Goal: Task Accomplishment & Management: Manage account settings

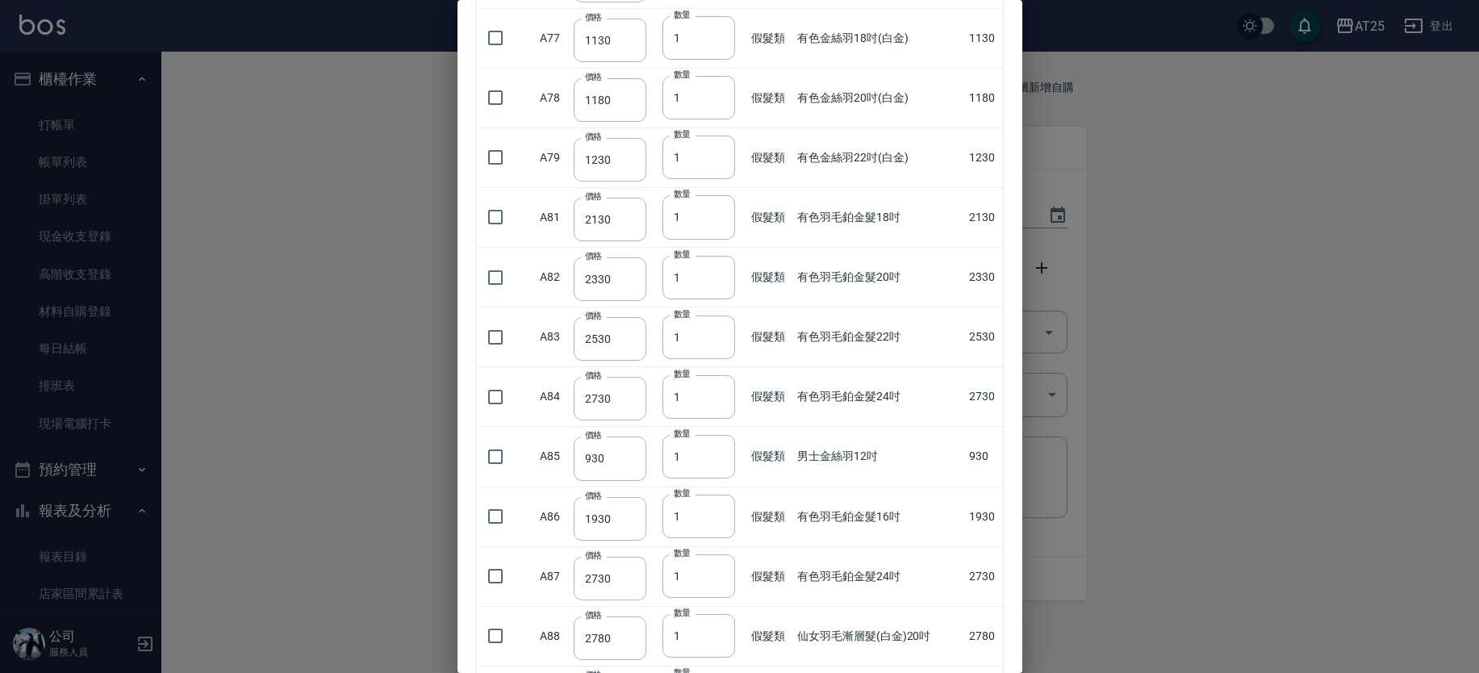
scroll to position [3882, 0]
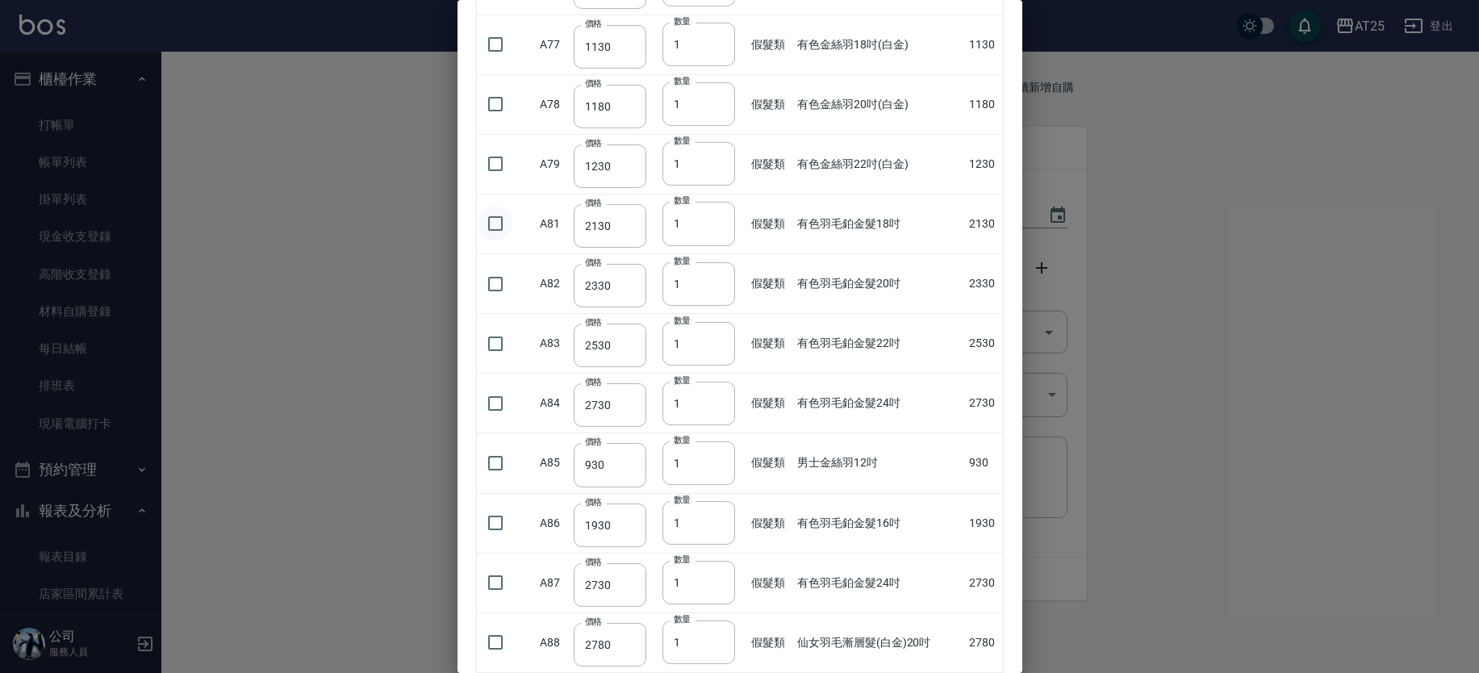
click at [493, 223] on input "checkbox" at bounding box center [495, 224] width 34 height 34
checkbox input "true"
type input "2"
click at [718, 212] on input "2" at bounding box center [698, 224] width 73 height 44
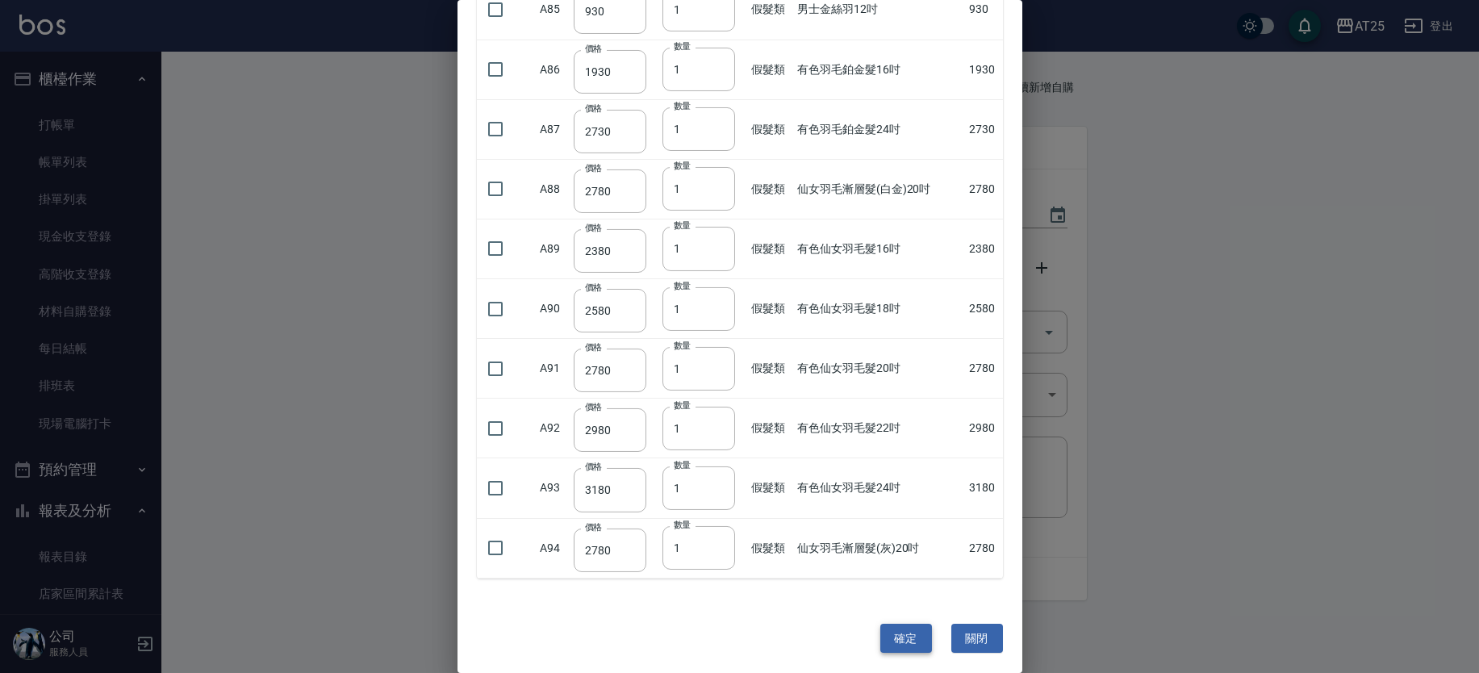
click at [900, 637] on button "確定" at bounding box center [906, 639] width 52 height 30
type input "有色羽毛鉑金髮18吋"
type input "2130"
type input "2"
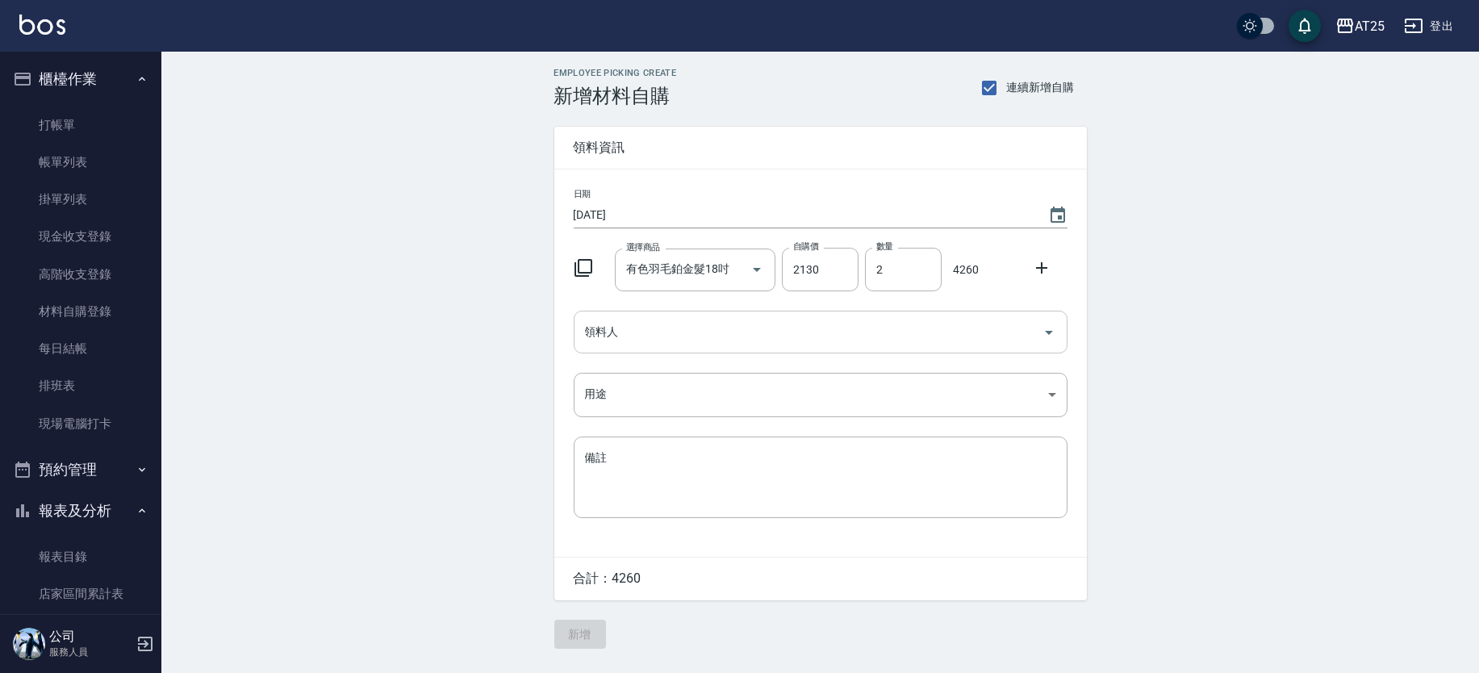
click at [633, 316] on div "領料人" at bounding box center [821, 332] width 494 height 43
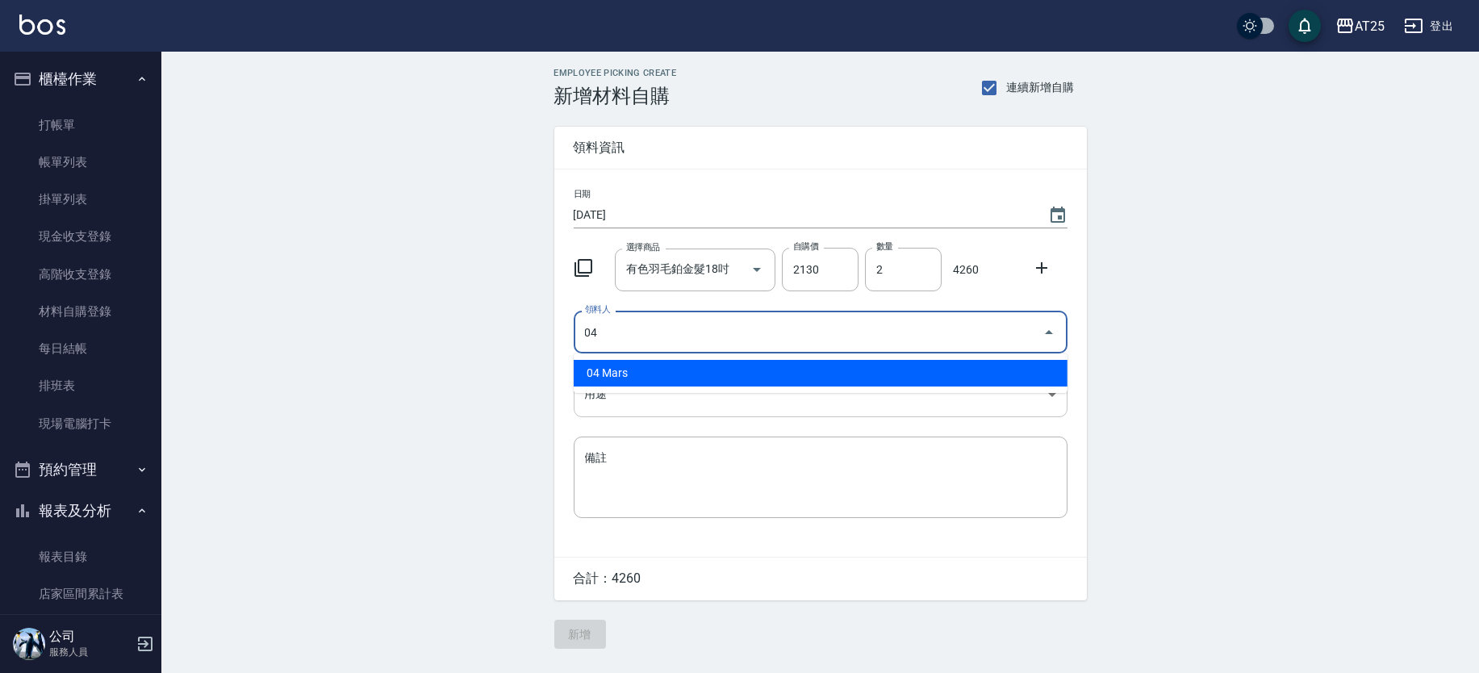
type input "04 Mars"
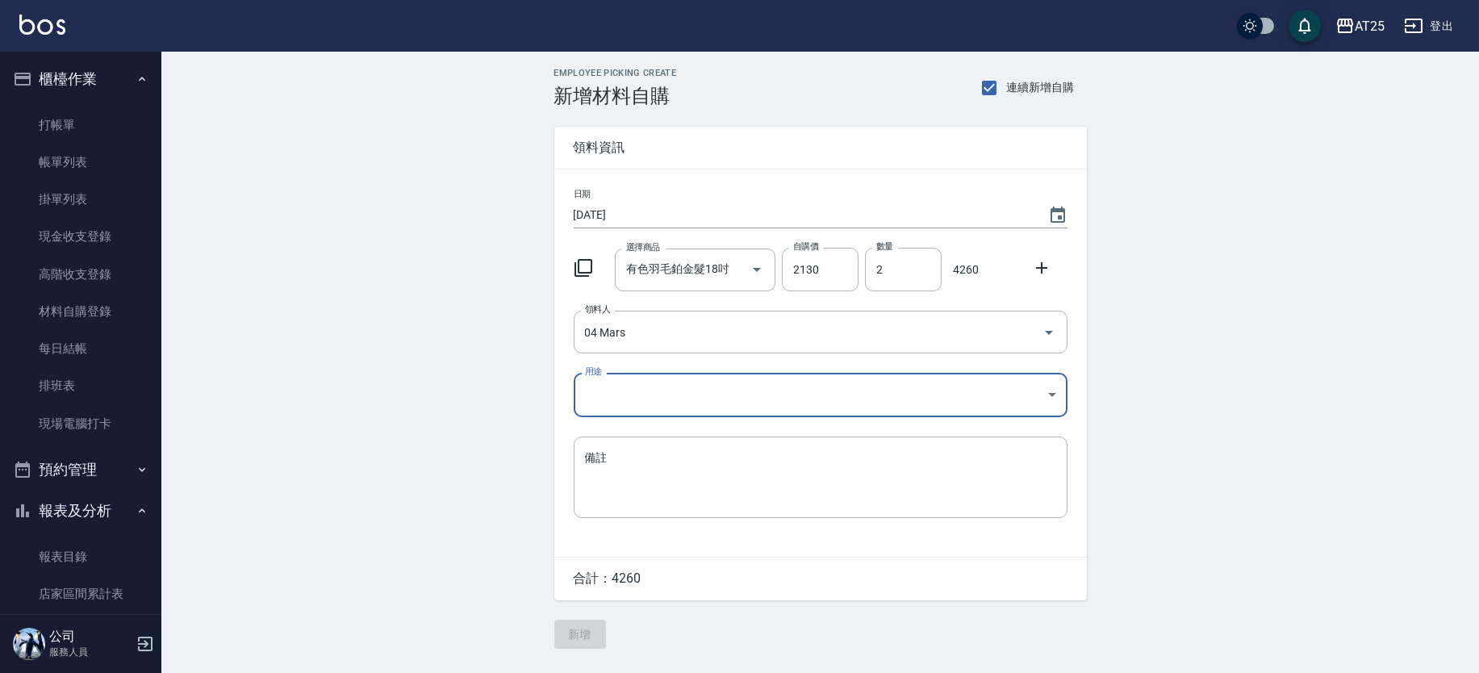
click at [628, 398] on body "AT25 登出 櫃檯作業 打帳單 帳單列表 掛單列表 現金收支登錄 高階收支登錄 材料自購登錄 每日結帳 排班表 現場電腦打卡 預約管理 預約管理 單日預約紀…" at bounding box center [739, 336] width 1479 height 673
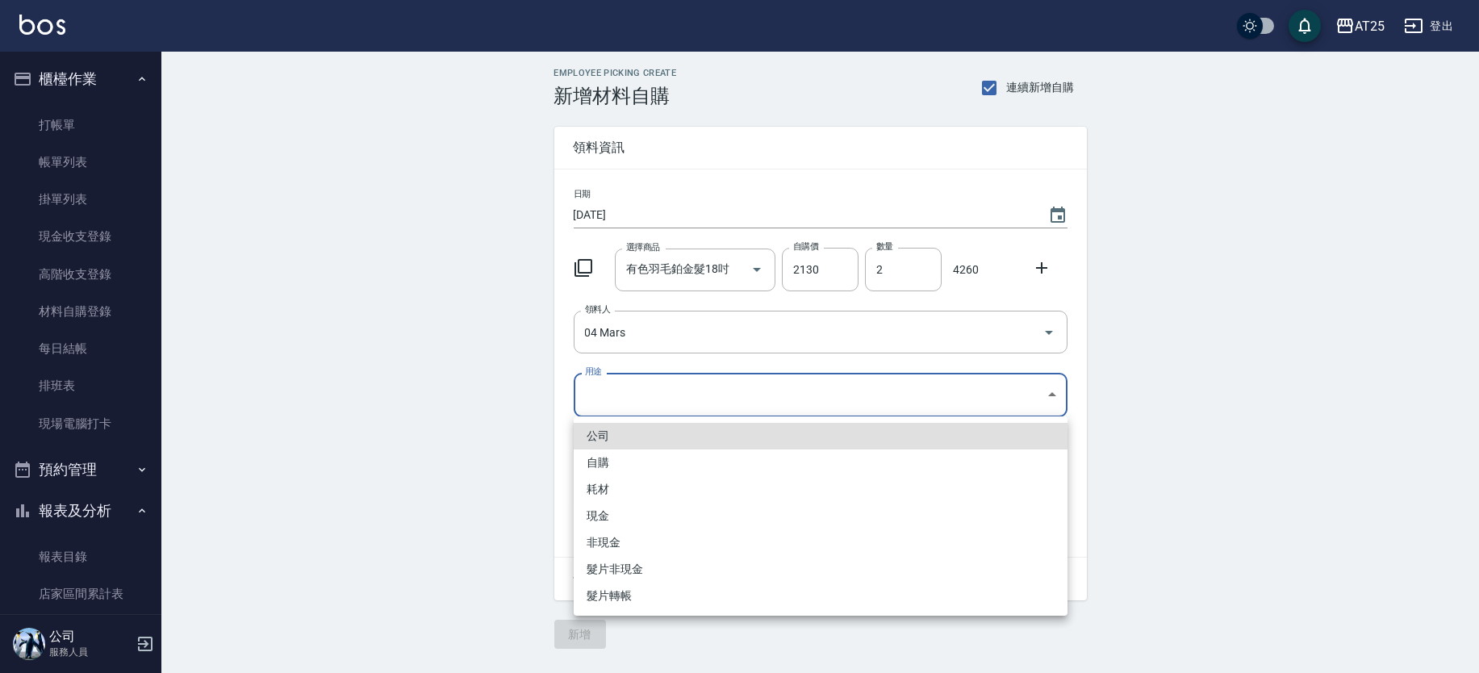
click at [616, 488] on li "耗材" at bounding box center [821, 489] width 494 height 27
type input "耗材"
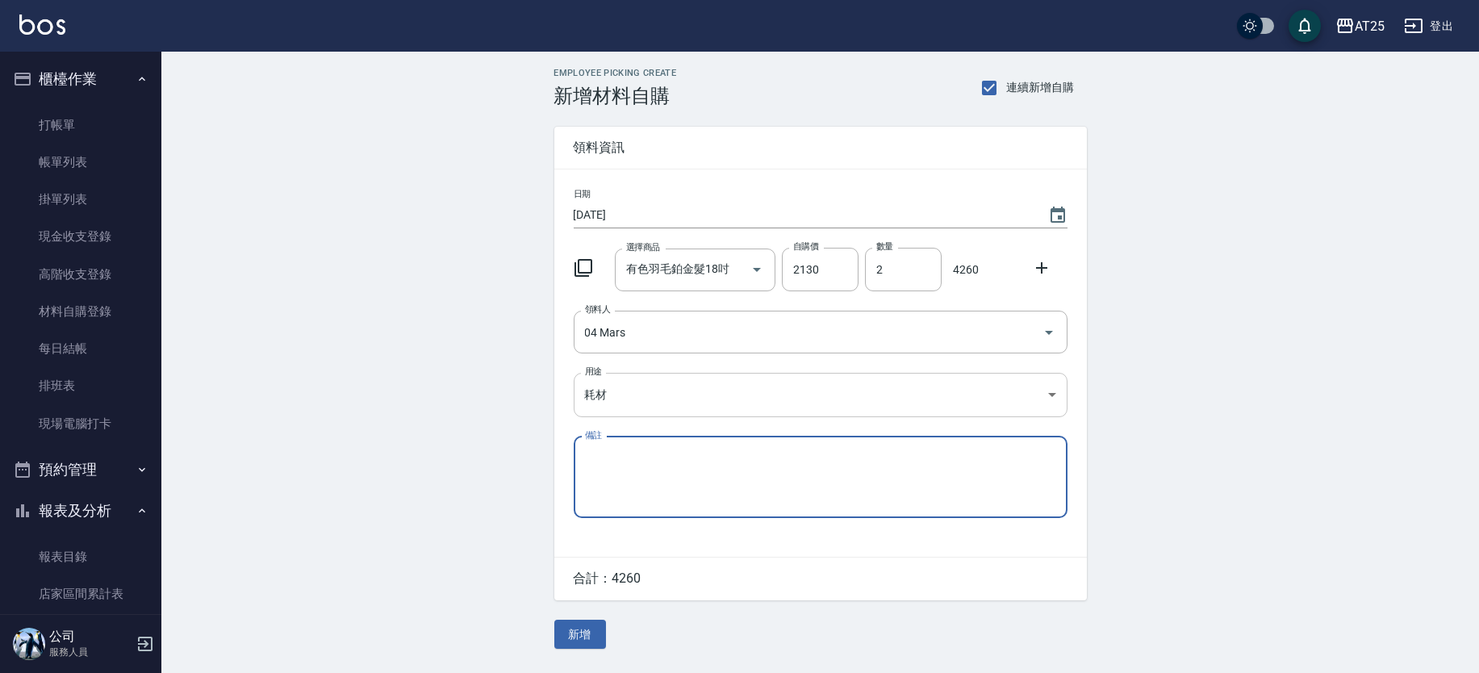
click at [657, 389] on body "AT25 登出 櫃檯作業 打帳單 帳單列表 掛單列表 現金收支登錄 高階收支登錄 材料自購登錄 每日結帳 排班表 現場電腦打卡 預約管理 預約管理 單日預約紀…" at bounding box center [739, 336] width 1479 height 673
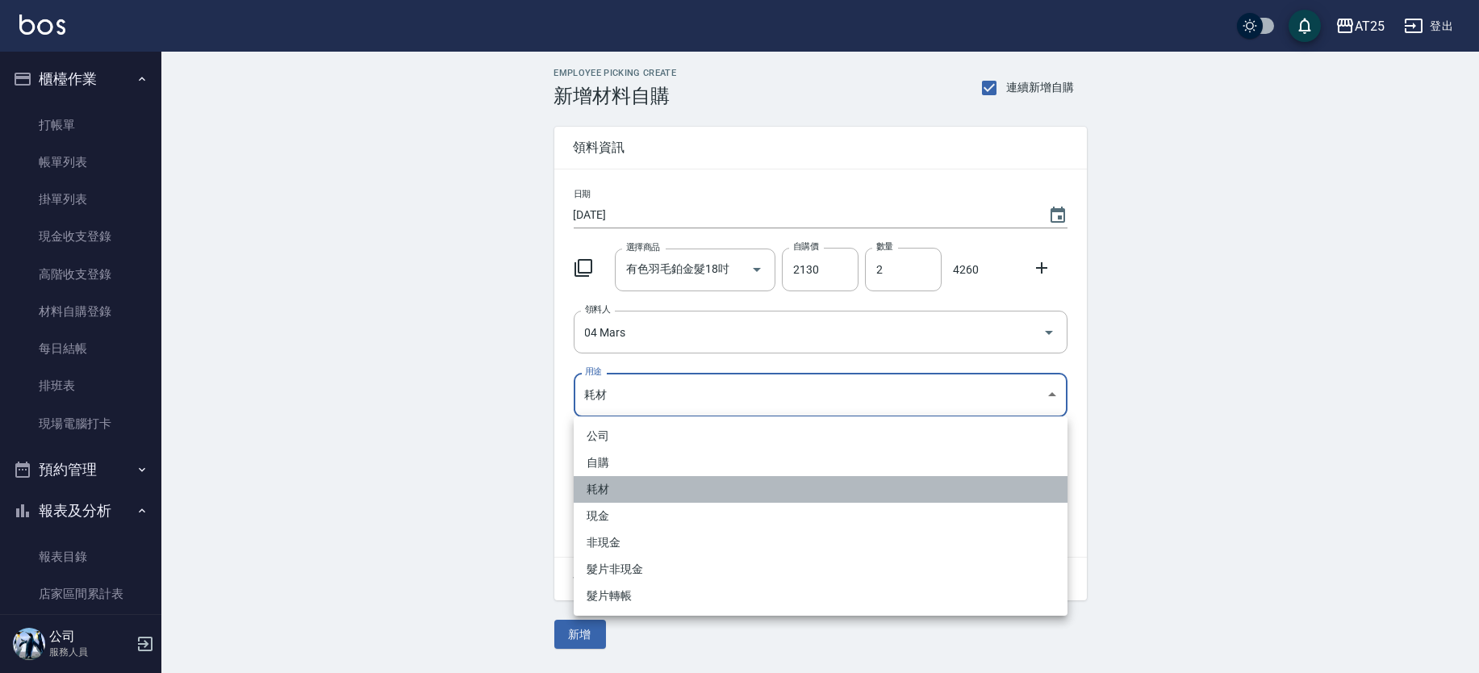
click at [609, 491] on li "耗材" at bounding box center [821, 489] width 494 height 27
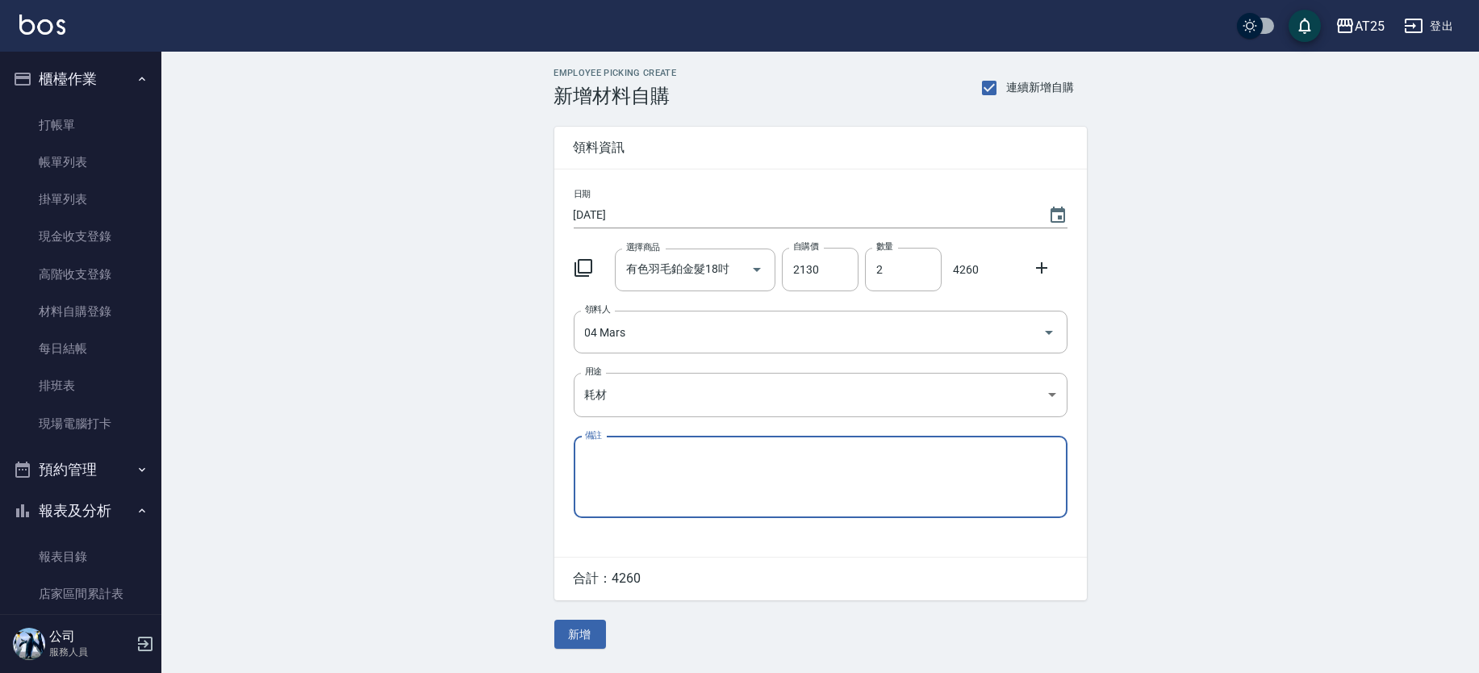
click at [622, 480] on textarea "備註" at bounding box center [820, 476] width 471 height 55
type textarea "5"
type textarea "轉帳"
click at [575, 630] on button "新增" at bounding box center [580, 635] width 52 height 30
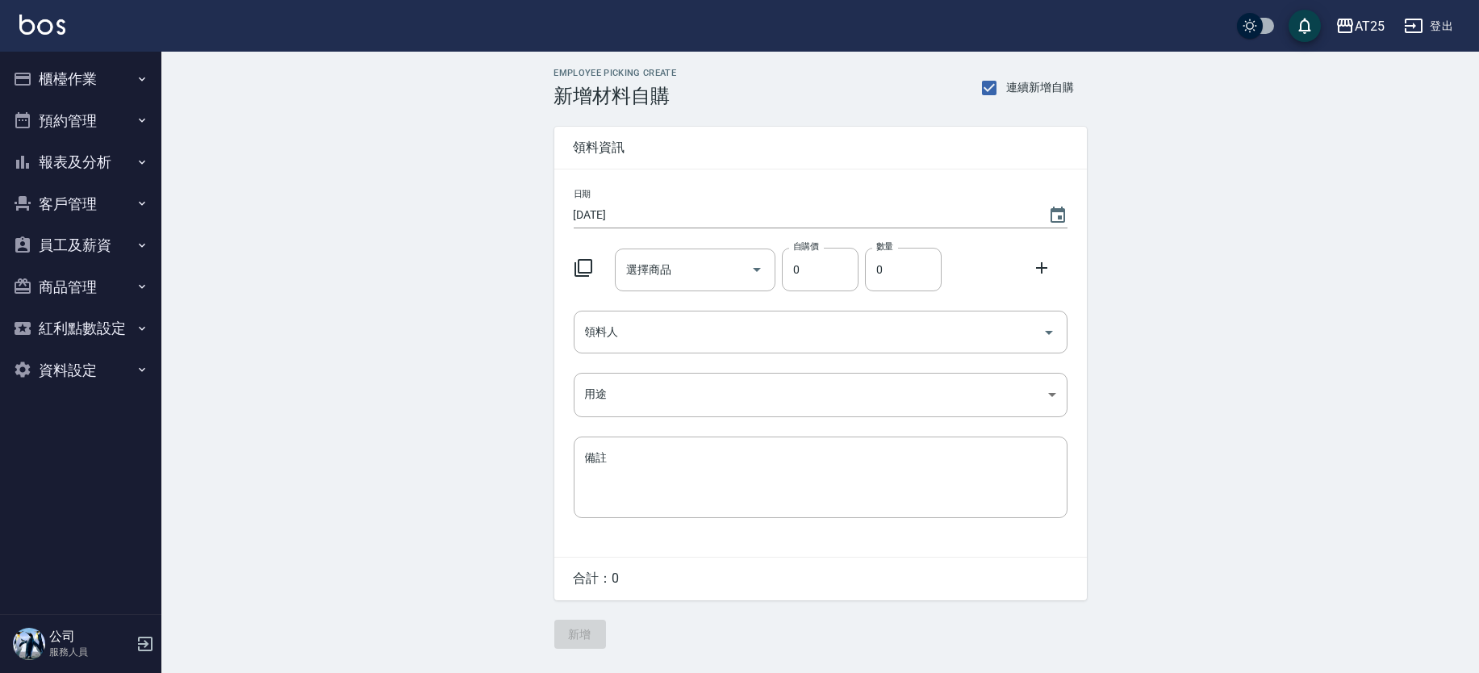
click at [56, 81] on button "櫃檯作業" at bounding box center [80, 79] width 148 height 42
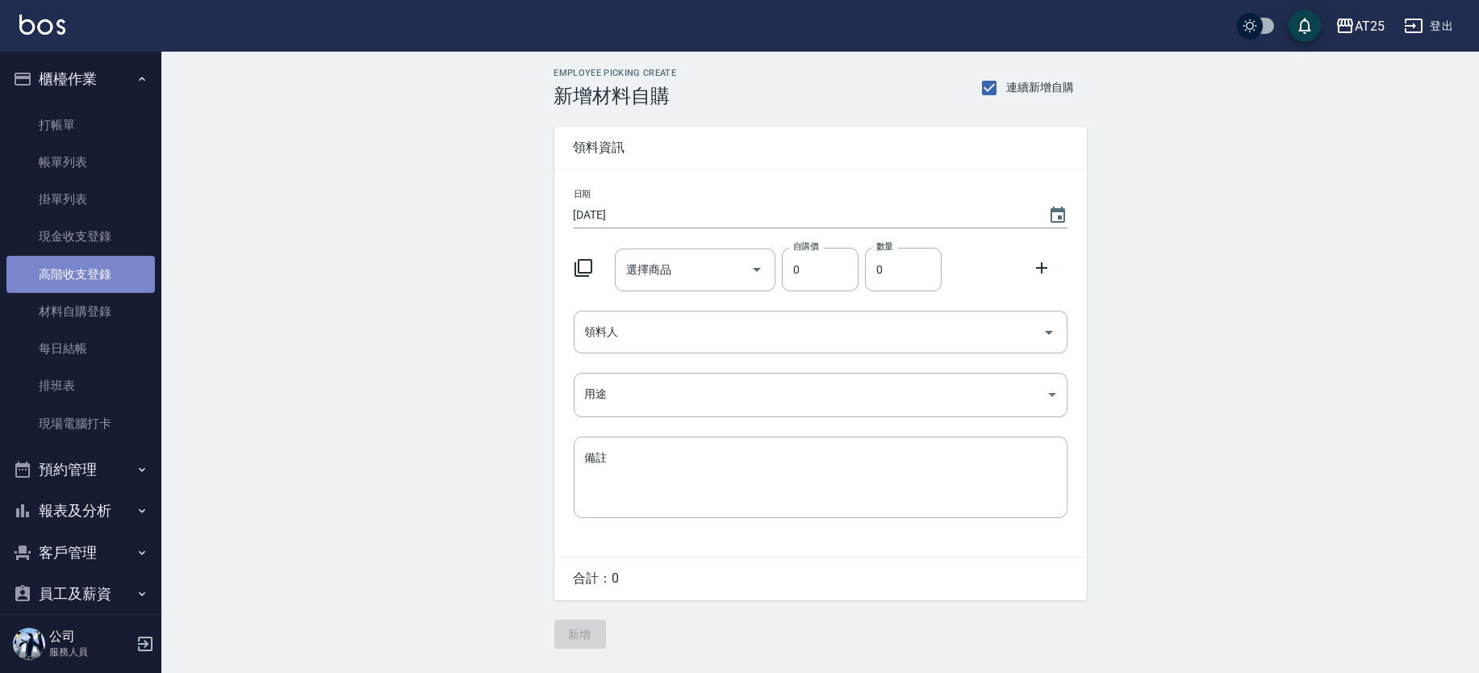
click at [106, 264] on link "高階收支登錄" at bounding box center [80, 274] width 148 height 37
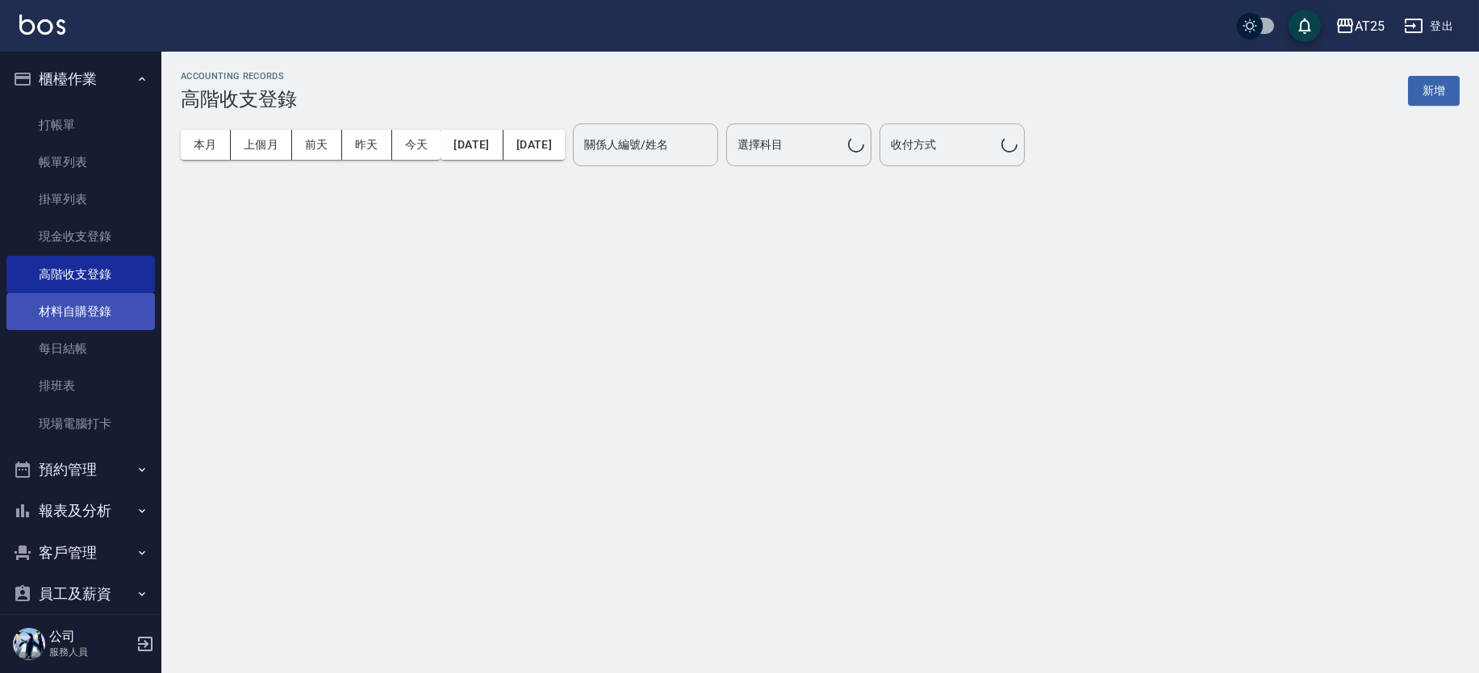
click at [106, 321] on link "材料自購登錄" at bounding box center [80, 311] width 148 height 37
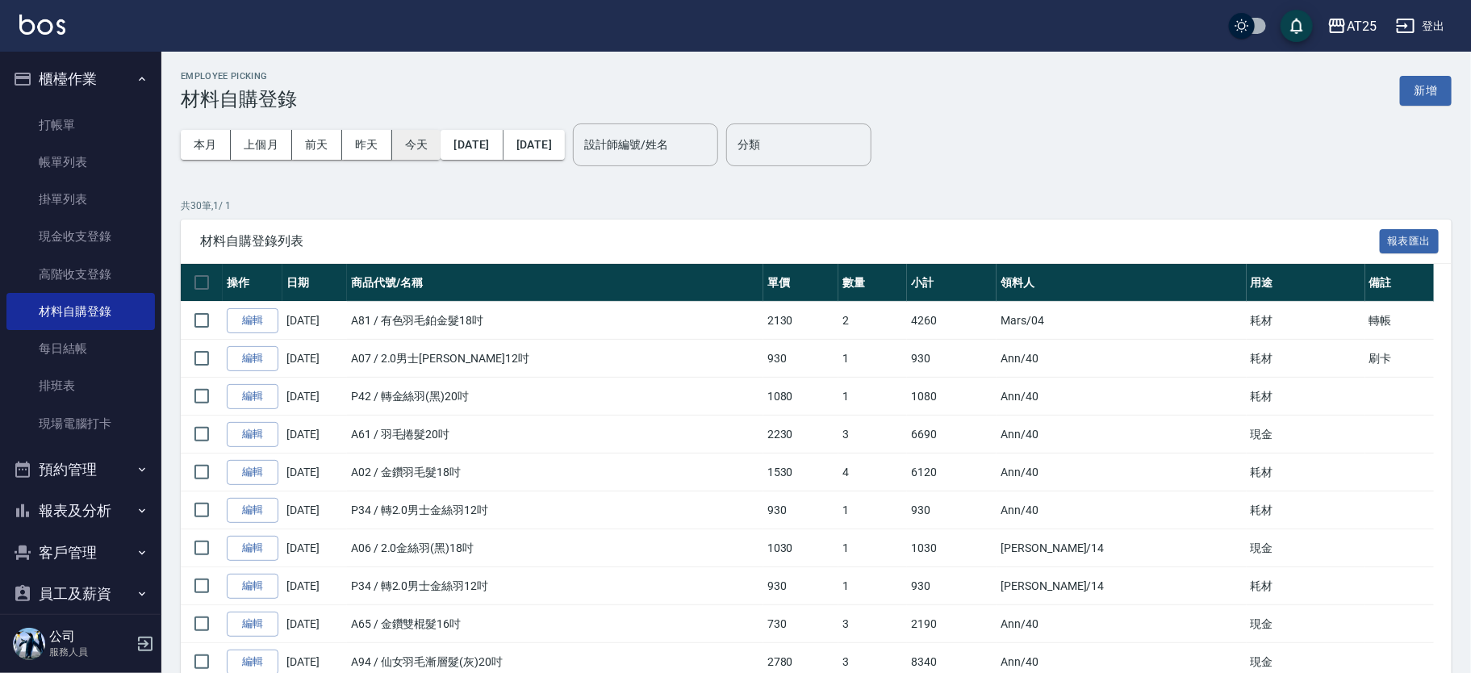
click at [418, 150] on button "今天" at bounding box center [416, 145] width 49 height 30
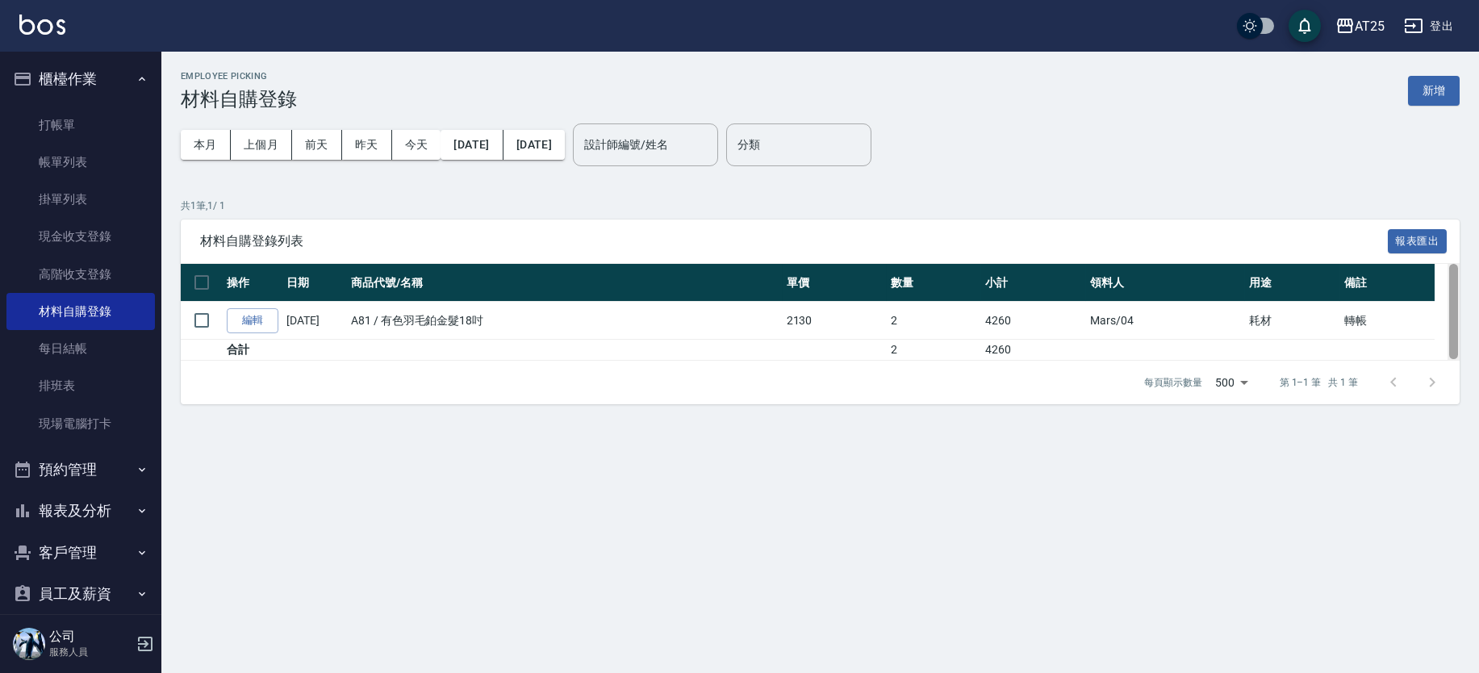
click at [1452, 311] on div at bounding box center [1453, 311] width 9 height 95
click at [267, 323] on link "編輯" at bounding box center [253, 320] width 52 height 25
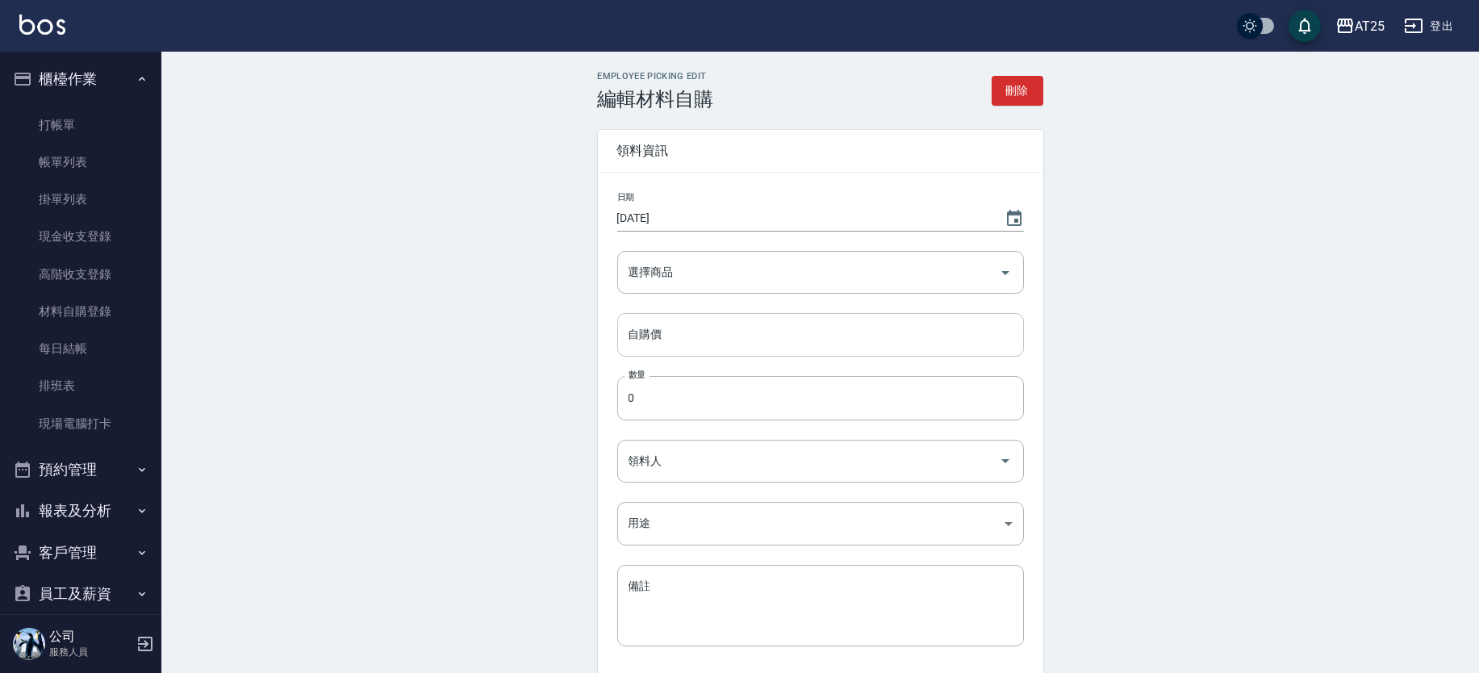
type input "有色羽毛鉑金髮18吋"
type input "2130"
type input "2"
type input "Mars"
type input "耗材"
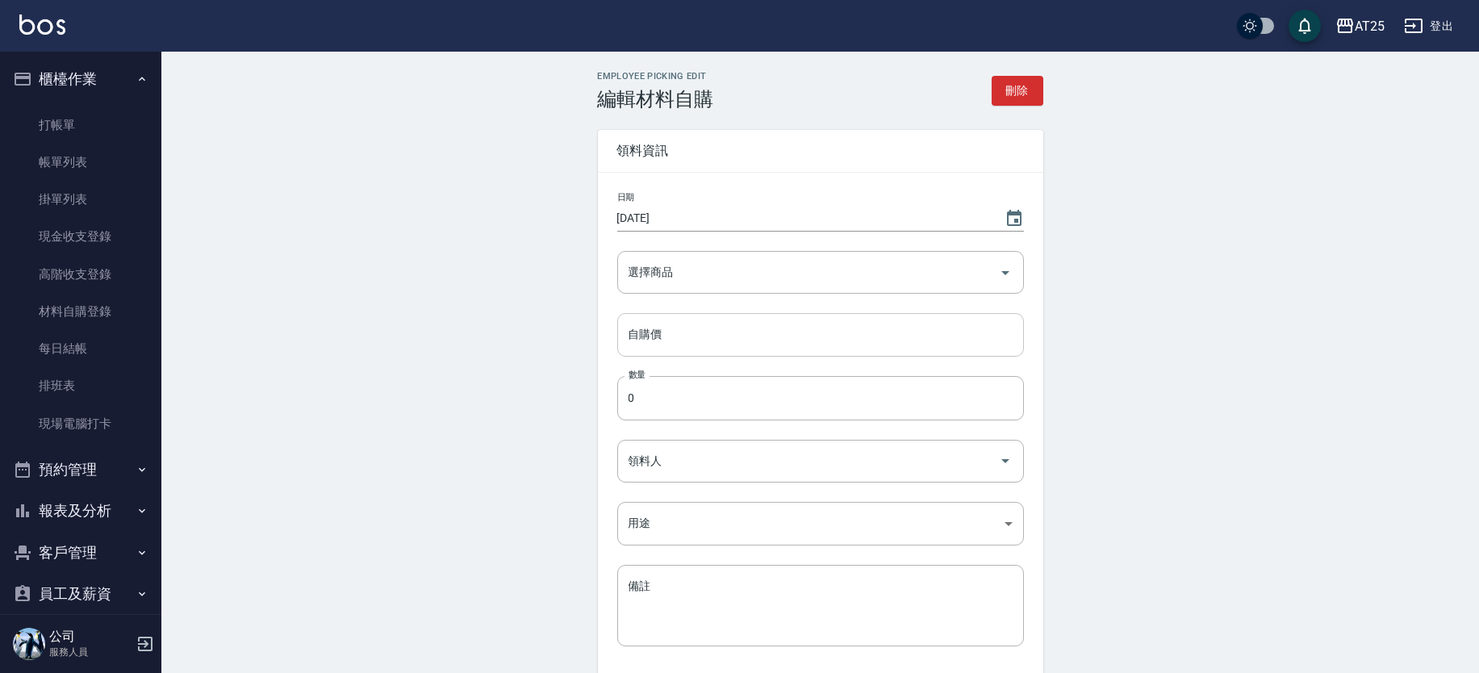
type textarea "轉帳"
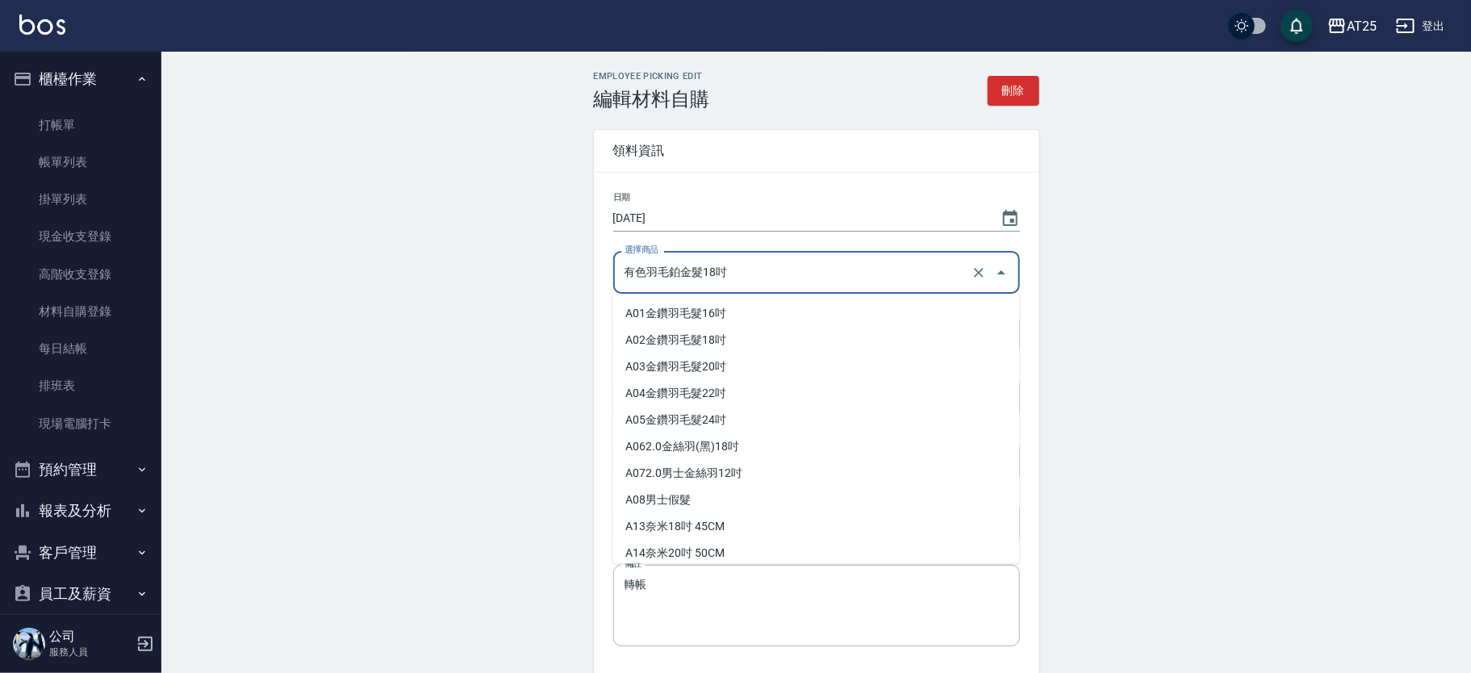
click at [753, 272] on input "有色羽毛鉑金髮18吋" at bounding box center [793, 272] width 347 height 28
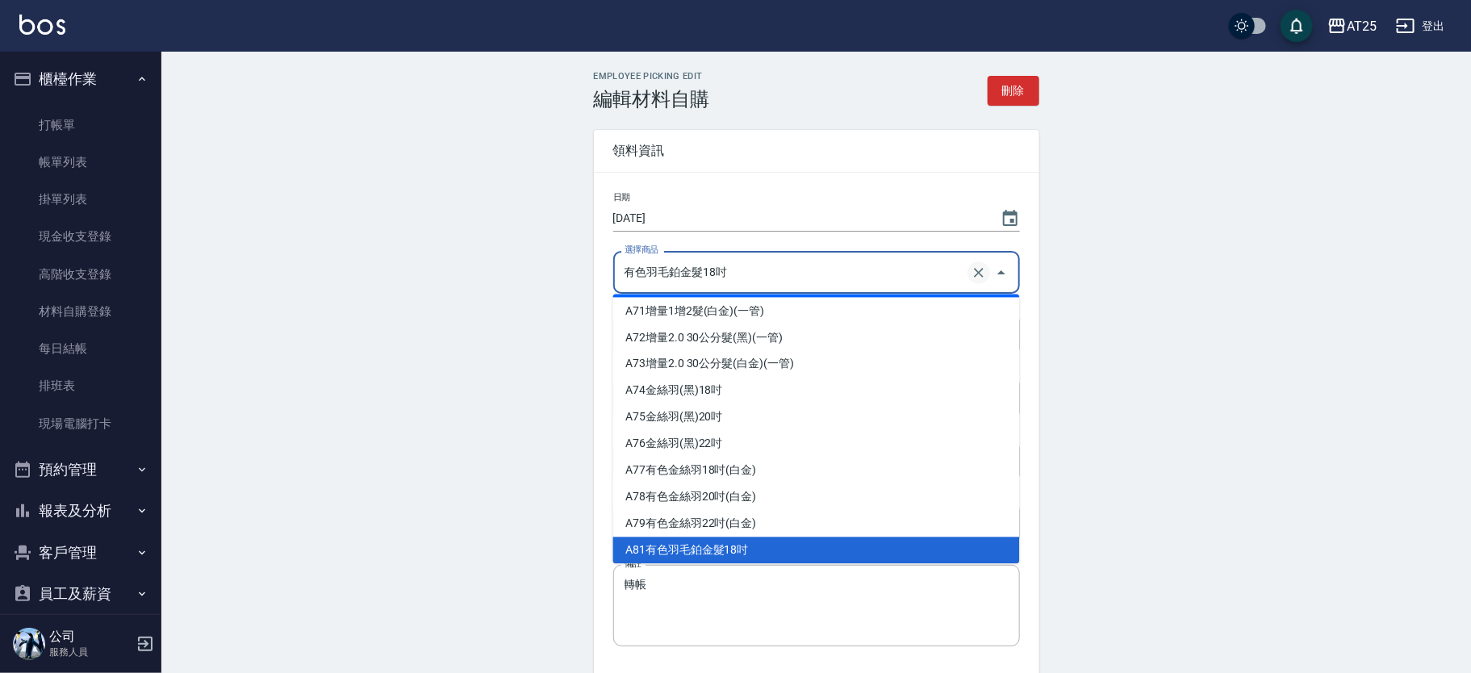
click at [977, 267] on icon "Clear" at bounding box center [979, 273] width 16 height 16
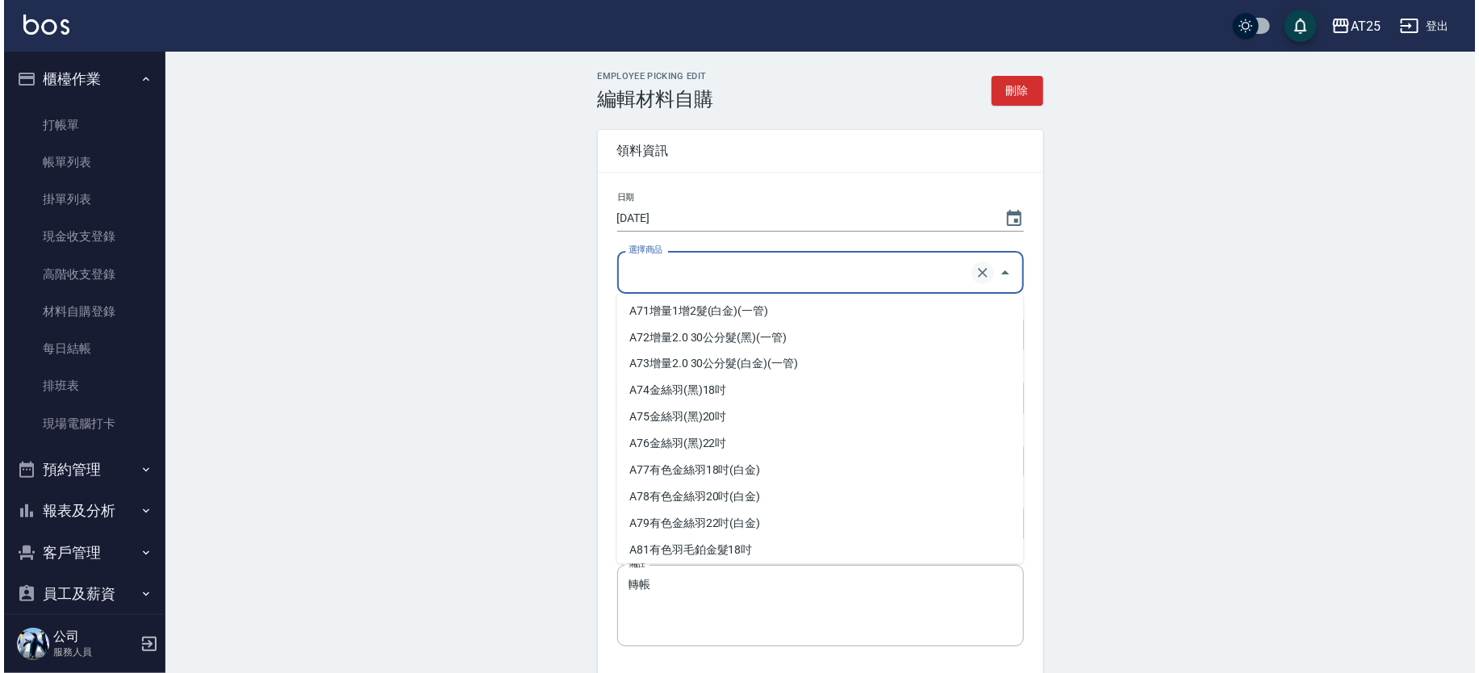
scroll to position [6, 0]
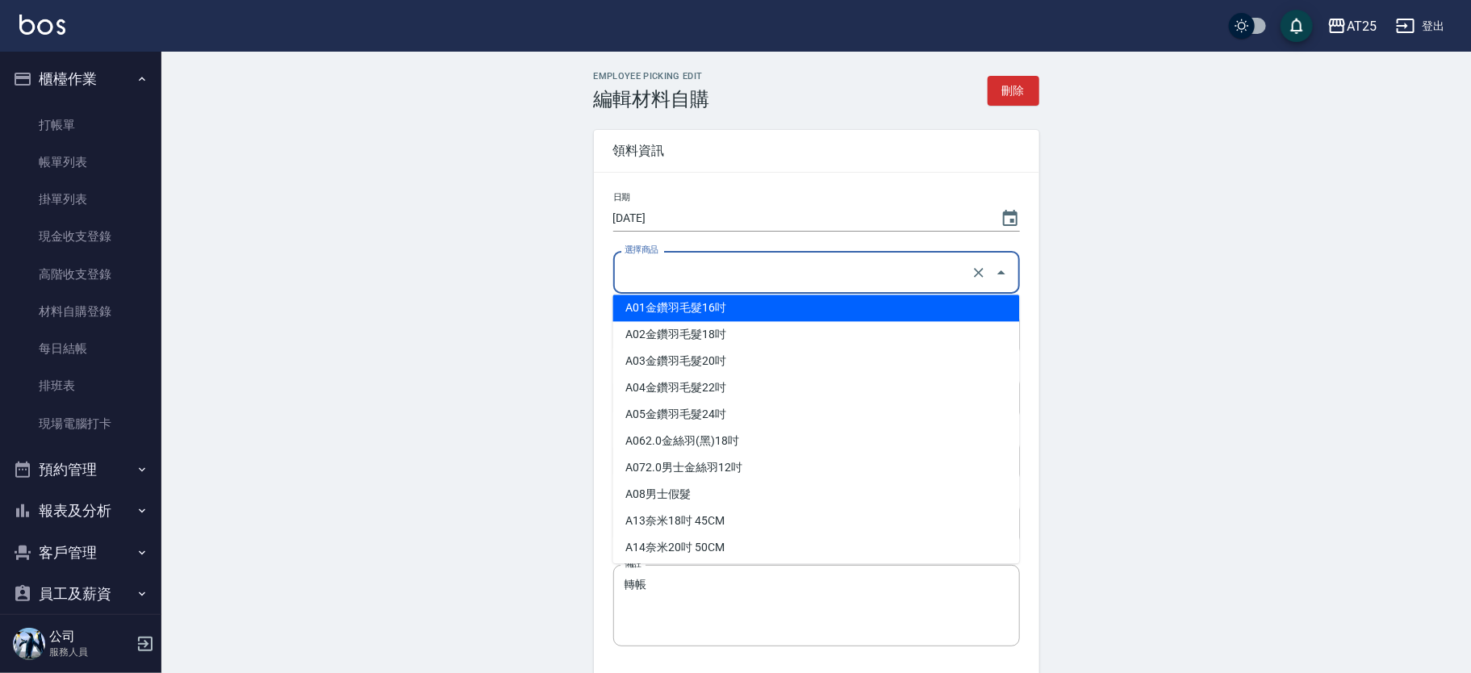
click at [529, 301] on div "Employee Picking Edit 編輯材料自購 刪除 領料資訊 日期 2025/10/14 選擇商品 選擇商品 自購價 自購價 數量 2 數量 領料…" at bounding box center [815, 424] width 1309 height 745
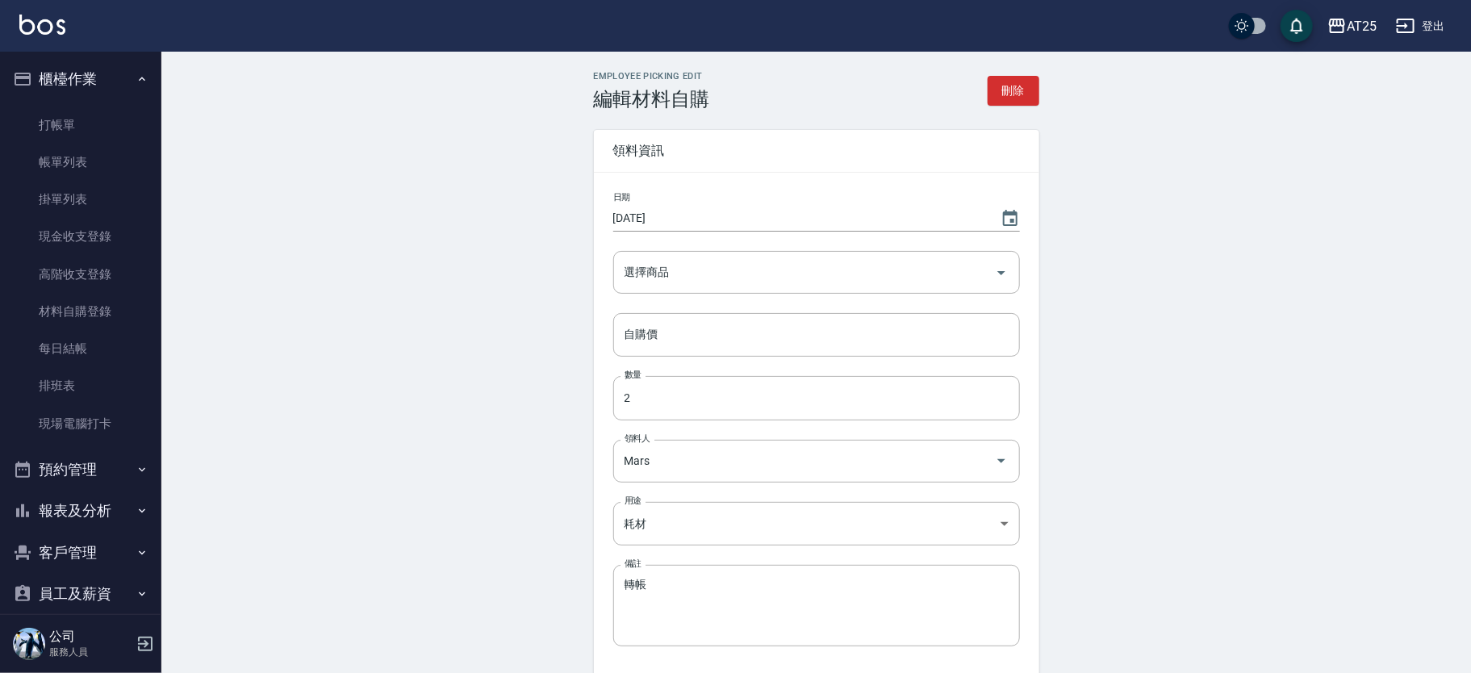
click at [407, 277] on div "Employee Picking Edit 編輯材料自購 刪除 領料資訊 日期 2025/10/14 選擇商品 選擇商品 自購價 自購價 數量 2 數量 領料…" at bounding box center [815, 424] width 1309 height 745
click at [88, 306] on link "材料自購登錄" at bounding box center [80, 311] width 148 height 37
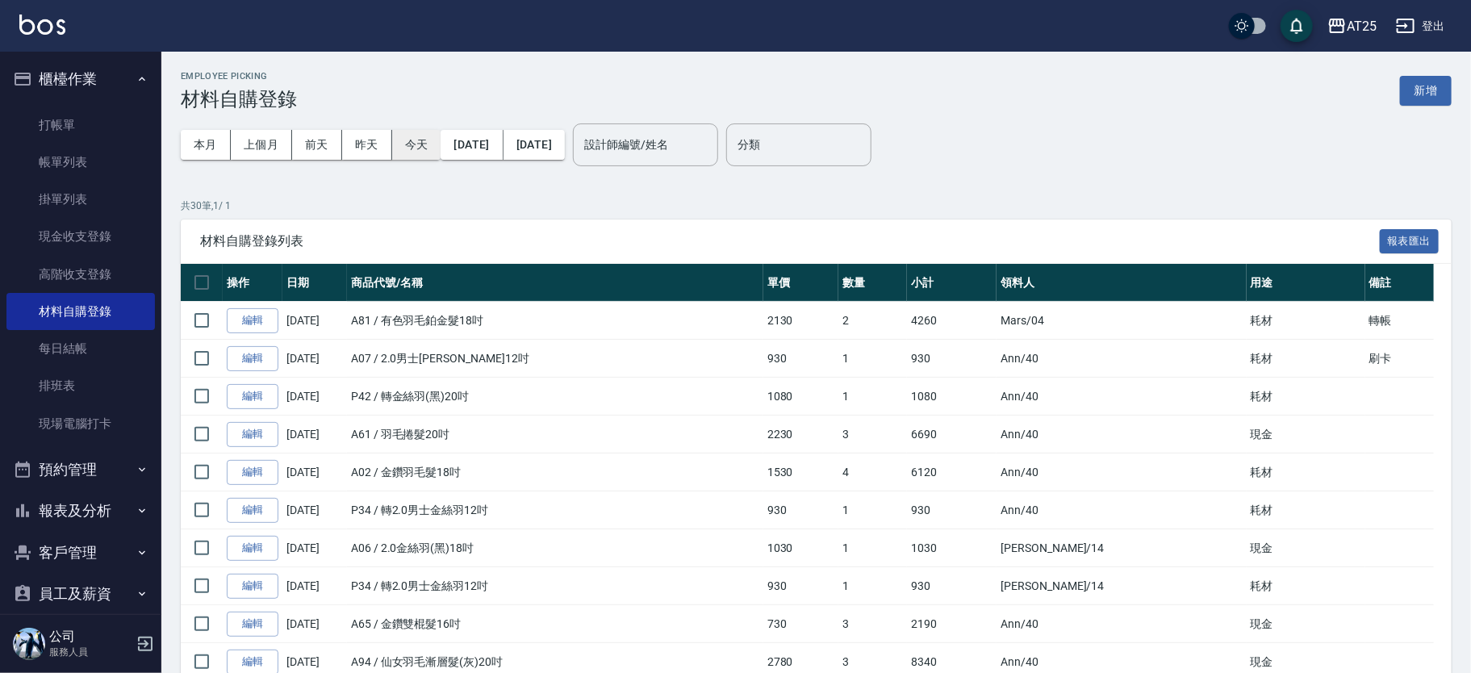
click at [422, 149] on button "今天" at bounding box center [416, 145] width 49 height 30
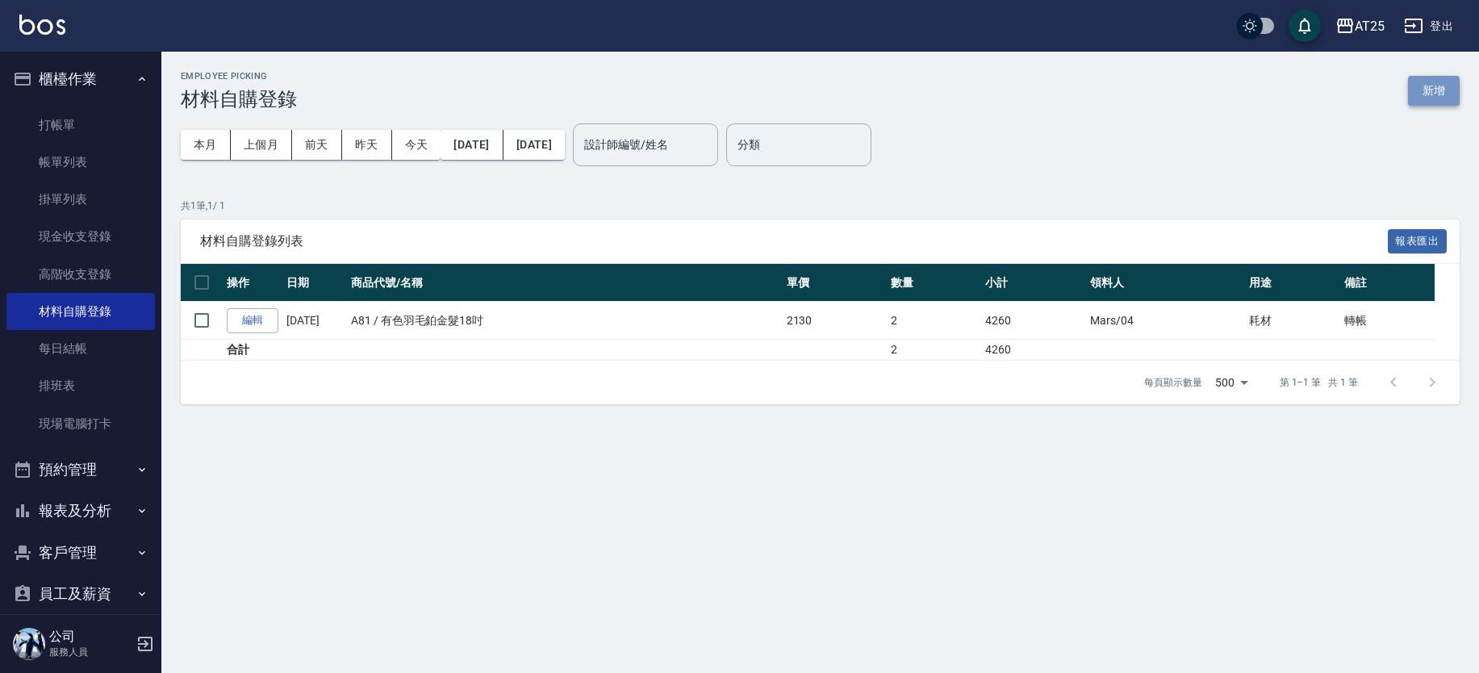
click at [1439, 92] on button "新增" at bounding box center [1434, 91] width 52 height 30
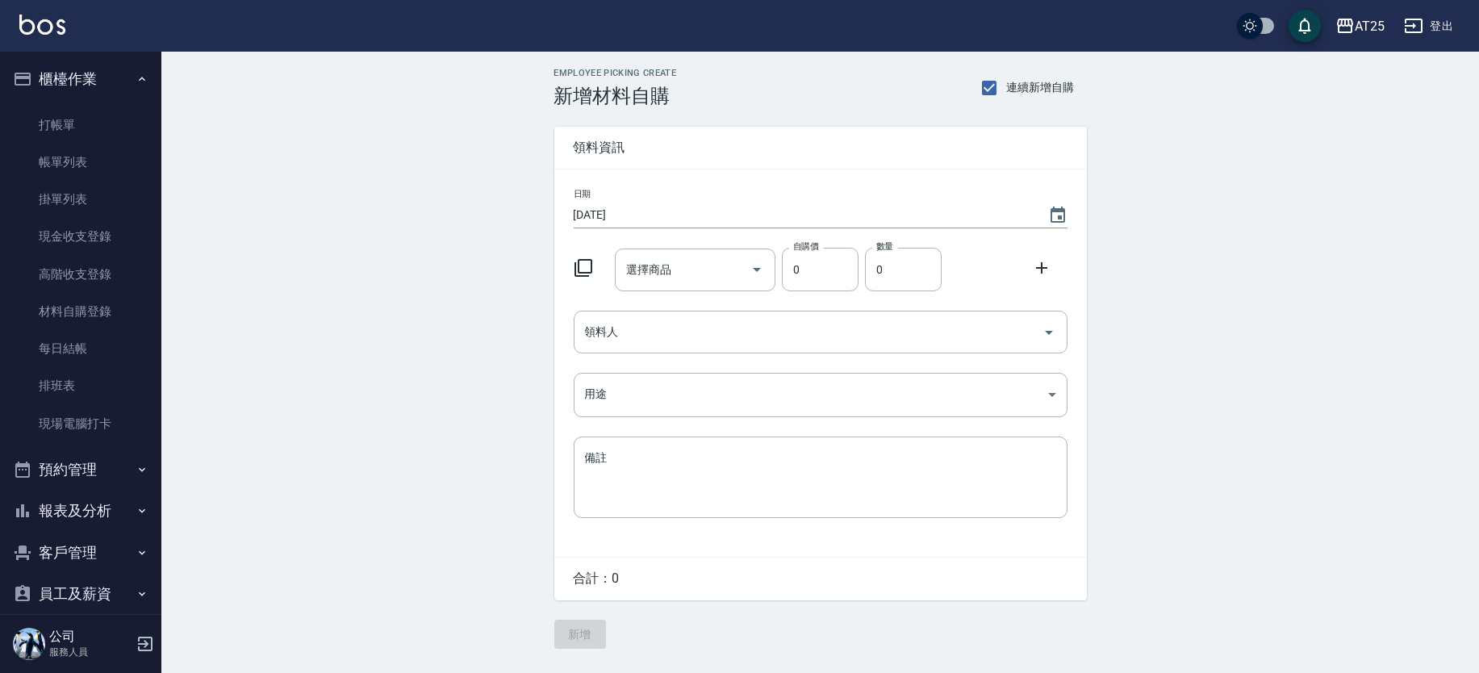
click at [591, 273] on icon at bounding box center [583, 268] width 18 height 18
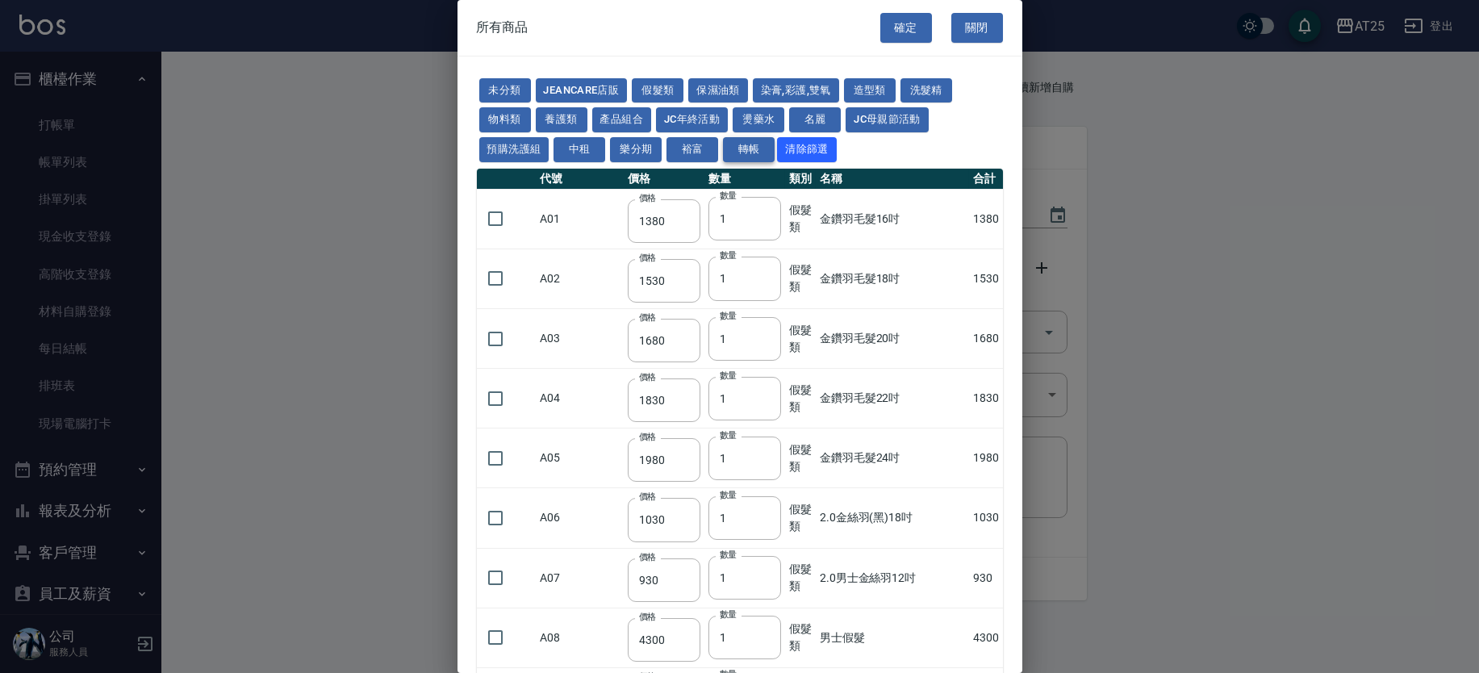
click at [745, 144] on button "轉帳" at bounding box center [749, 149] width 52 height 25
type input "350"
type input "25"
type input "400"
type input "1780"
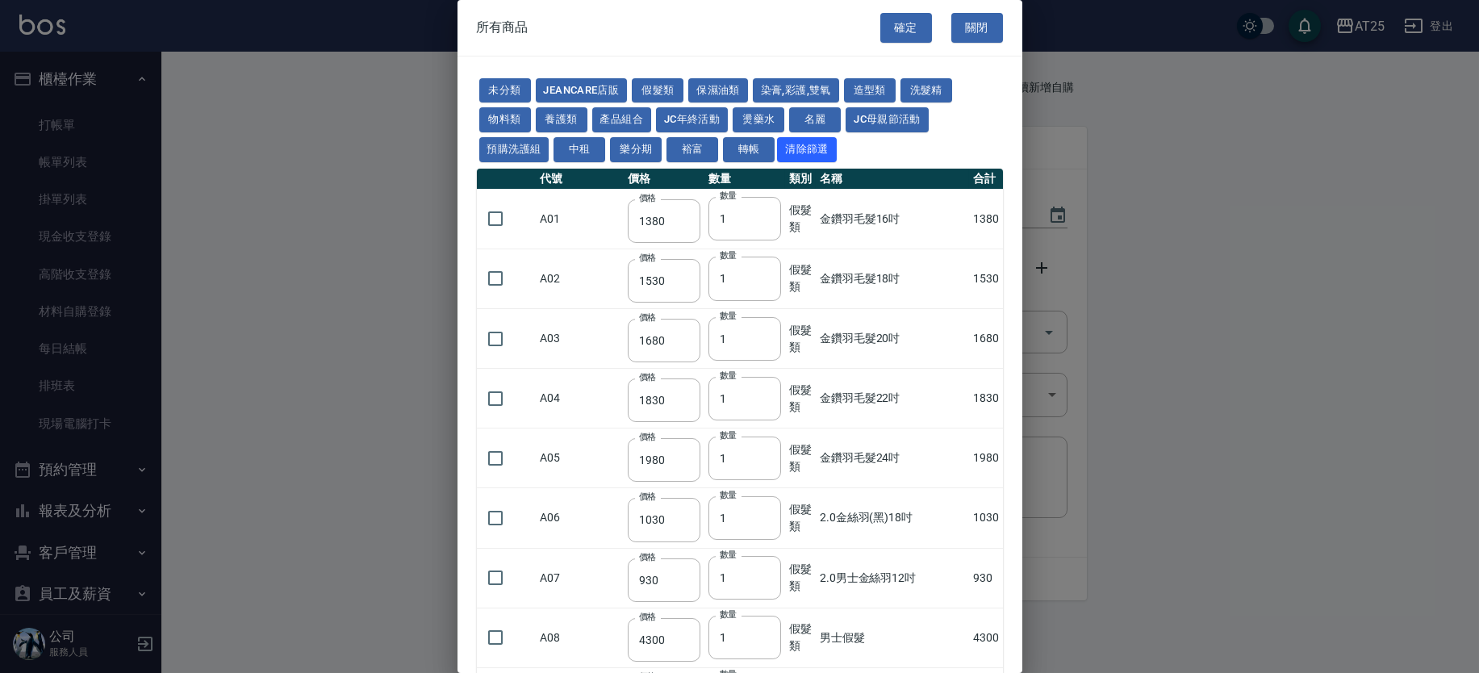
type input "1980"
type input "2180"
type input "2380"
type input "2580"
type input "2780"
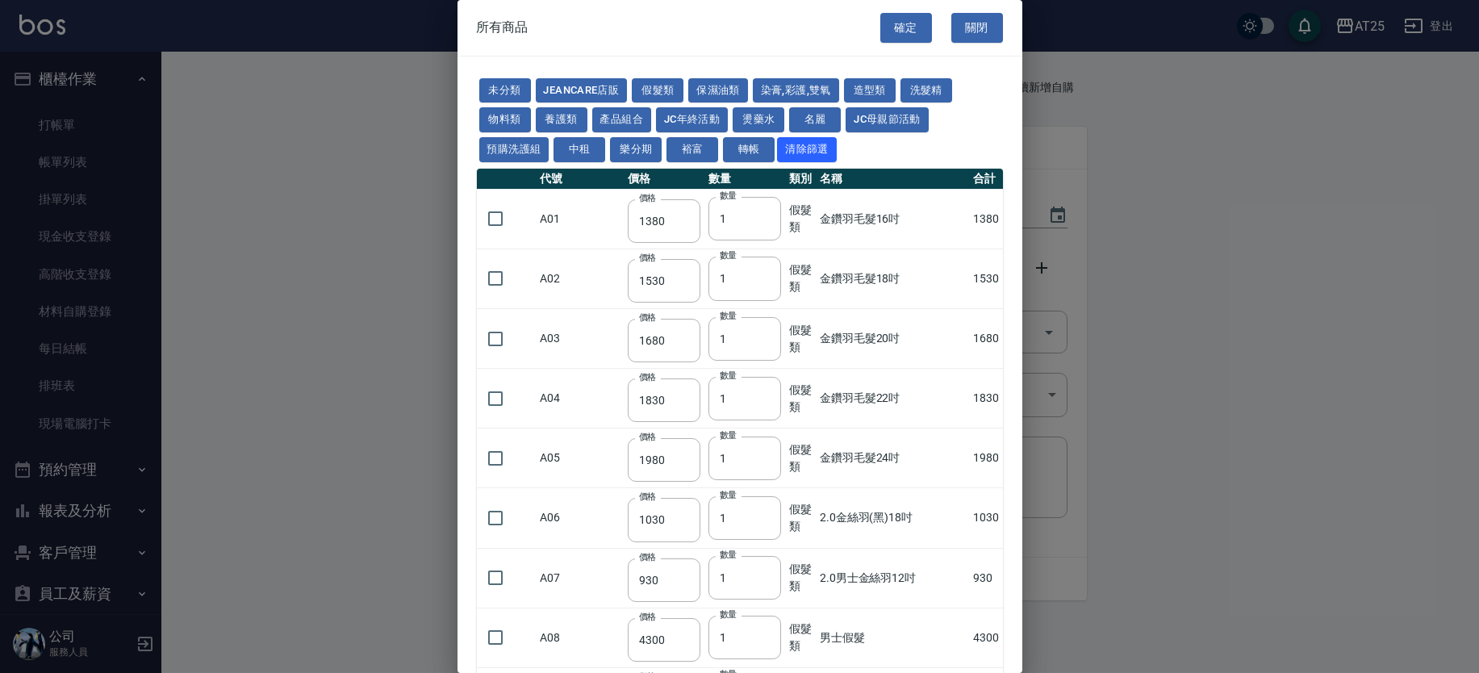
type input "2980"
type input "1030"
type input "1080"
type input "1130"
type input "1230"
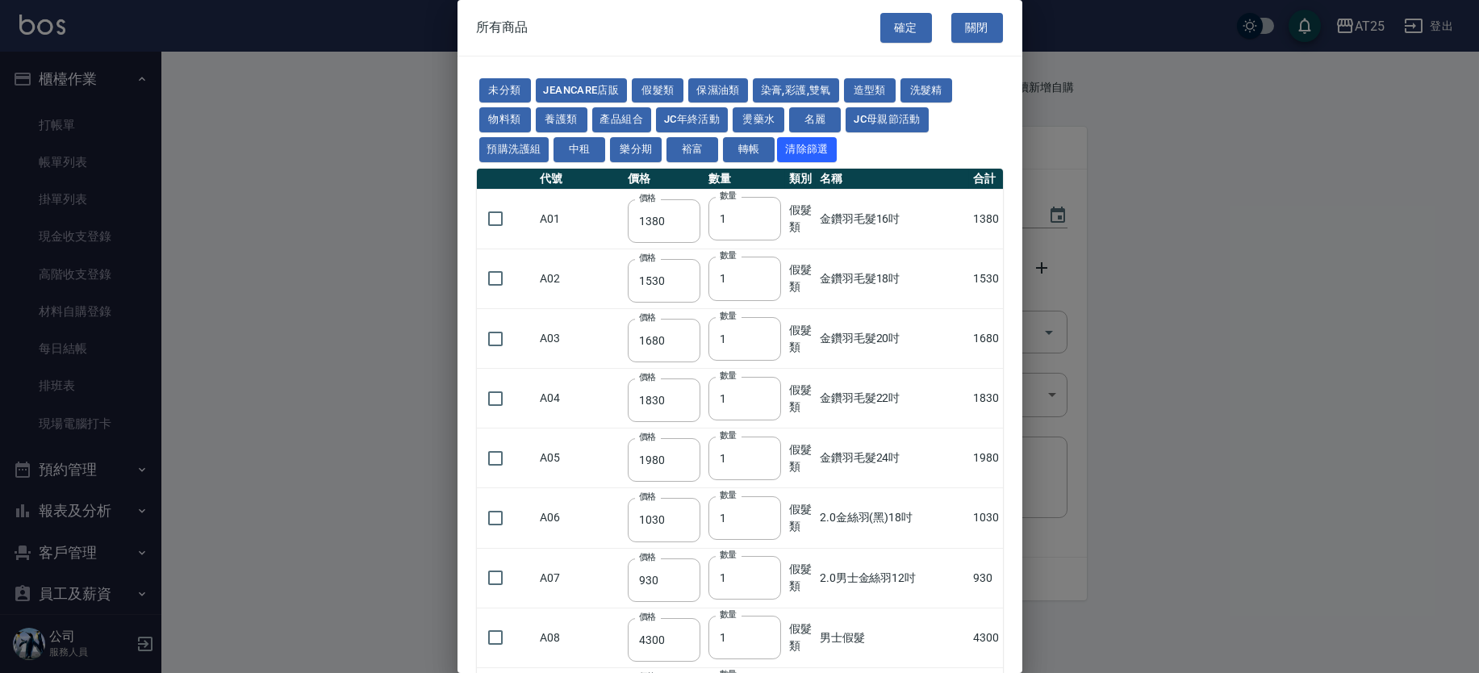
type input "1280"
type input "880"
type input "930"
type input "980"
type input "2180"
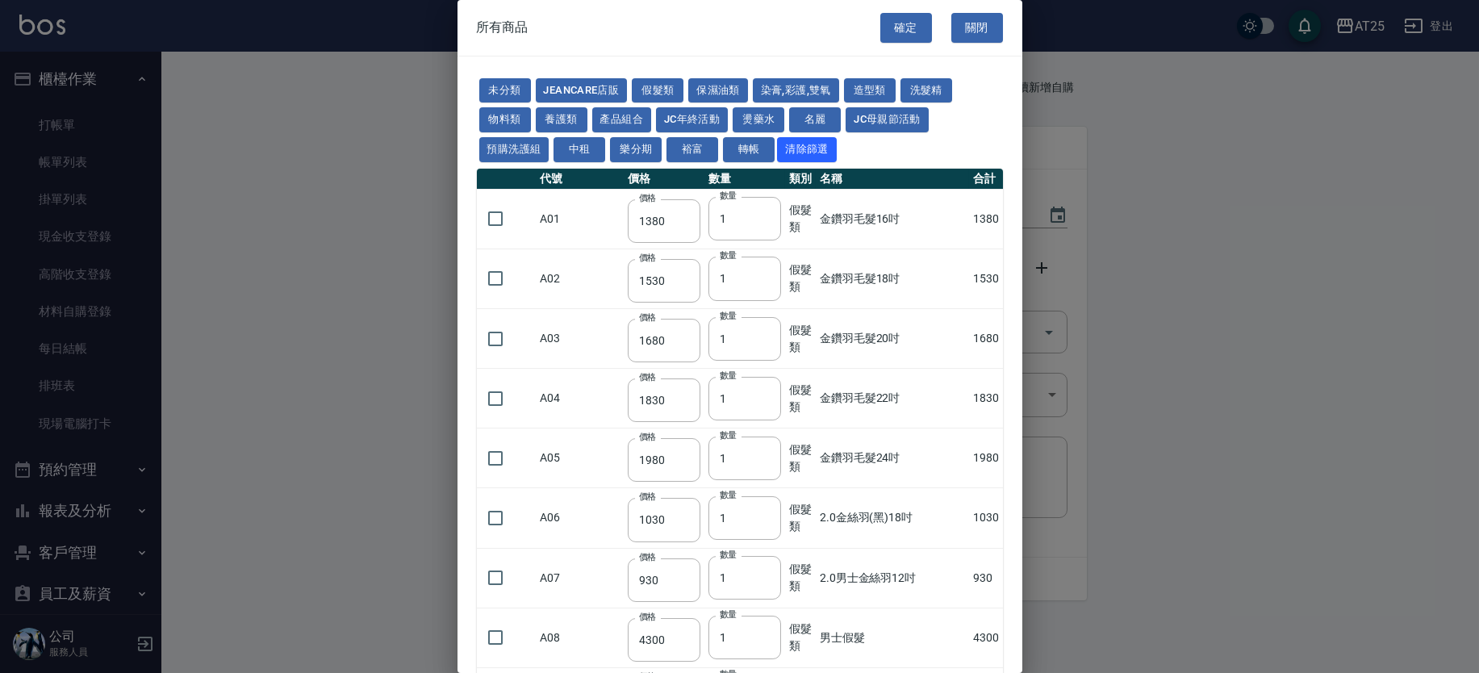
type input "2380"
type input "2580"
type input "2780"
type input "2980"
type input "560"
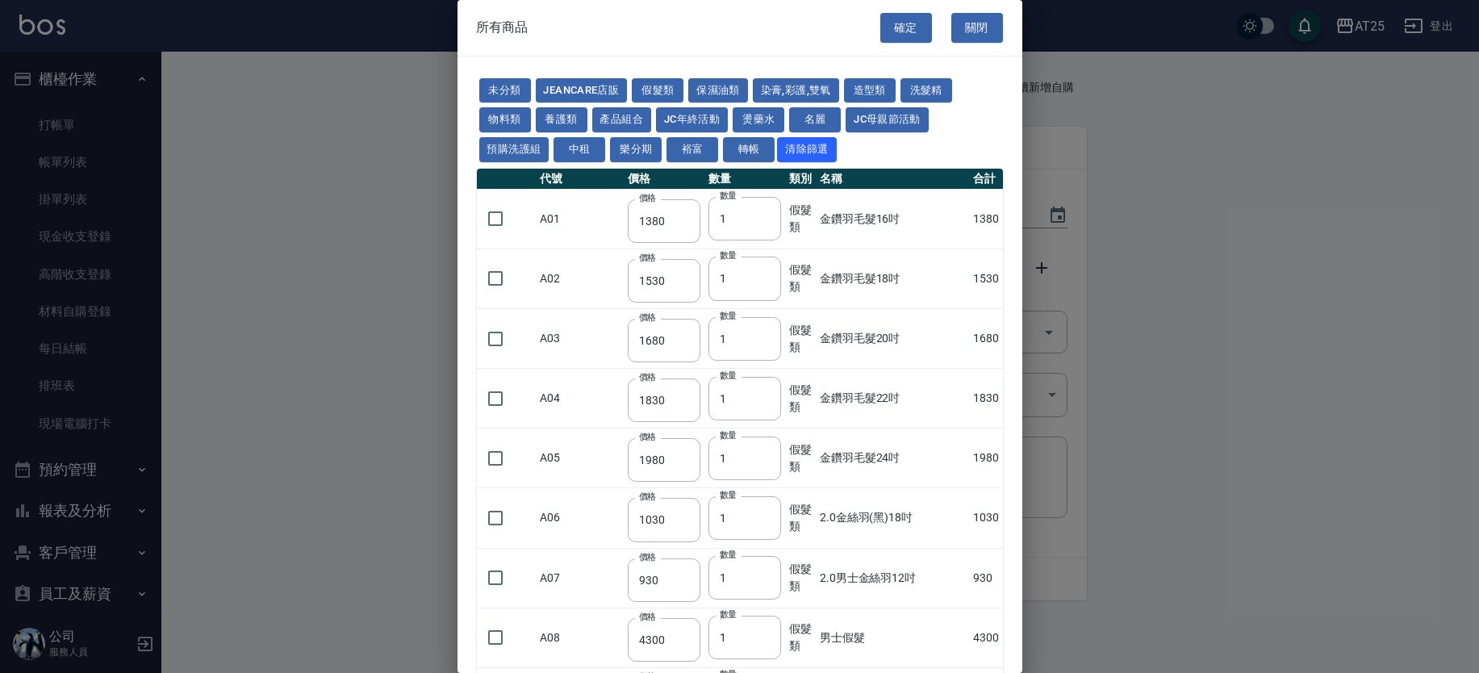
type input "775"
type input "580"
type input "2230"
type input "1180"
type input "930"
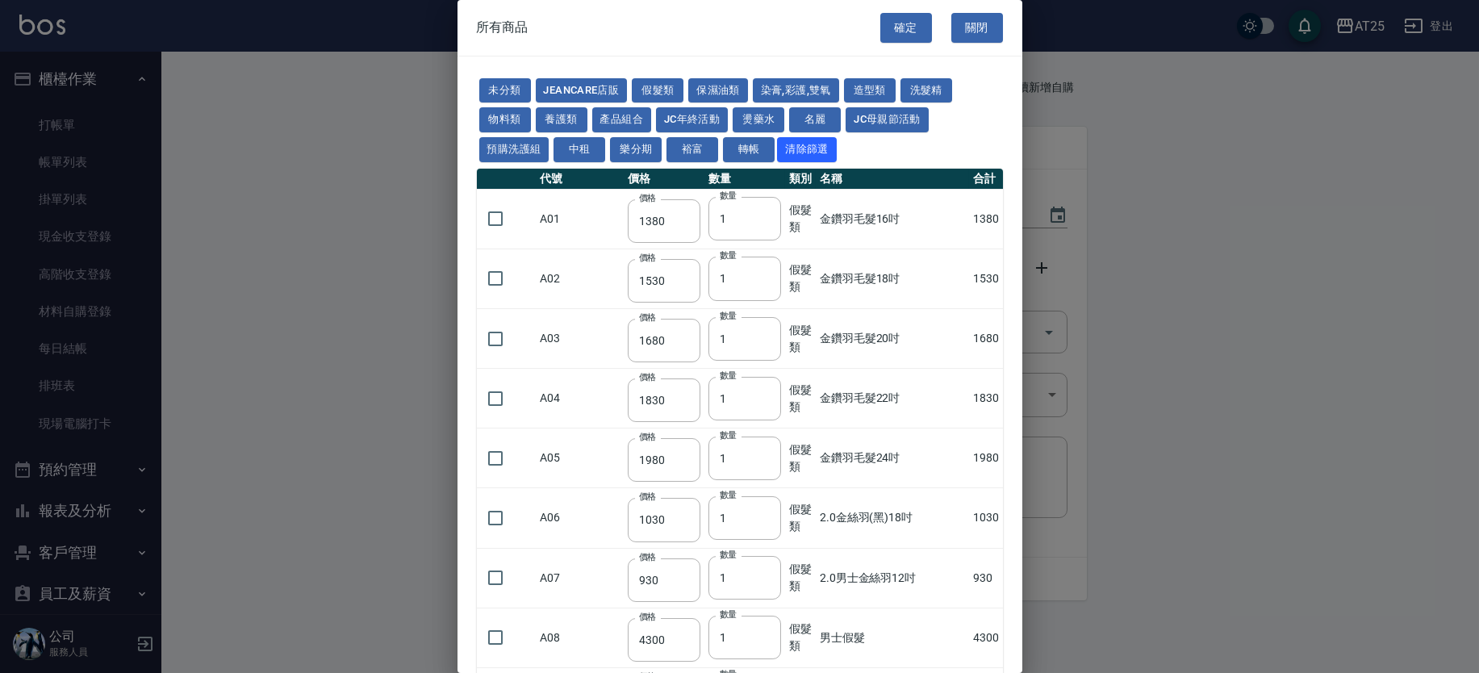
type input "1030"
type input "730"
type input "780"
type input "830"
type input "930"
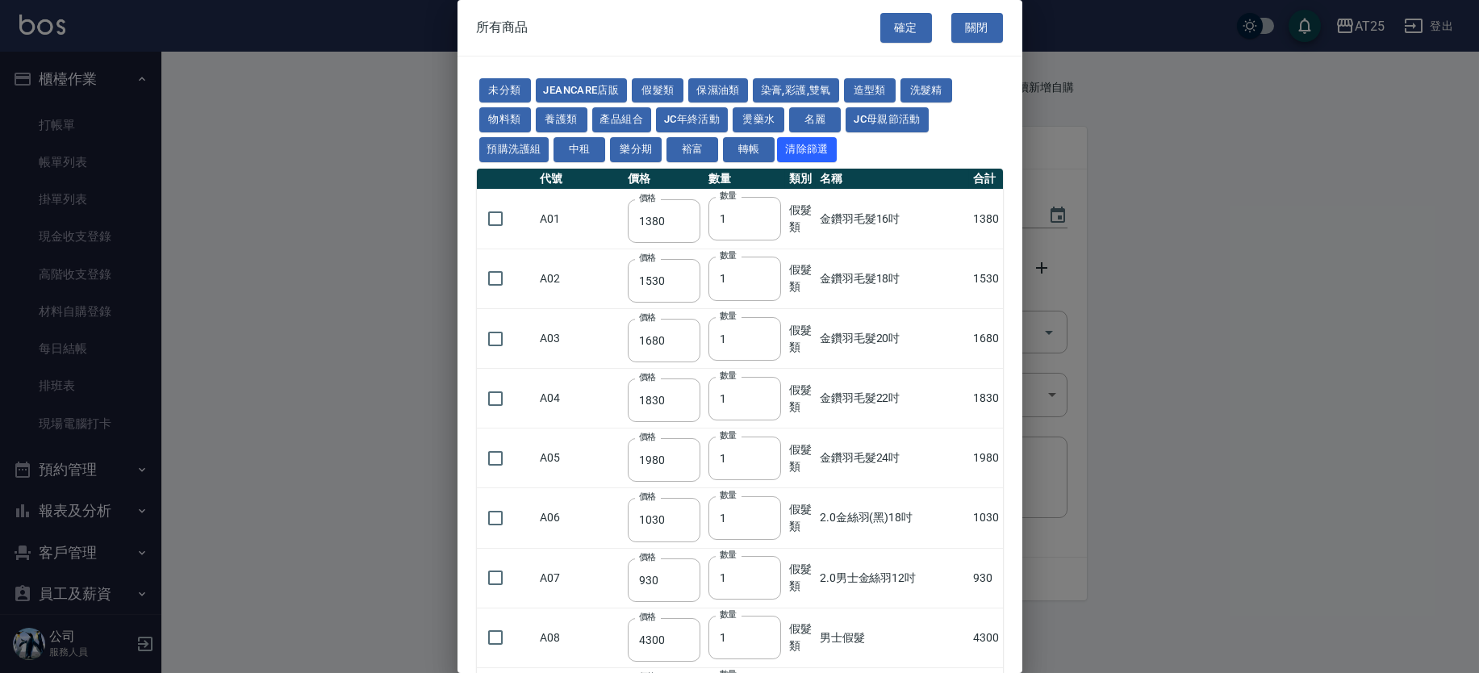
type input "980"
type input "1030"
type input "1080"
type input "1130"
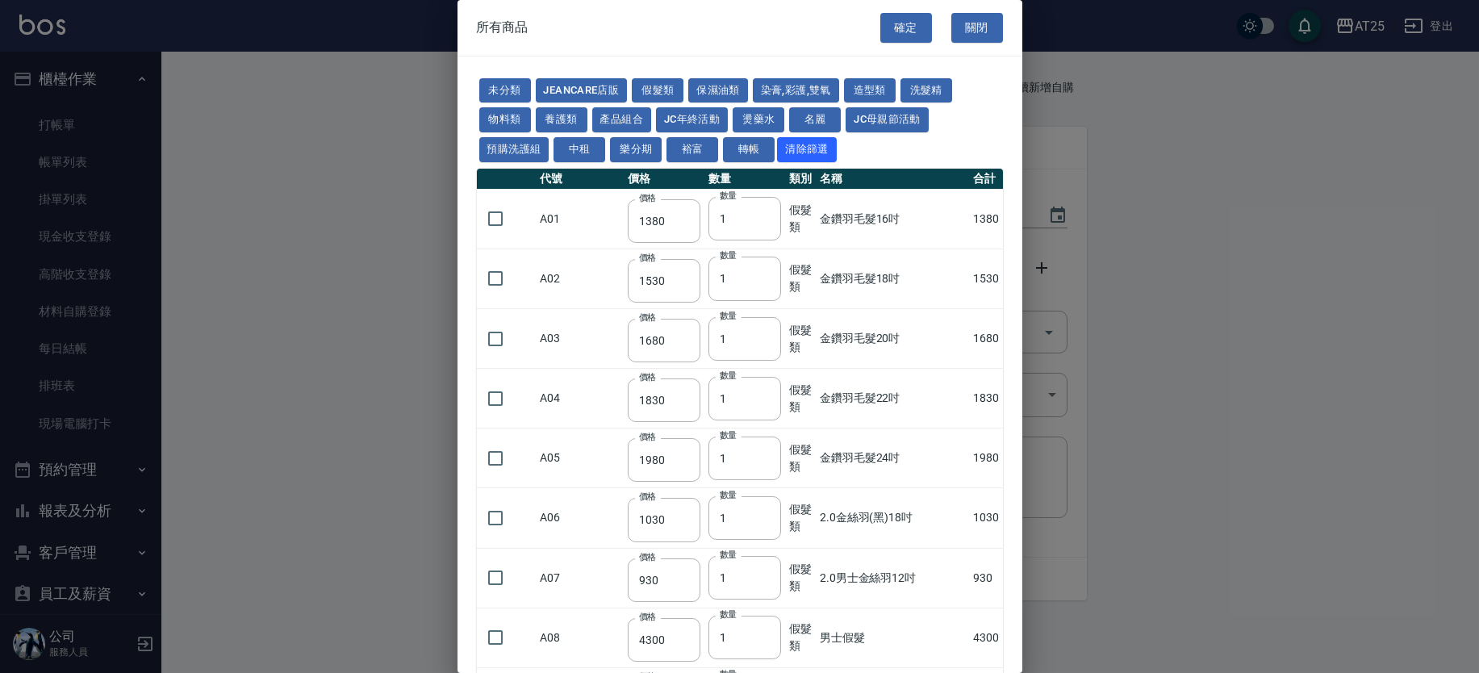
type input "1180"
type input "1230"
type input "1930"
type input "2130"
type input "2330"
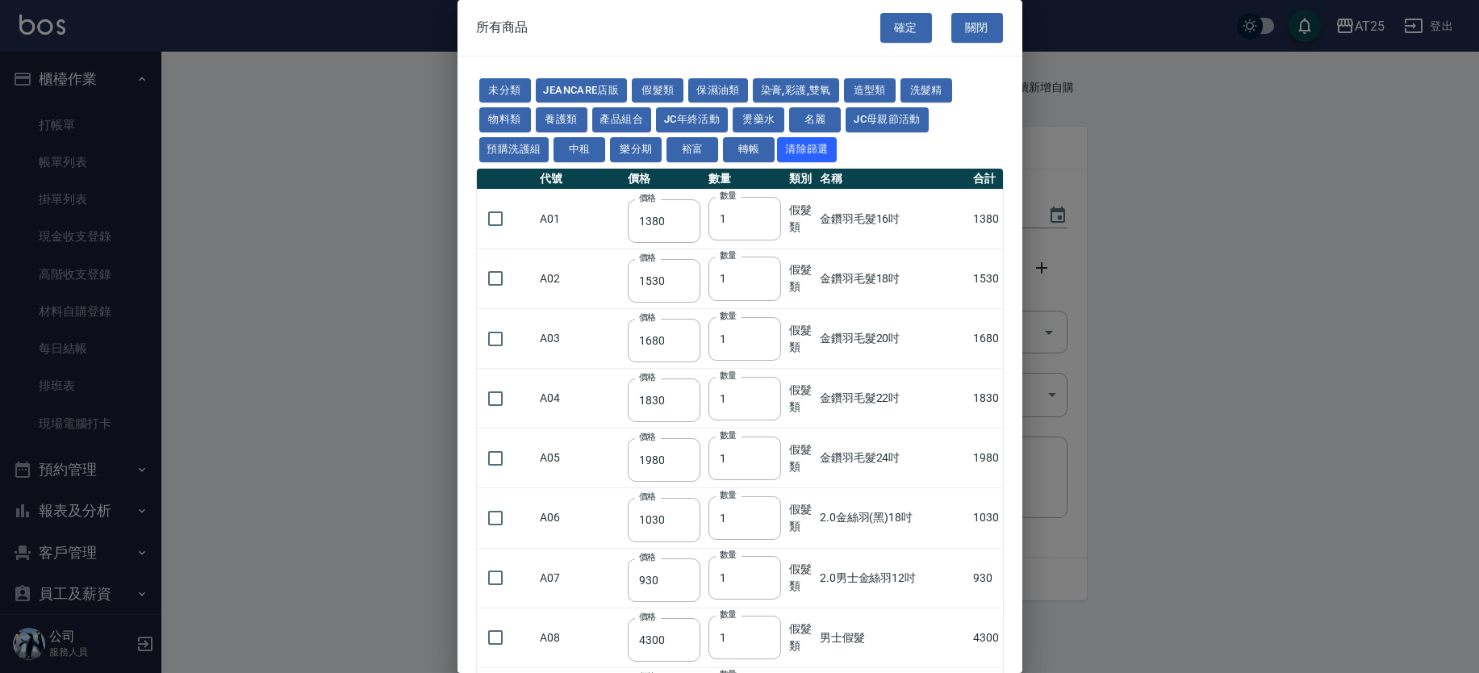
type input "2530"
type input "2730"
type input "2380"
type input "2580"
type input "2780"
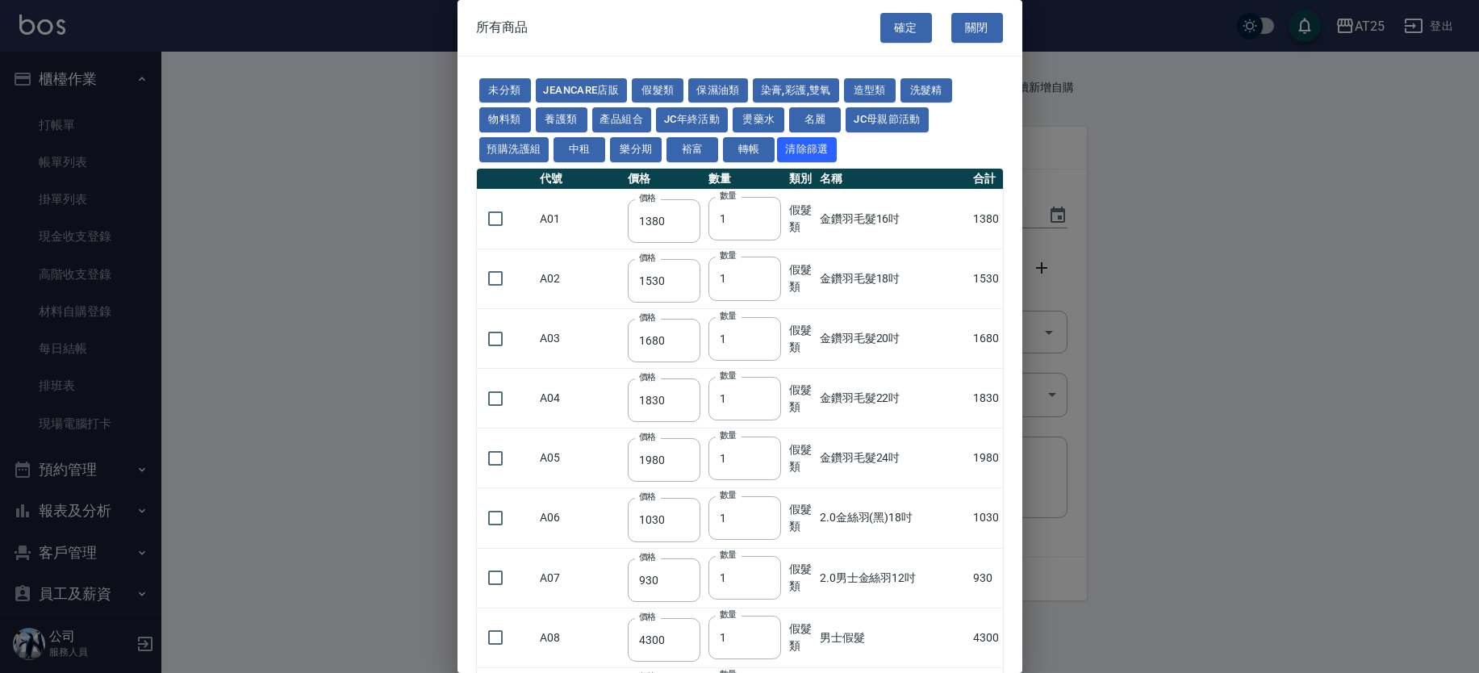
type input "2980"
type input "3180"
type input "2780"
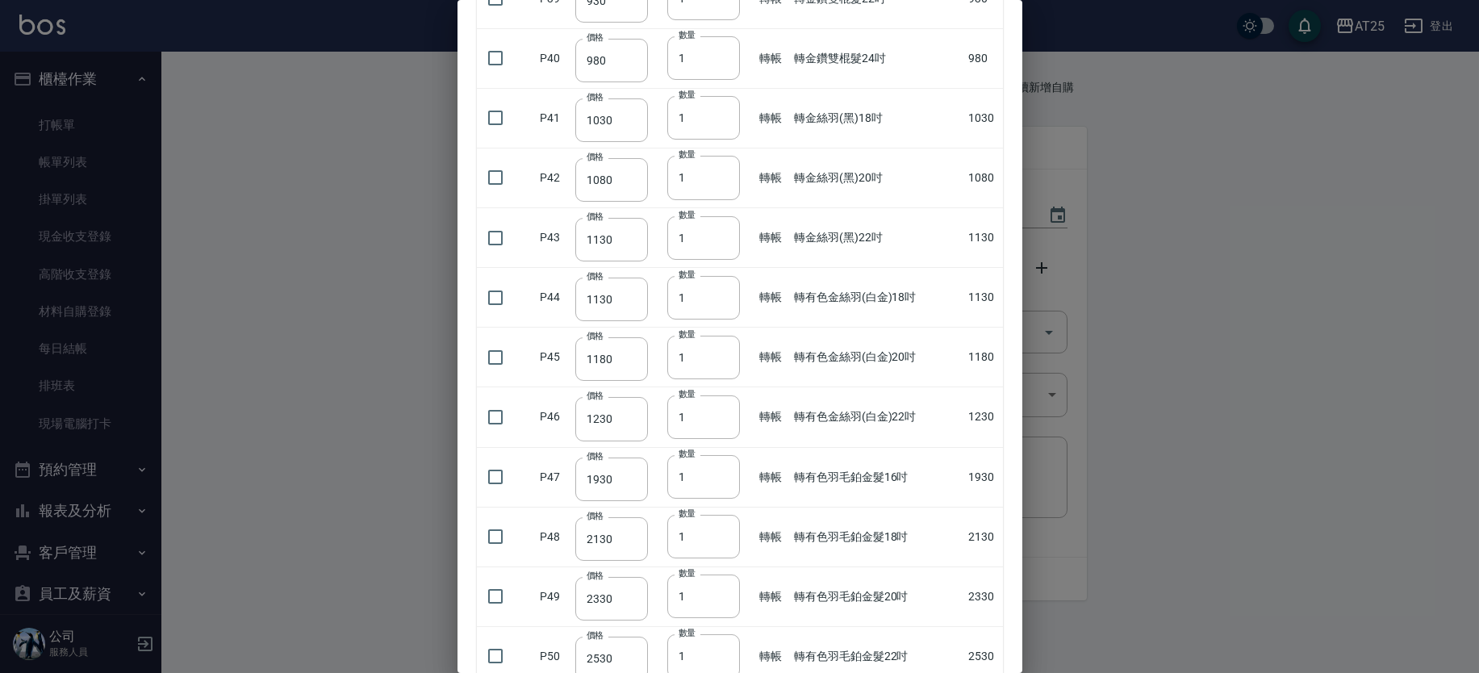
scroll to position [2506, 0]
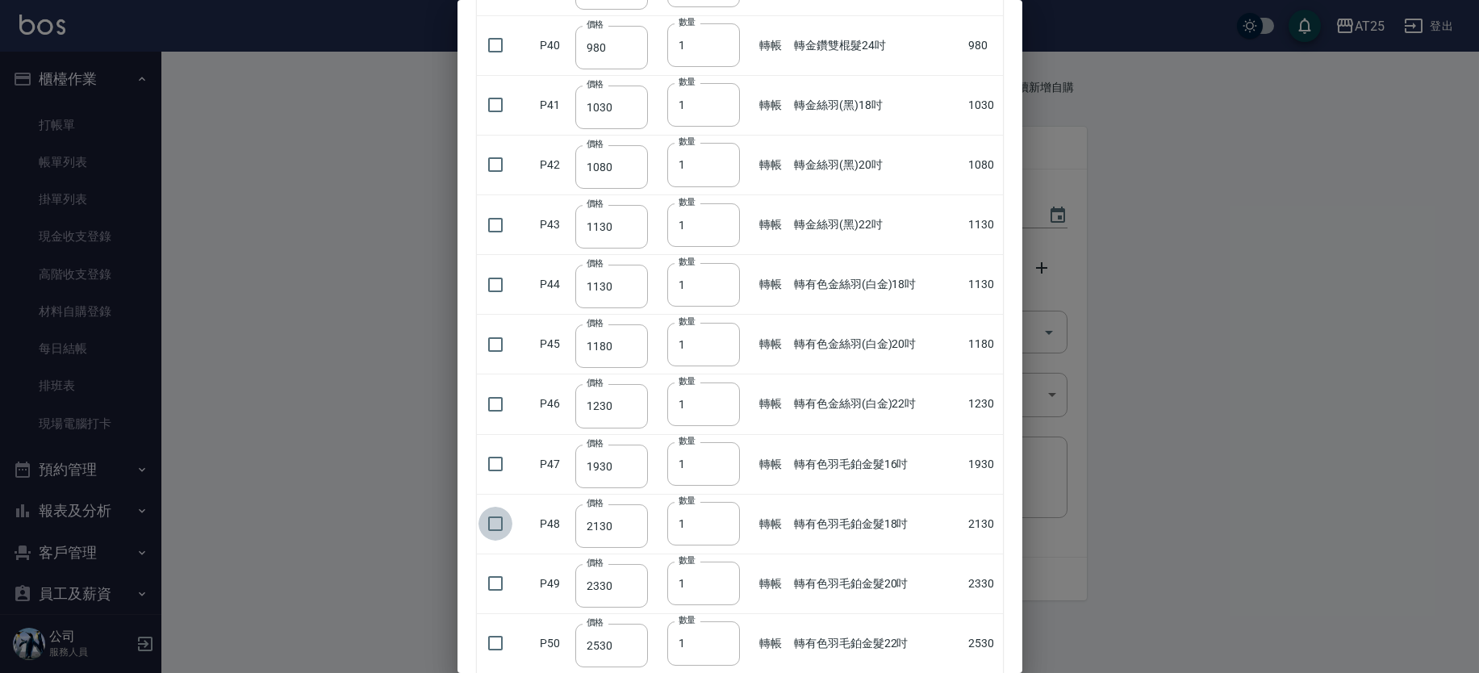
click at [494, 525] on input "checkbox" at bounding box center [495, 524] width 34 height 34
checkbox input "true"
type input "2"
click at [720, 516] on input "2" at bounding box center [703, 524] width 73 height 44
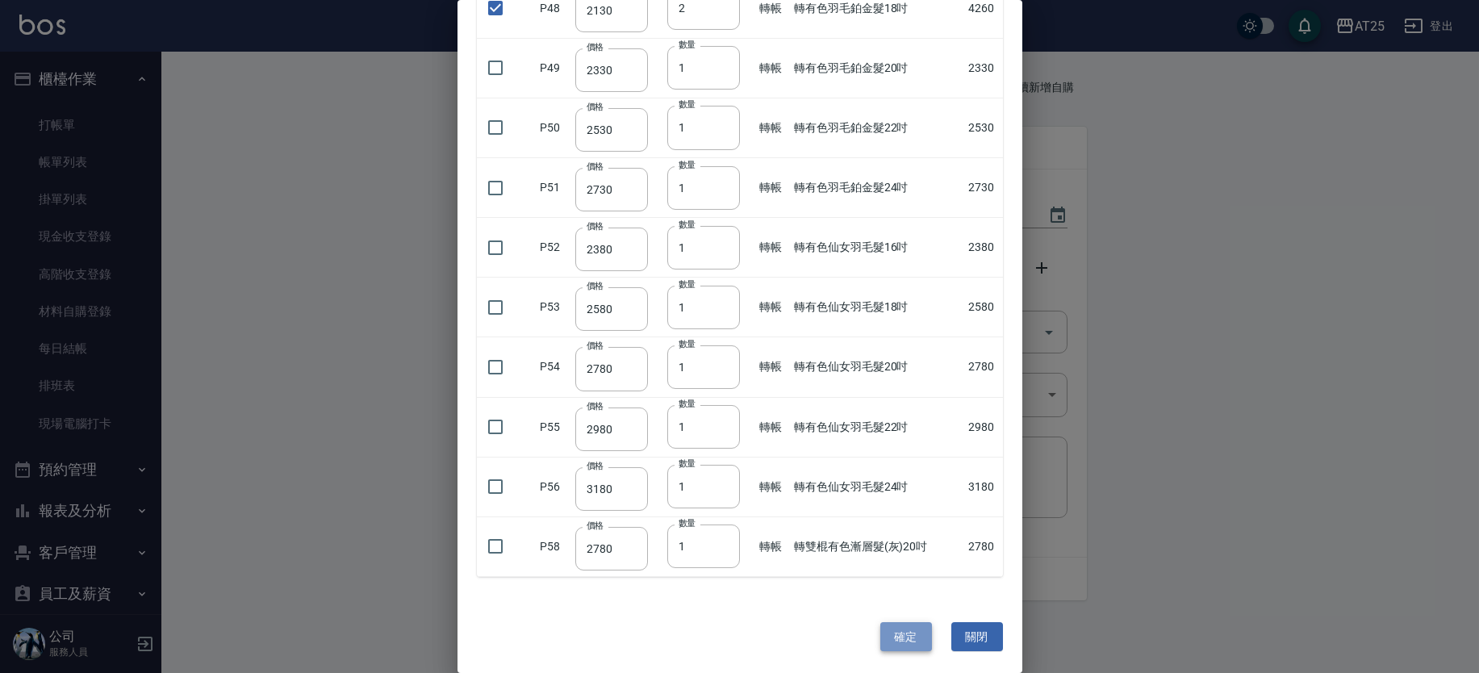
click at [900, 636] on button "確定" at bounding box center [906, 637] width 52 height 30
type input "轉有色羽毛鉑金髮18吋"
type input "2130"
type input "2"
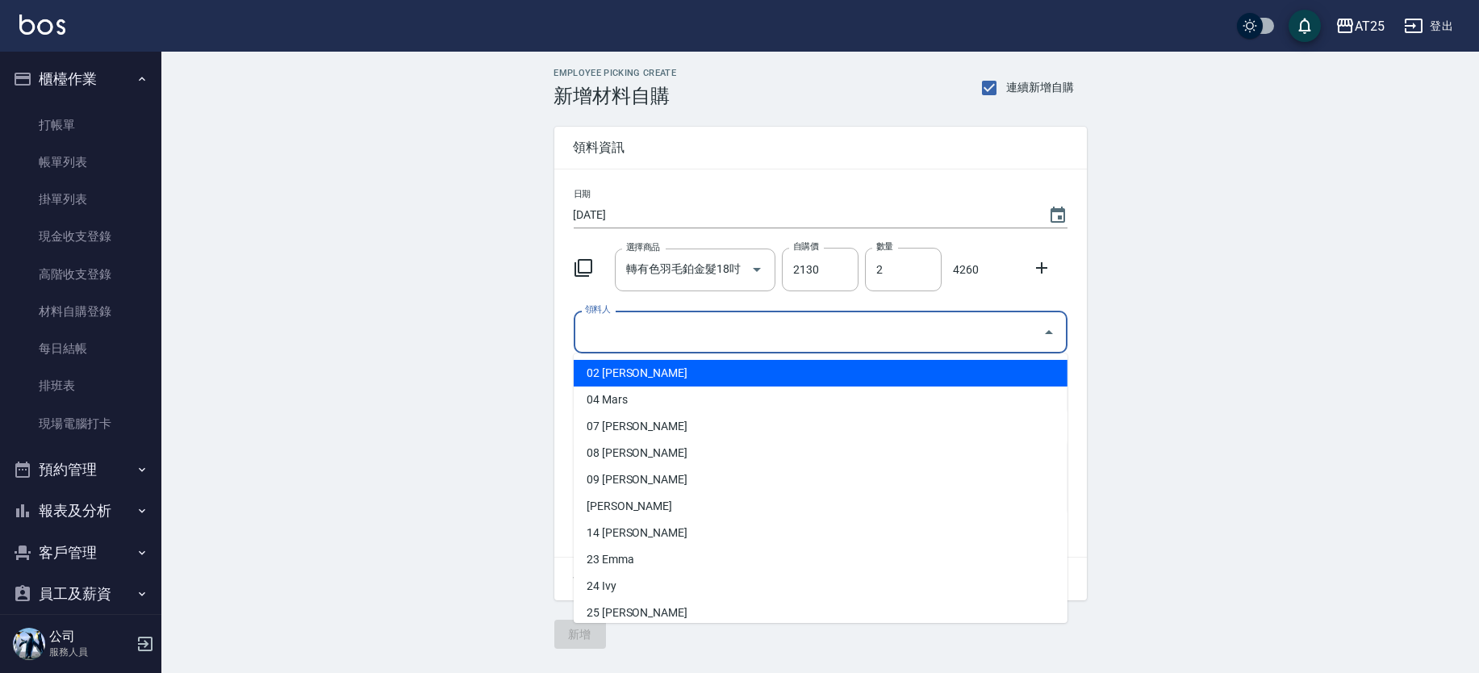
click at [645, 330] on input "領料人" at bounding box center [808, 332] width 455 height 28
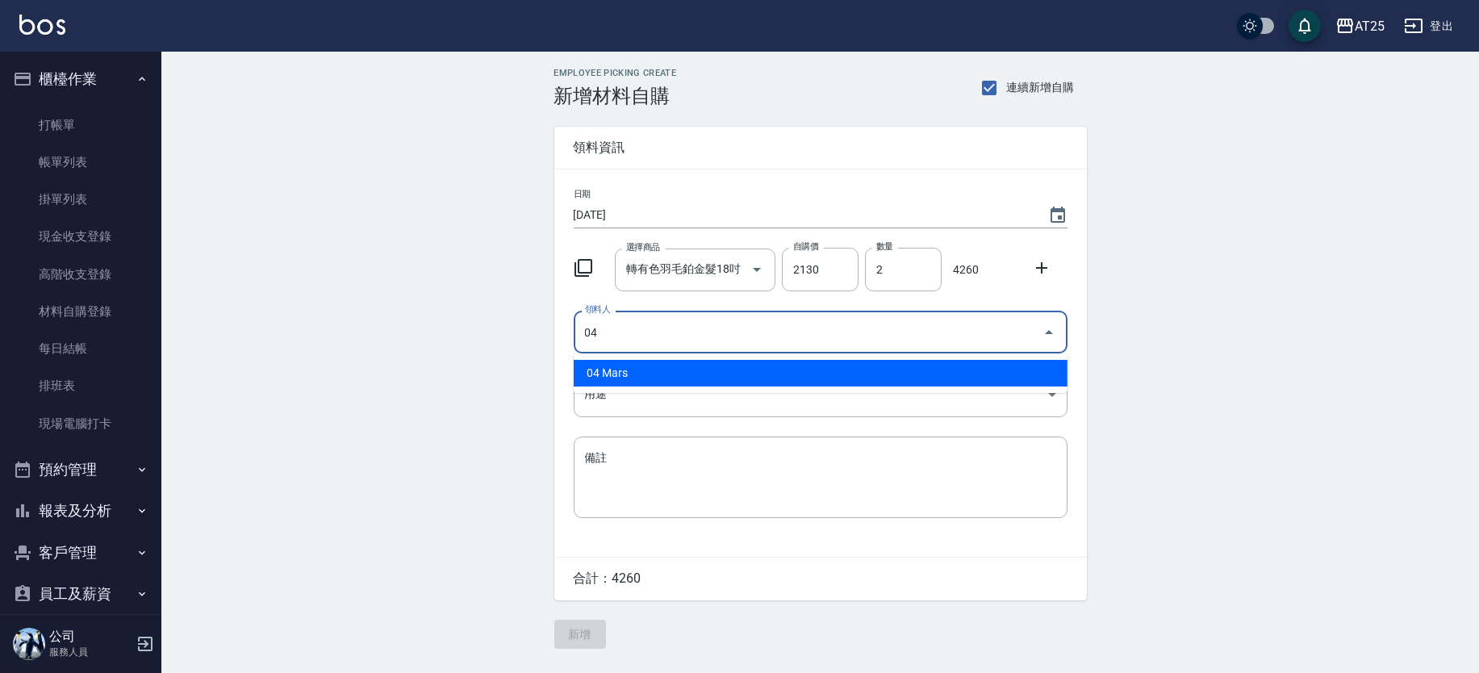
type input "04 Mars"
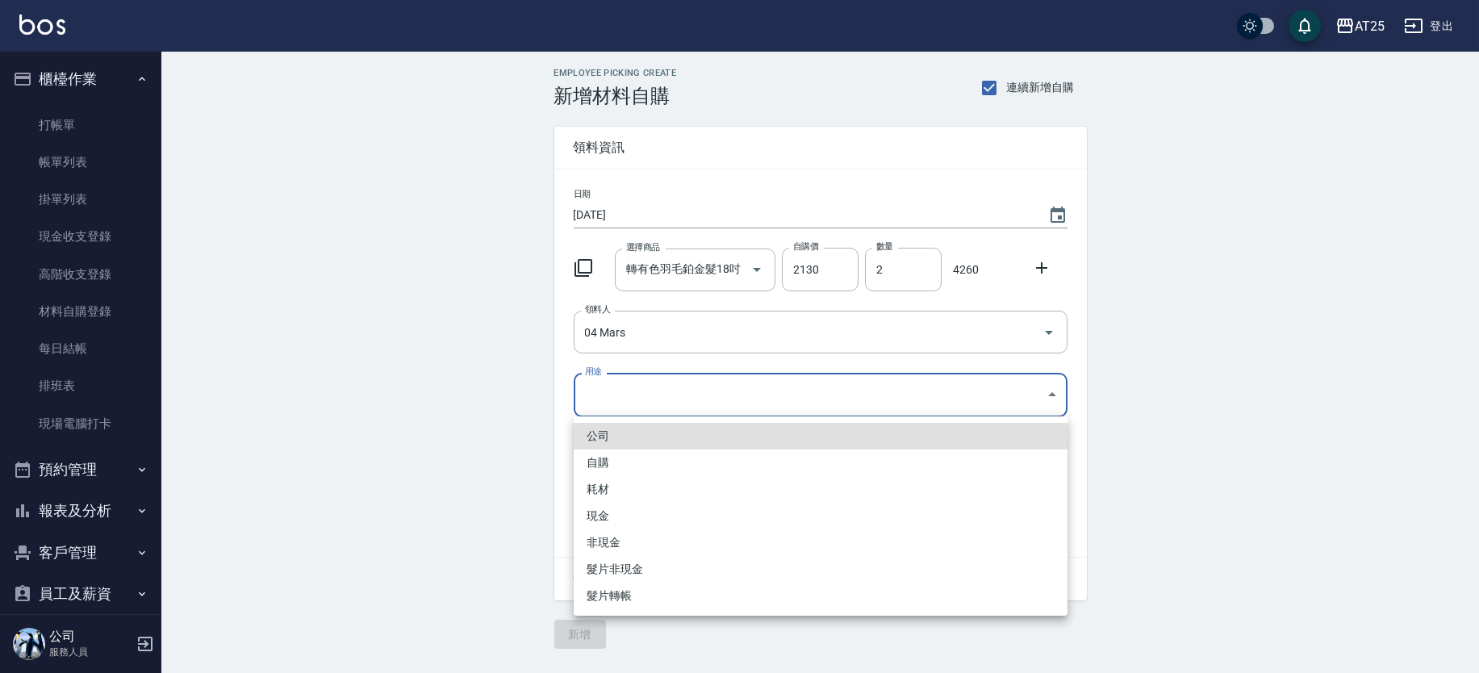
click at [610, 395] on body "AT25 登出 櫃檯作業 打帳單 帳單列表 掛單列表 現金收支登錄 高階收支登錄 材料自購登錄 每日結帳 排班表 現場電腦打卡 預約管理 預約管理 單日預約紀…" at bounding box center [739, 336] width 1479 height 673
click at [609, 492] on li "耗材" at bounding box center [821, 489] width 494 height 27
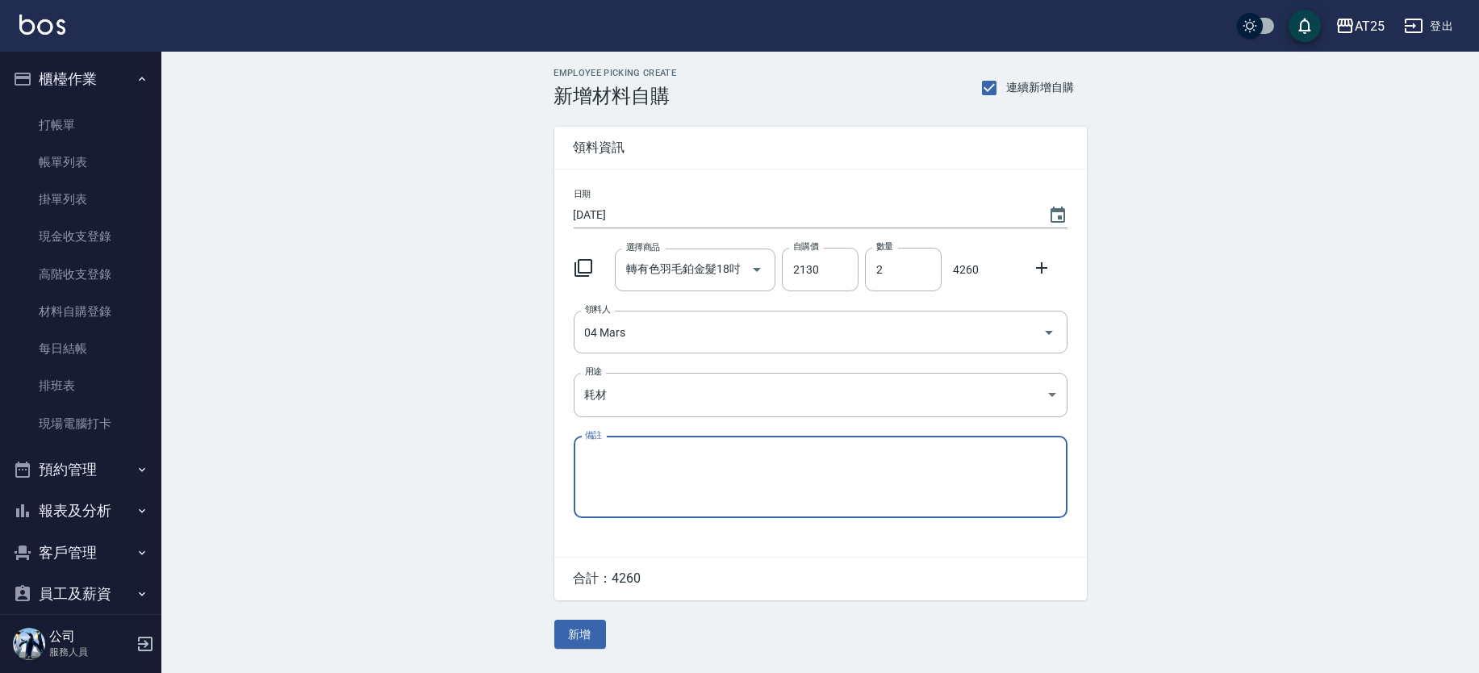
type input "耗材"
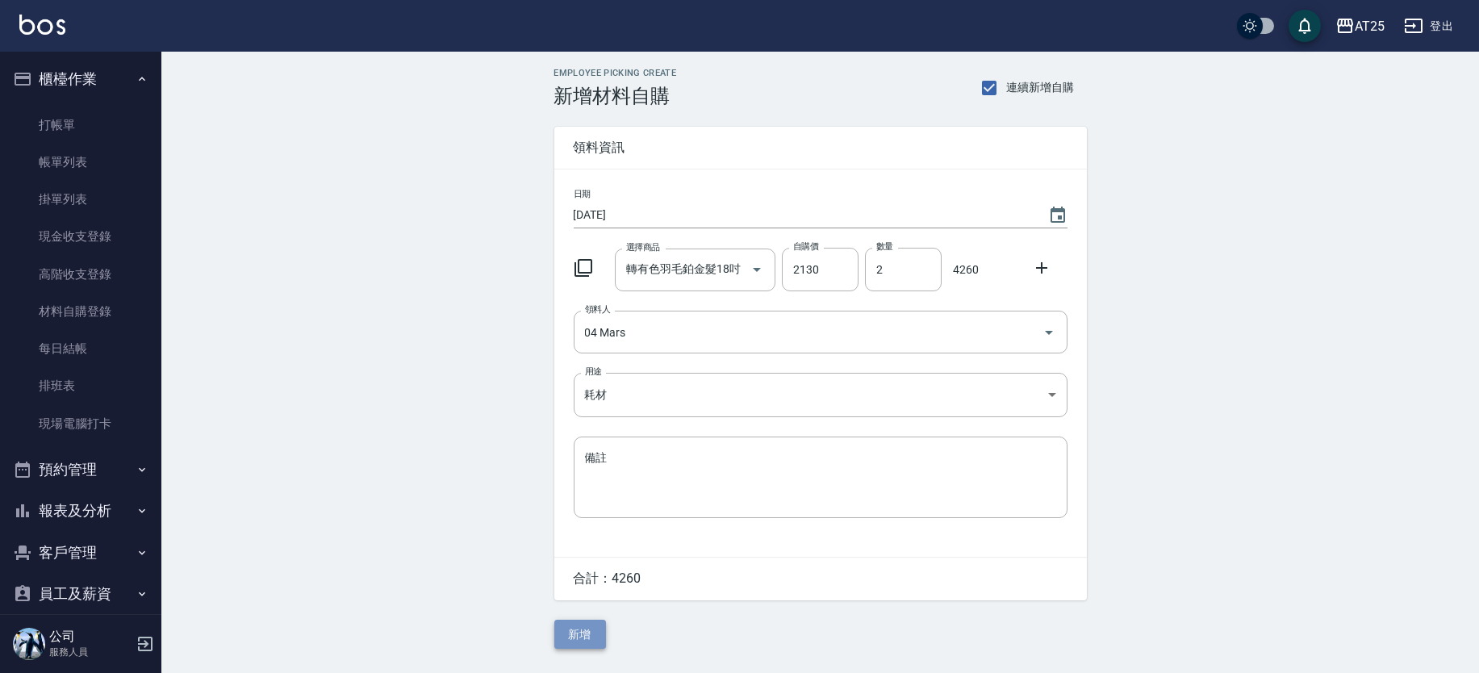
click at [587, 633] on button "新增" at bounding box center [580, 635] width 52 height 30
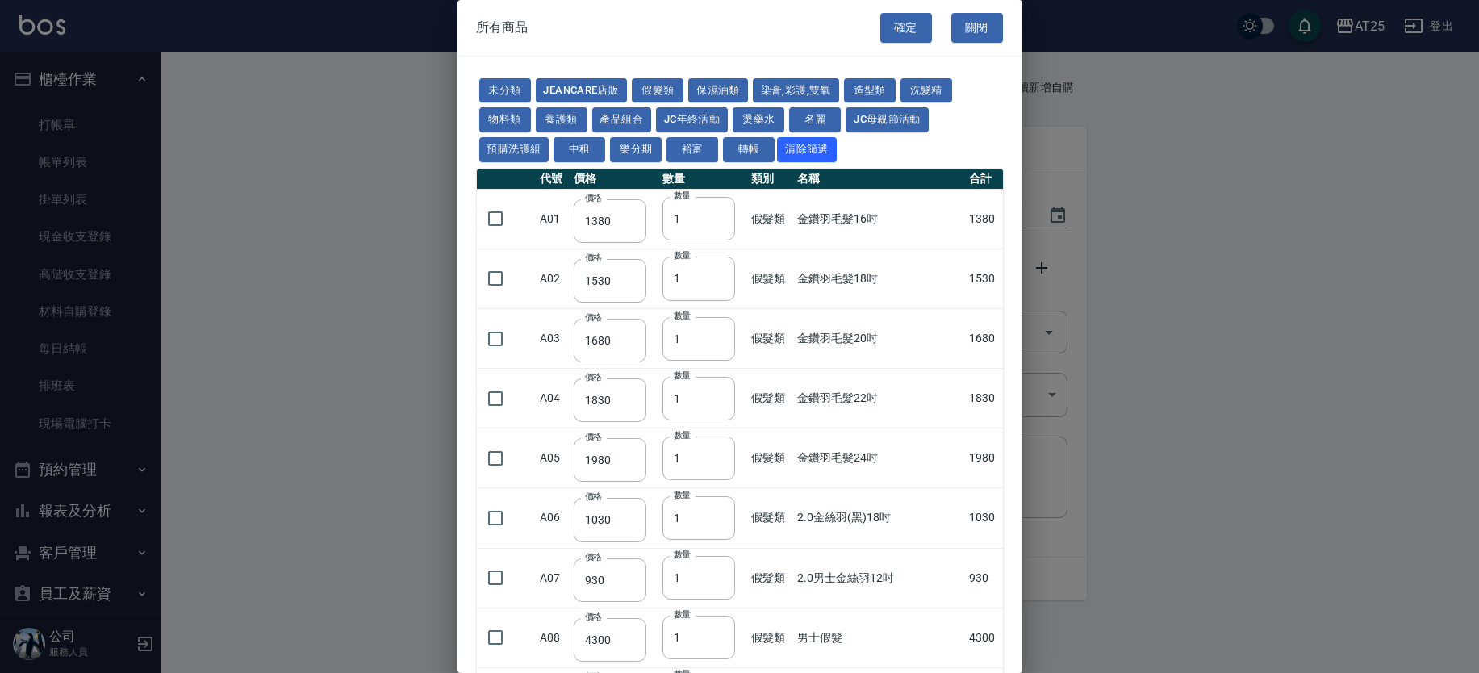
scroll to position [4079, 0]
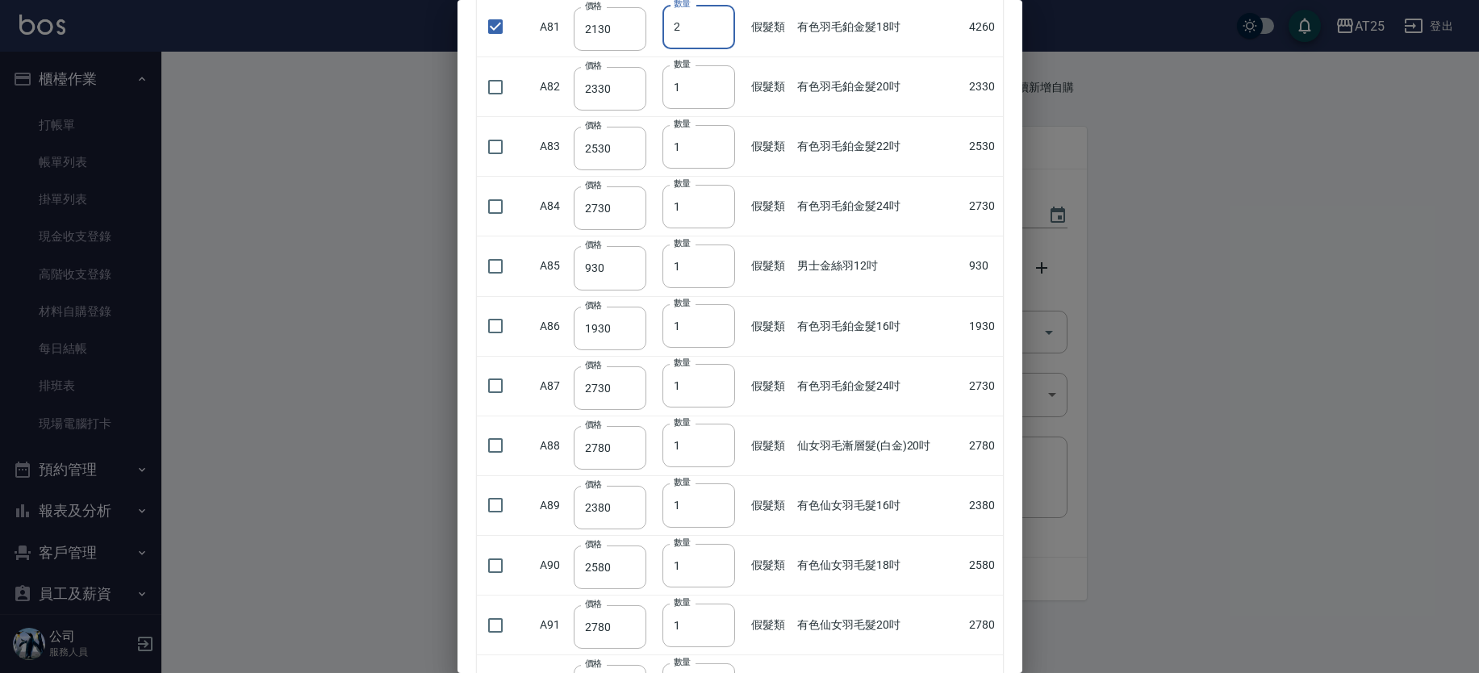
click at [98, 112] on div at bounding box center [739, 336] width 1479 height 673
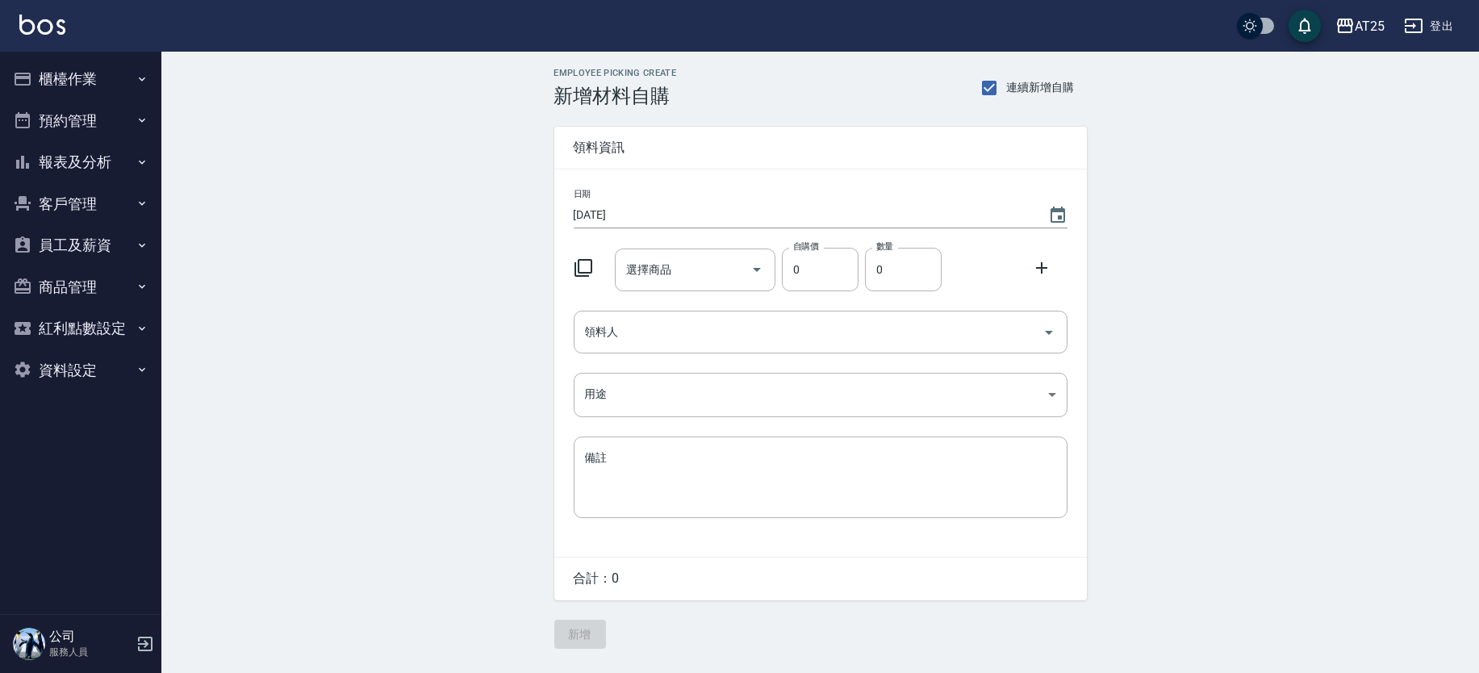
click at [74, 74] on button "櫃檯作業" at bounding box center [80, 79] width 148 height 42
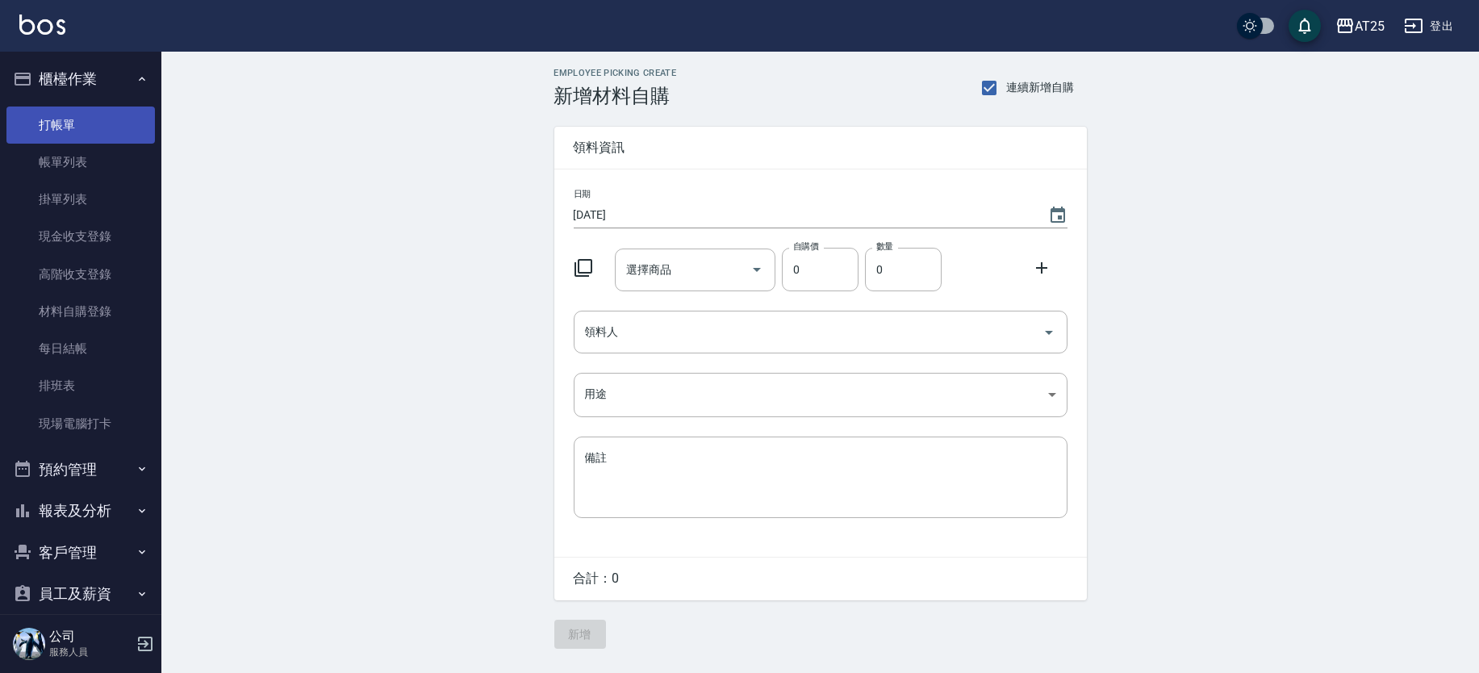
click at [89, 130] on link "打帳單" at bounding box center [80, 124] width 148 height 37
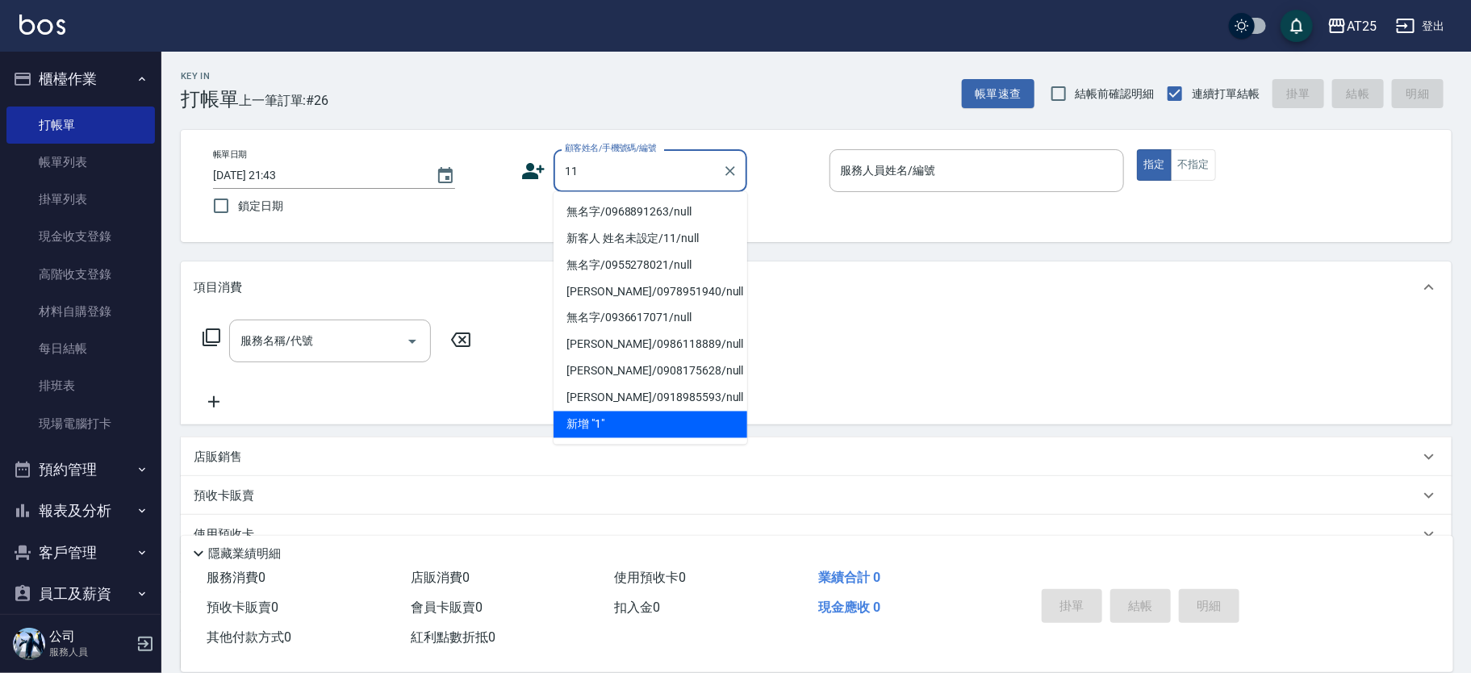
type input "新客人 姓名未設定/11/null"
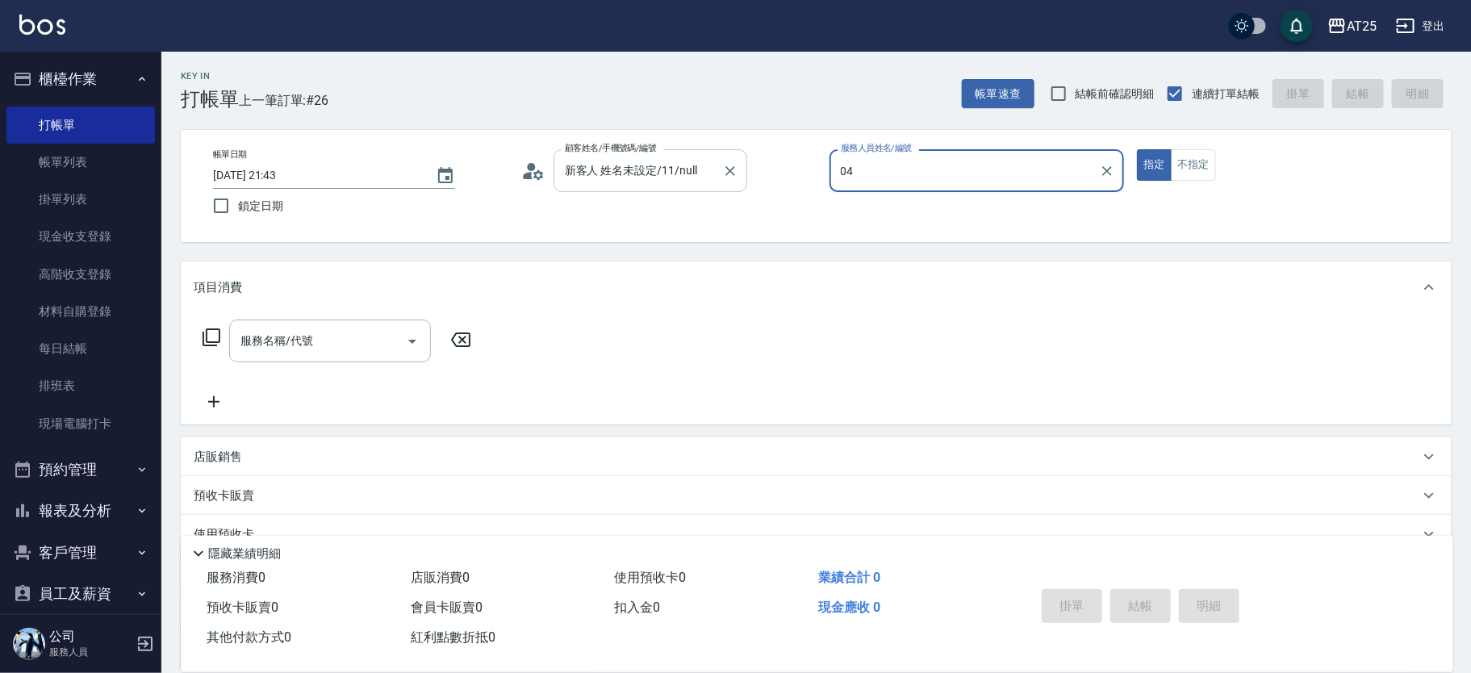
type input "Mars-04"
type button "true"
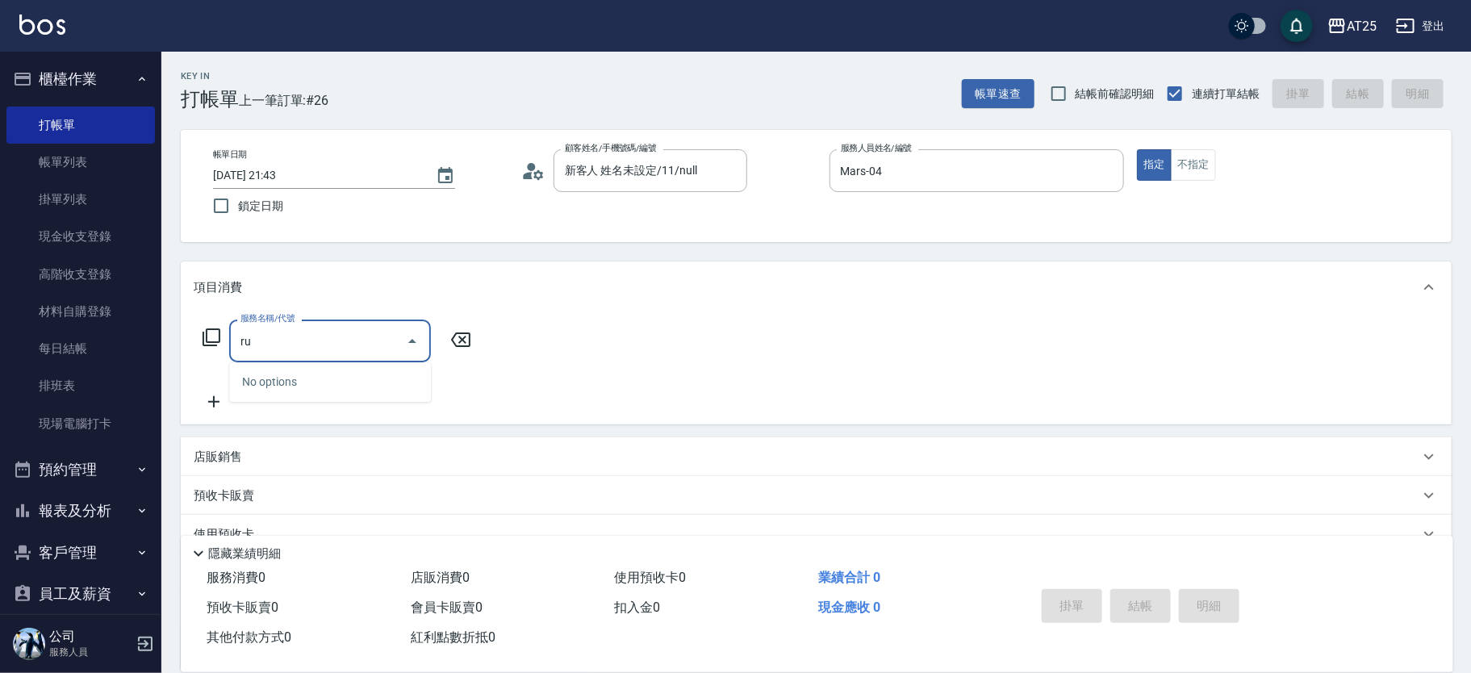
type input "r"
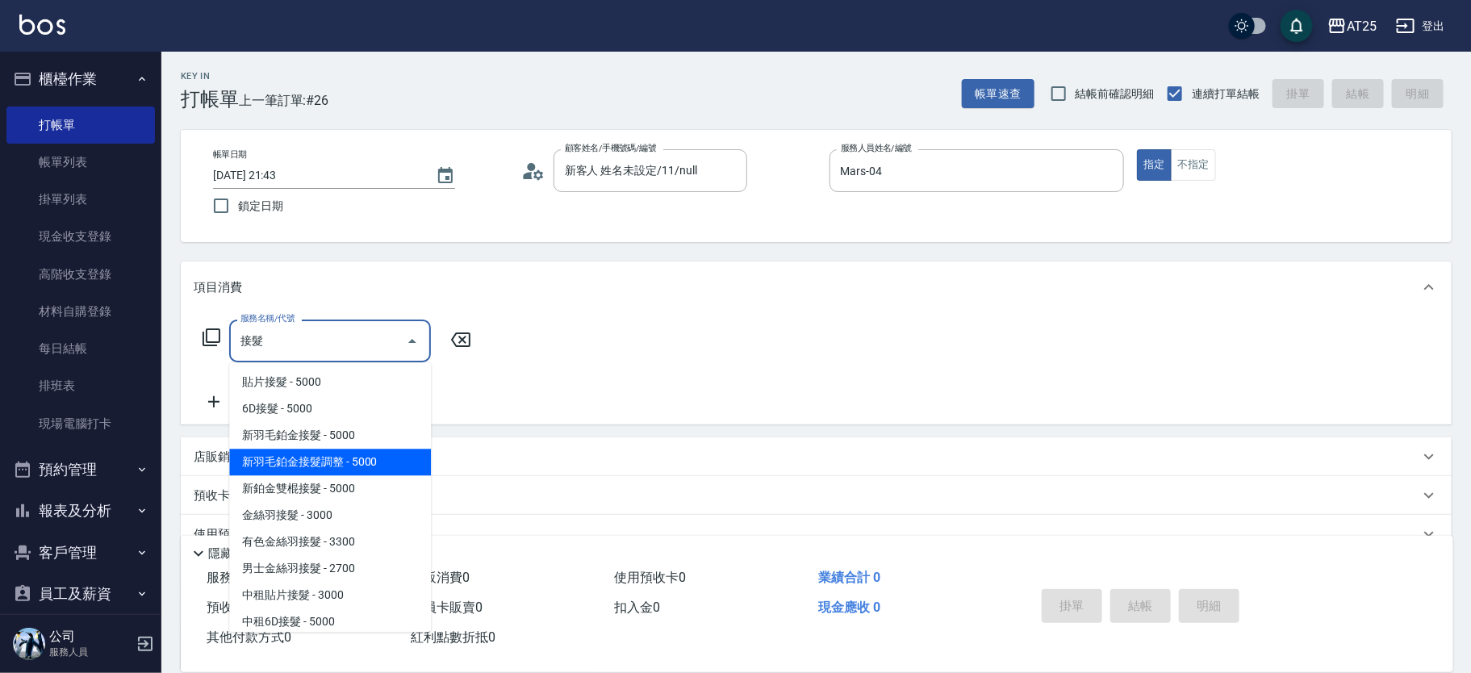
type input "新羽毛鉑金接髮調整(705)"
type input "500"
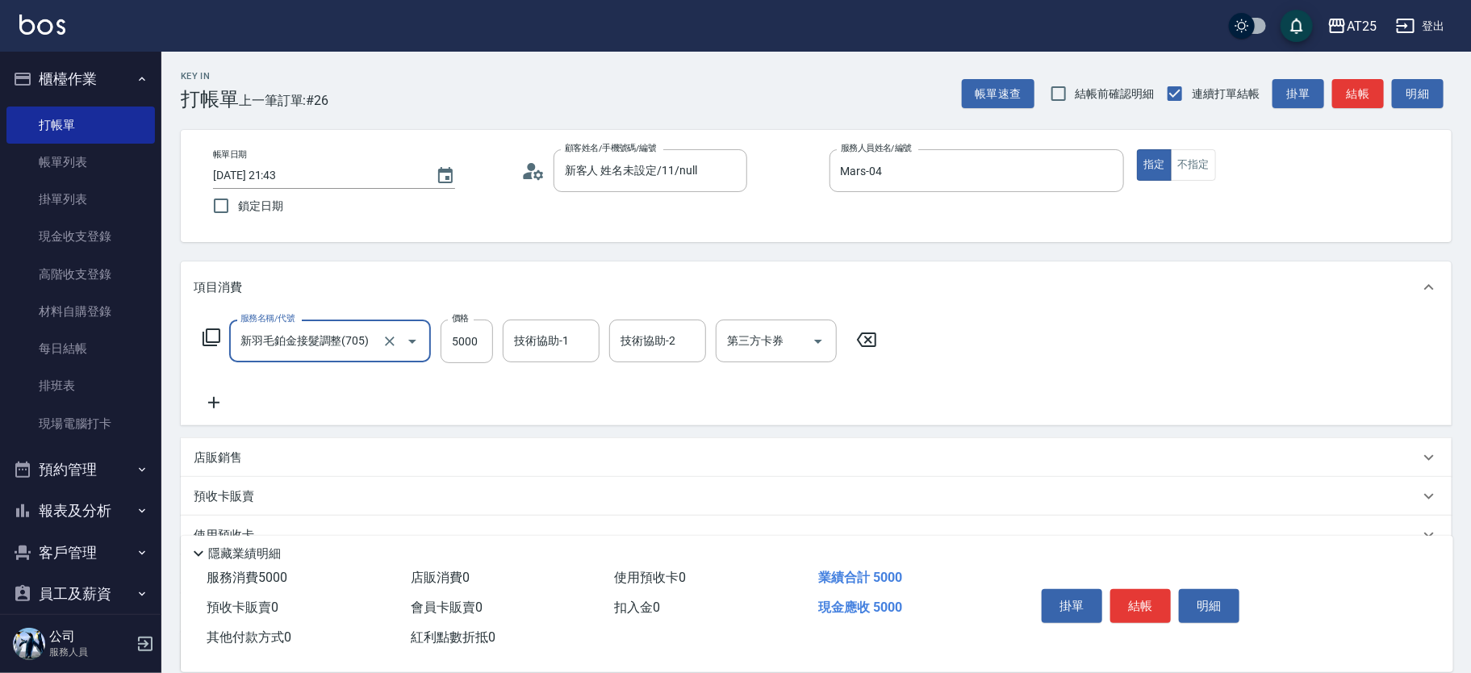
type input "新羽毛鉑金接髮調整(705)"
type input "0"
type input "36"
type input "30"
type input "360"
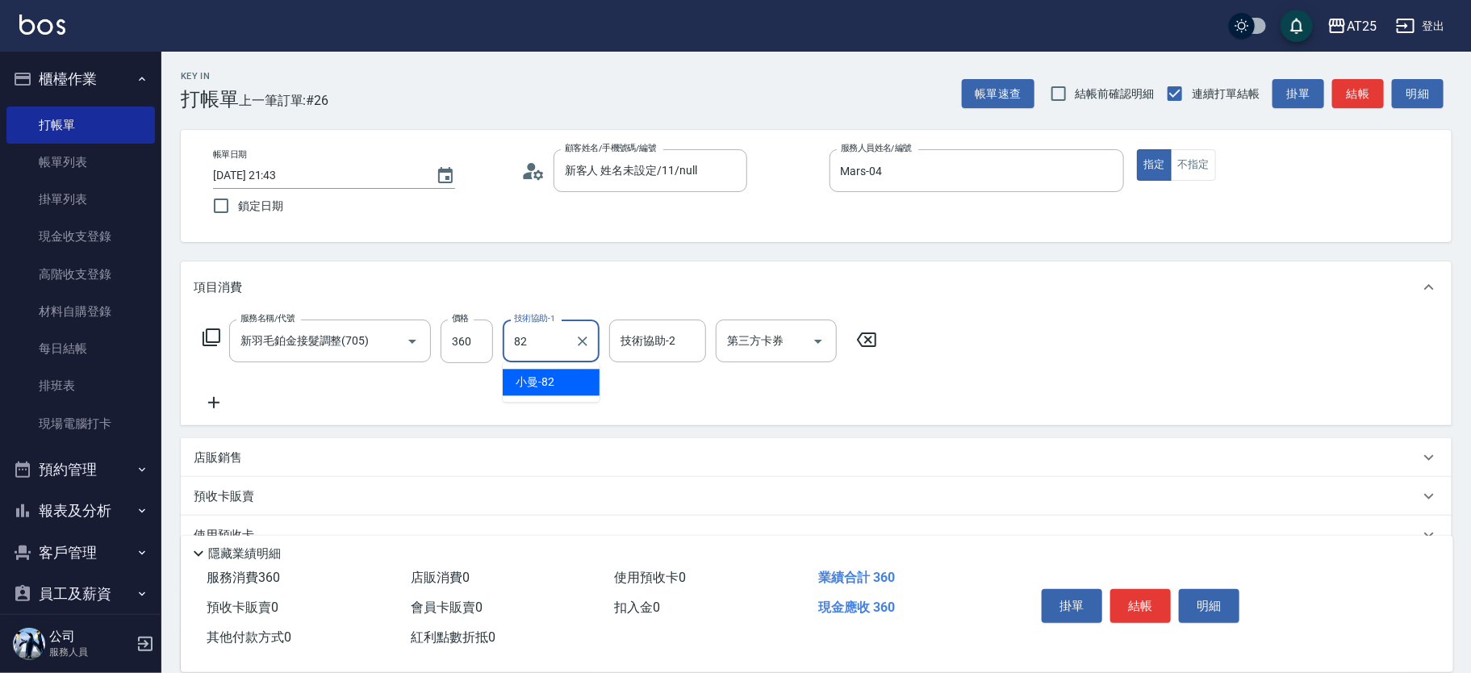
type input "小曼-82"
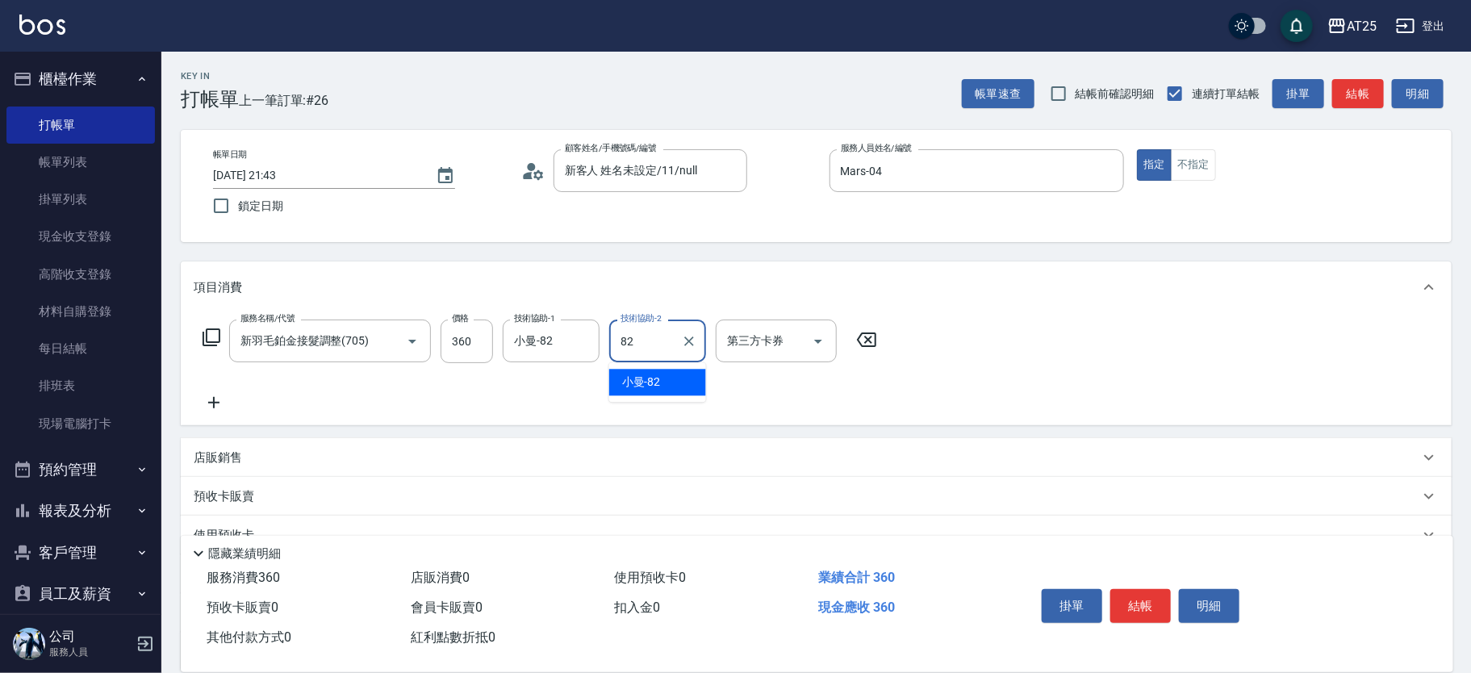
type input "8"
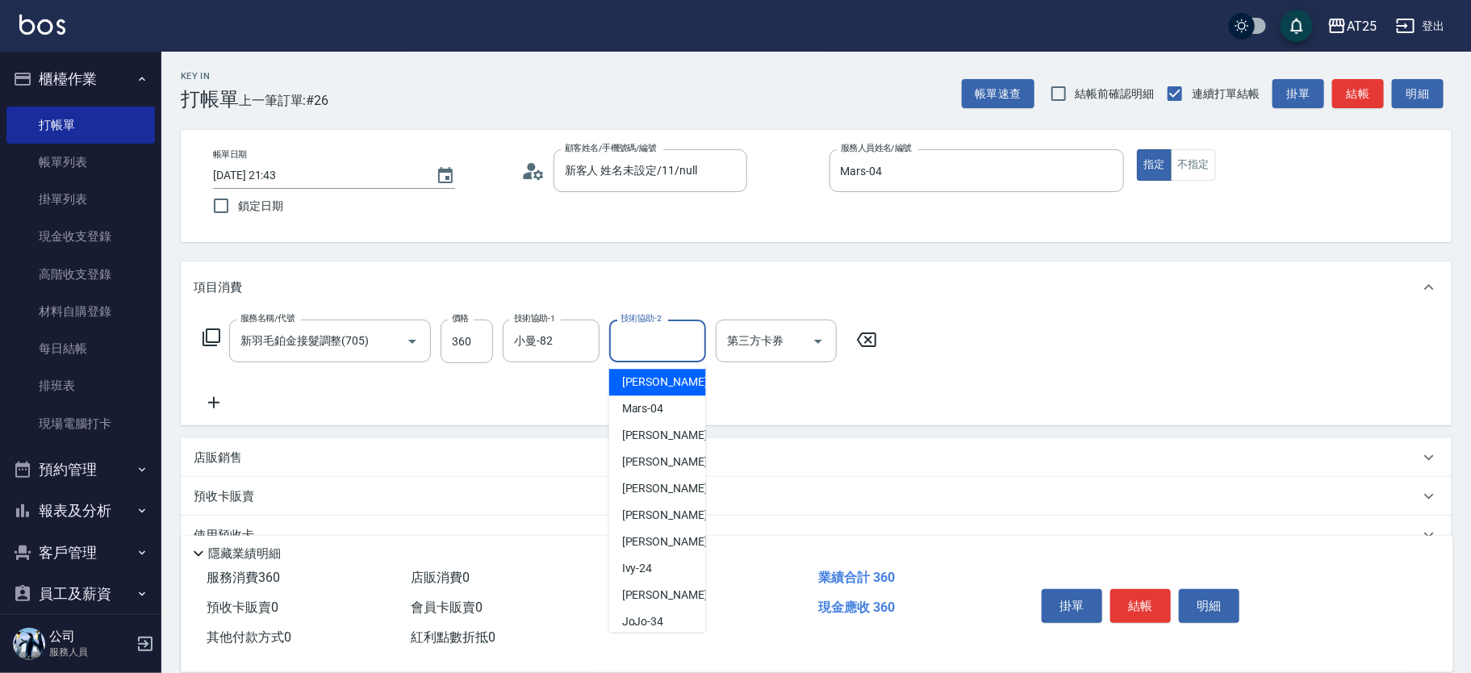
type input "Vivian-02"
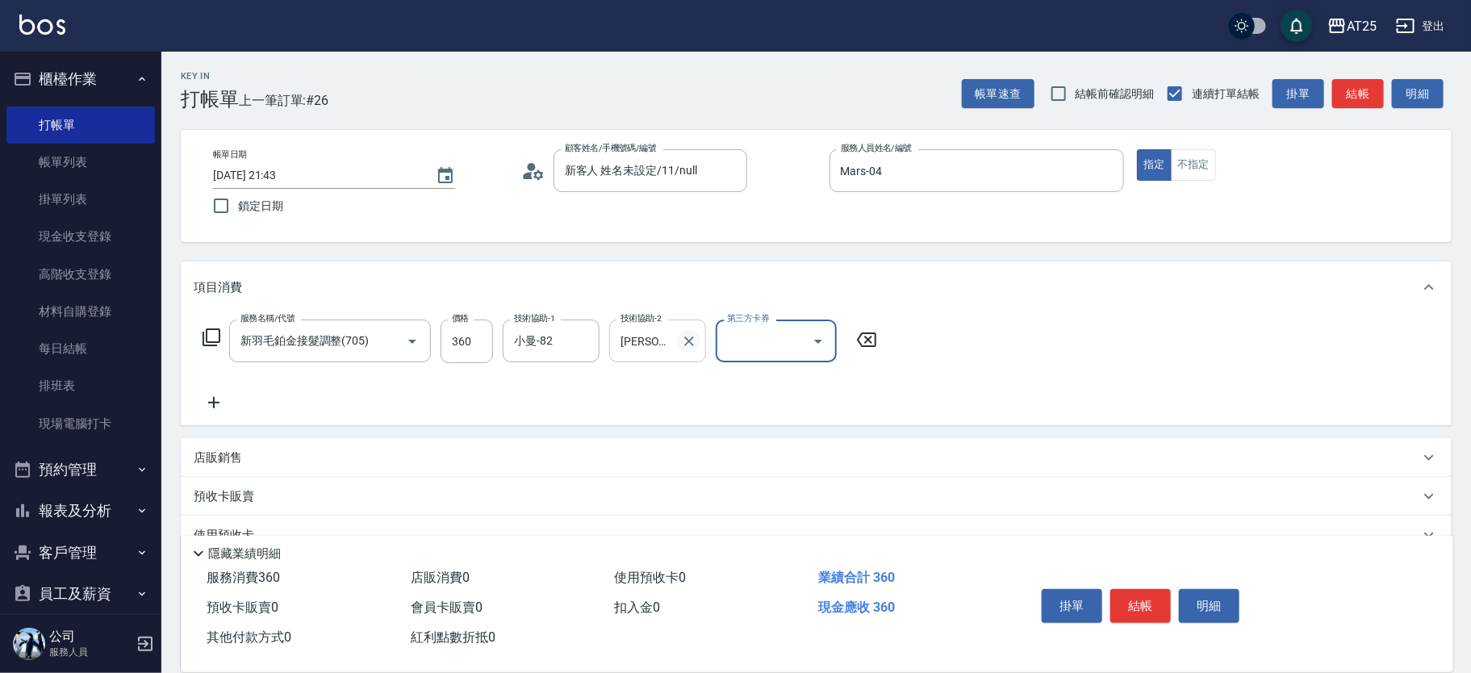
click at [687, 337] on icon "Clear" at bounding box center [689, 341] width 16 height 16
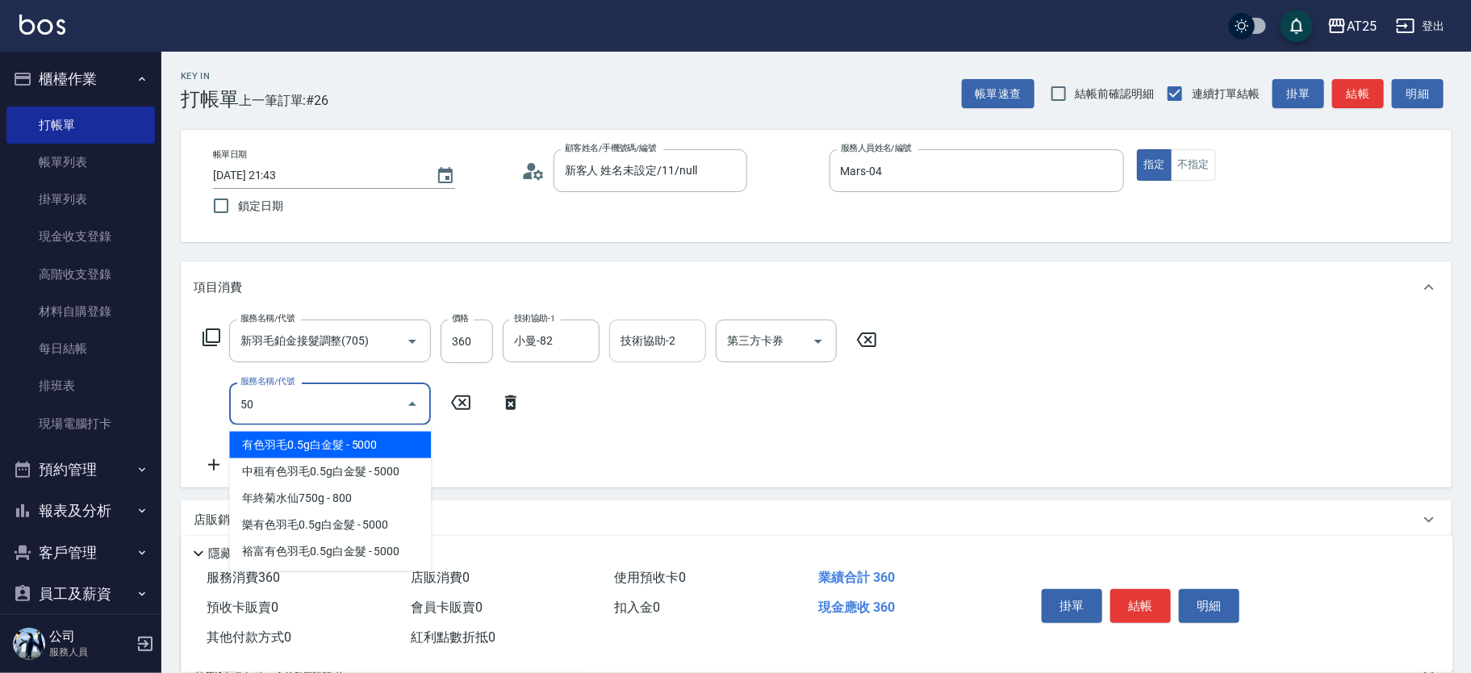
type input "501"
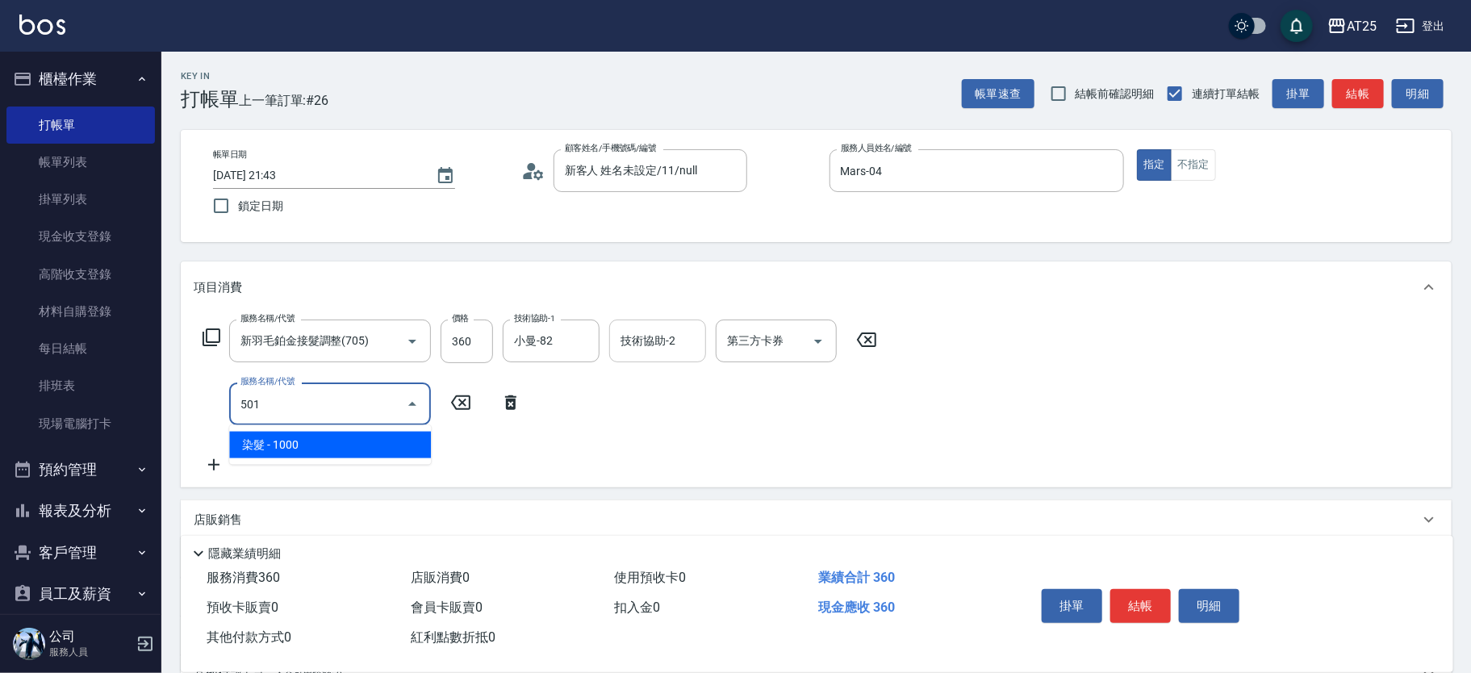
type input "130"
type input "染髮(501)"
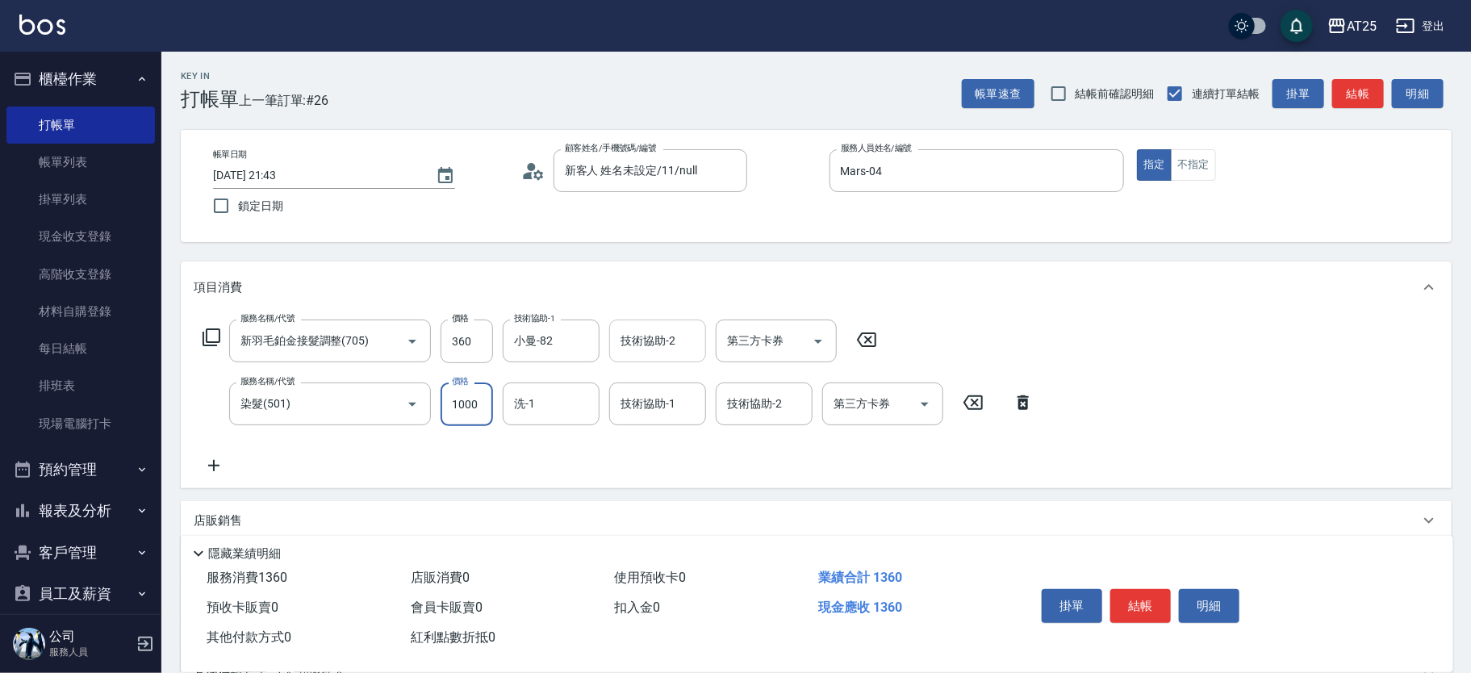
type input "30"
type input "0"
type input "小曼-82"
click at [1142, 602] on button "結帳" at bounding box center [1140, 606] width 61 height 34
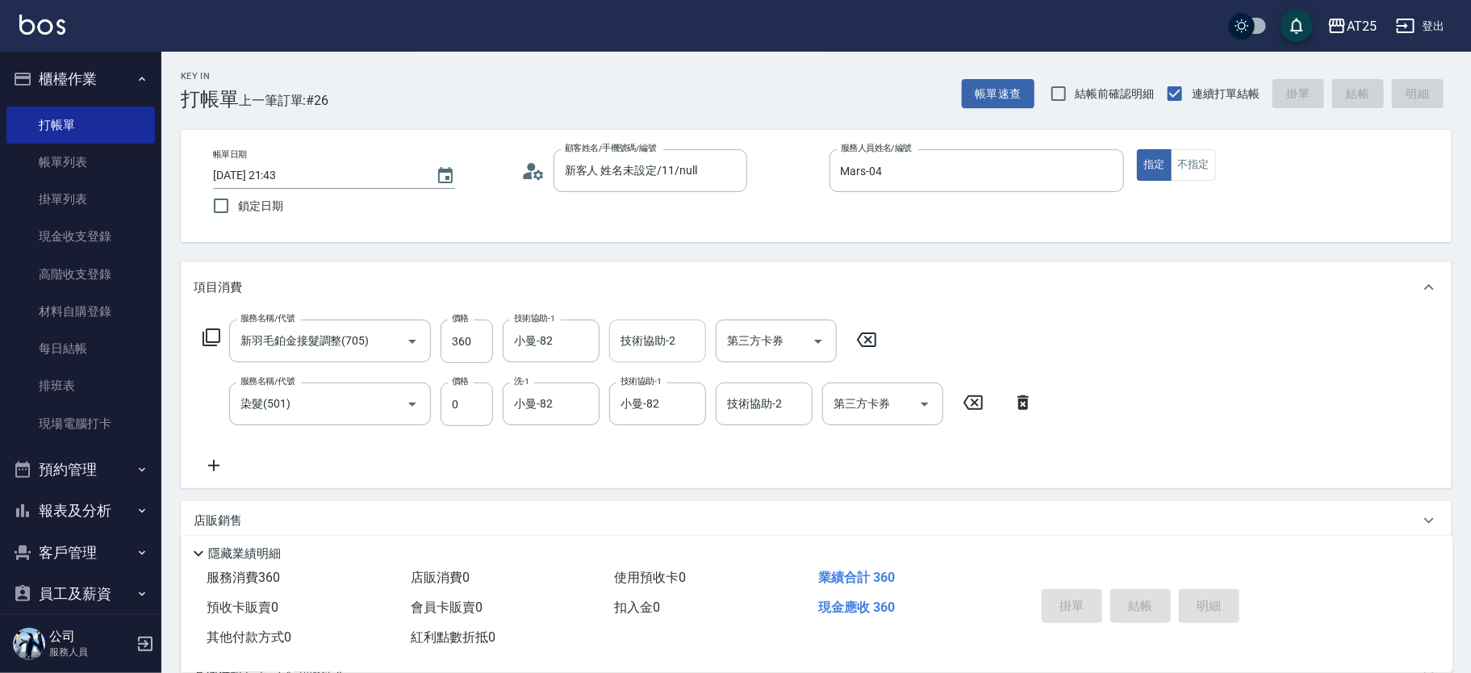
type input "0"
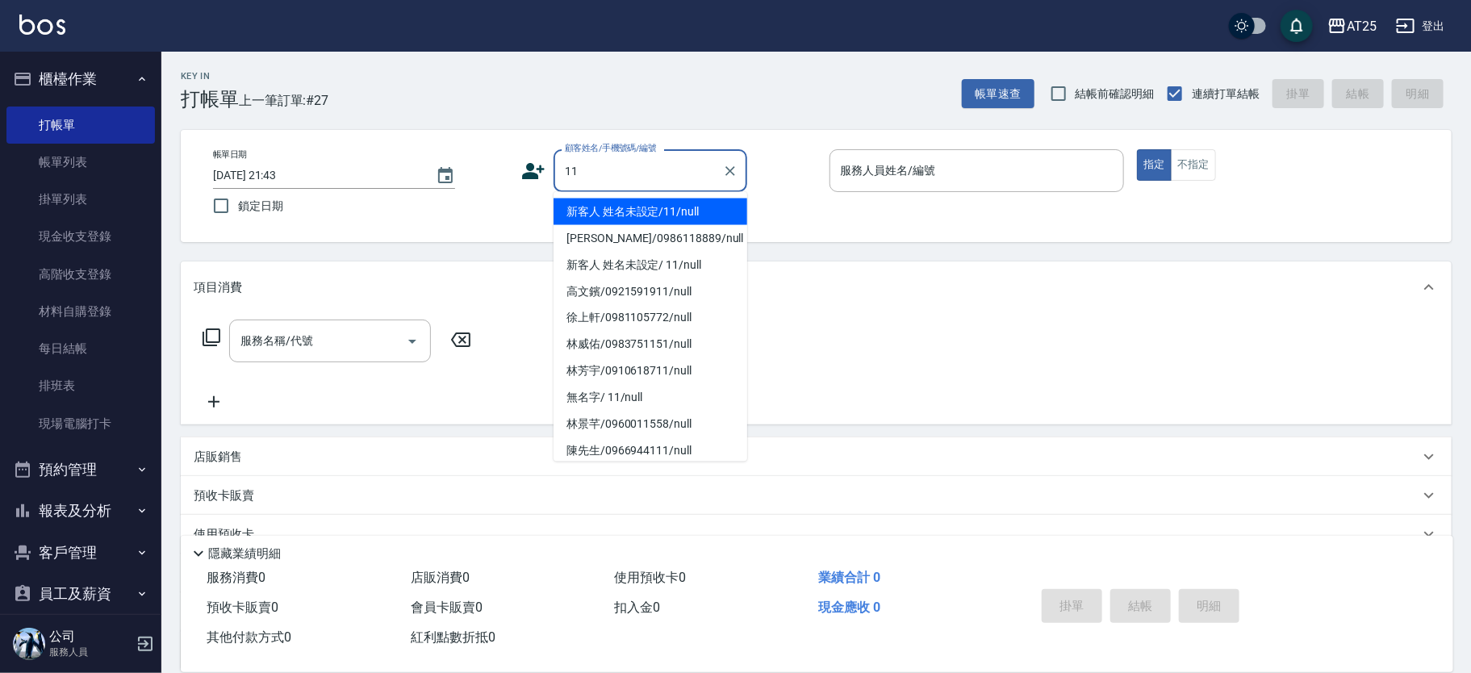
type input "新客人 姓名未設定/11/null"
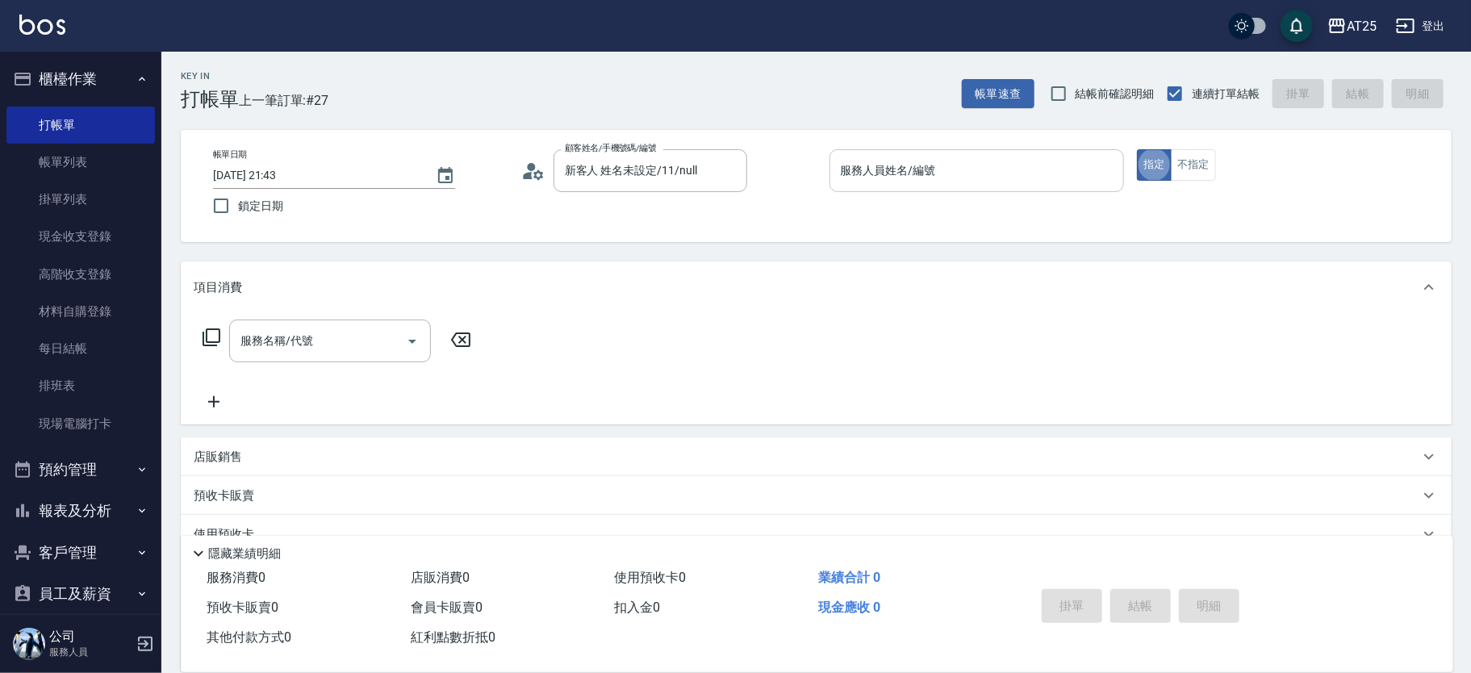
click at [933, 173] on input "服務人員姓名/編號" at bounding box center [977, 171] width 281 height 28
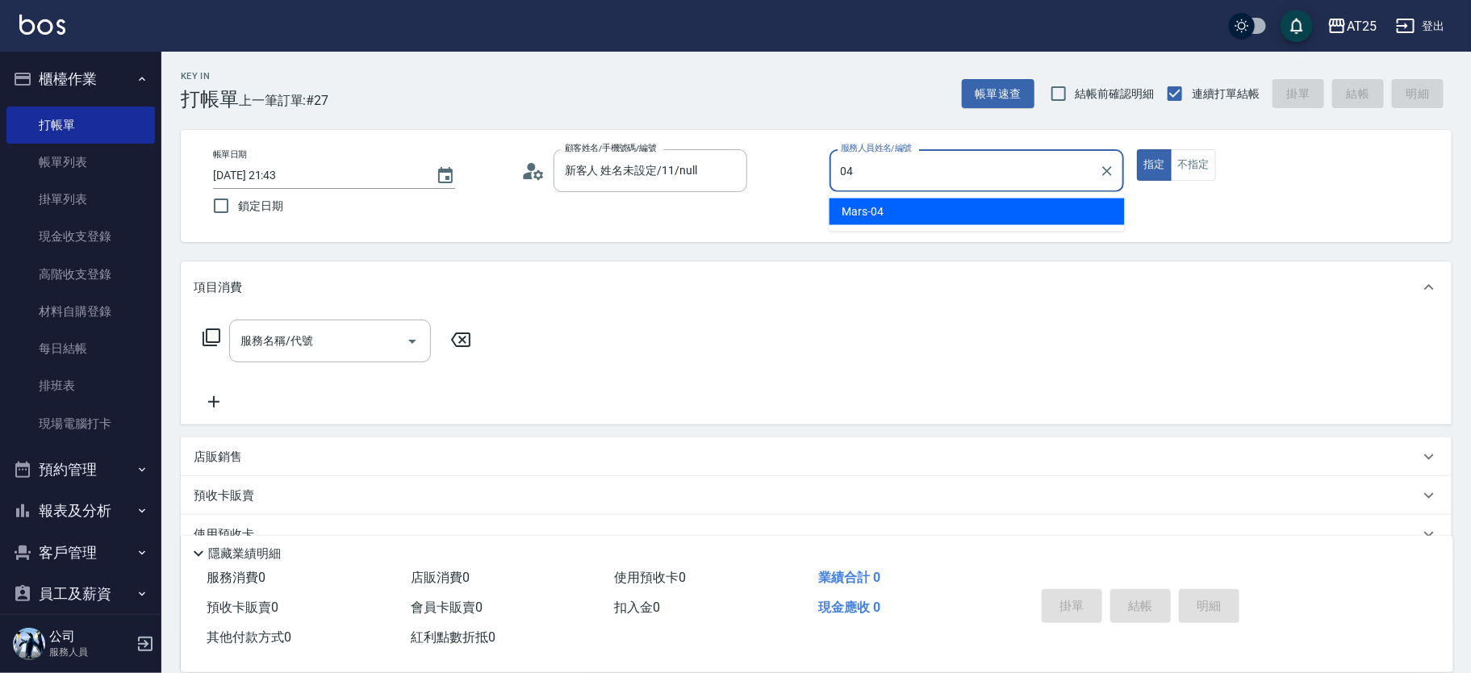
type input "Mars-04"
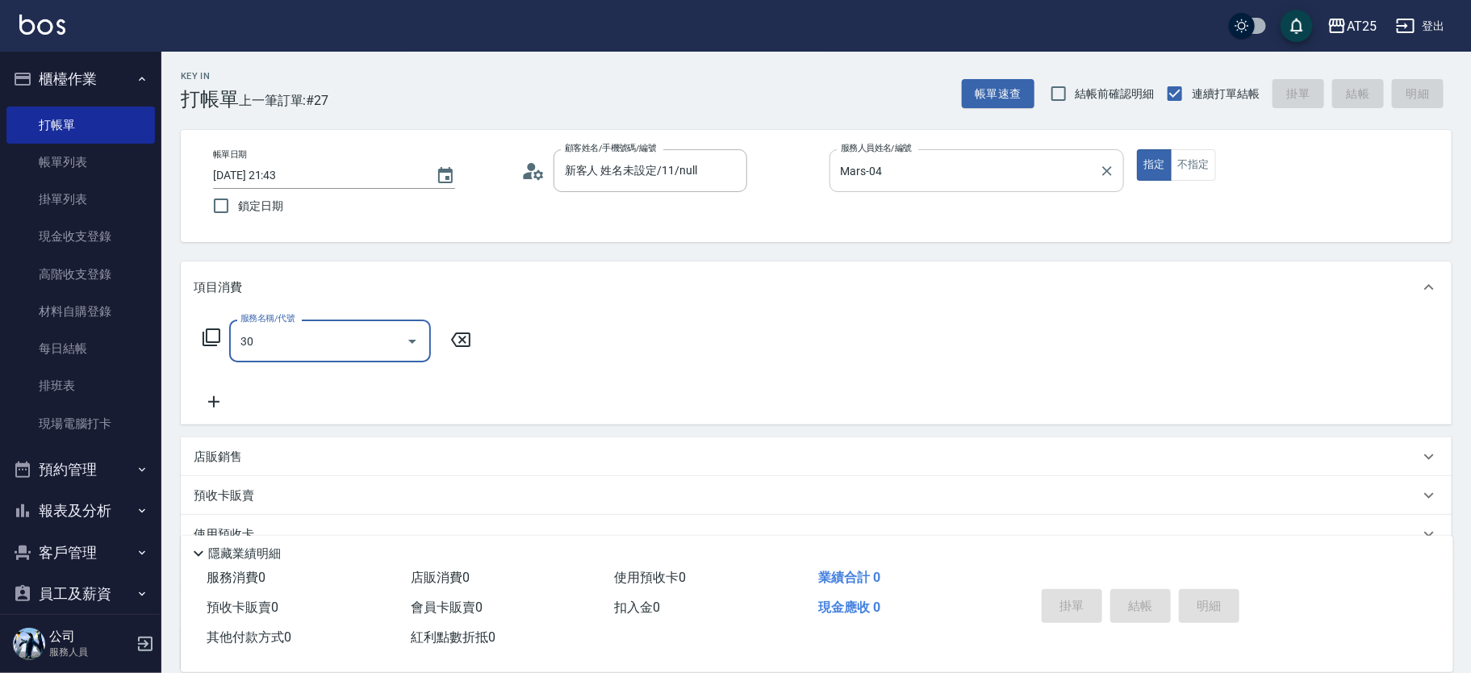
type input "301"
type input "150"
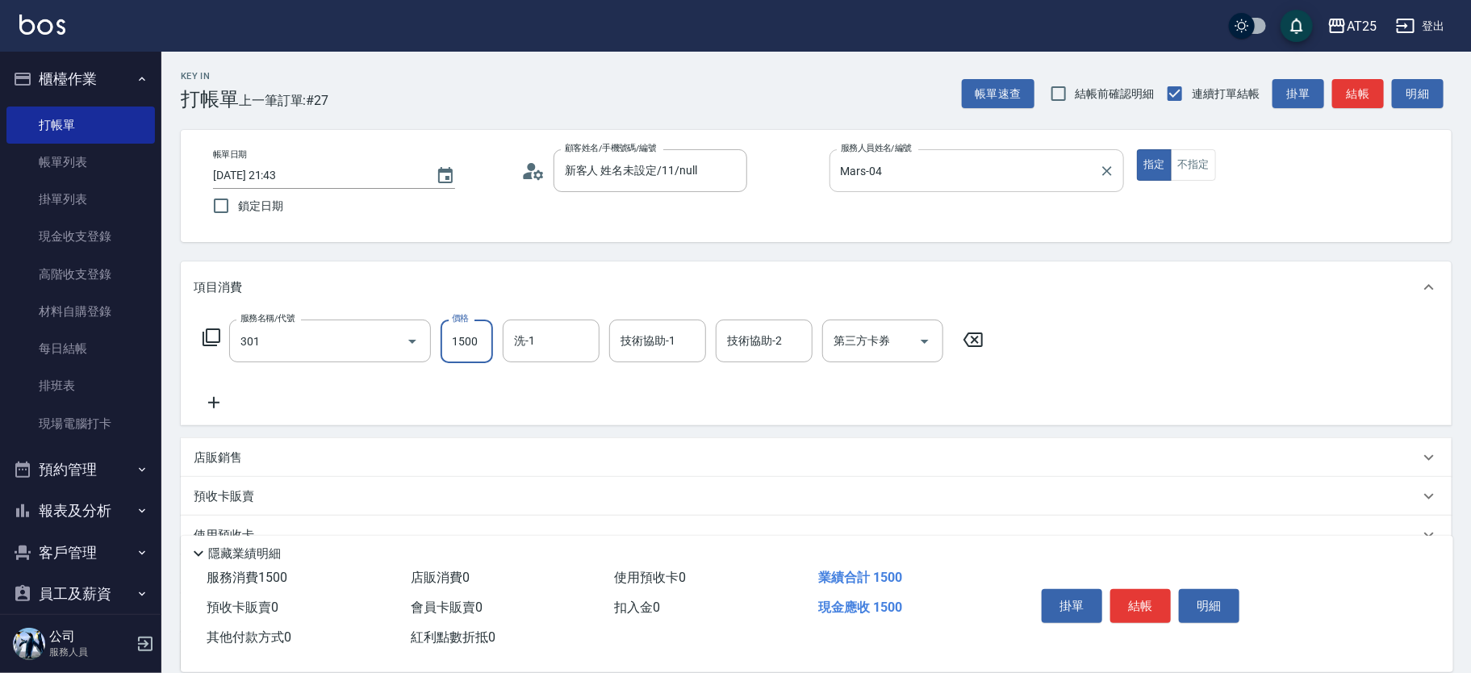
type input "燙髮(301)"
type input "0"
type input "游惠文-61"
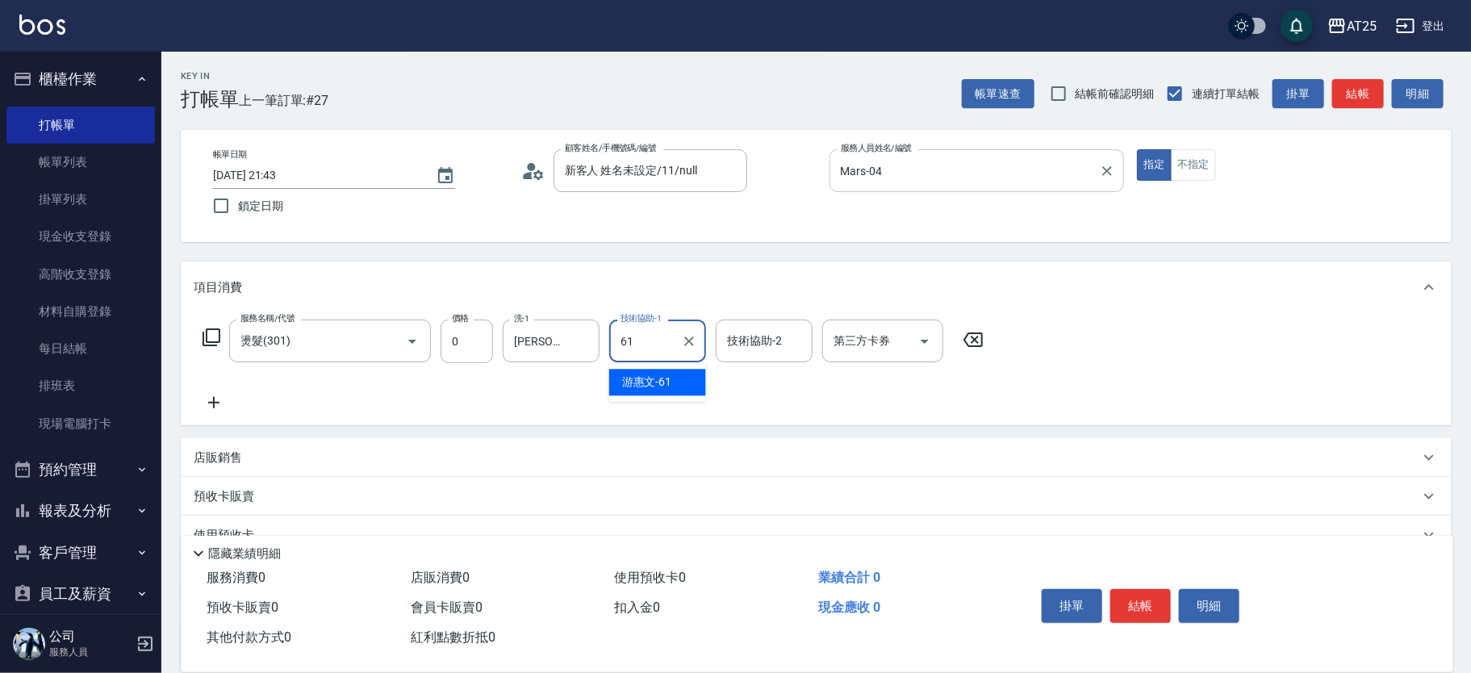
type input "游惠文-61"
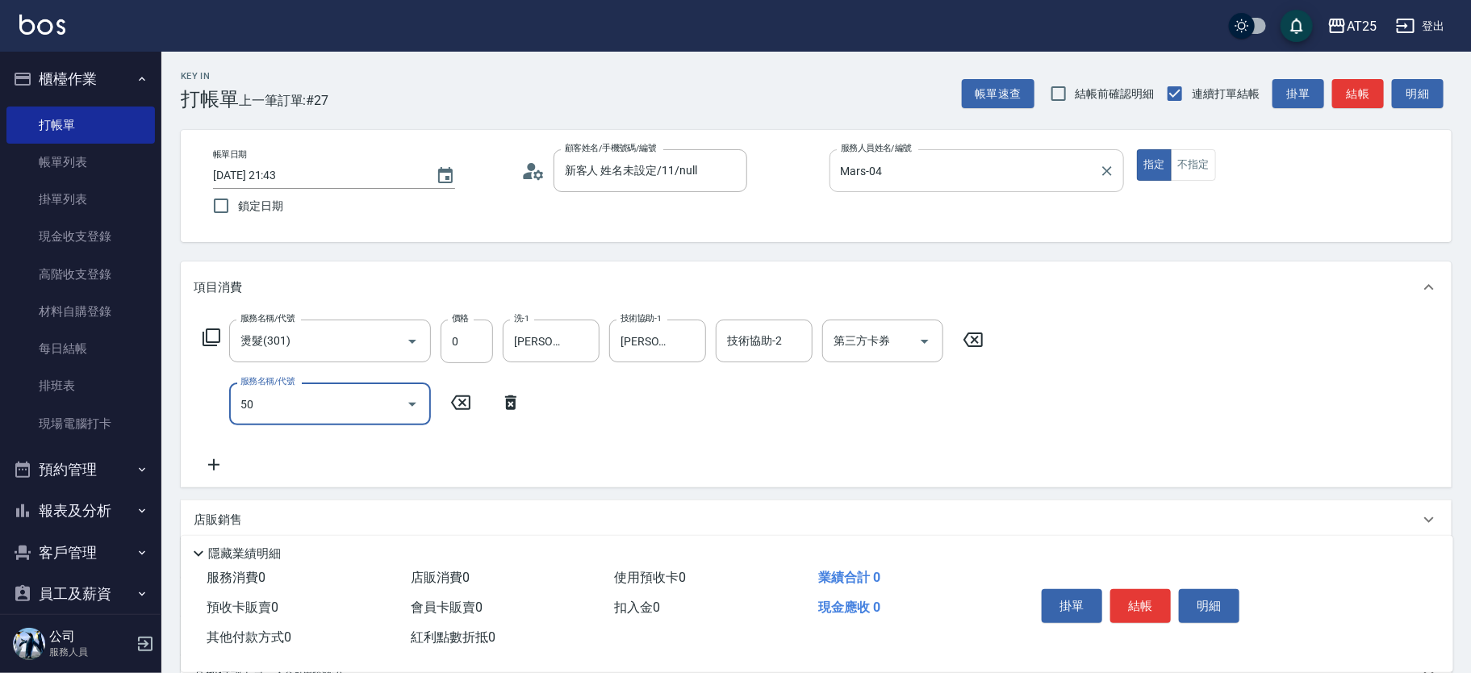
type input "501"
type input "100"
type input "染髮(501)"
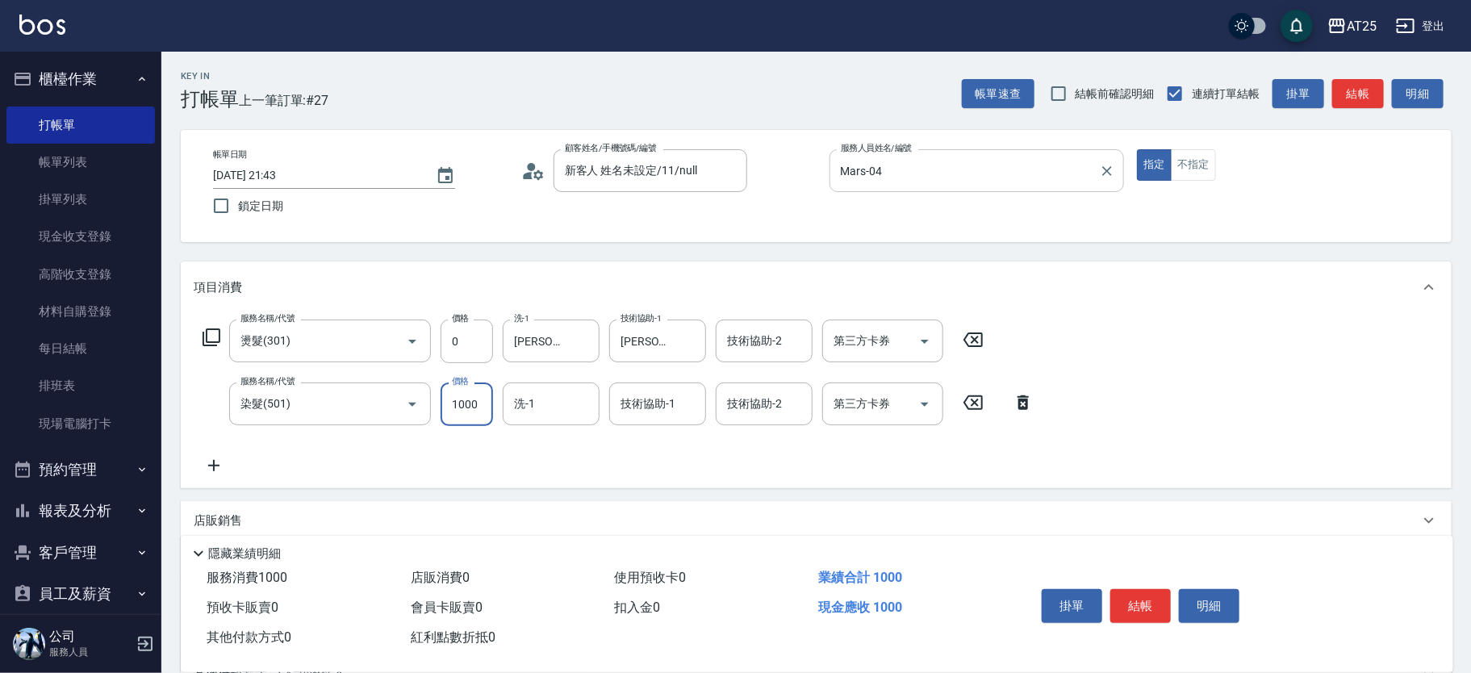
type input "0"
type input "游惠文-61"
click at [1143, 593] on button "結帳" at bounding box center [1140, 606] width 61 height 34
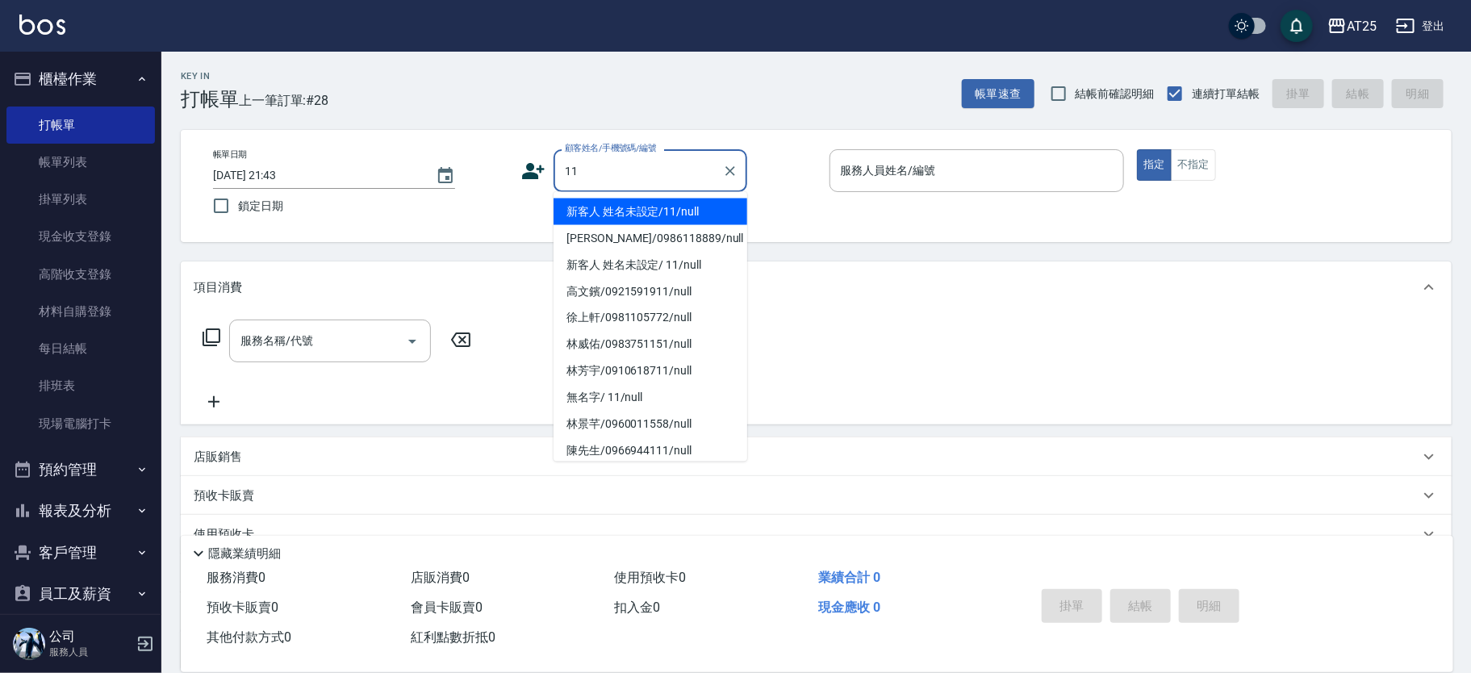
type input "新客人 姓名未設定/11/null"
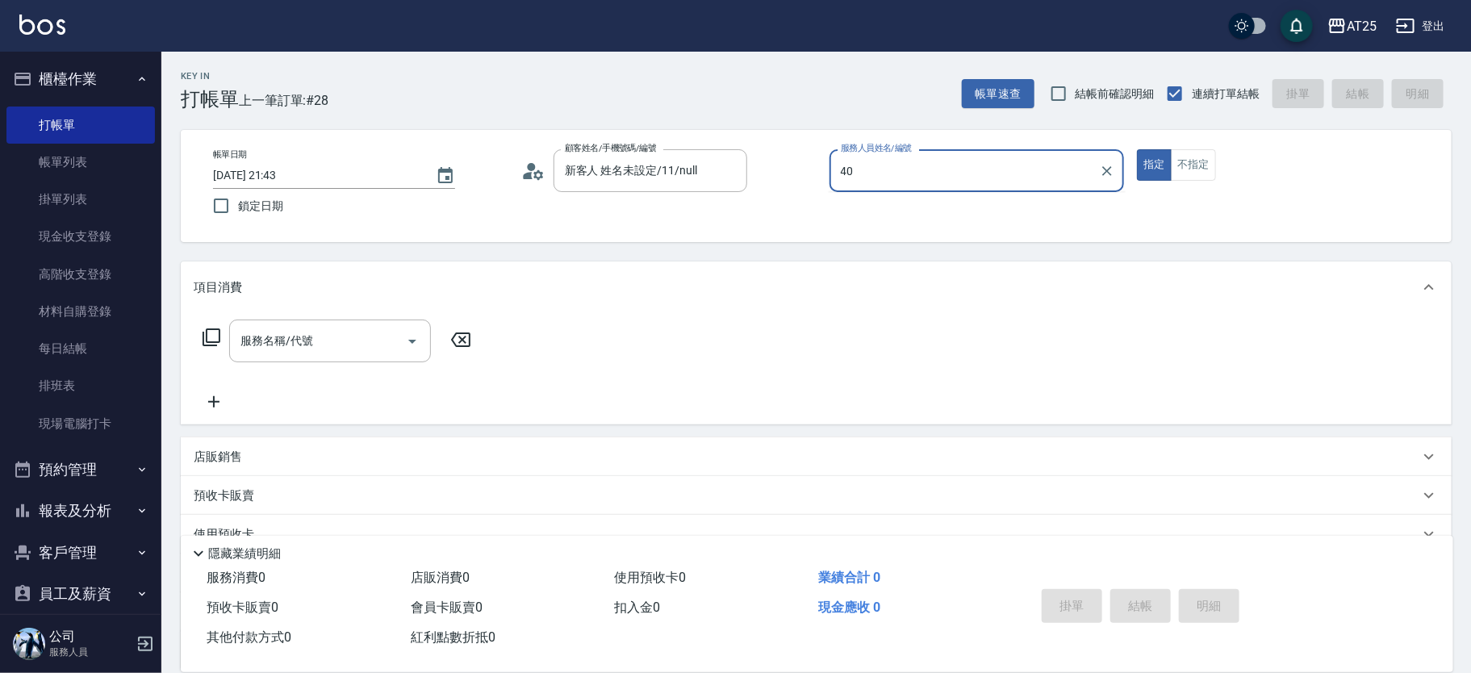
type input "Ann-40"
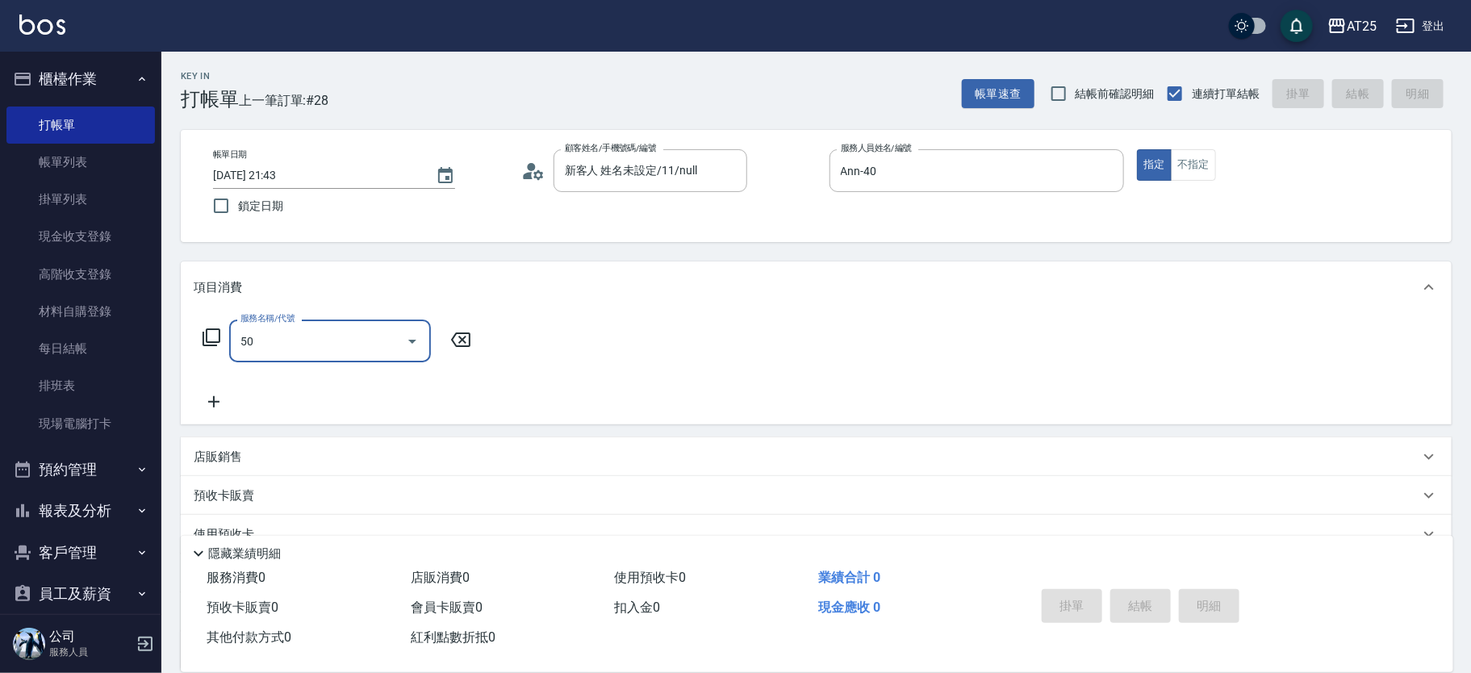
type input "501"
type input "100"
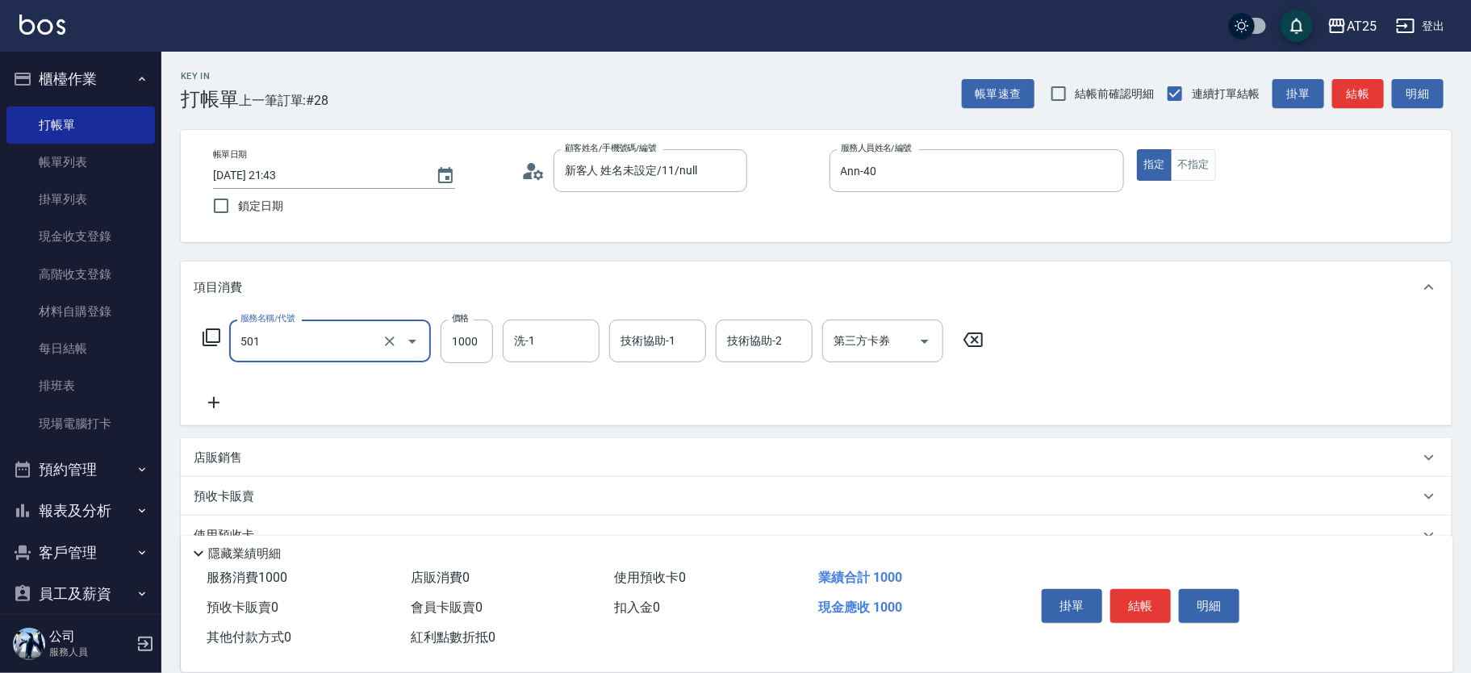
type input "染髮(501)"
type input "0"
type input "20"
type input "208"
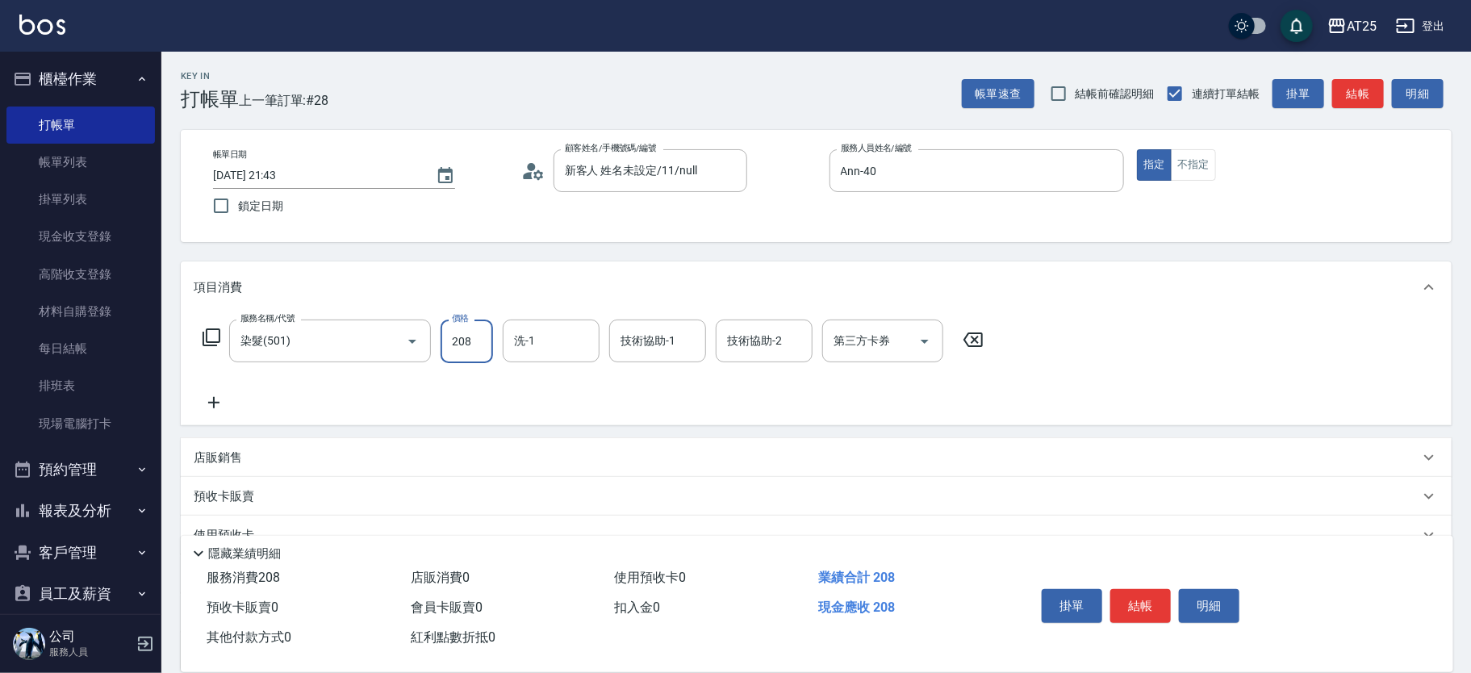
type input "200"
type input "2080"
type input "小恩-69"
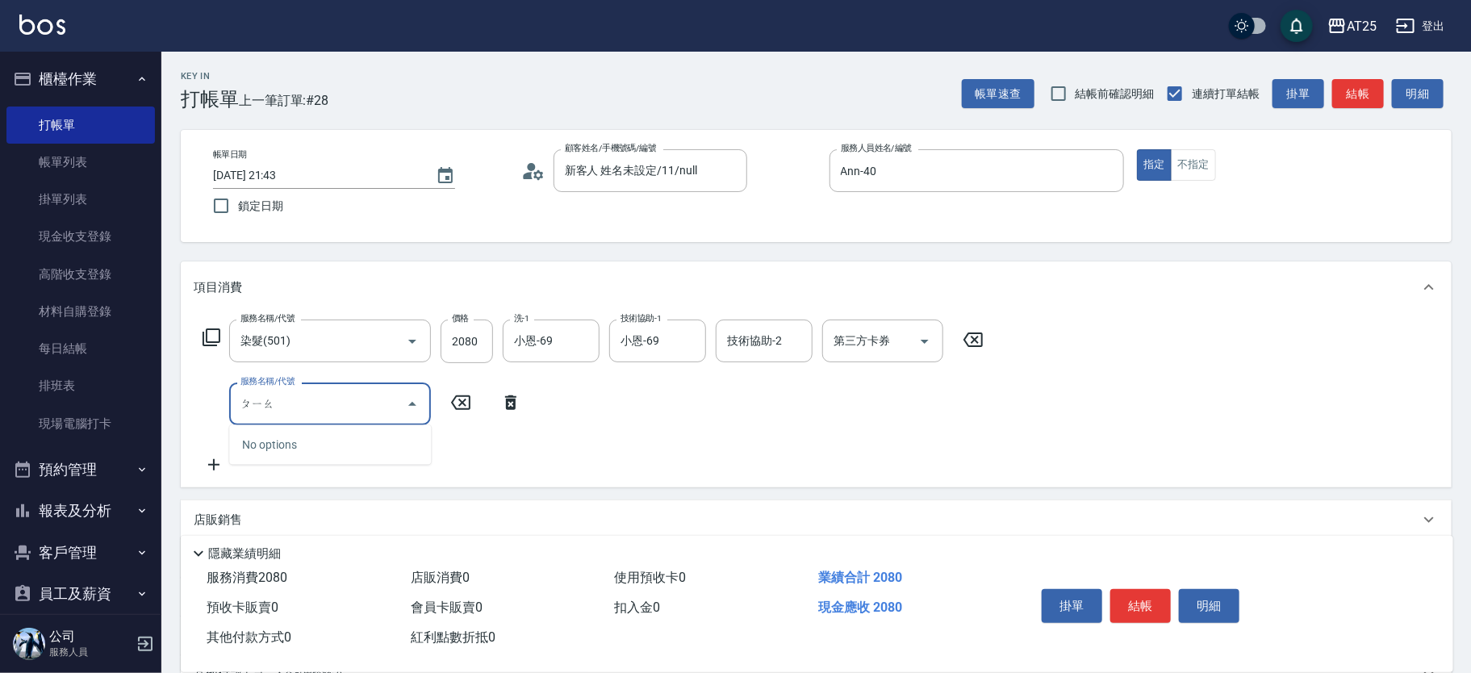
type input "漂"
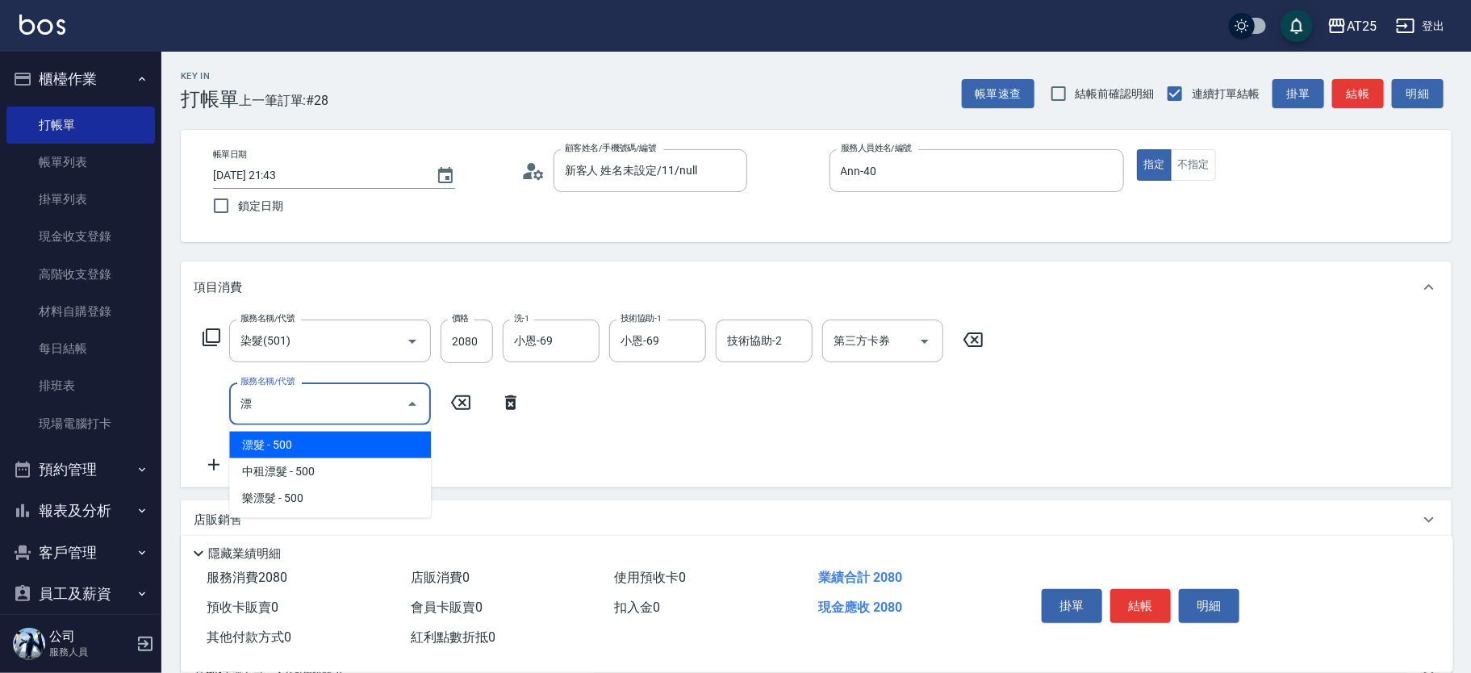
type input "250"
type input "漂髮(502)"
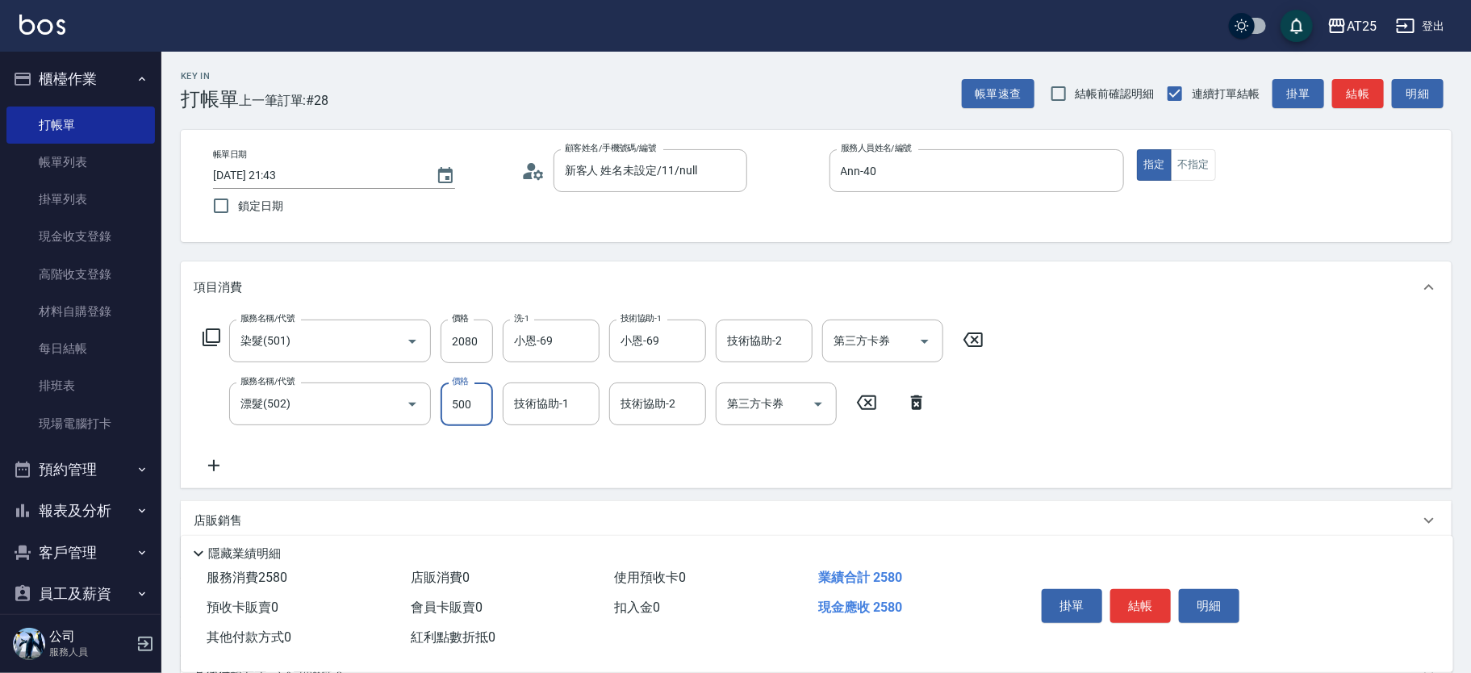
type input "200"
type input "0"
type input "小恩-69"
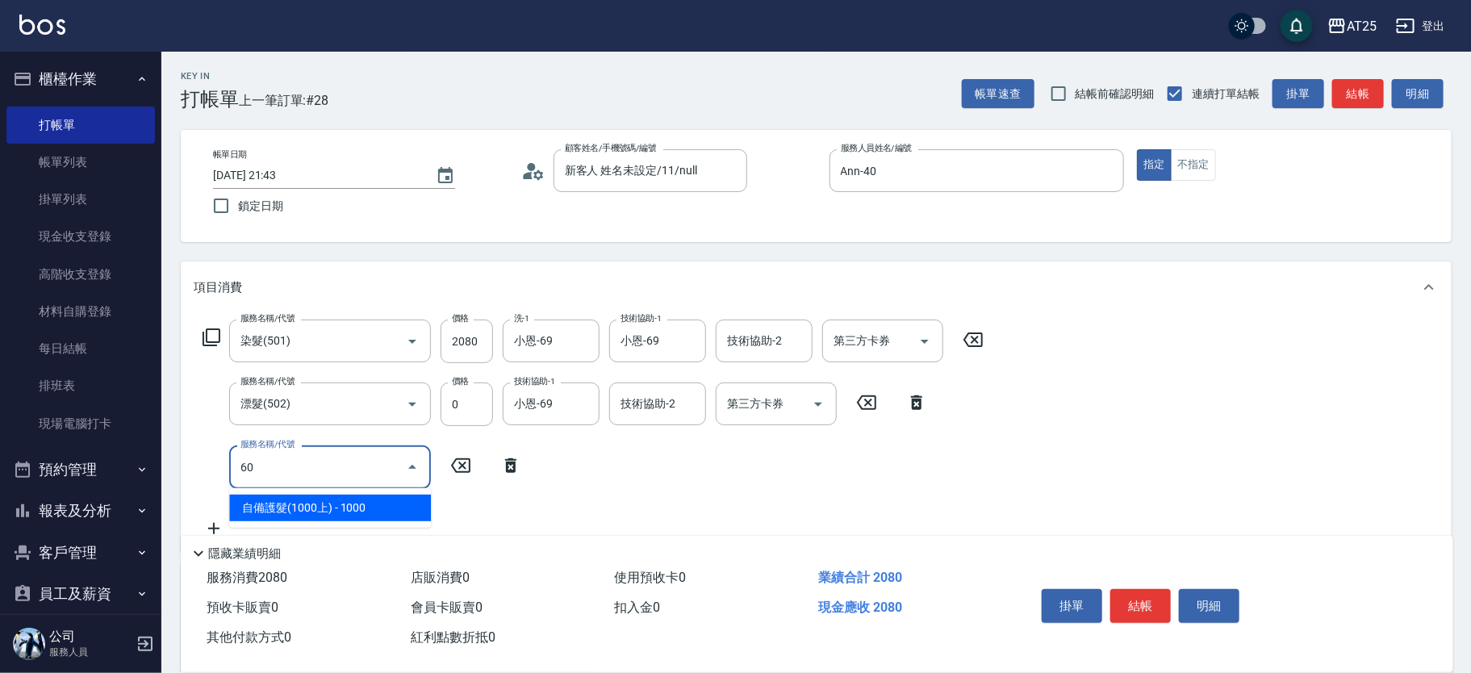
type input "6"
type input "鍍膜"
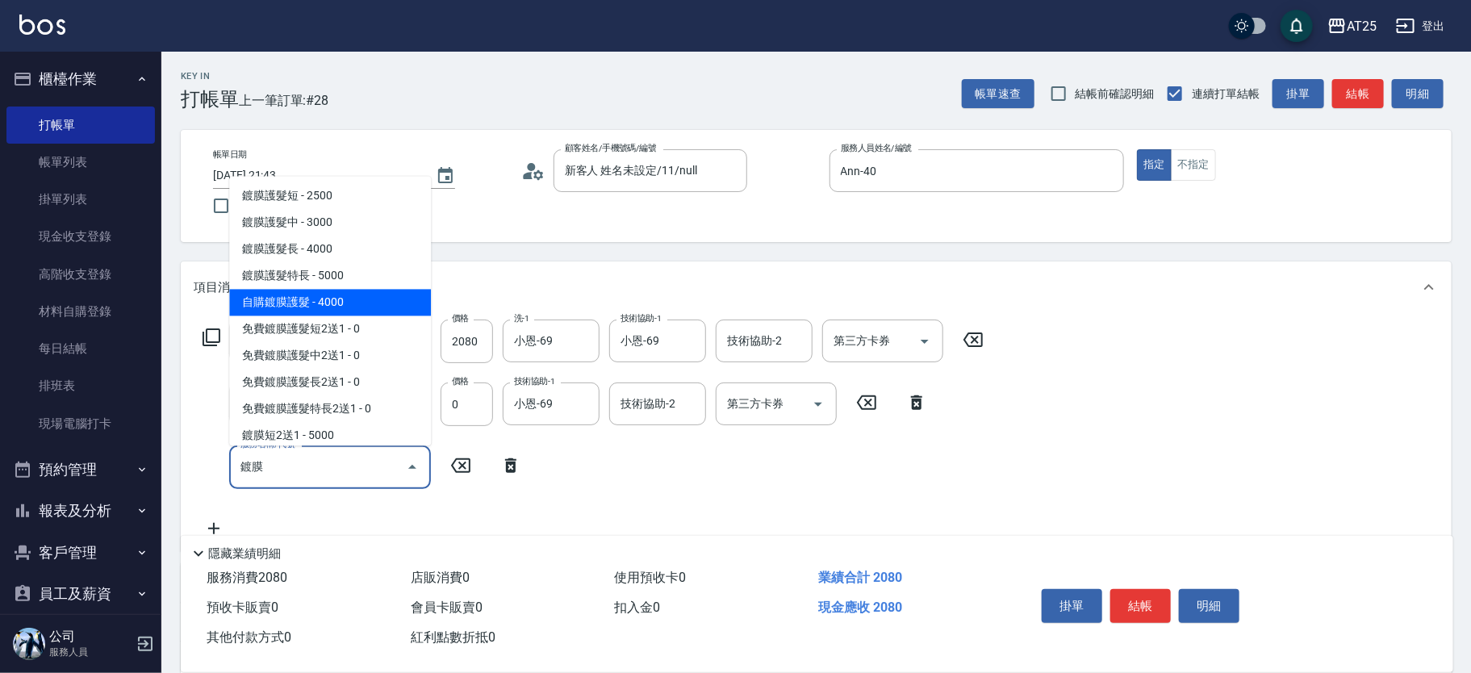
type input "600"
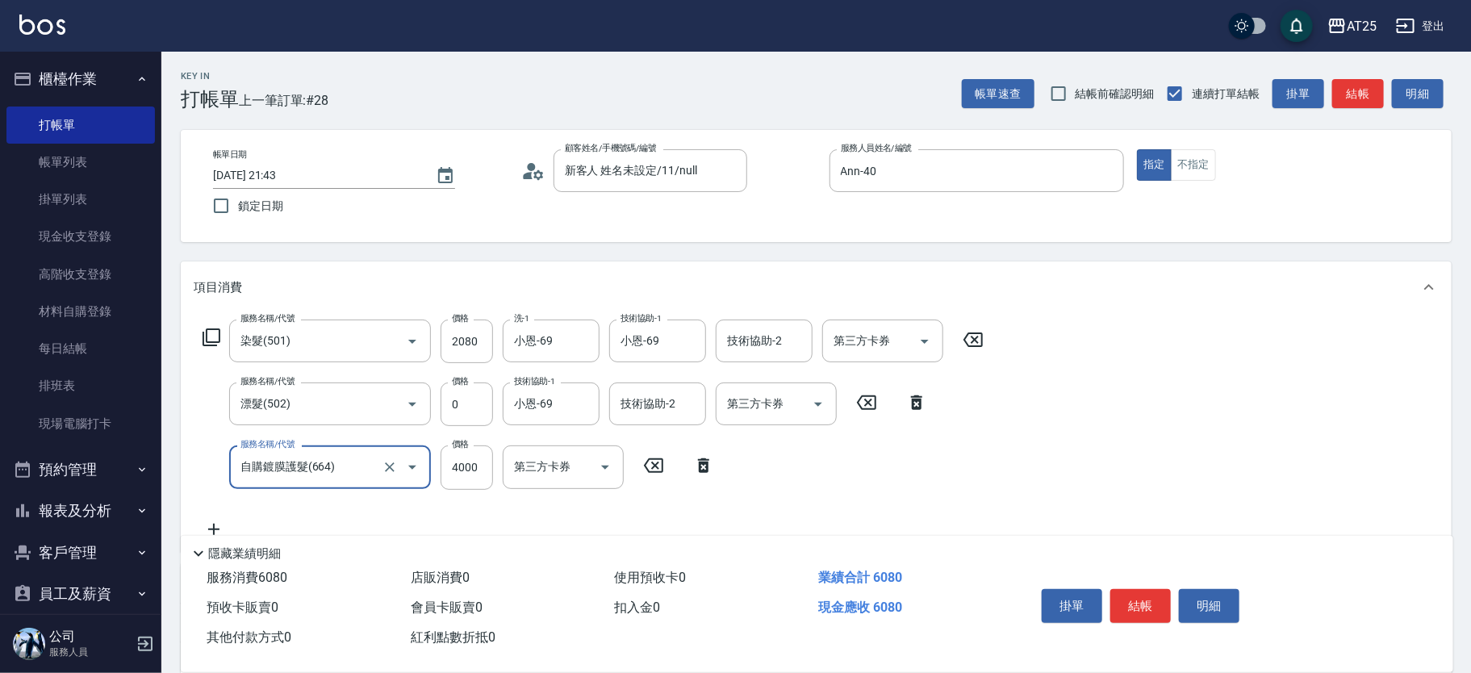
type input "自購鍍膜護髮(664)"
type input "200"
type input "35"
type input "240"
type input "350"
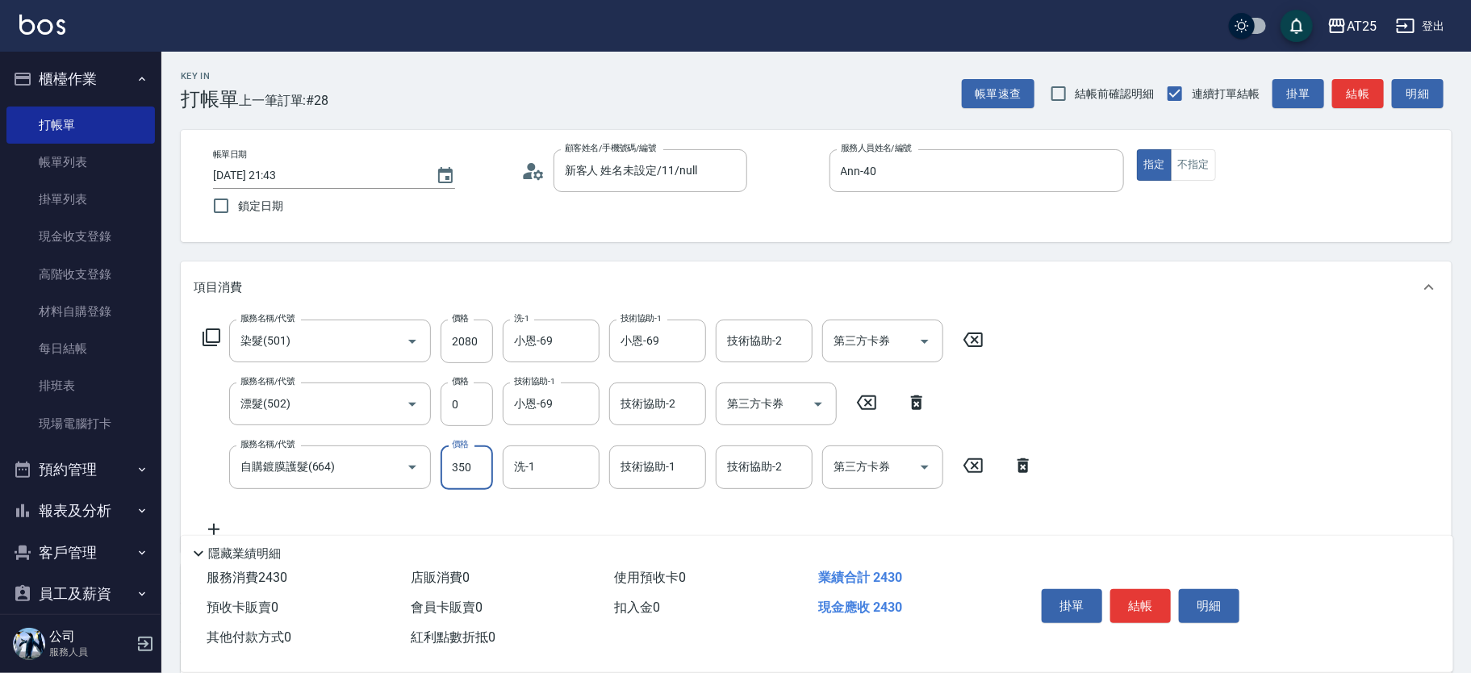
type input "550"
type input "3500"
type input "小恩-69"
click at [1142, 599] on button "結帳" at bounding box center [1140, 606] width 61 height 34
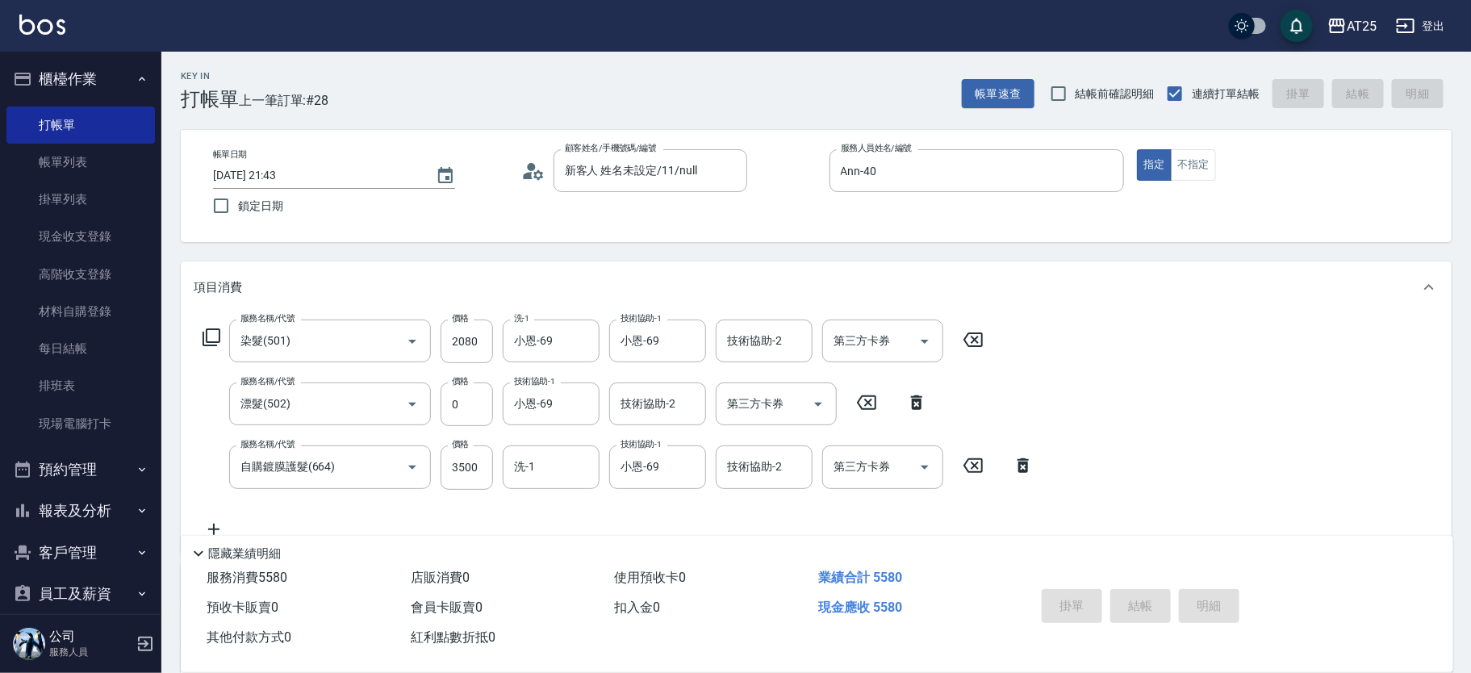
type input "2025/10/14 21:44"
type input "0"
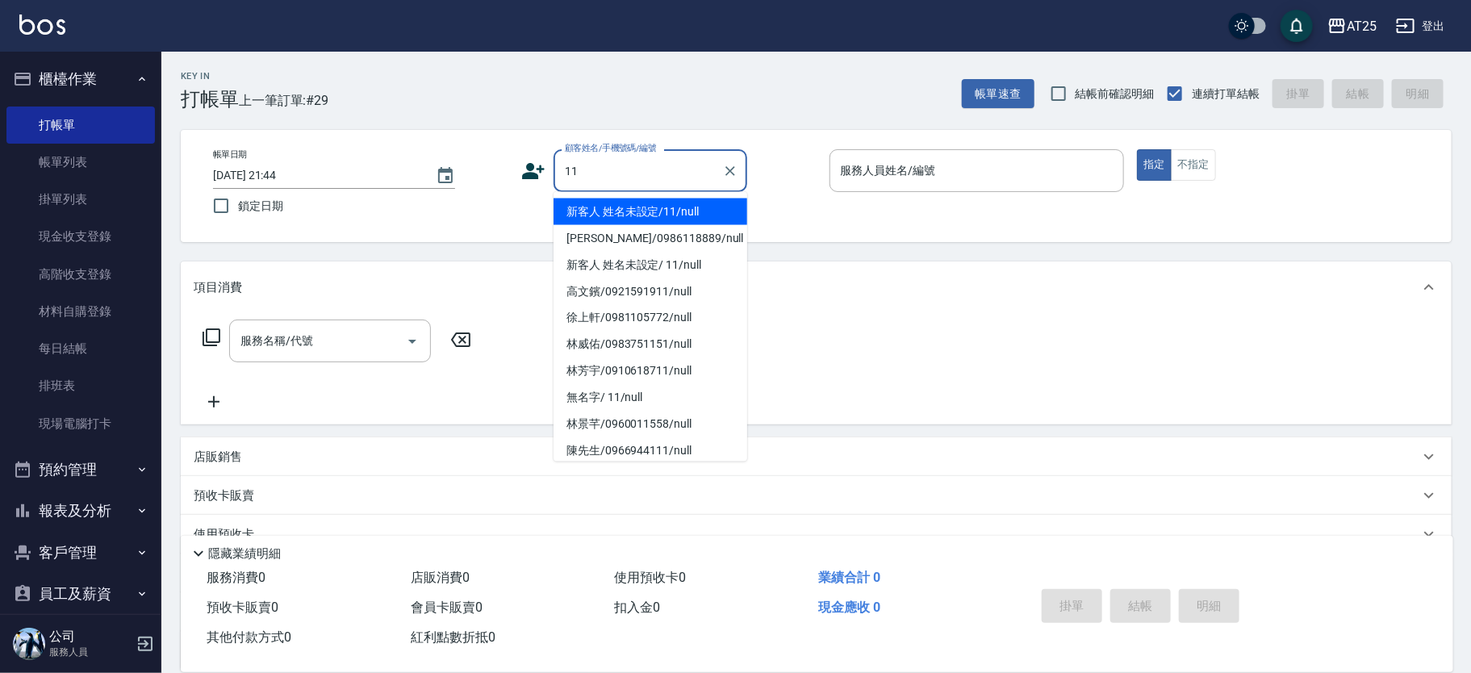
type input "新客人 姓名未設定/11/null"
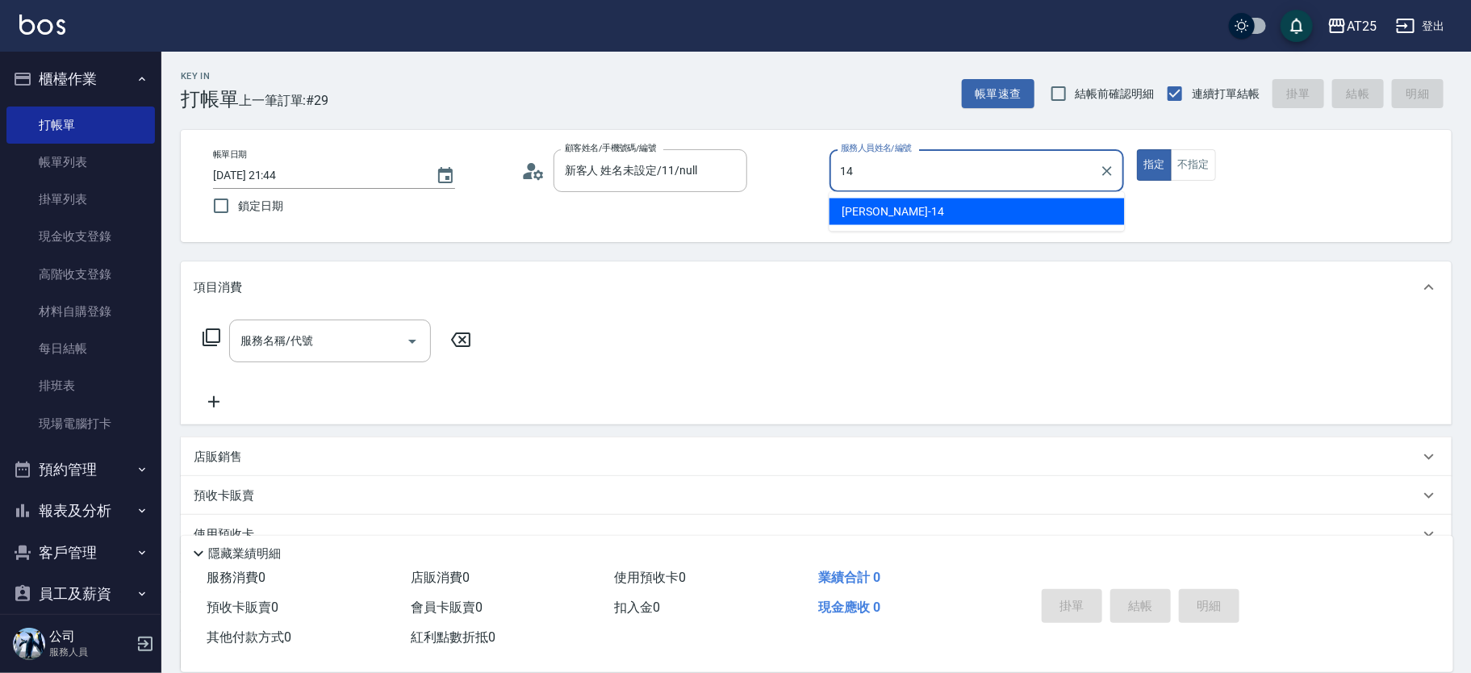
type input "Ken-14"
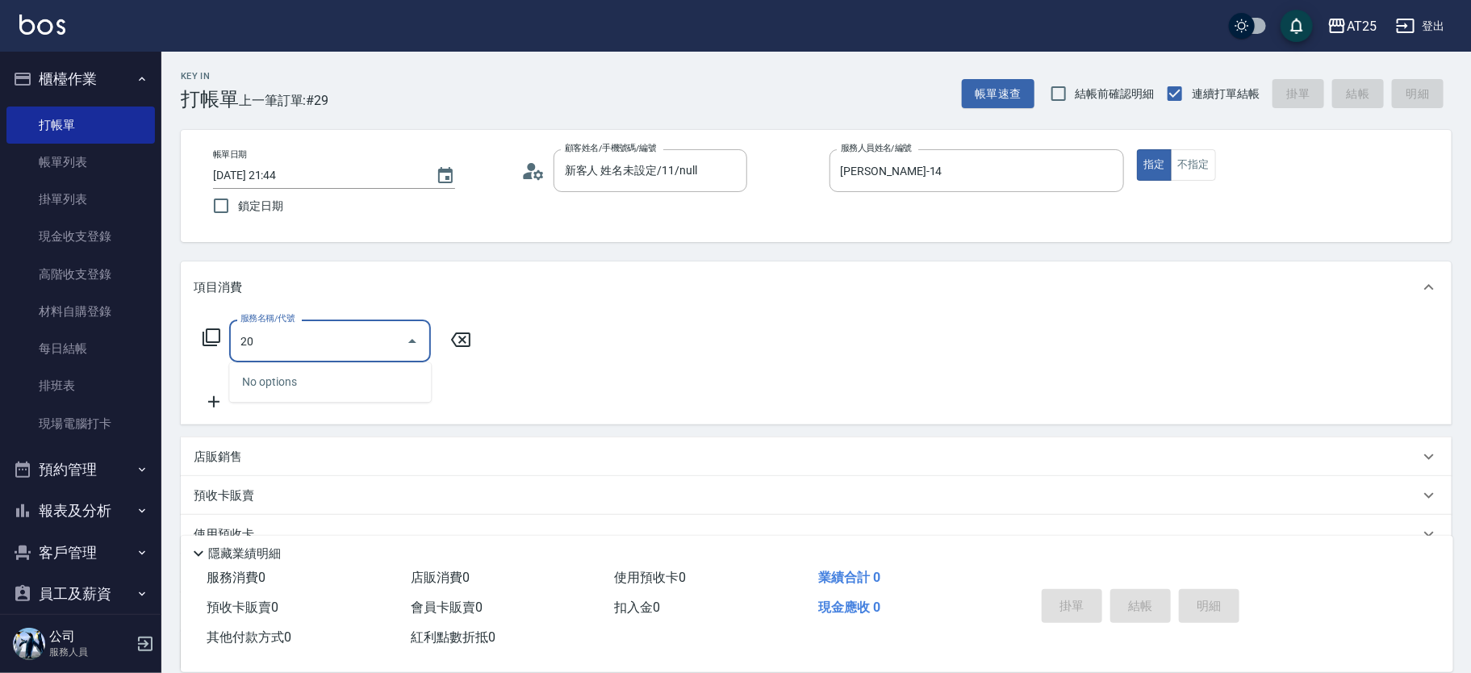
type input "201"
type input "30"
type input "洗髮(201)"
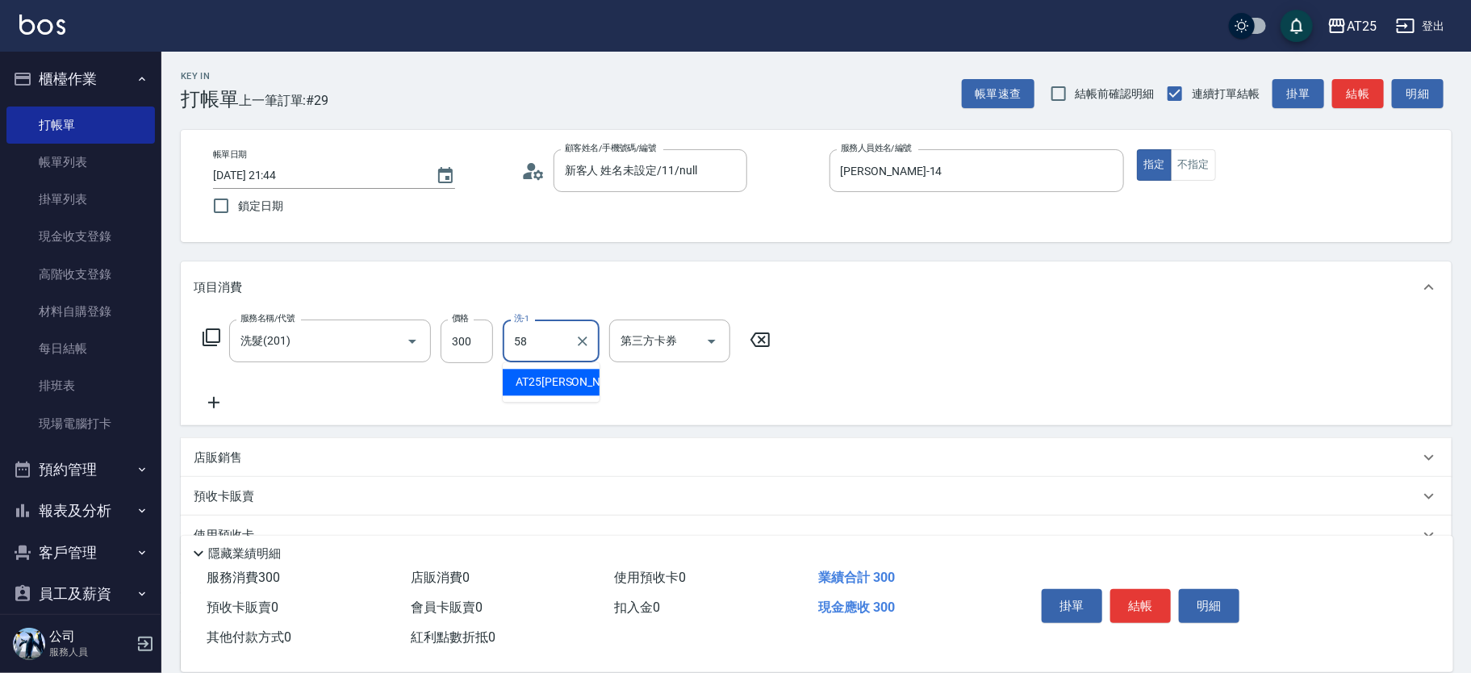
type input "小宇-58"
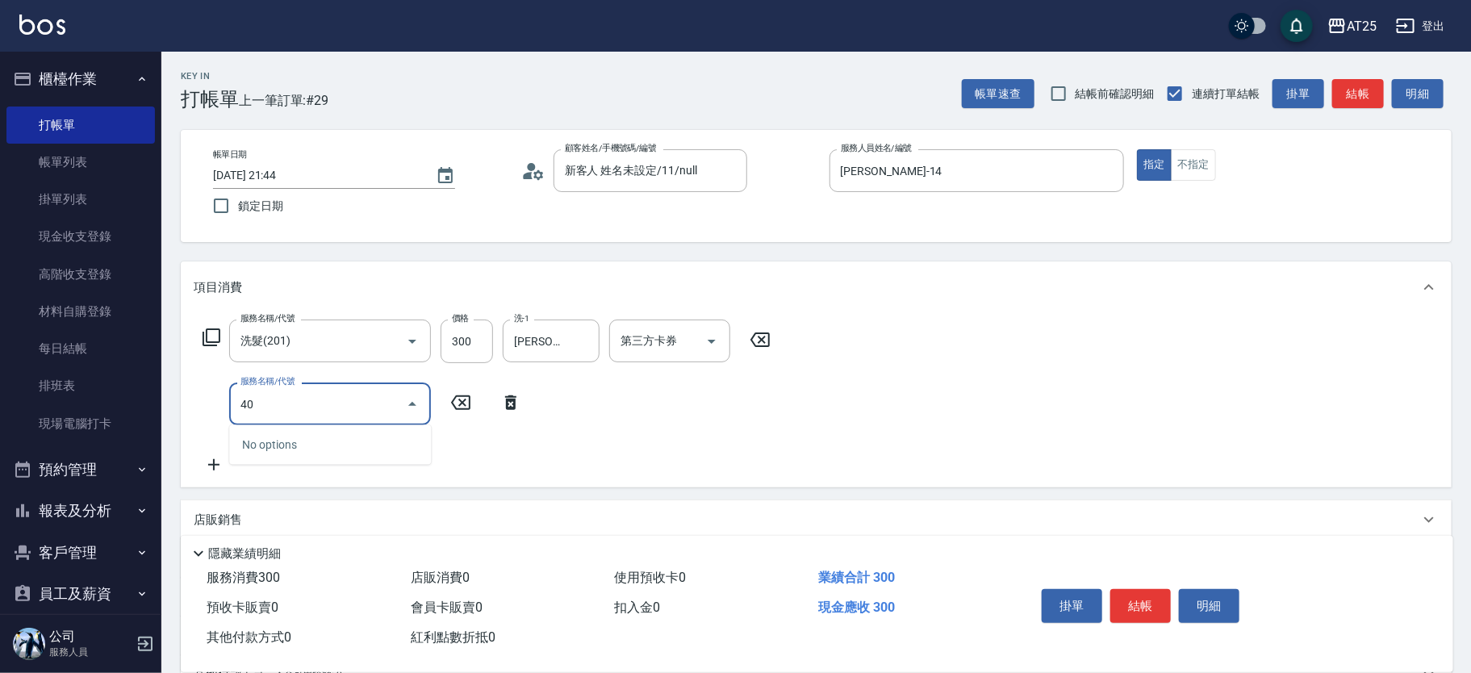
type input "401"
type input "60"
type input "剪髮(401)"
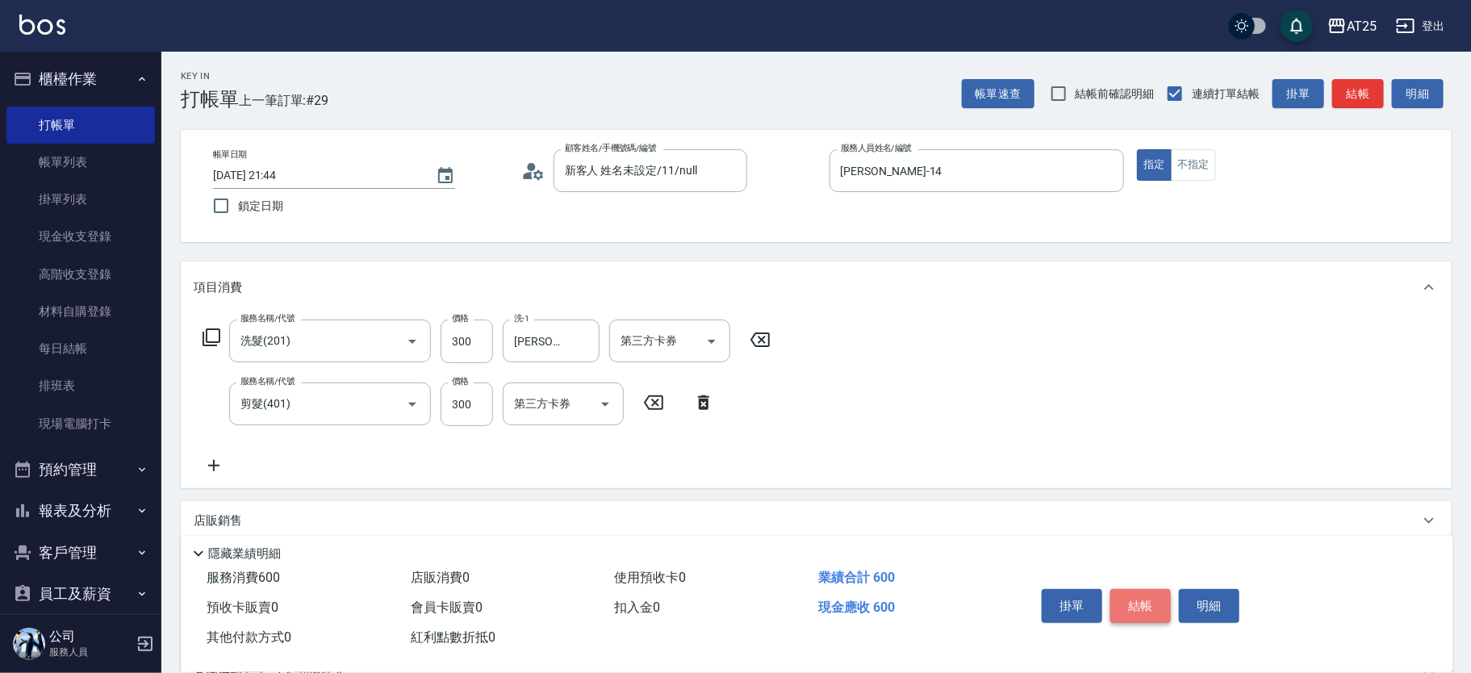
click at [1136, 598] on button "結帳" at bounding box center [1140, 606] width 61 height 34
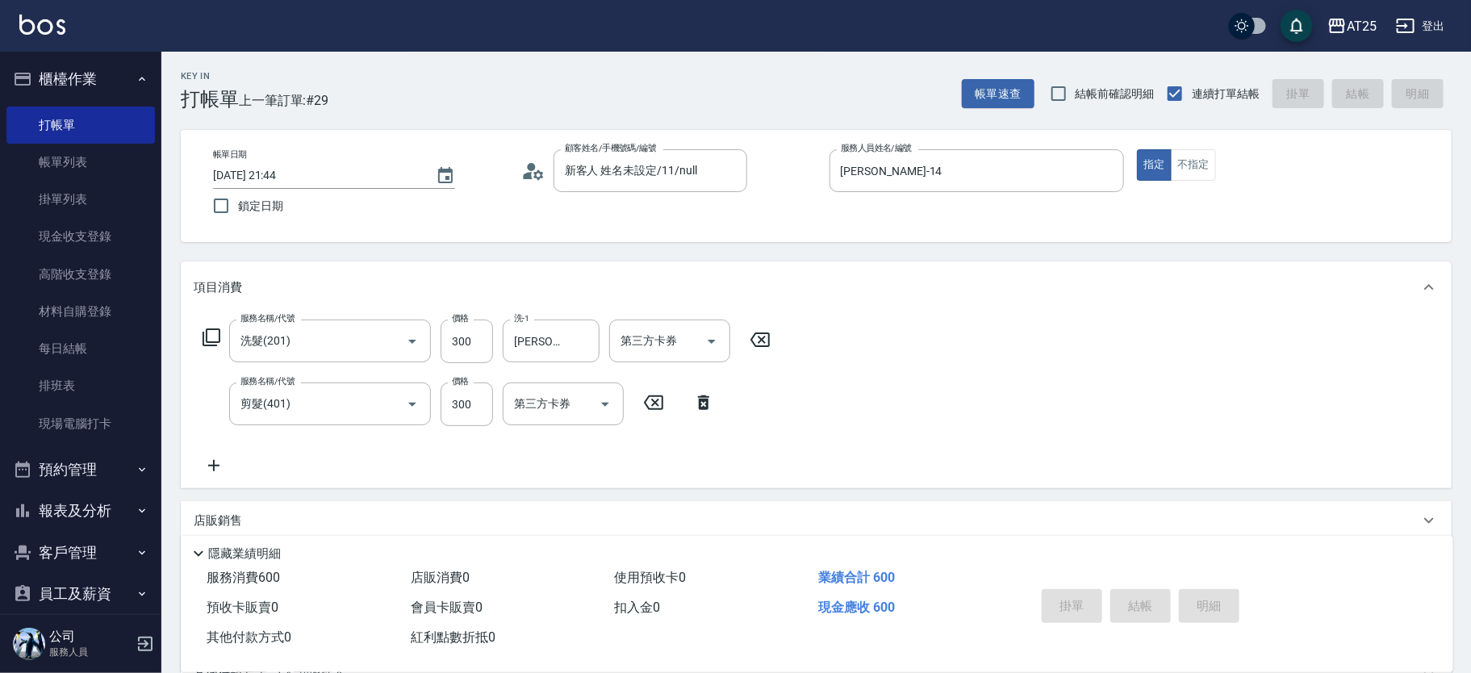
type input "0"
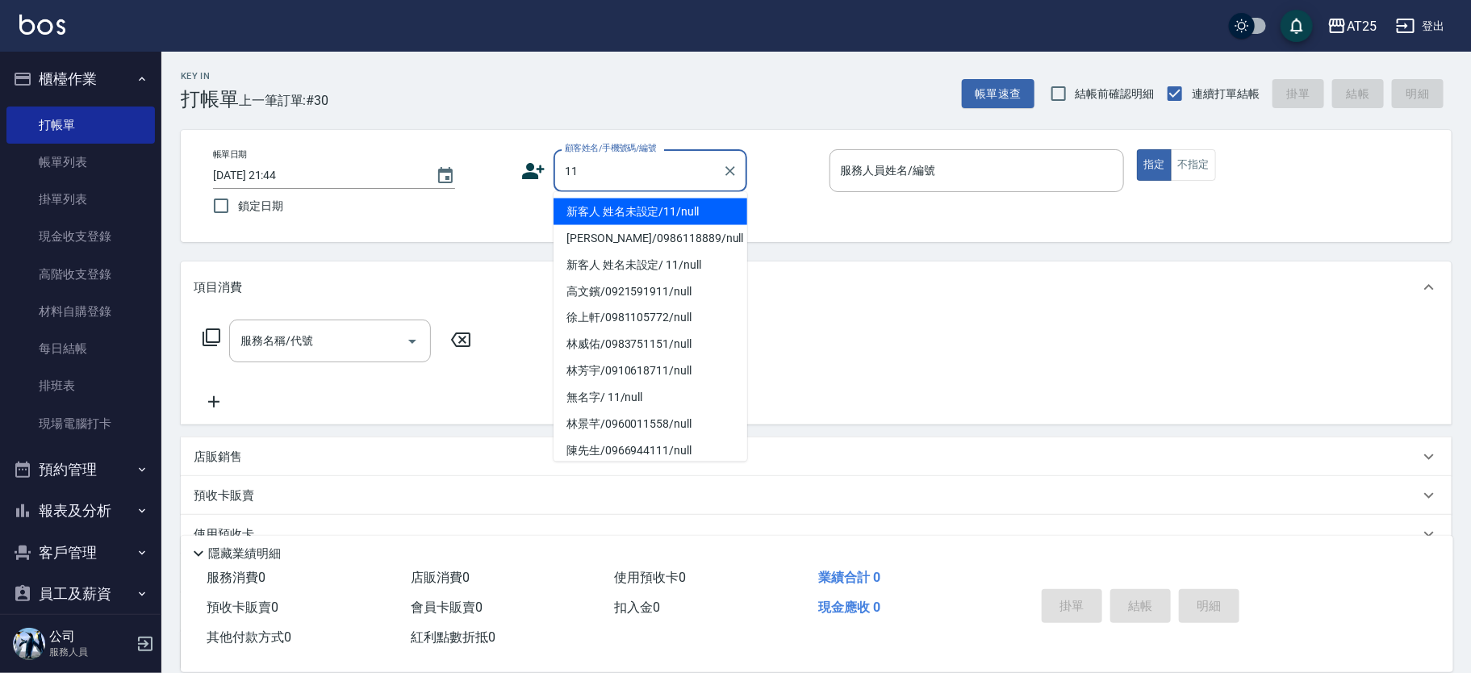
type input "新客人 姓名未設定/11/null"
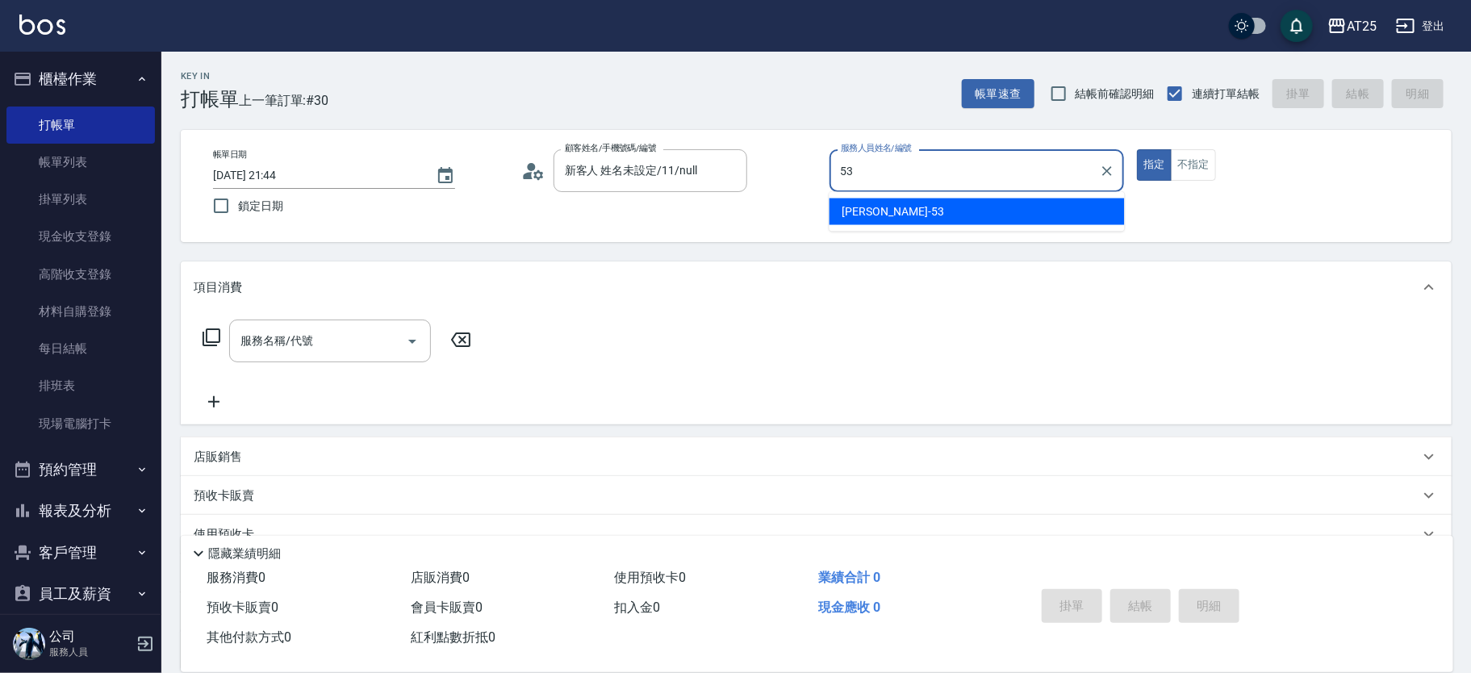
type input "Jerry-53"
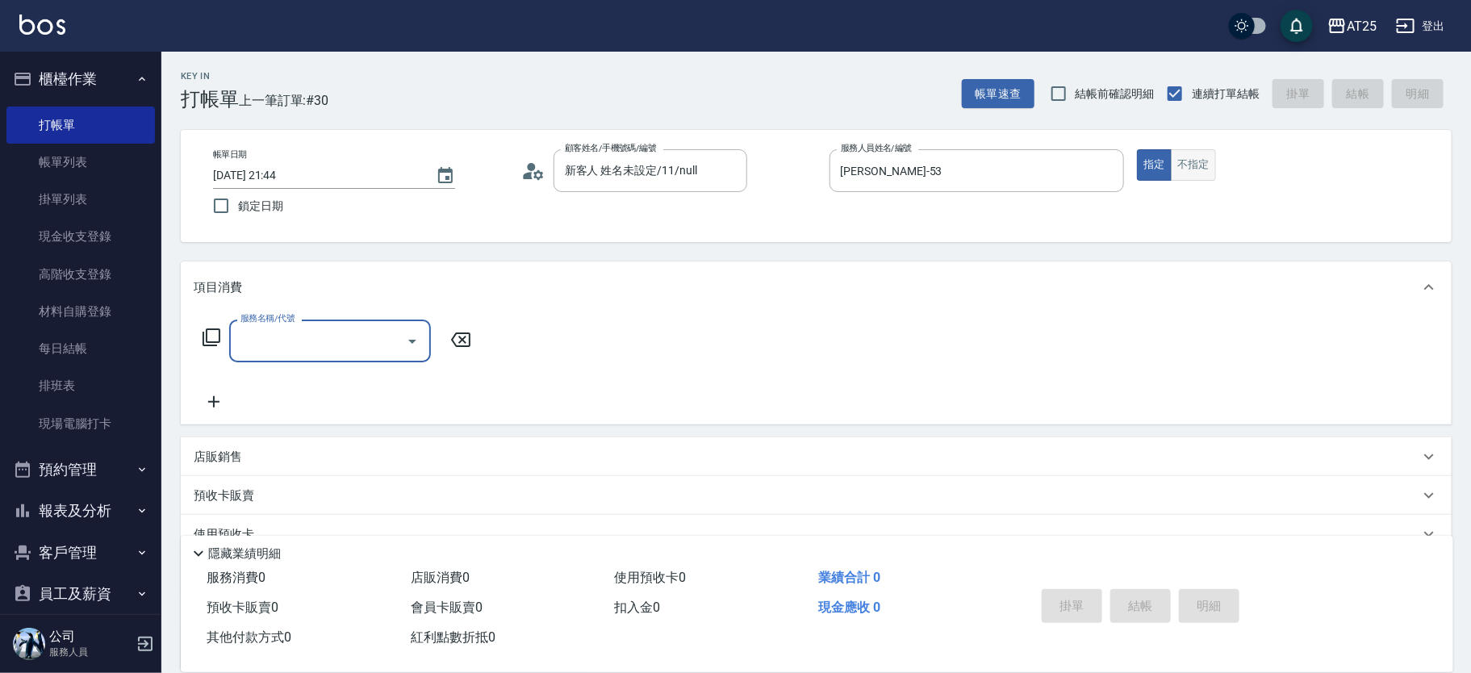
click at [1204, 174] on button "不指定" at bounding box center [1193, 164] width 45 height 31
type button "false"
type input "401"
type input "30"
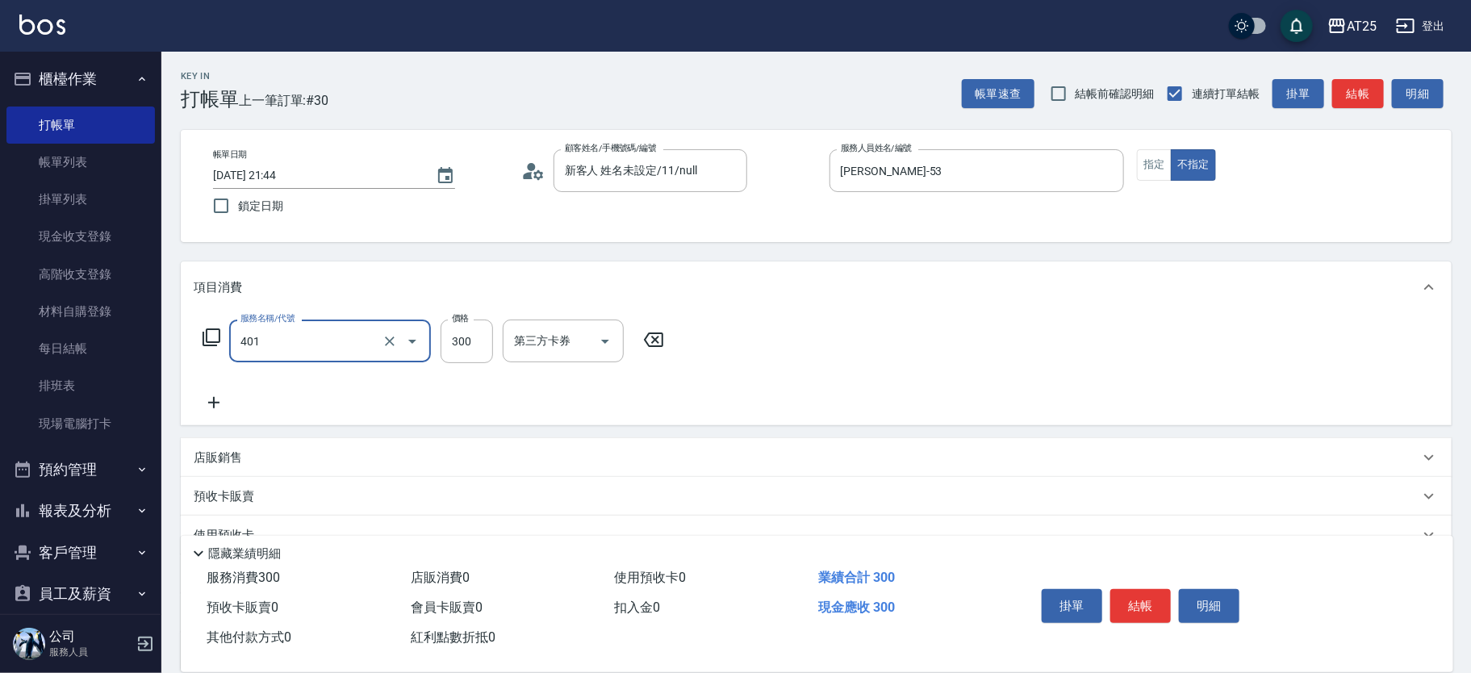
type input "剪髮(401)"
type input "0"
type input "10"
type input "100"
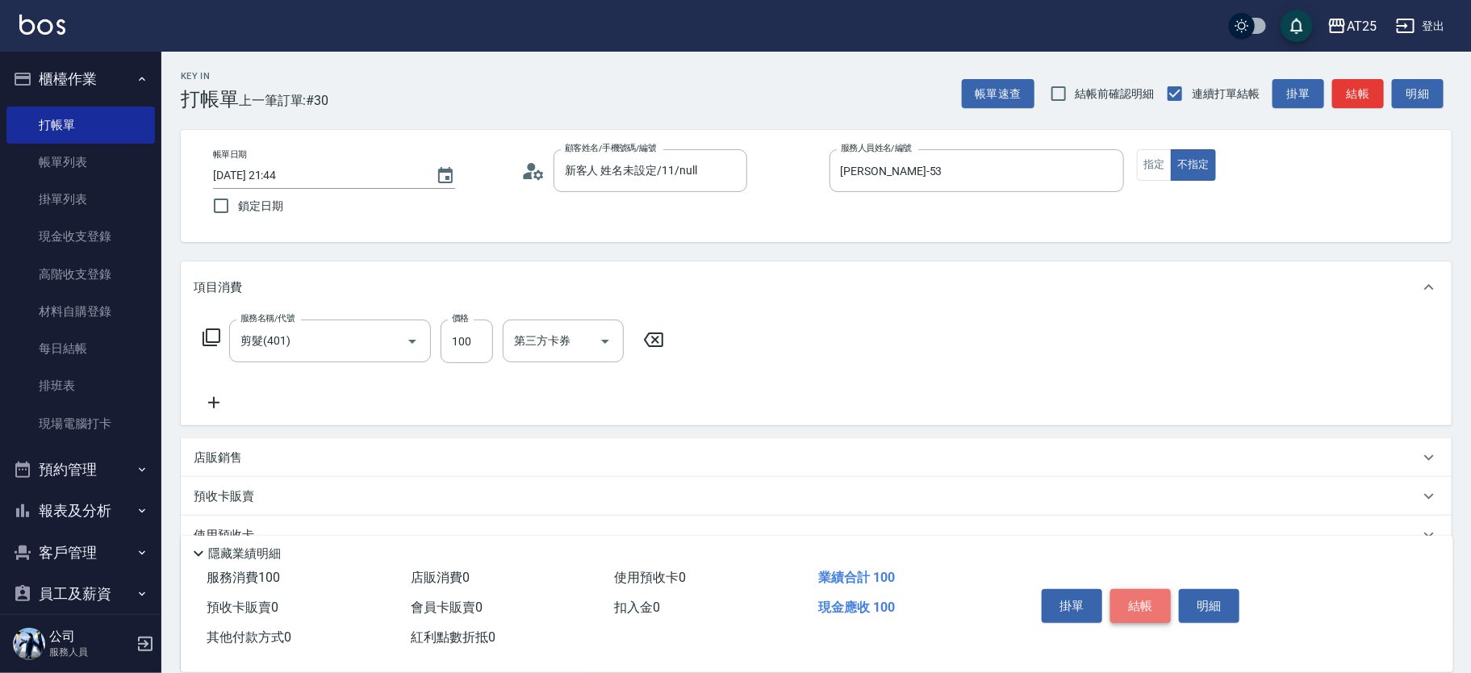
click at [1142, 605] on button "結帳" at bounding box center [1140, 606] width 61 height 34
type input "0"
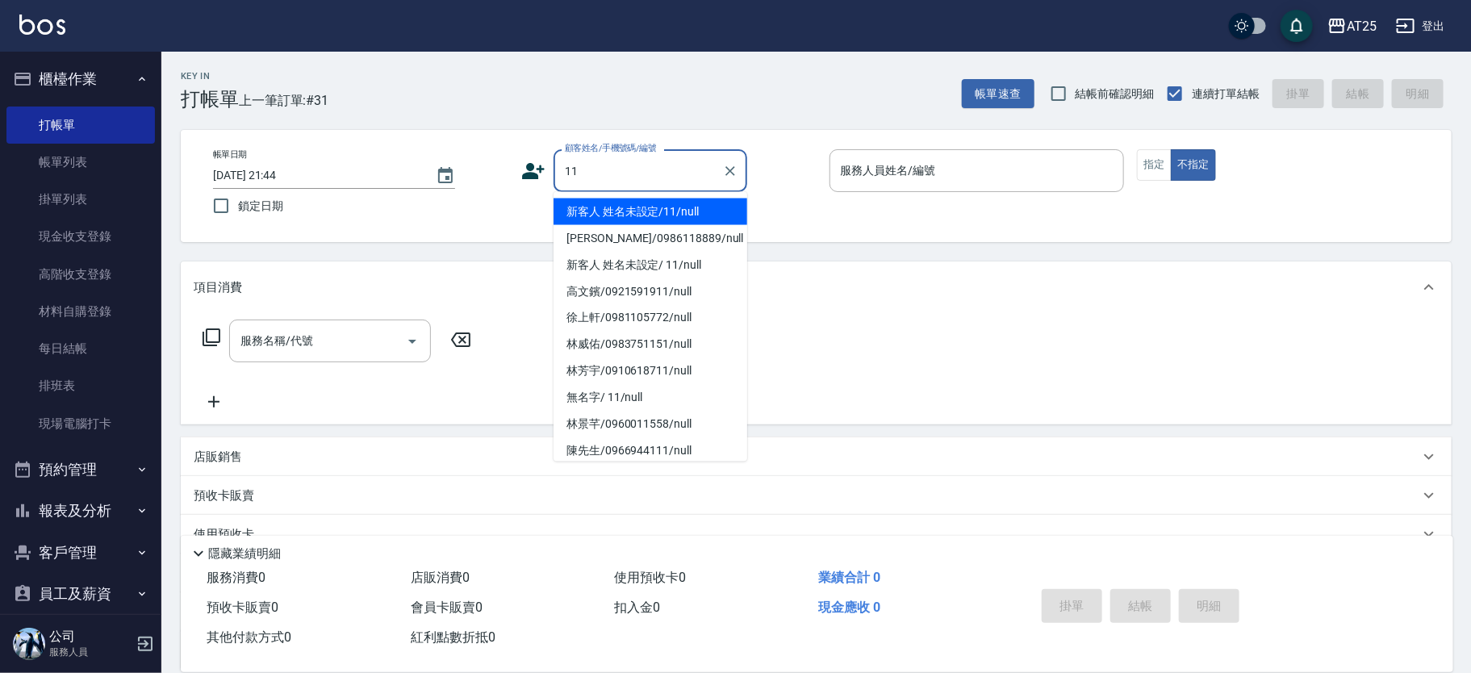
type input "新客人 姓名未設定/11/null"
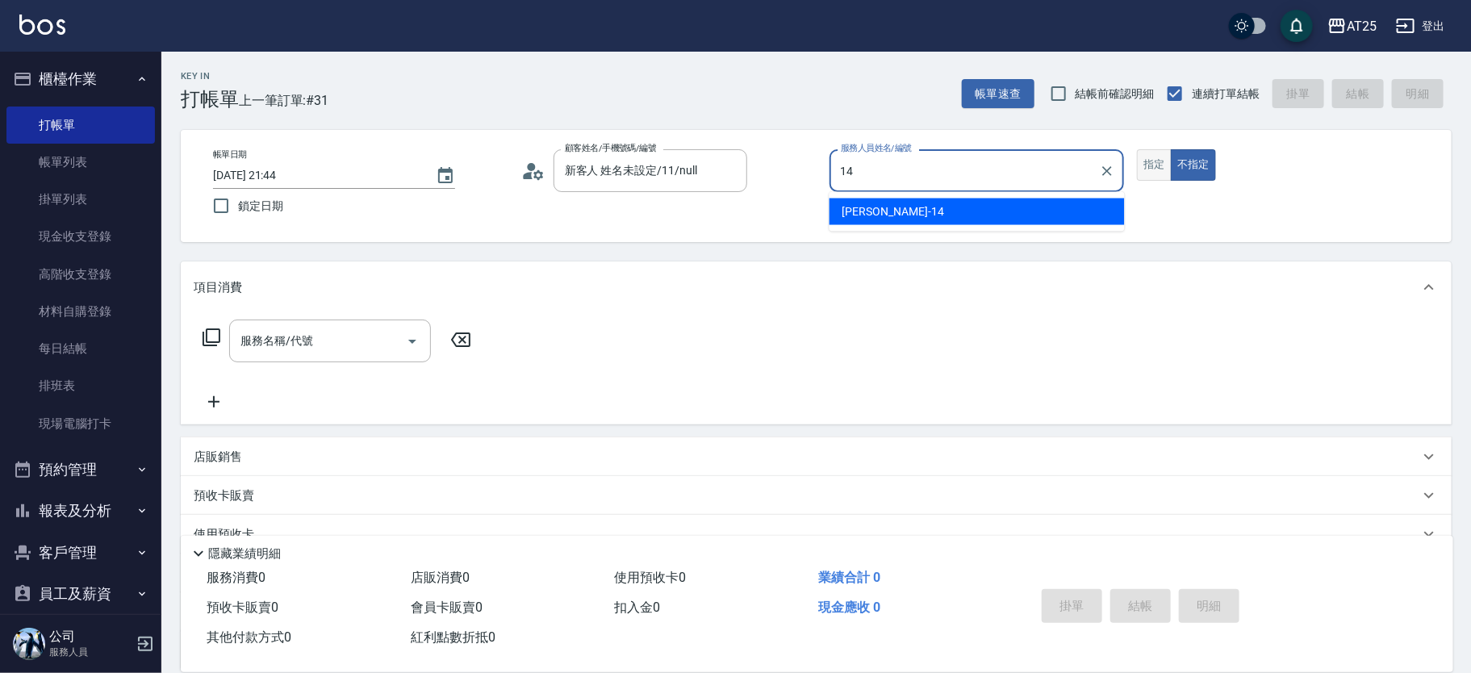
type input "Ken-14"
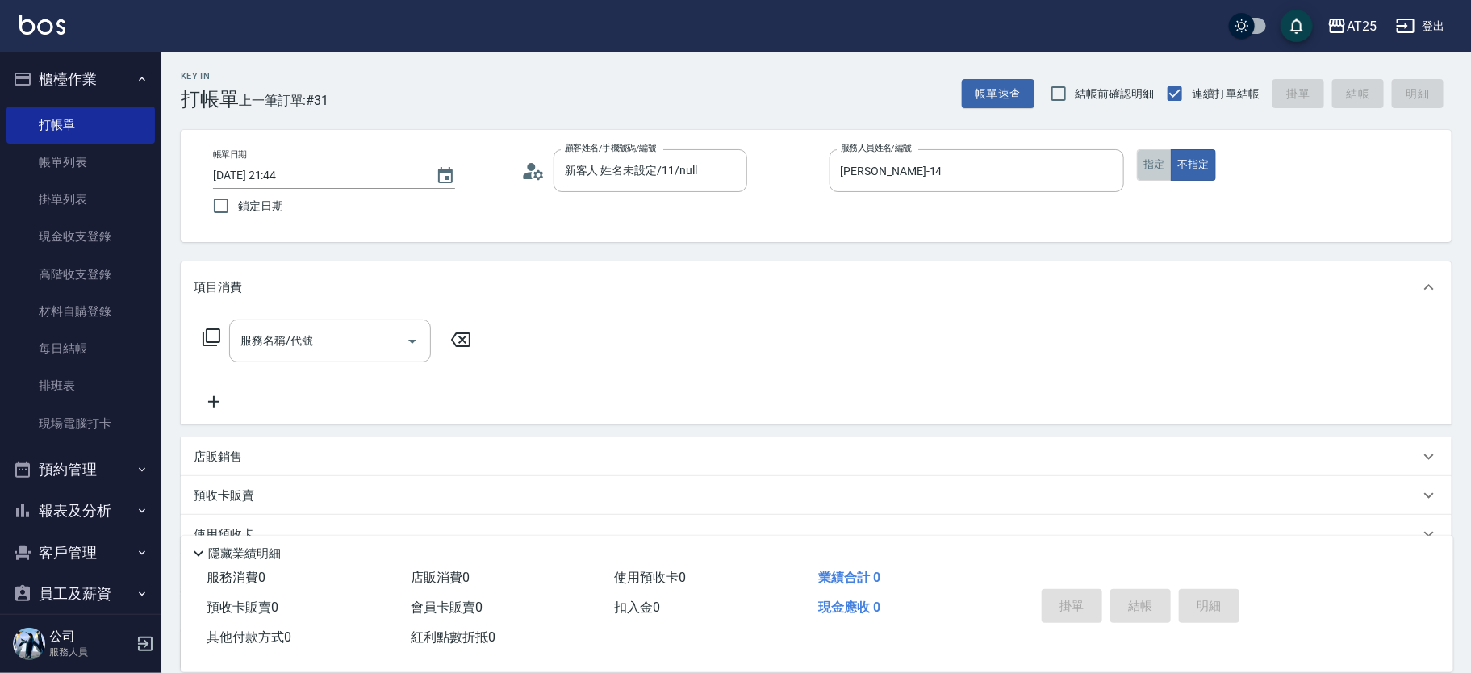
click at [1159, 158] on button "指定" at bounding box center [1154, 164] width 35 height 31
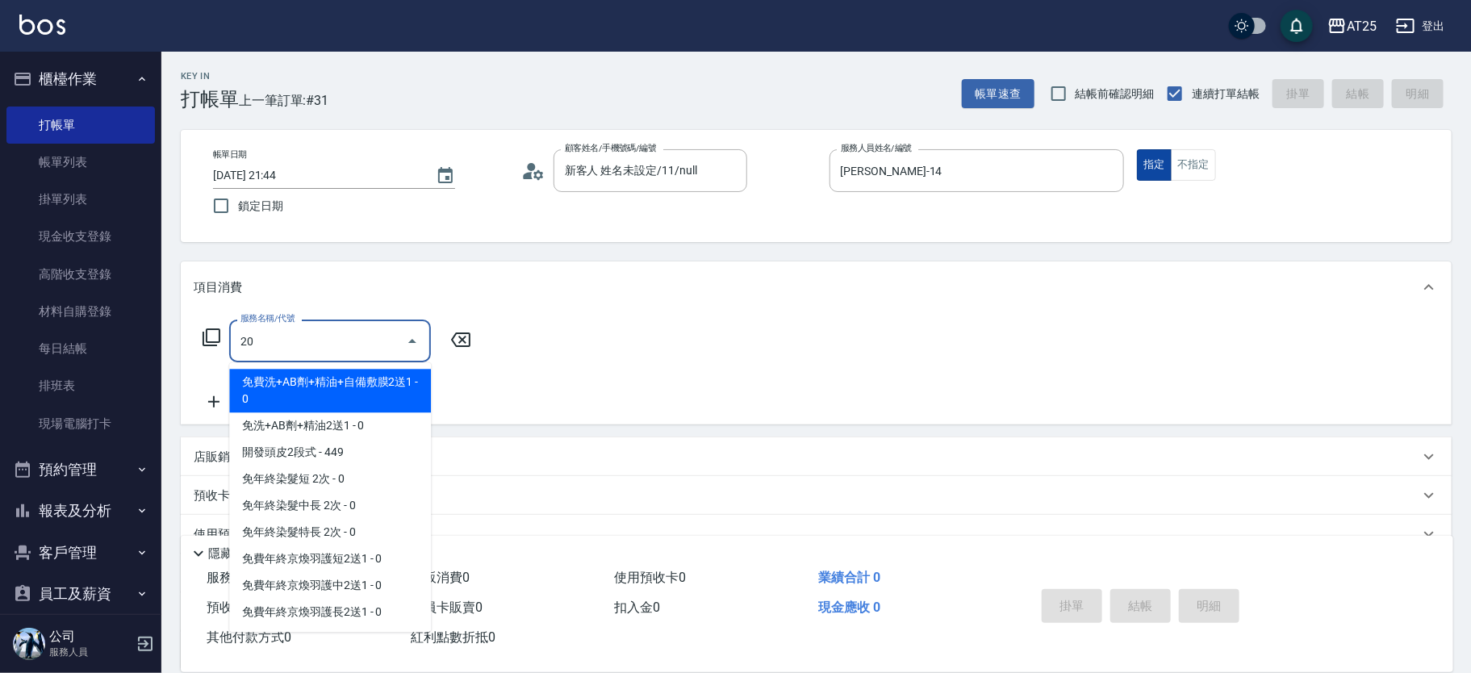
type input "201"
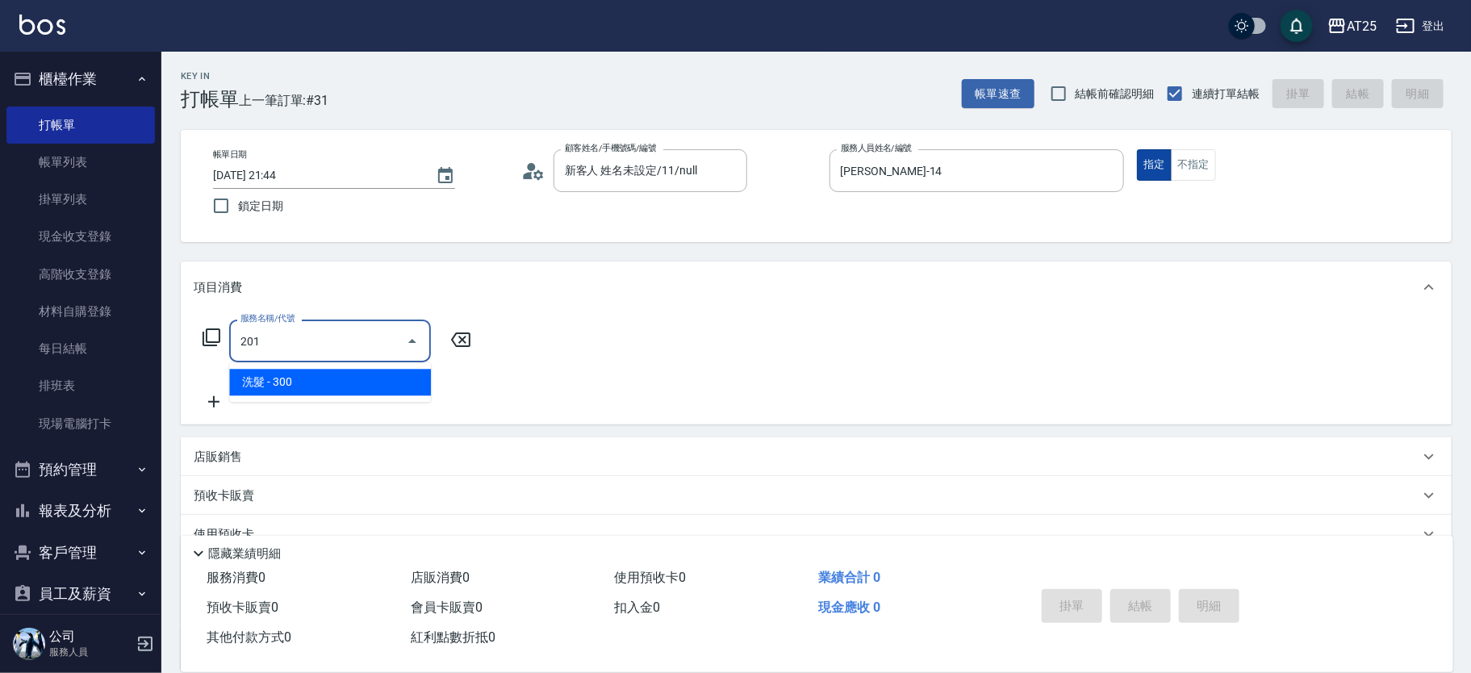
type input "30"
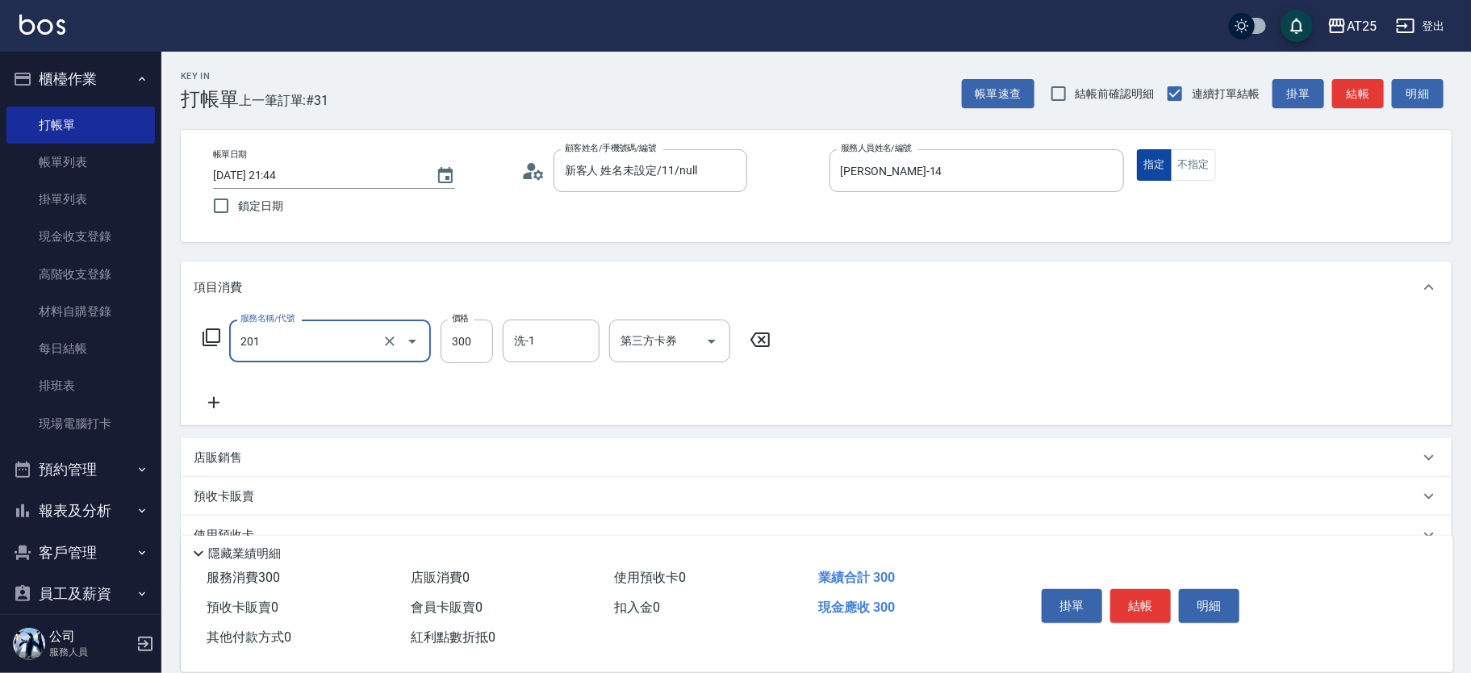
type input "洗髮(201)"
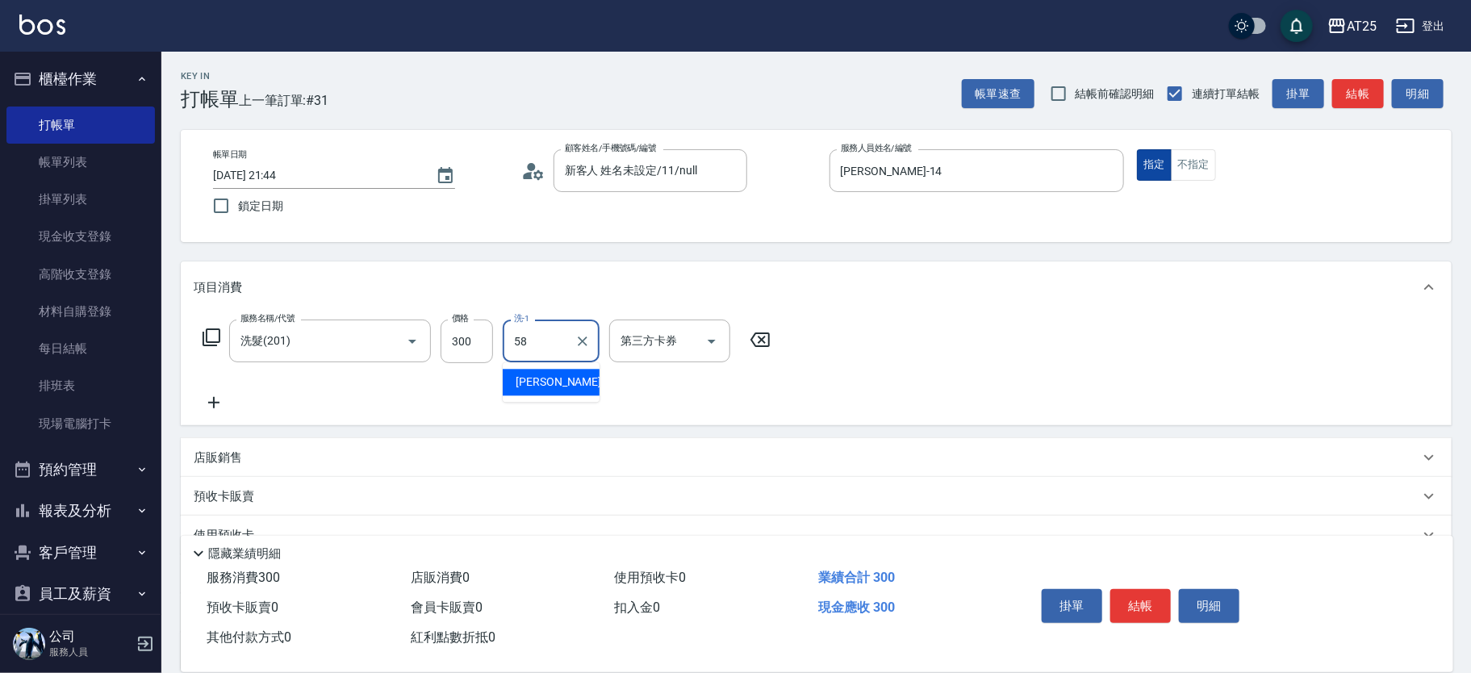
type input "小宇-58"
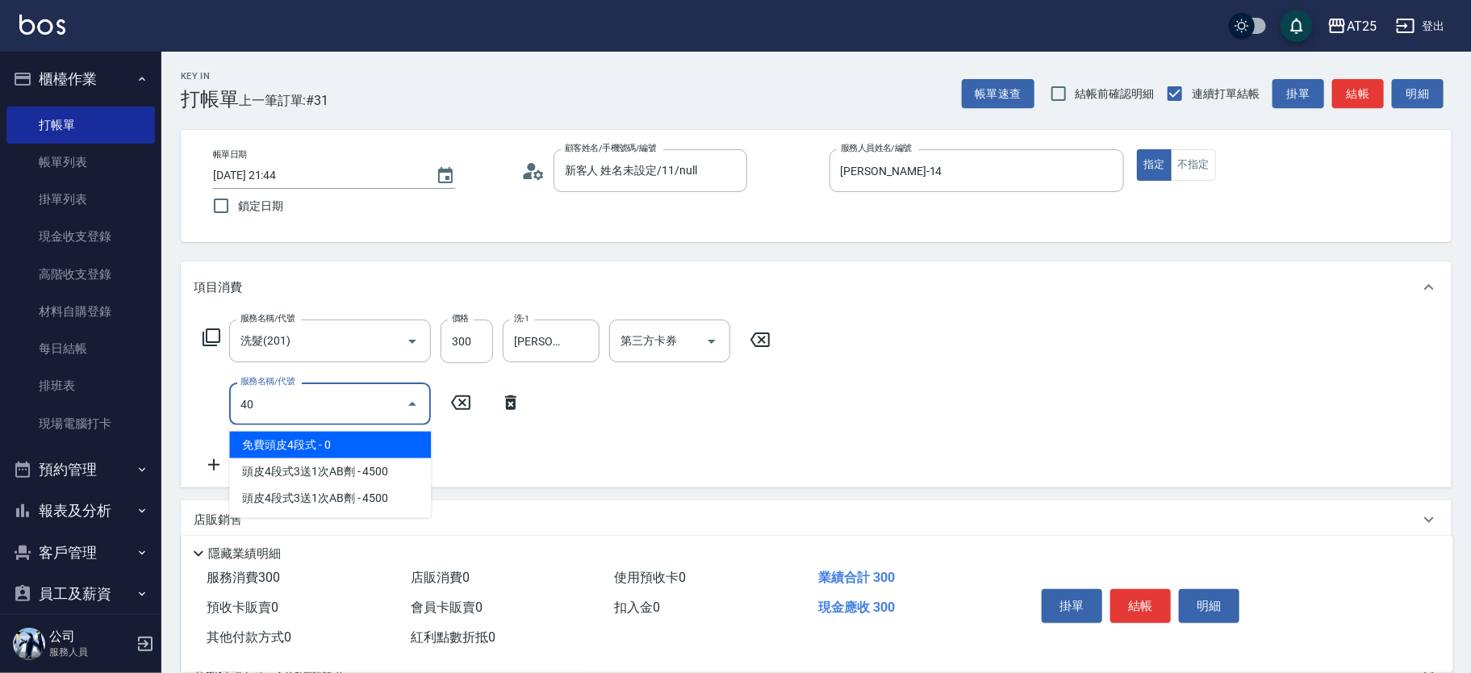
type input "401"
type input "60"
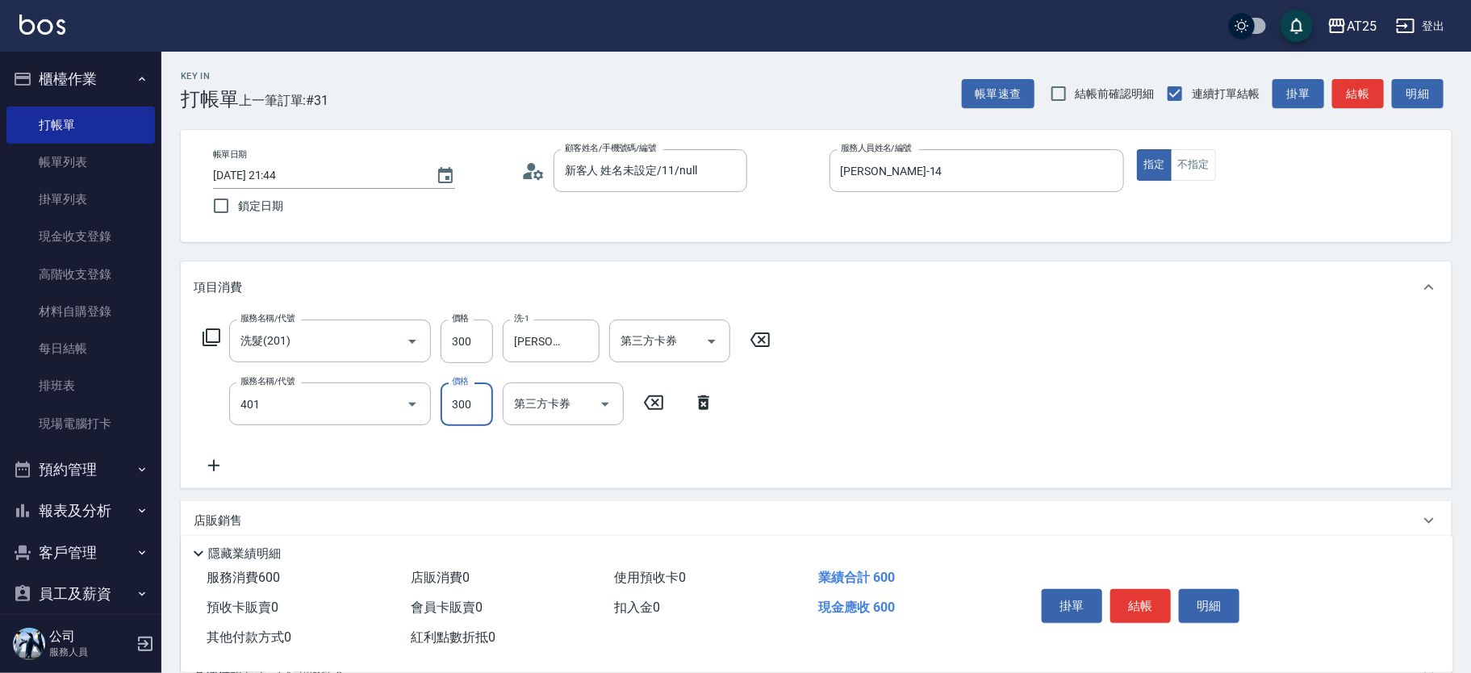
type input "剪髮(401)"
type input "30"
type input "20"
type input "50"
type input "200"
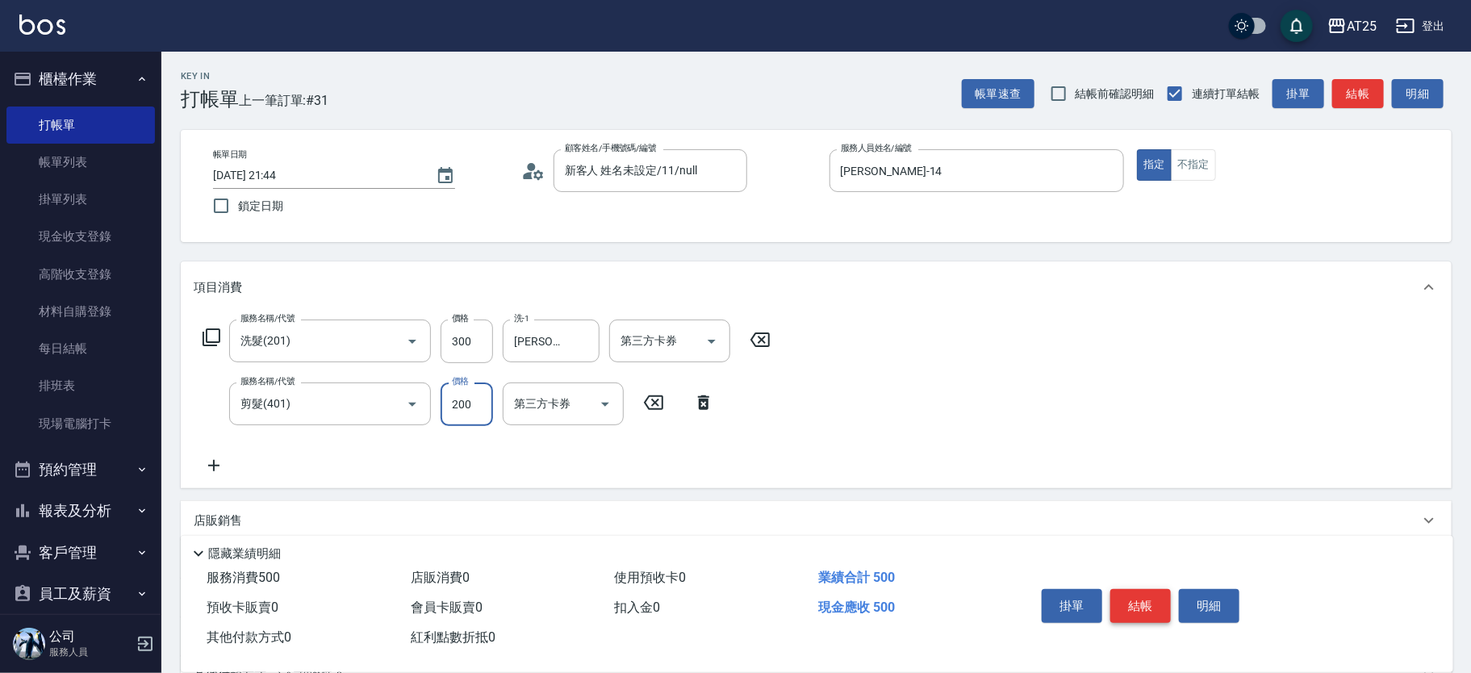
click at [1131, 594] on button "結帳" at bounding box center [1140, 606] width 61 height 34
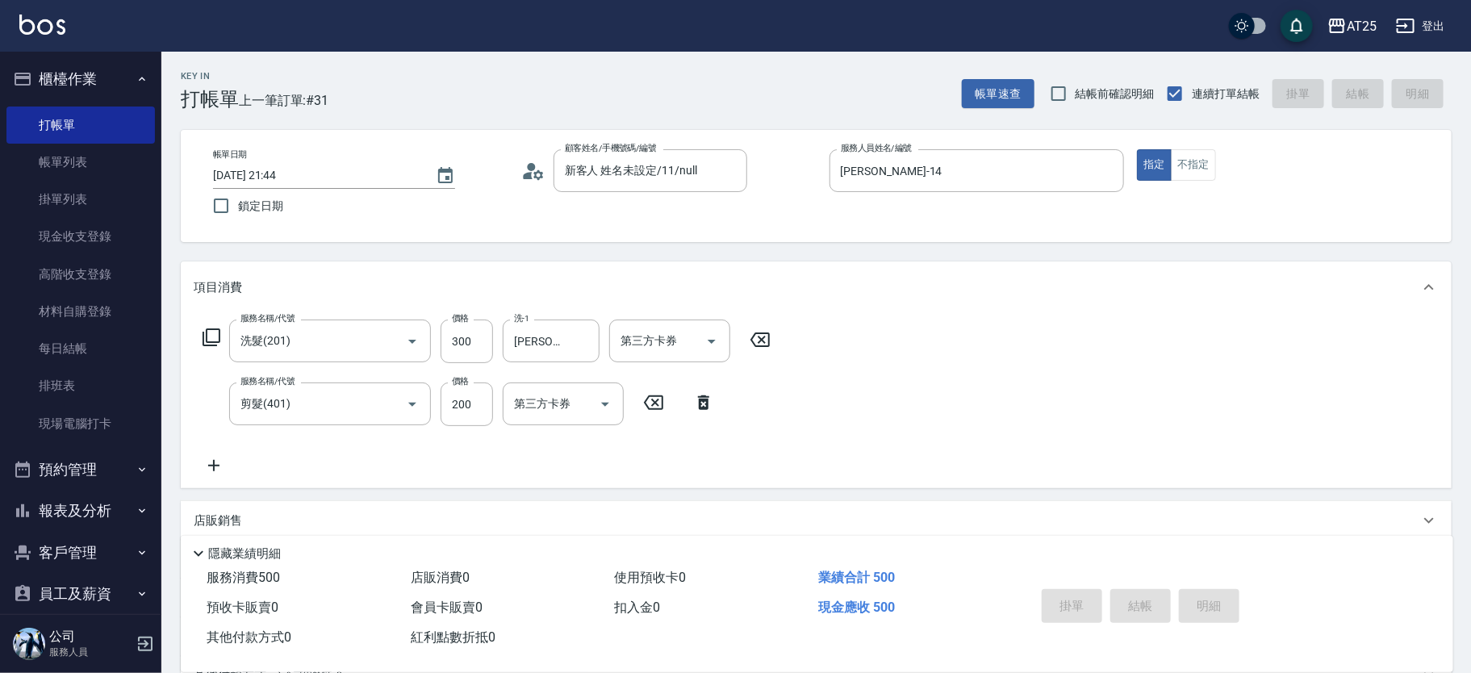
type input "0"
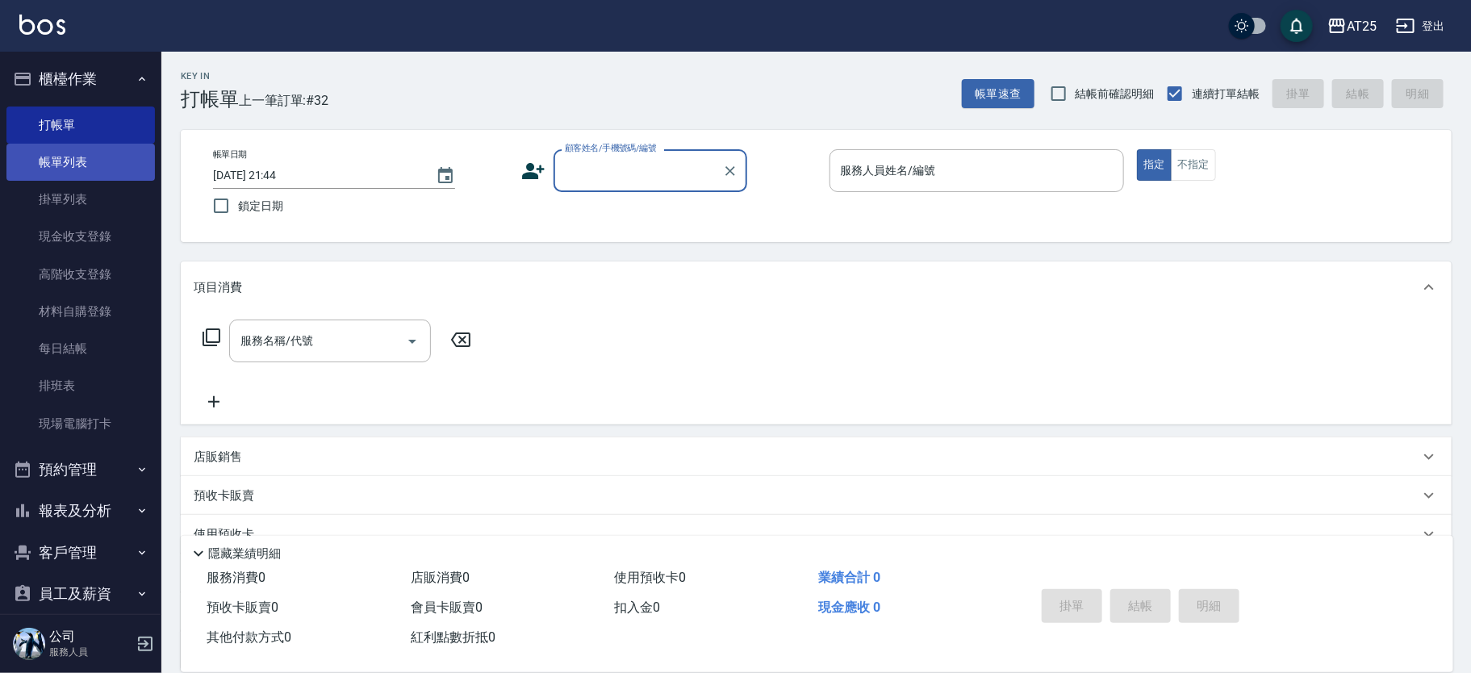
click at [78, 175] on link "帳單列表" at bounding box center [80, 162] width 148 height 37
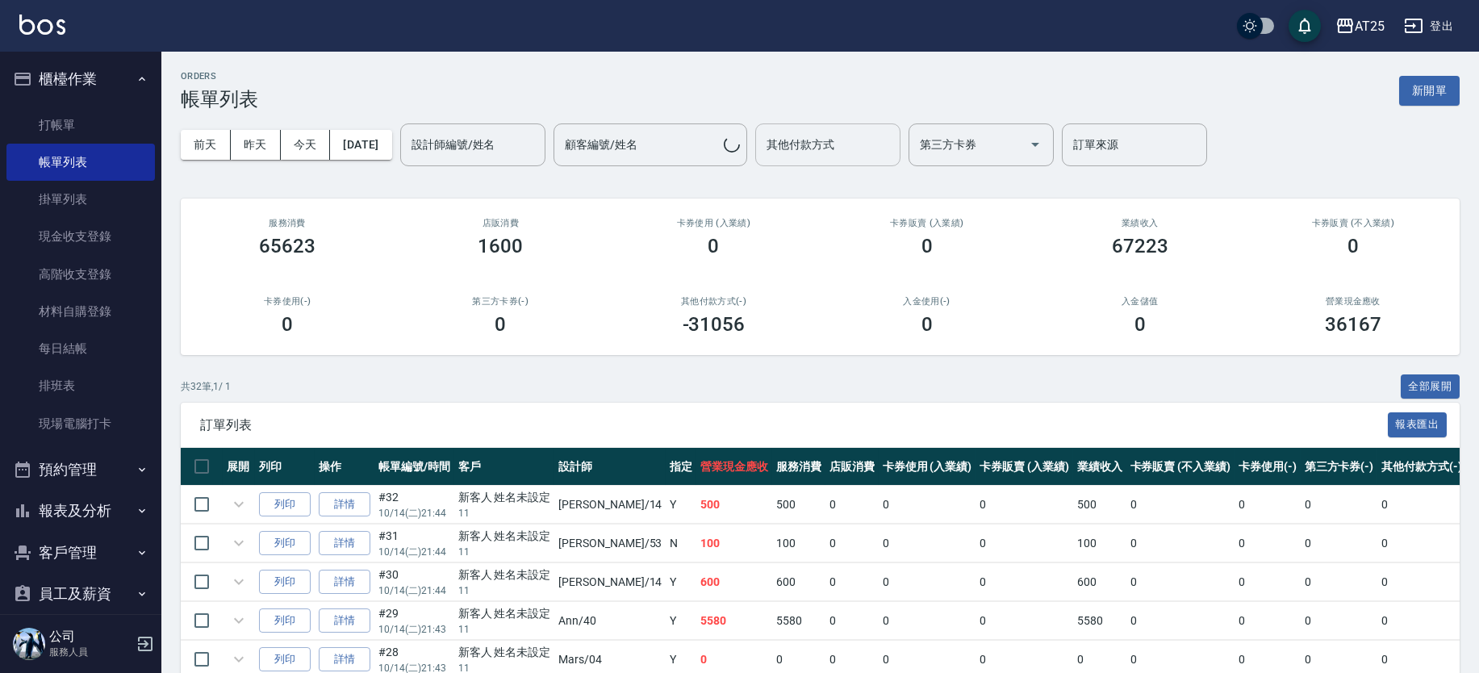
click at [841, 139] on div "其他付款方式 其他付款方式" at bounding box center [827, 144] width 145 height 43
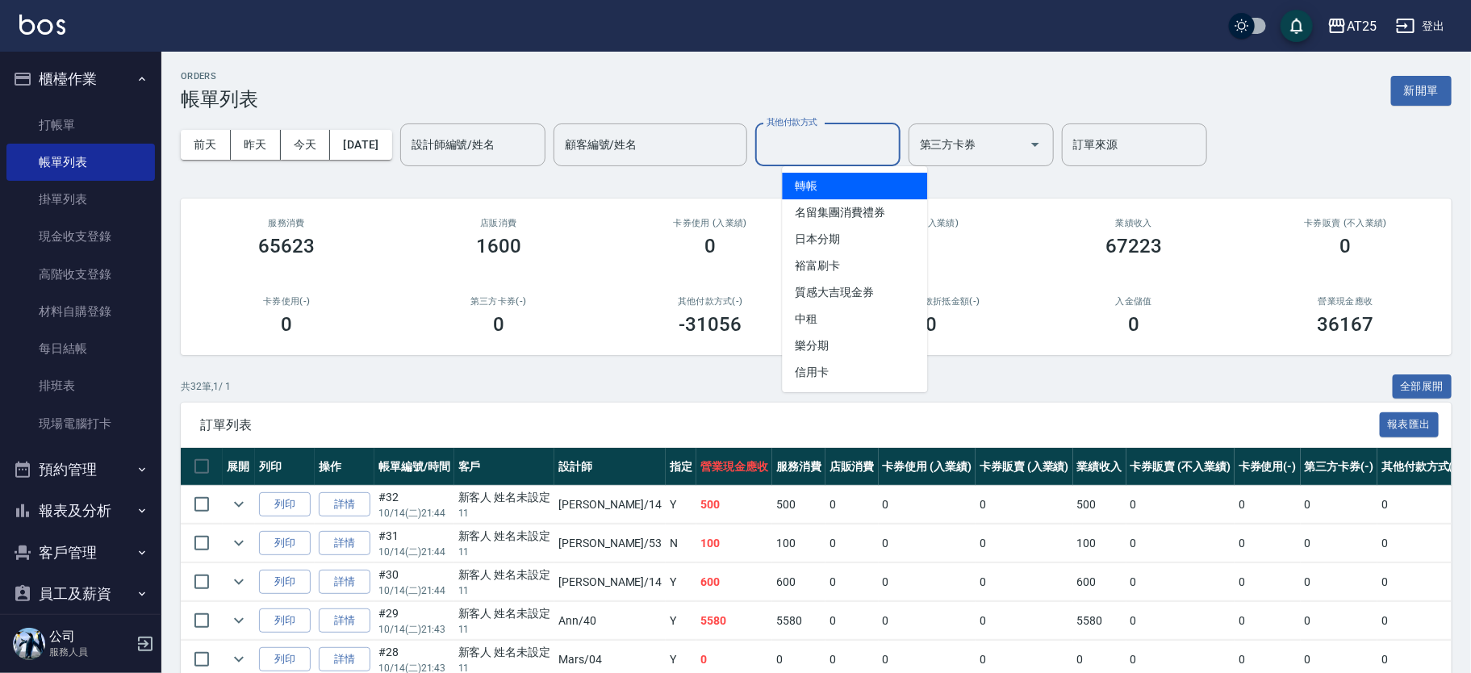
click at [829, 190] on span "轉帳" at bounding box center [854, 186] width 145 height 27
type input "轉帳"
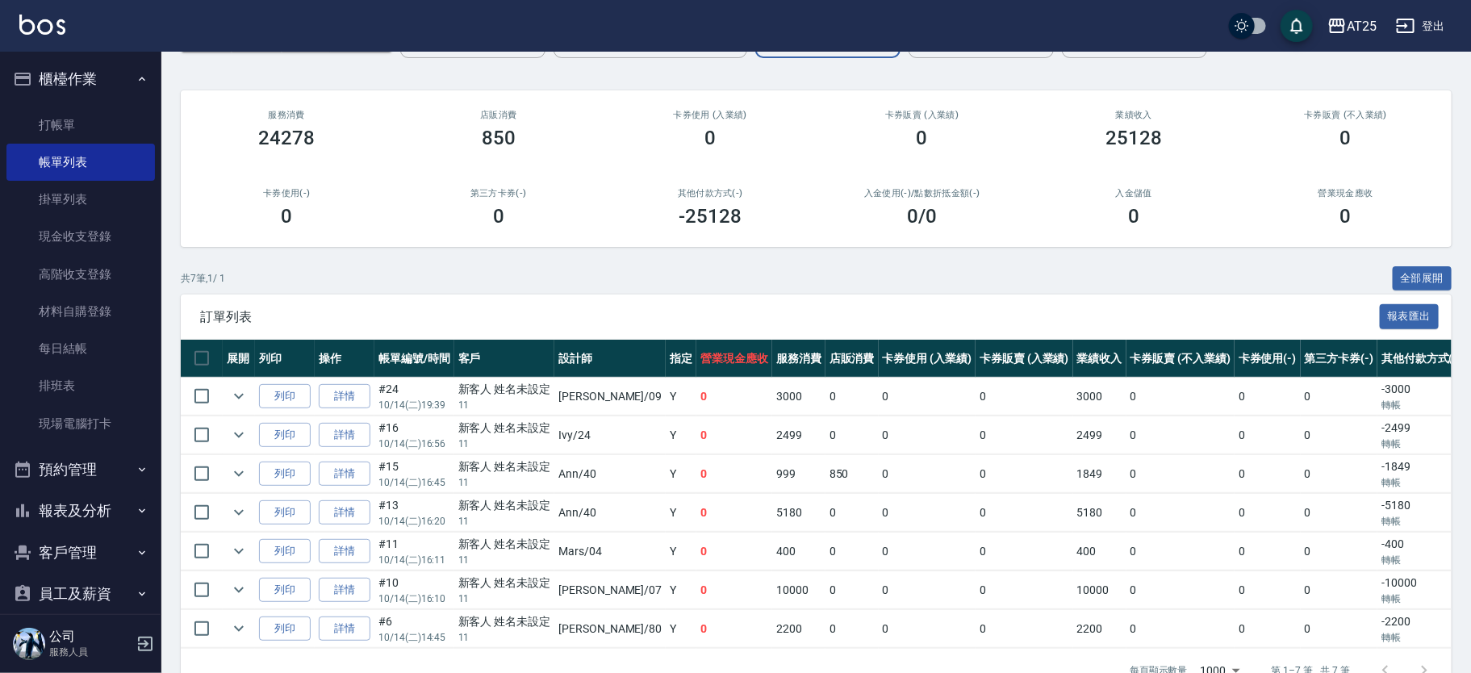
scroll to position [61, 0]
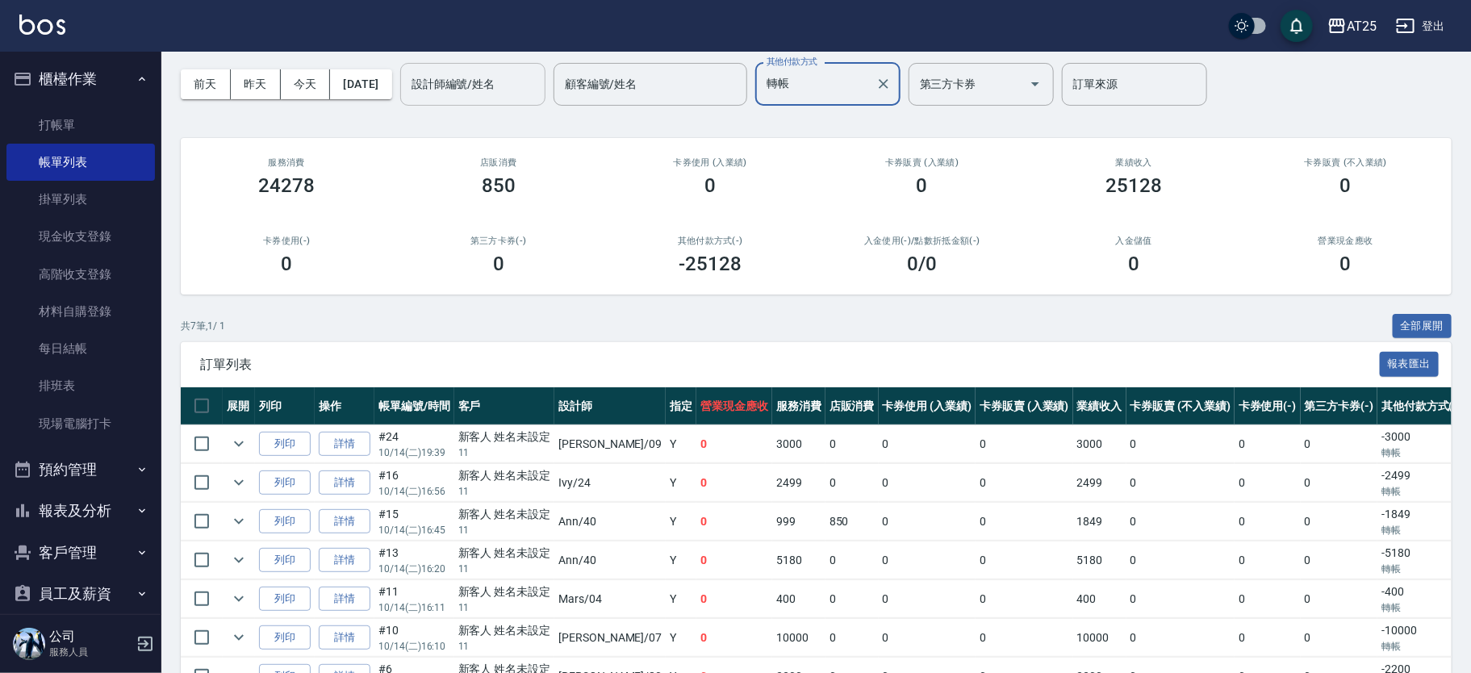
click at [521, 86] on input "設計師編號/姓名" at bounding box center [472, 84] width 131 height 28
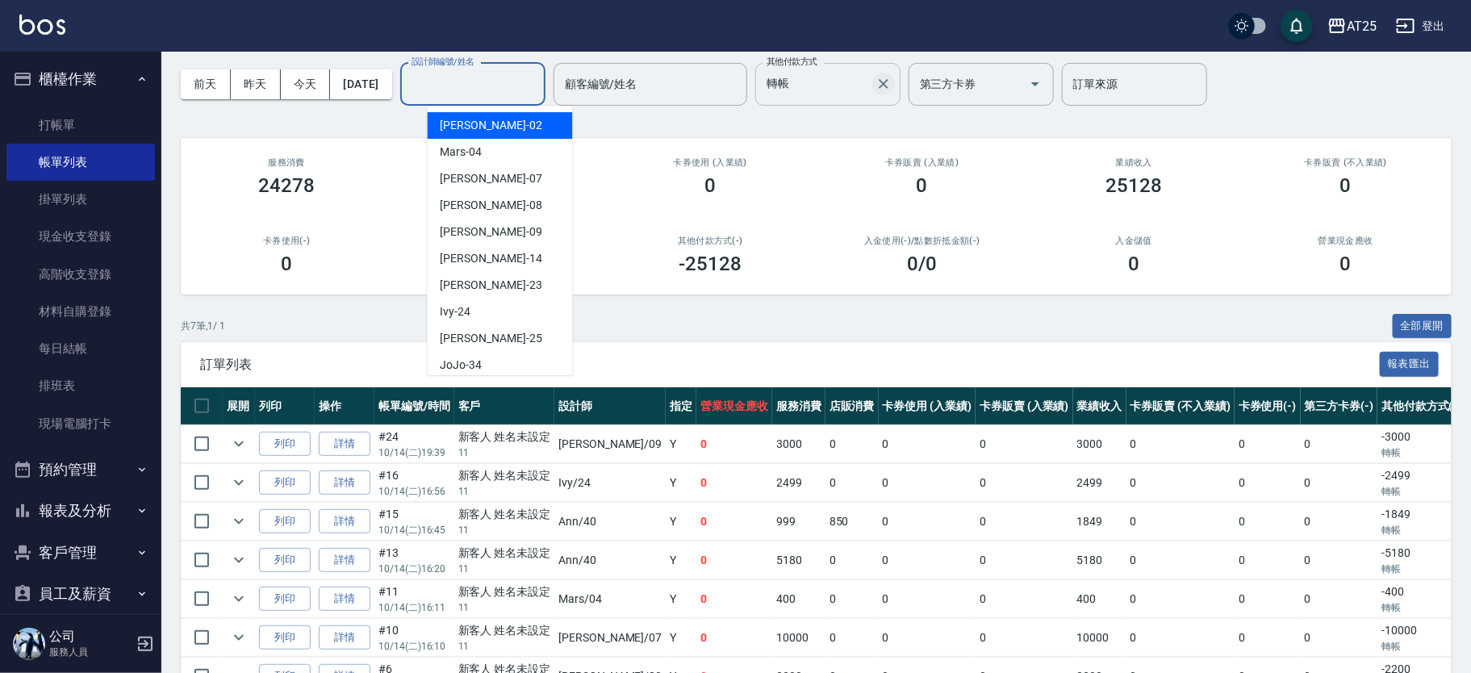
click at [891, 81] on icon "Clear" at bounding box center [883, 84] width 16 height 16
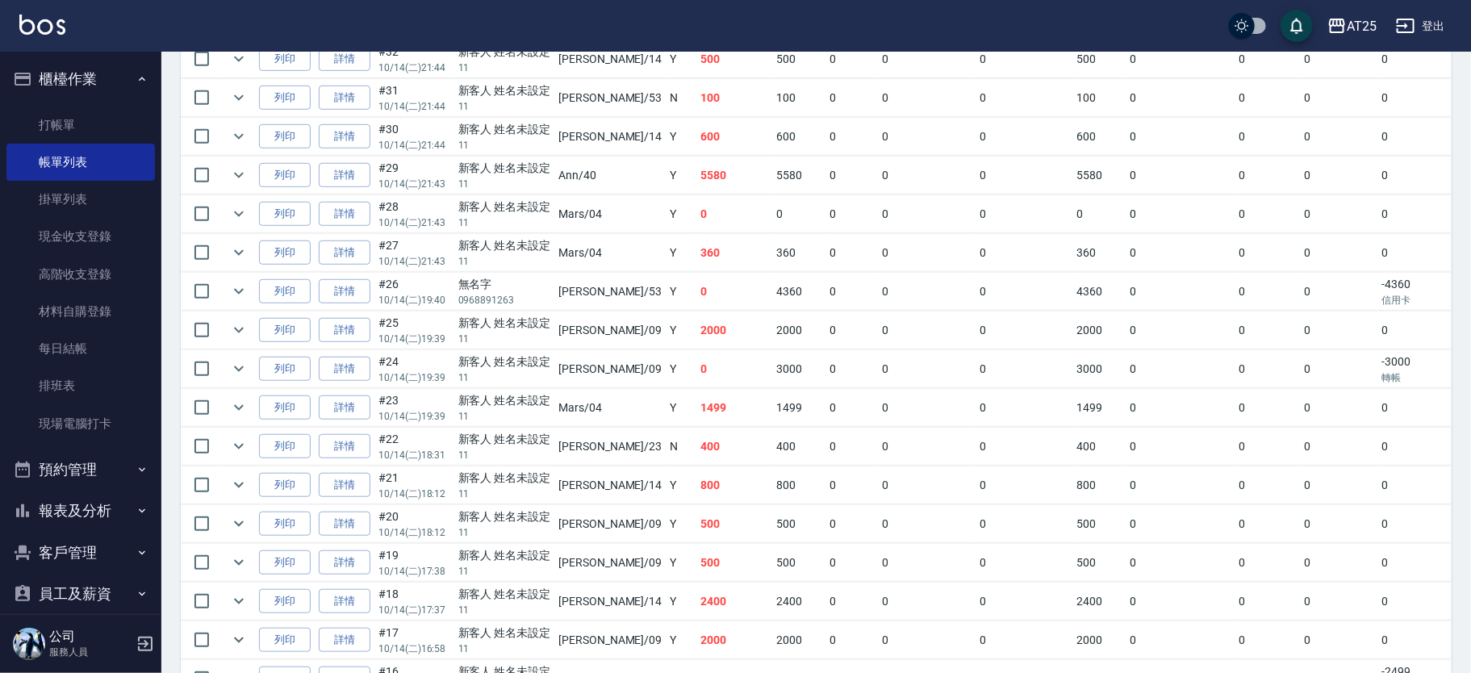
scroll to position [446, 0]
click at [1326, 258] on td "0" at bounding box center [1339, 252] width 77 height 38
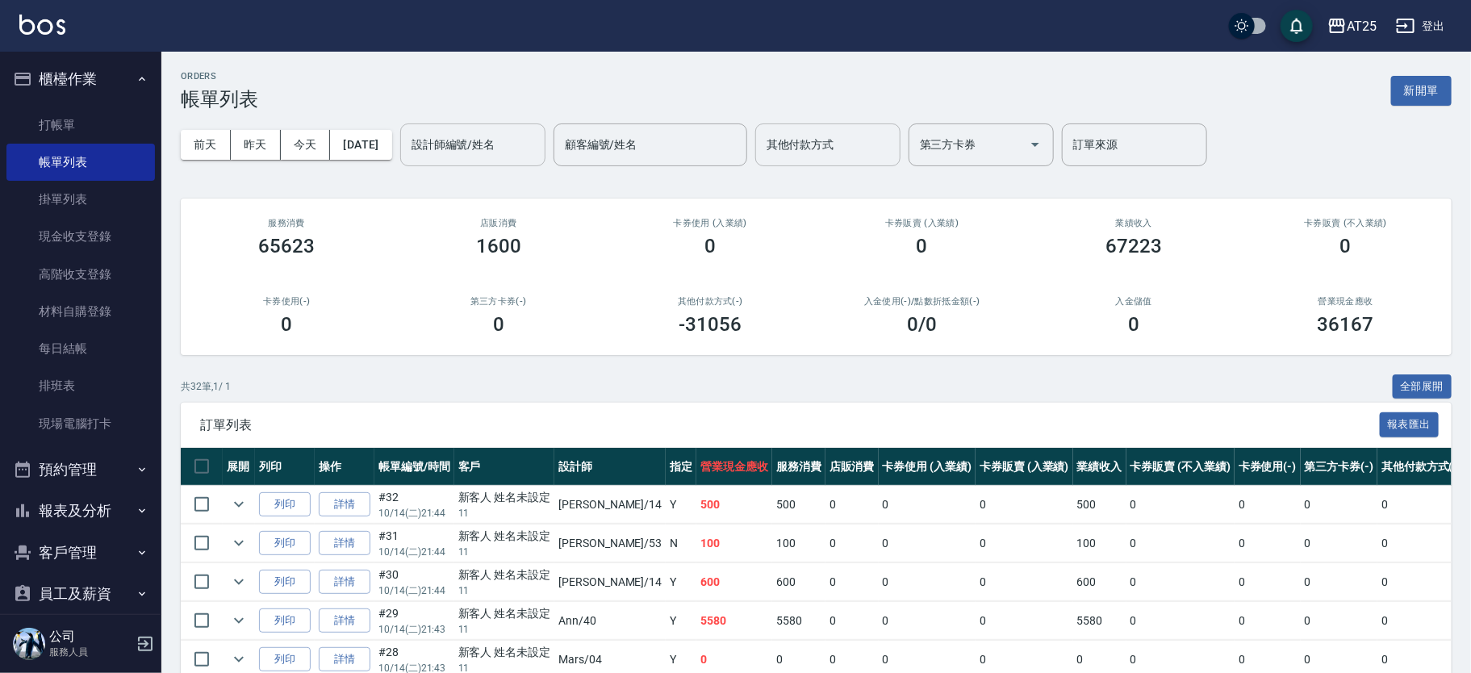
click at [483, 148] on input "設計師編號/姓名" at bounding box center [472, 145] width 131 height 28
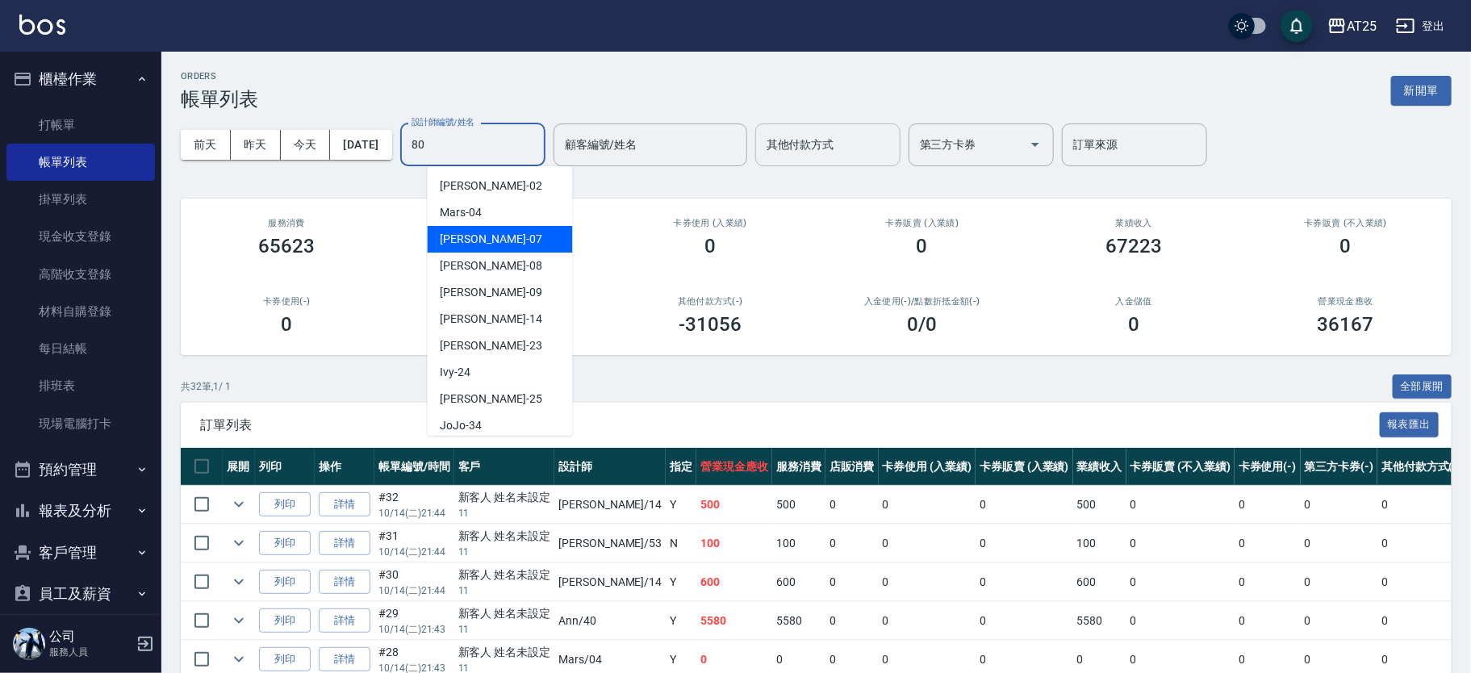
type input "Jessica-80"
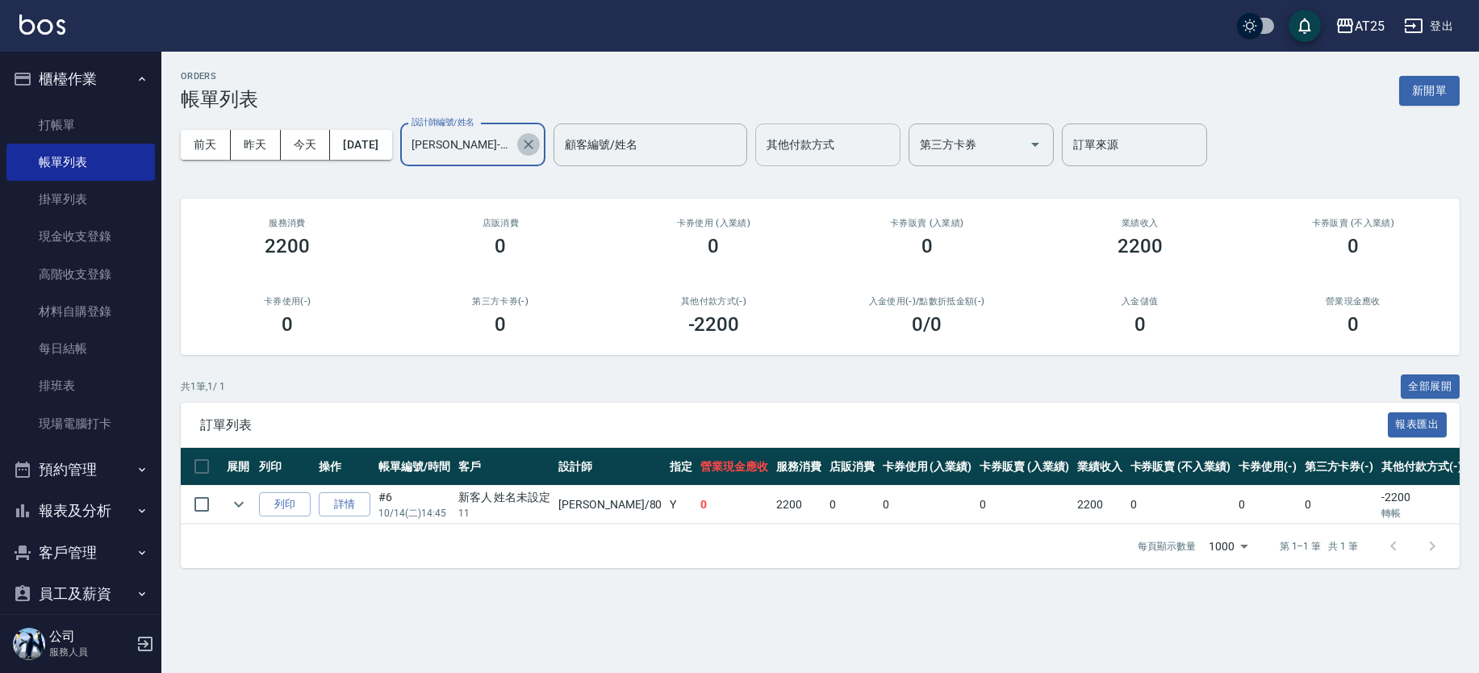
click at [537, 152] on icon "Clear" at bounding box center [528, 144] width 16 height 16
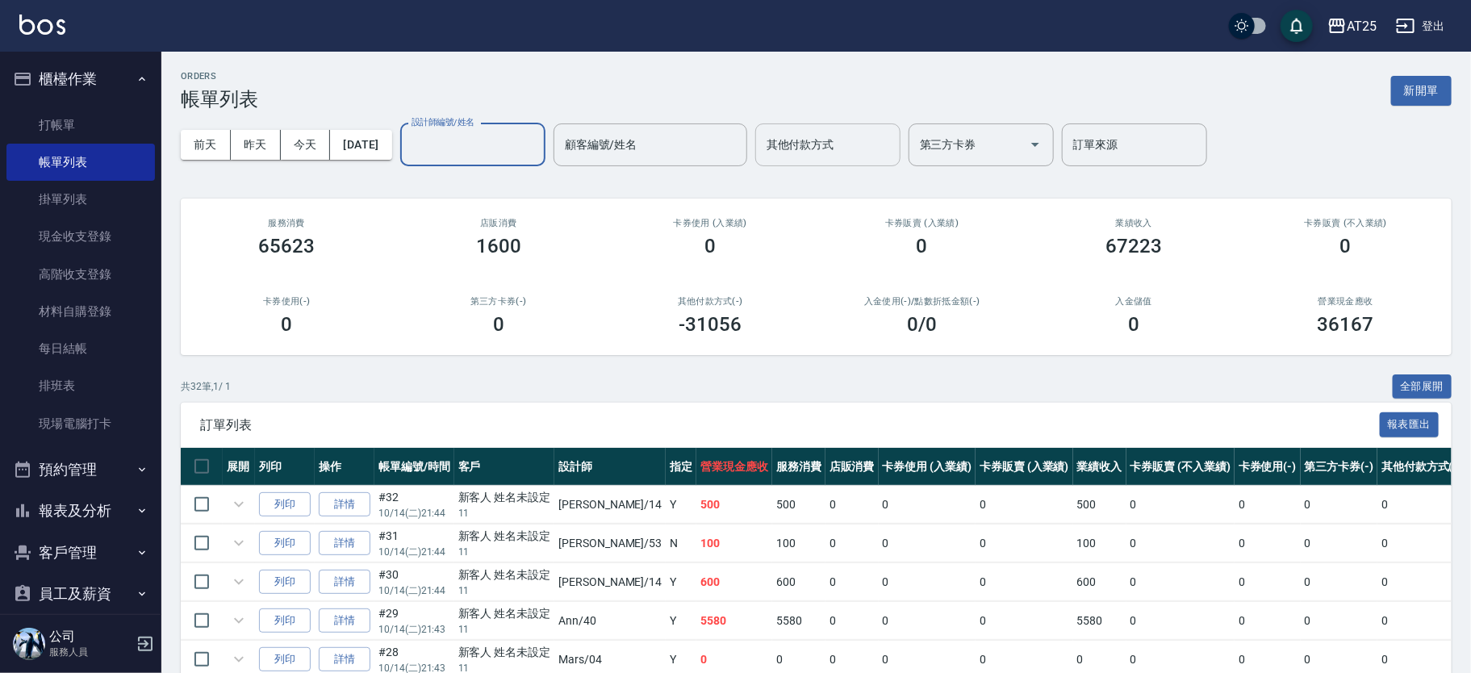
click at [800, 140] on div "其他付款方式 其他付款方式" at bounding box center [827, 144] width 145 height 43
click at [537, 143] on input "設計師編號/姓名" at bounding box center [472, 145] width 131 height 28
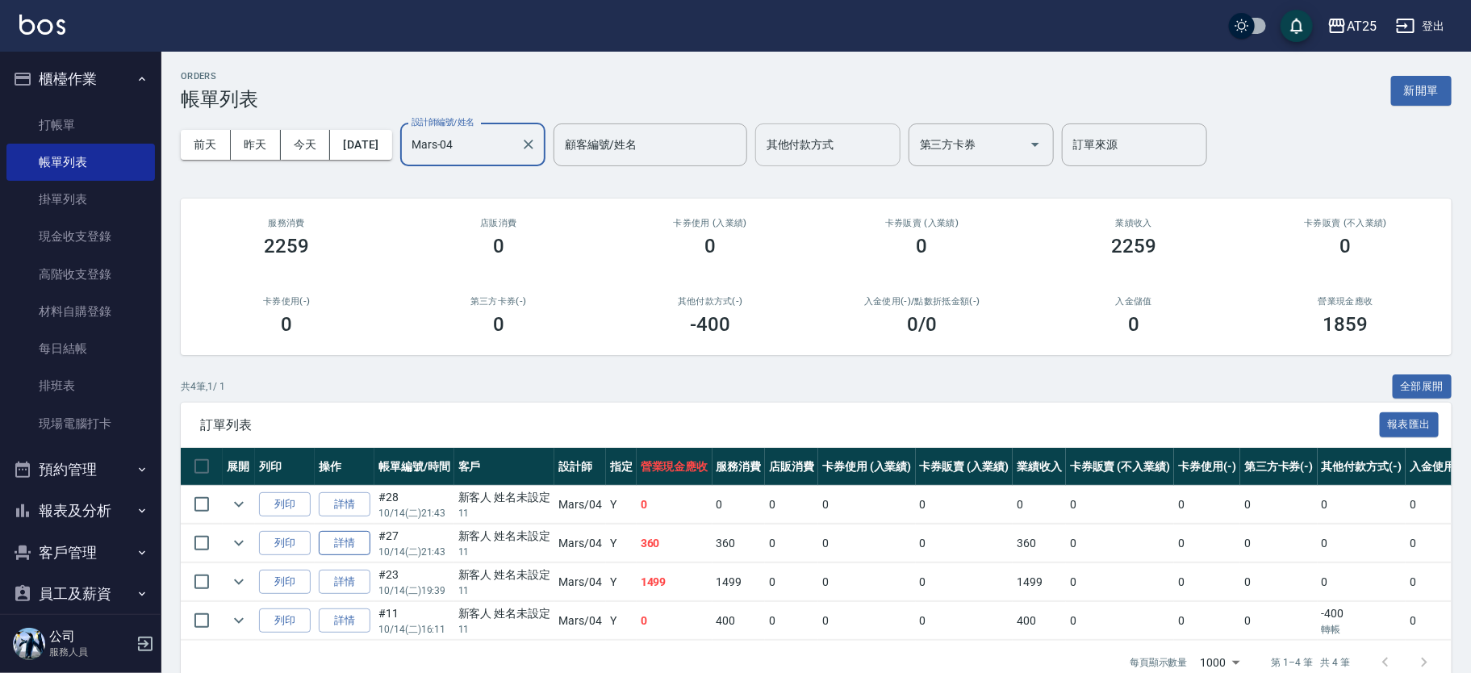
type input "Mars-04"
click at [353, 545] on link "詳情" at bounding box center [345, 543] width 52 height 25
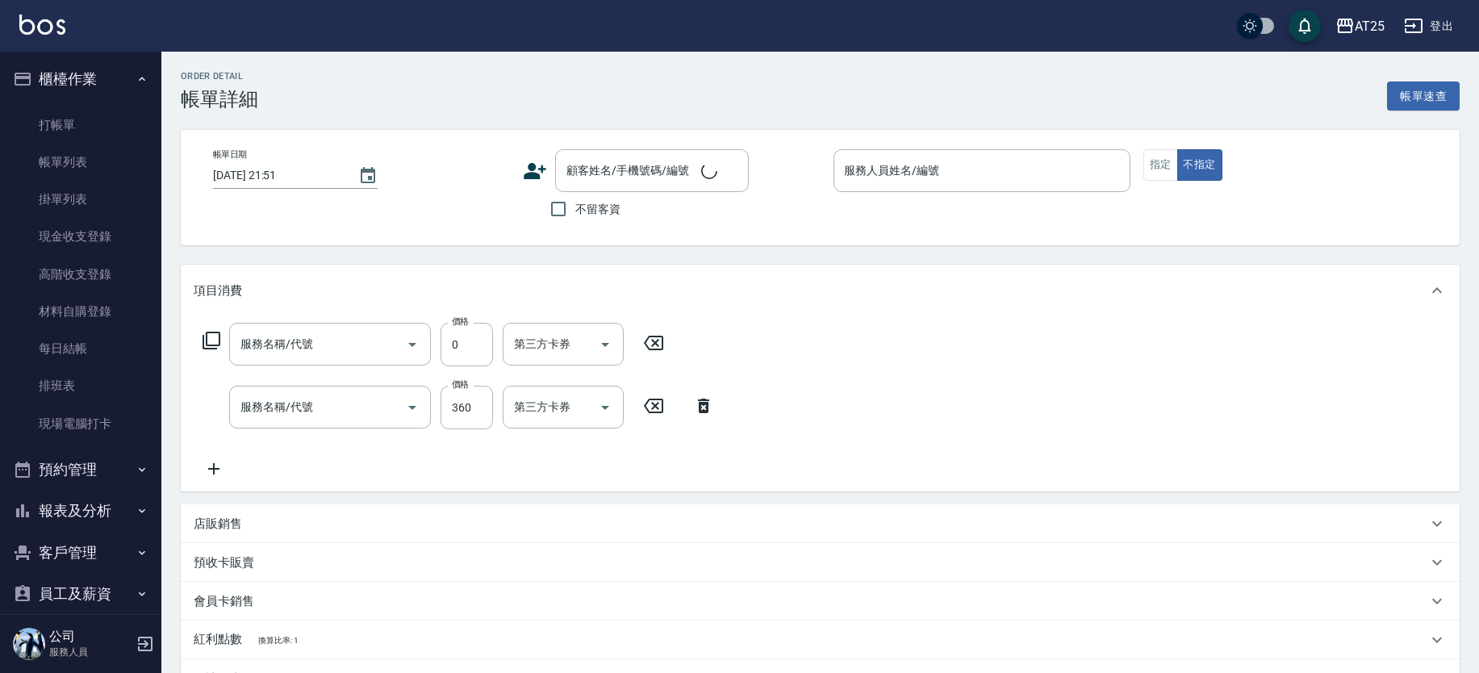
type input "2025/10/14 21:43"
type input "Mars-04"
type input "30"
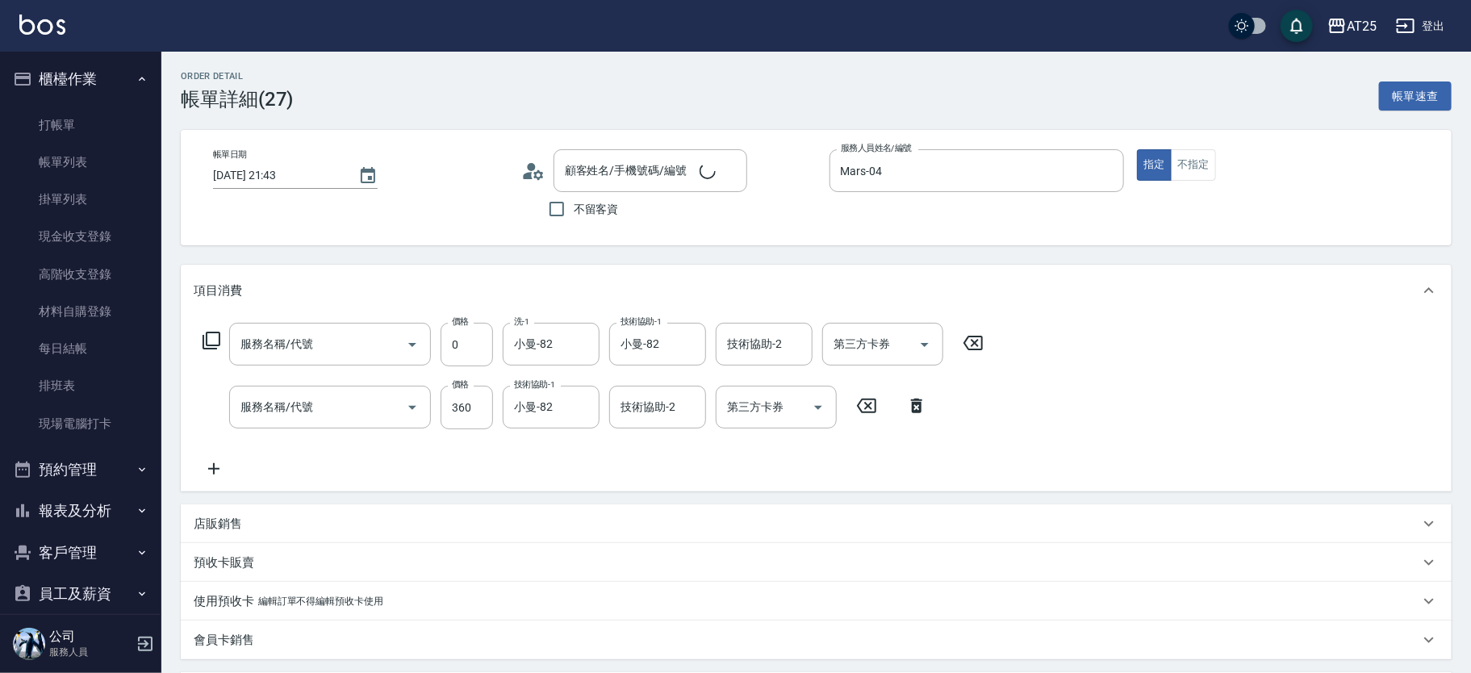
type input "染髮(501)"
type input "新羽毛鉑金接髮調整(705)"
type input "新客人 姓名未設定/11/null"
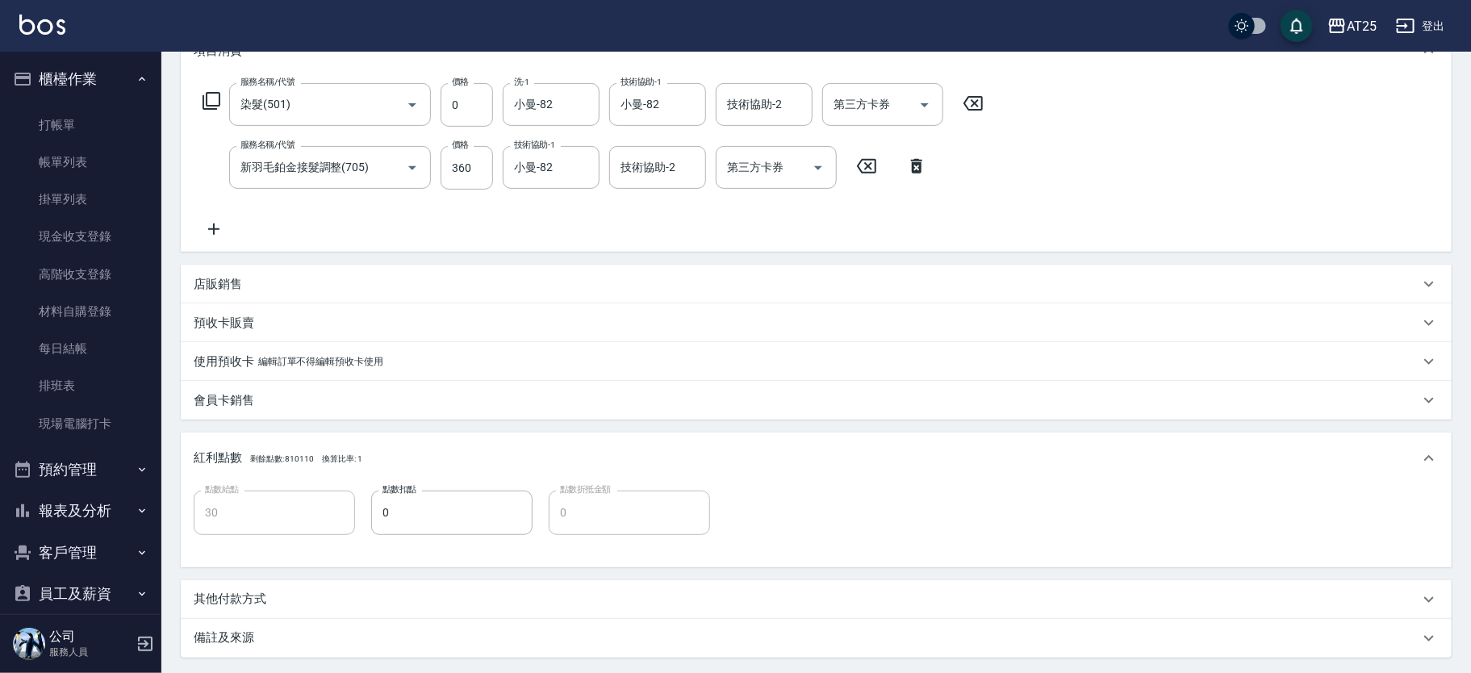
scroll to position [395, 0]
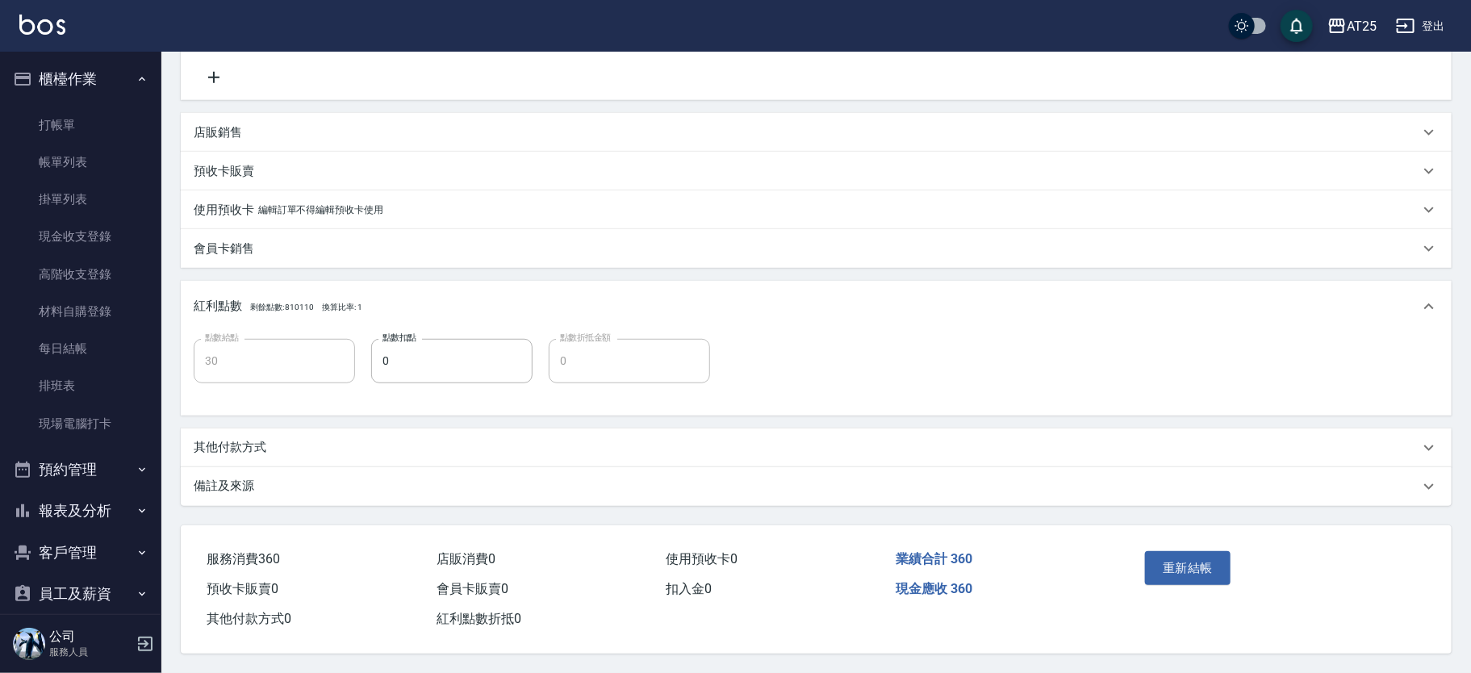
click at [277, 245] on div "會員卡銷售" at bounding box center [806, 248] width 1225 height 17
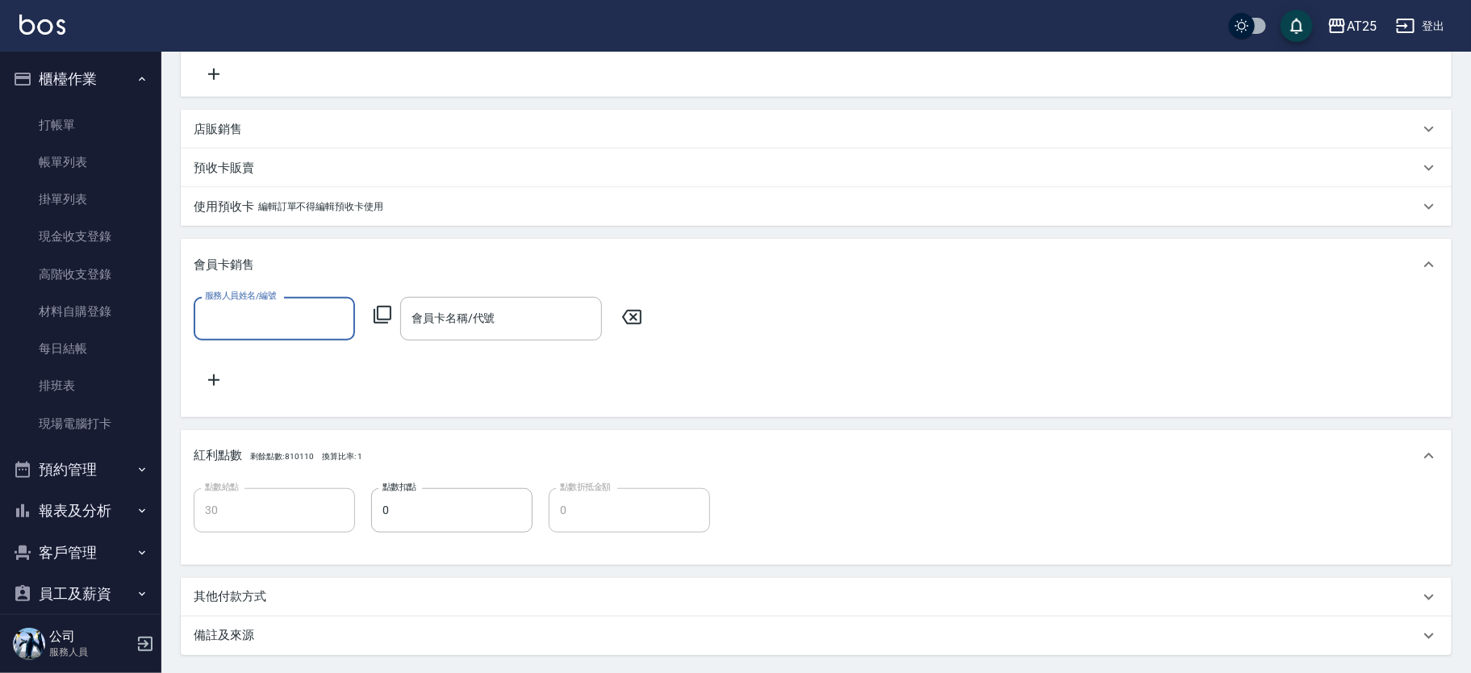
scroll to position [0, 0]
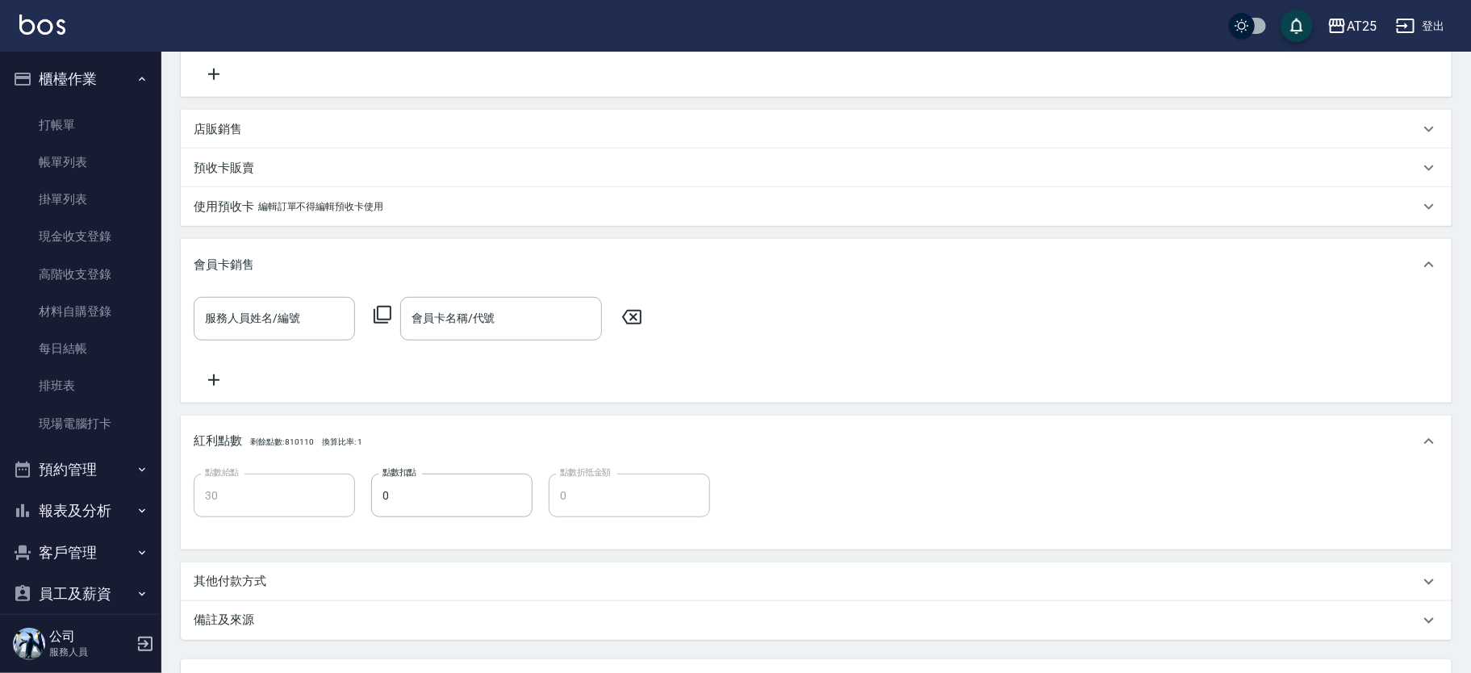
click at [312, 258] on div "會員卡銷售" at bounding box center [806, 265] width 1225 height 17
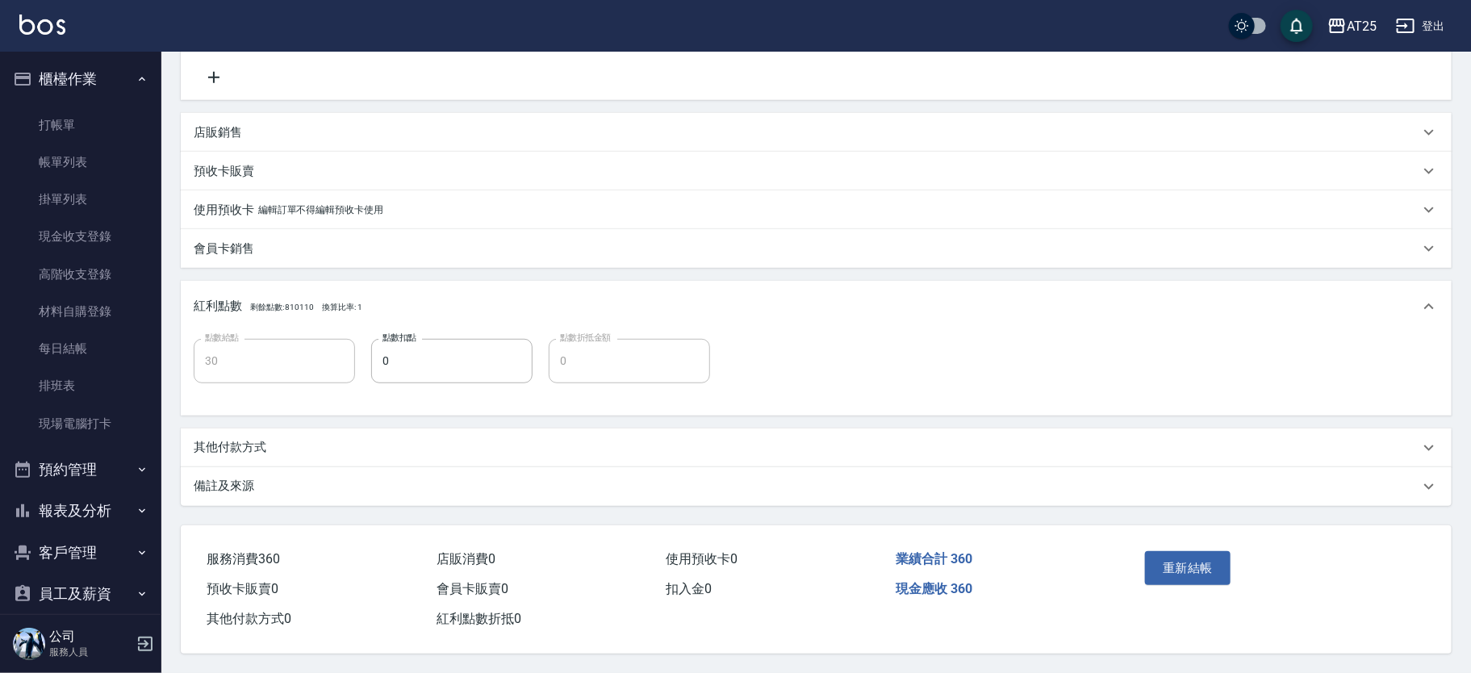
click at [257, 439] on p "其他付款方式" at bounding box center [230, 447] width 73 height 17
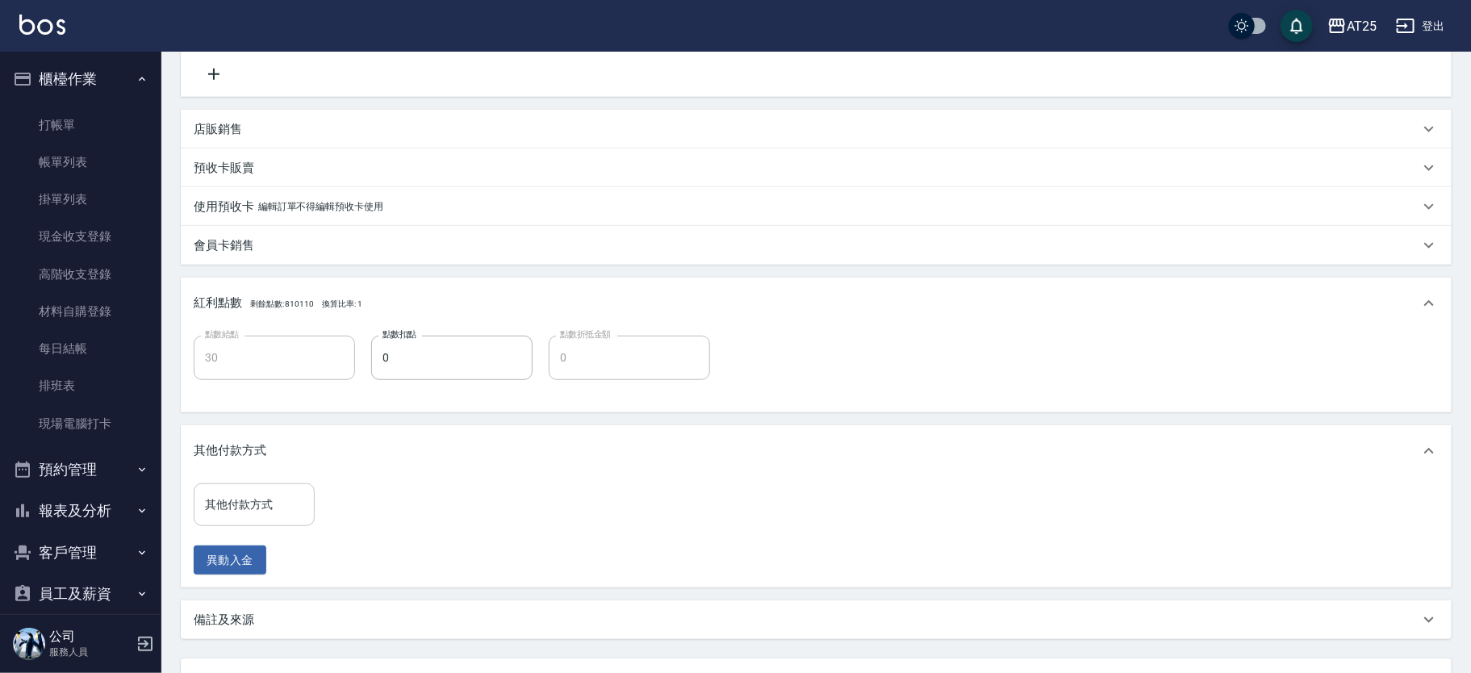
click at [271, 511] on input "其他付款方式" at bounding box center [254, 505] width 106 height 28
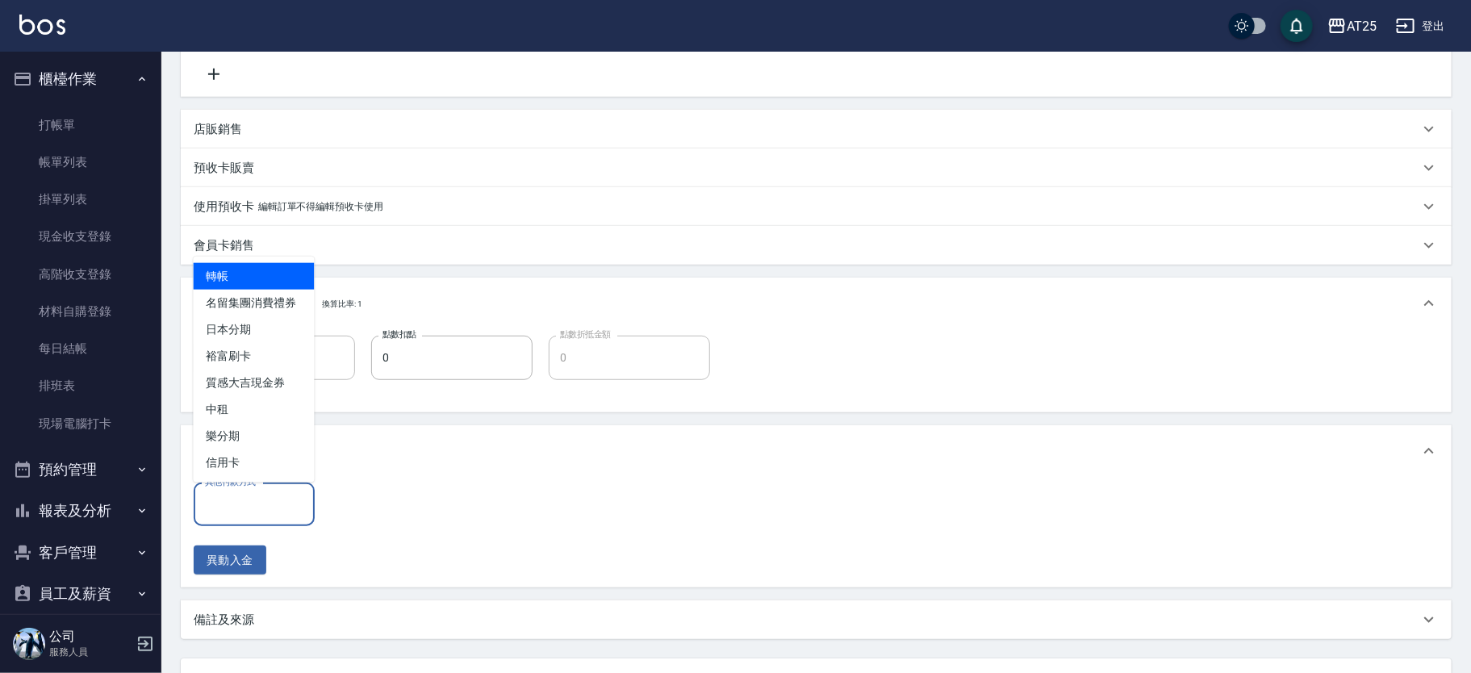
click at [244, 277] on span "轉帳" at bounding box center [254, 276] width 121 height 27
type input "轉帳"
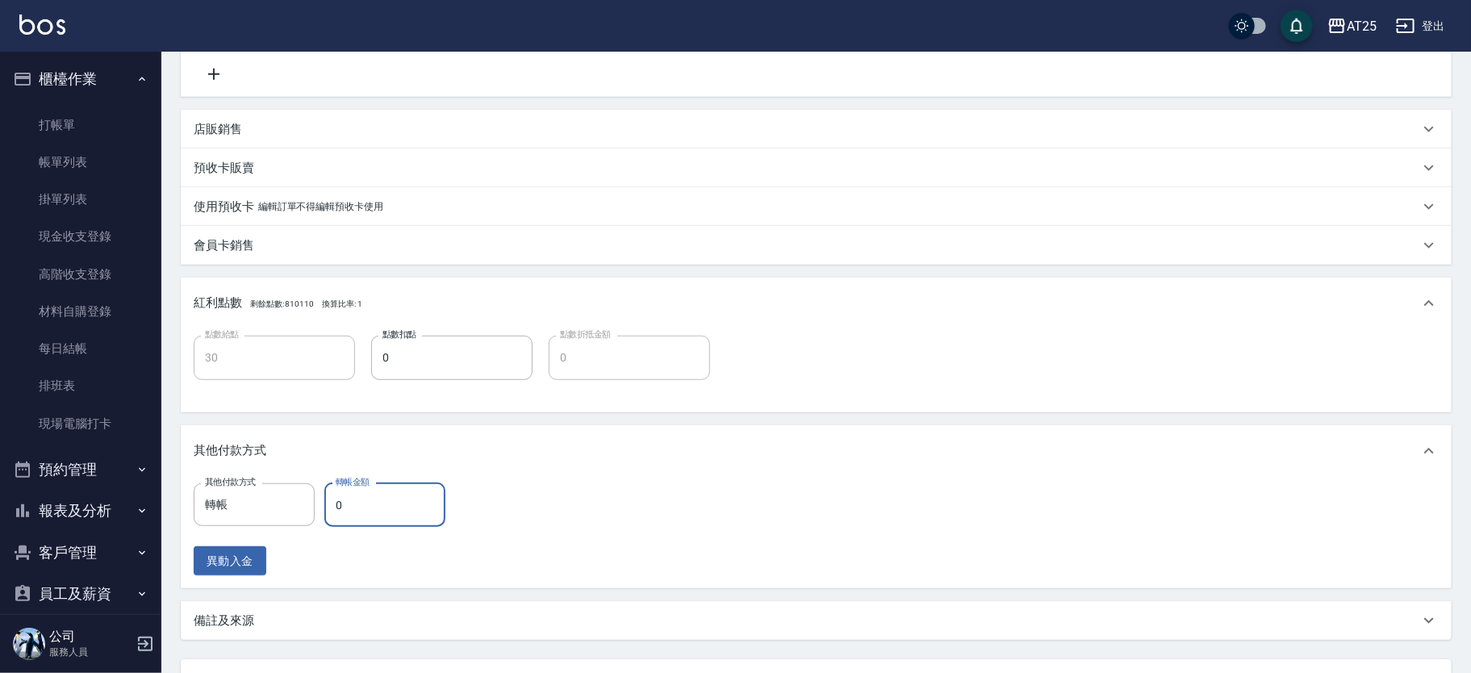
click at [376, 510] on input "0" at bounding box center [384, 505] width 121 height 44
type input "36"
type input "0"
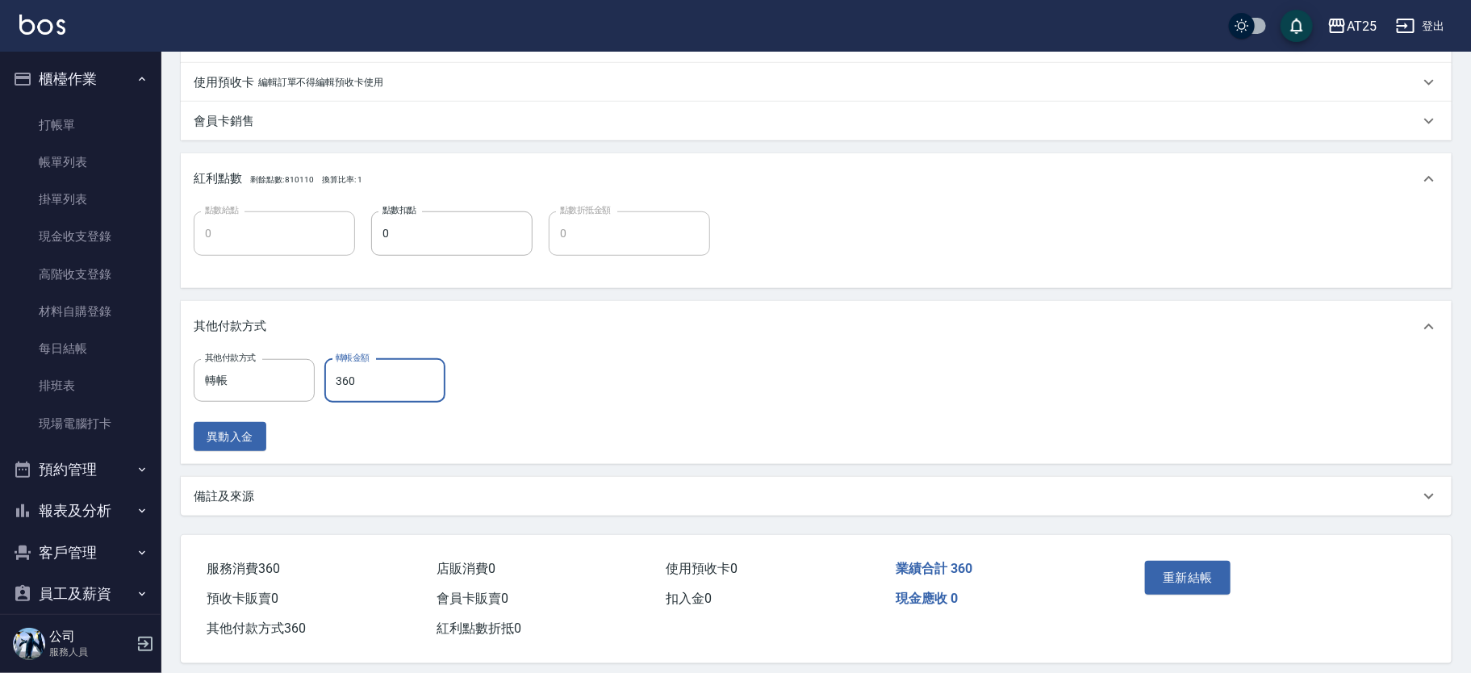
scroll to position [532, 0]
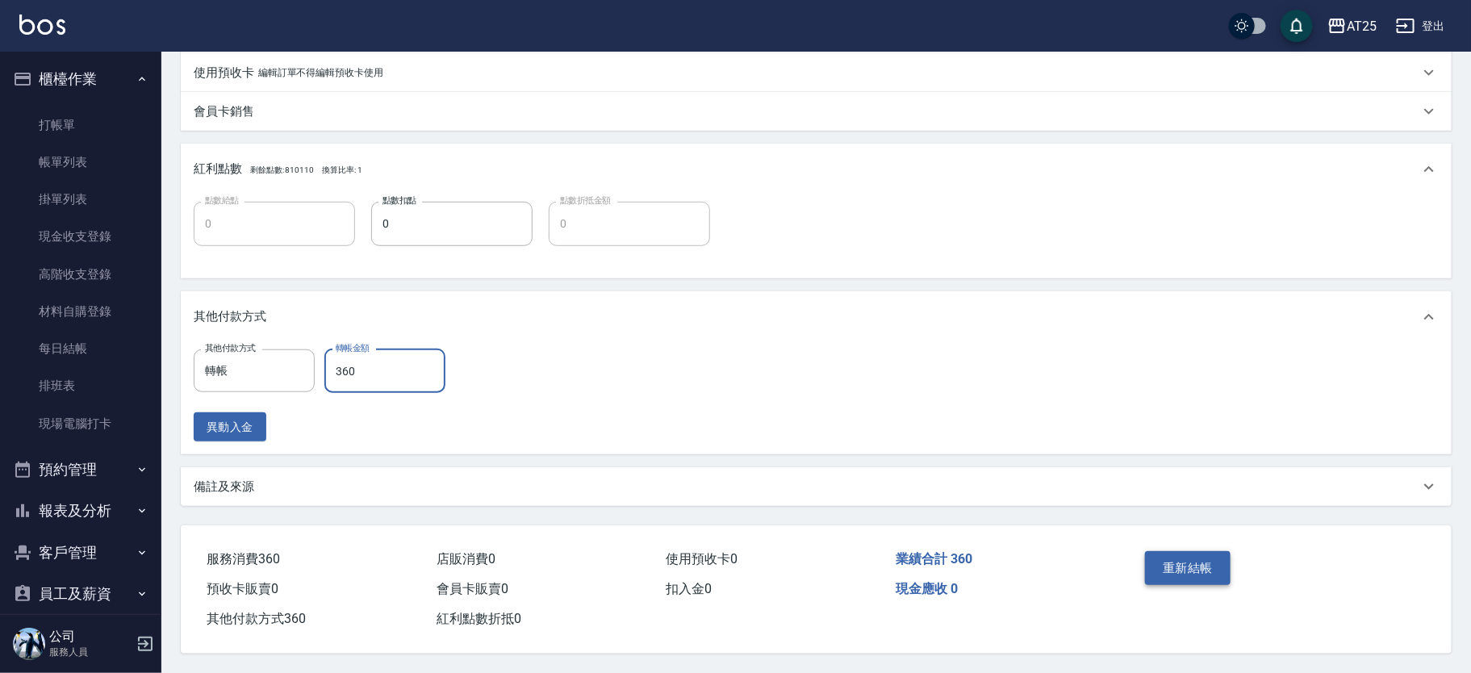
type input "360"
click at [1192, 569] on button "重新結帳" at bounding box center [1188, 568] width 86 height 34
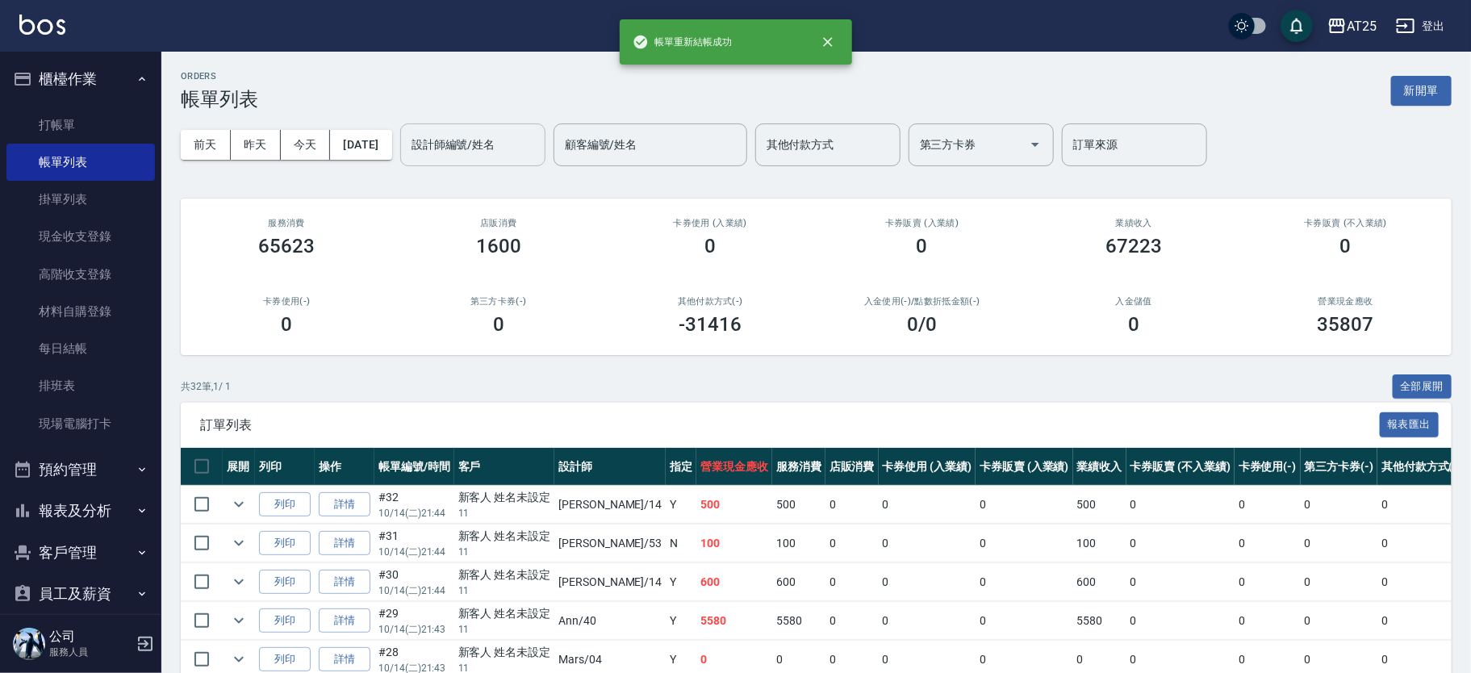
click at [520, 152] on input "設計師編號/姓名" at bounding box center [472, 145] width 131 height 28
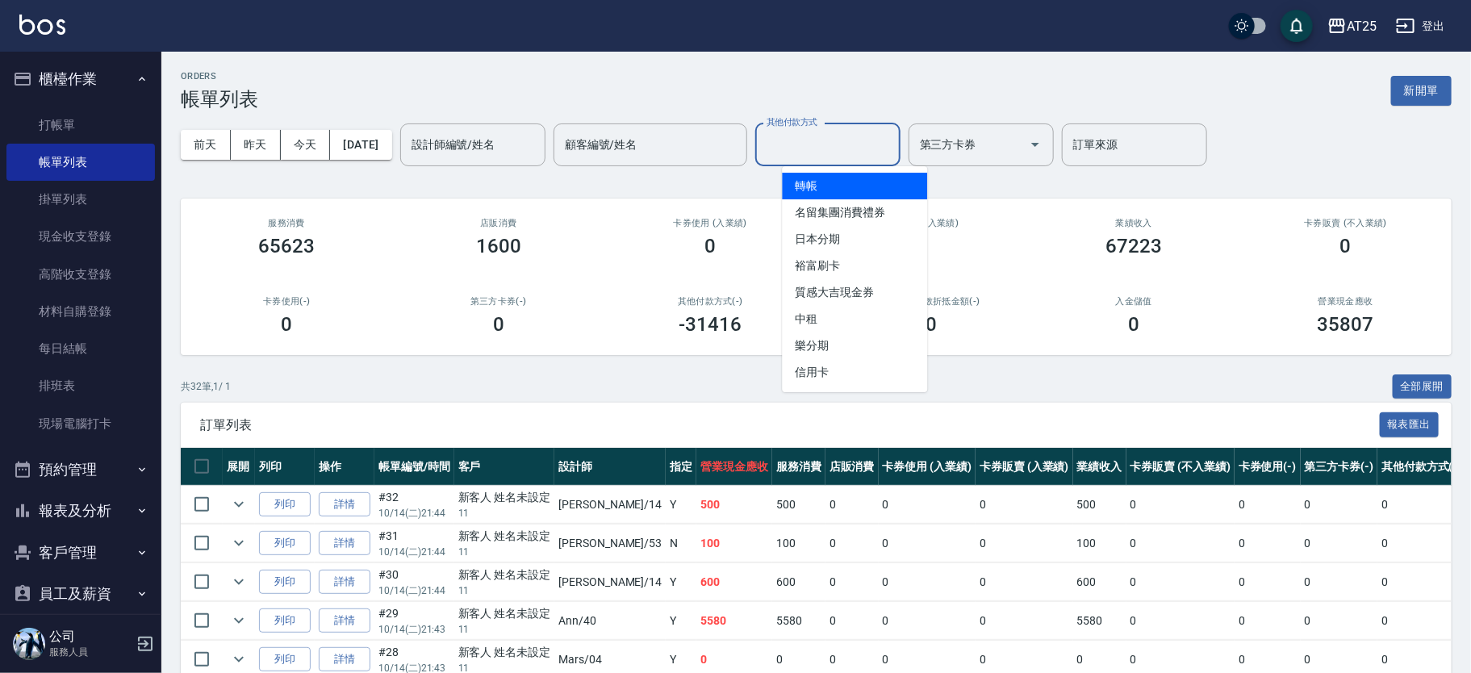
click at [808, 144] on input "其他付款方式" at bounding box center [827, 145] width 131 height 28
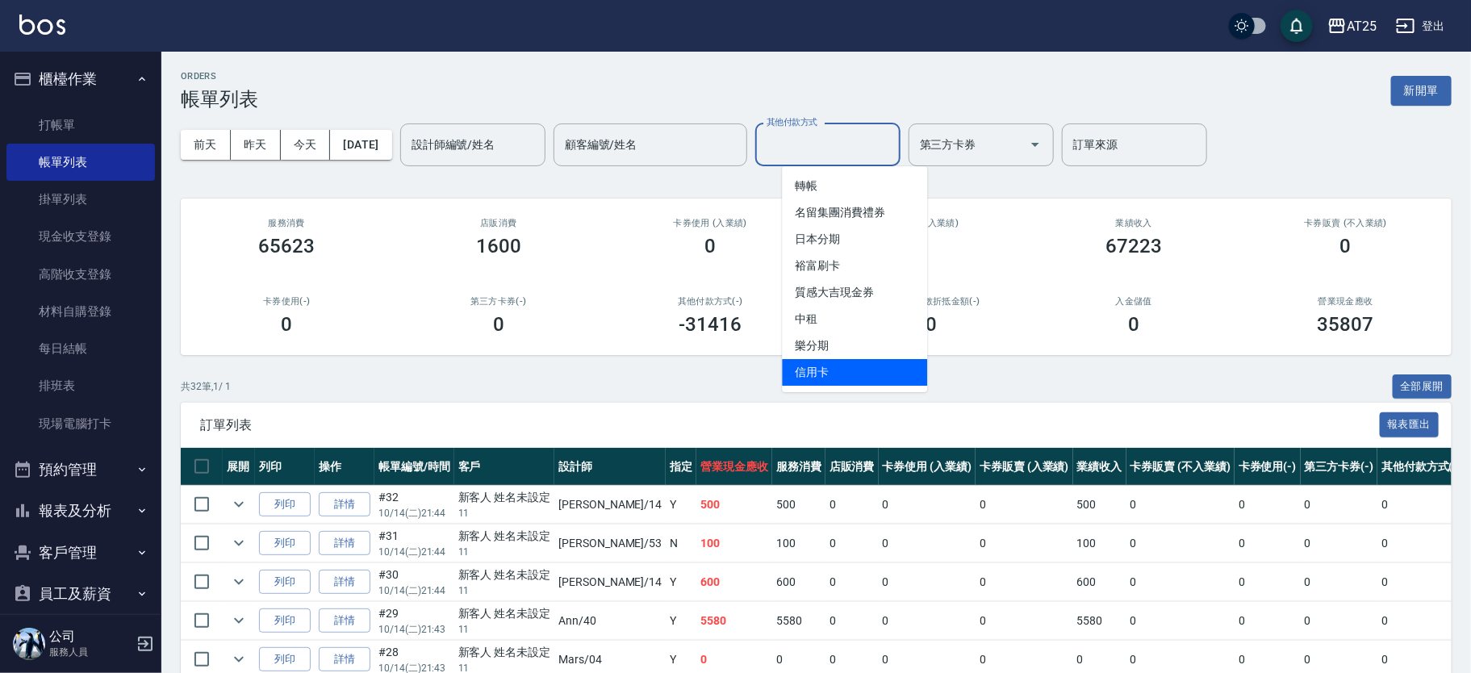
click at [846, 367] on span "信用卡" at bounding box center [854, 372] width 145 height 27
type input "信用卡"
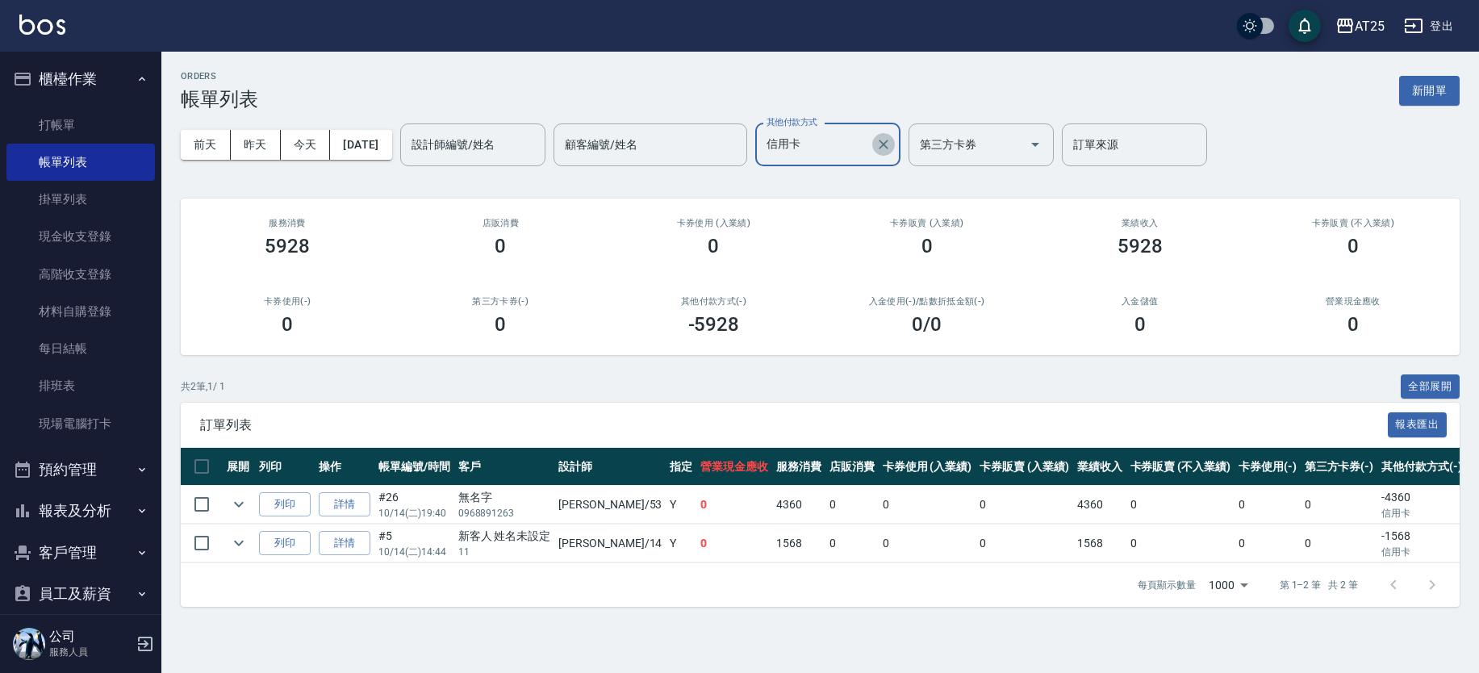
click at [891, 138] on icon "Clear" at bounding box center [883, 144] width 16 height 16
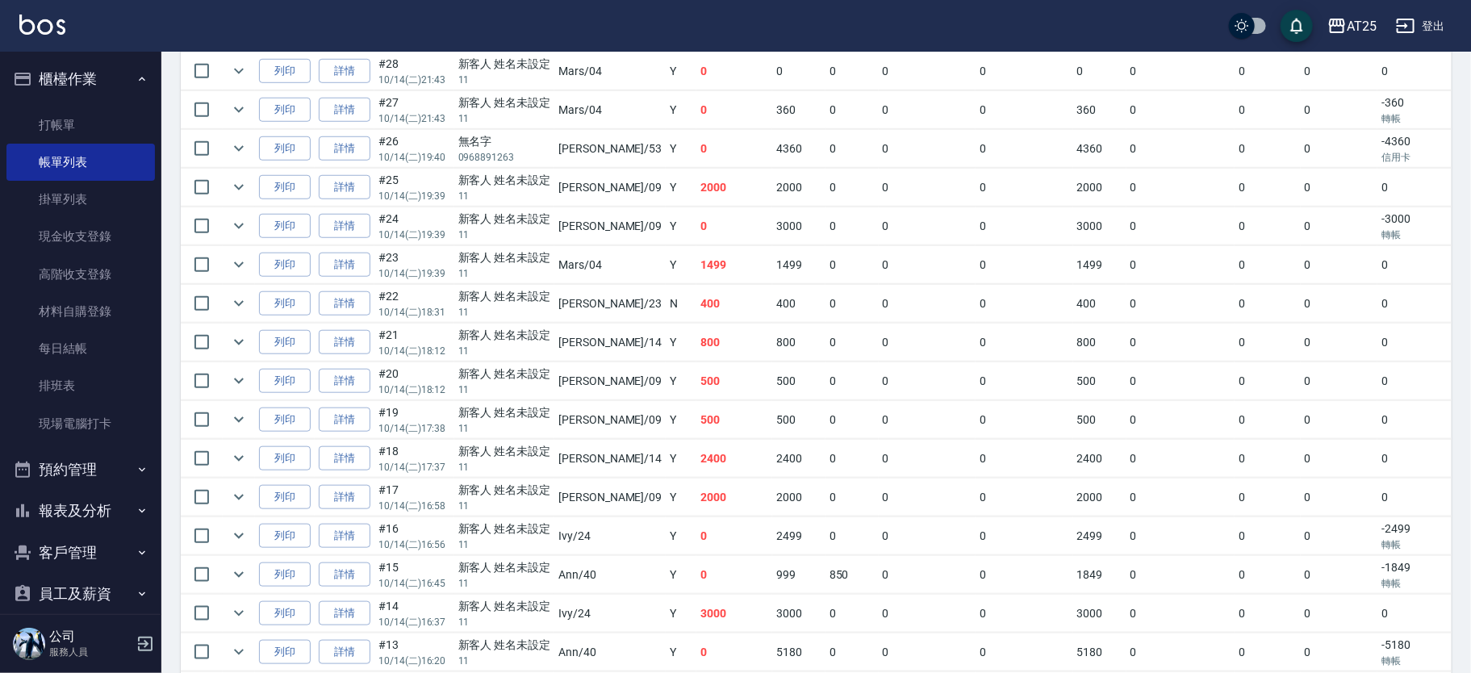
scroll to position [1126, 0]
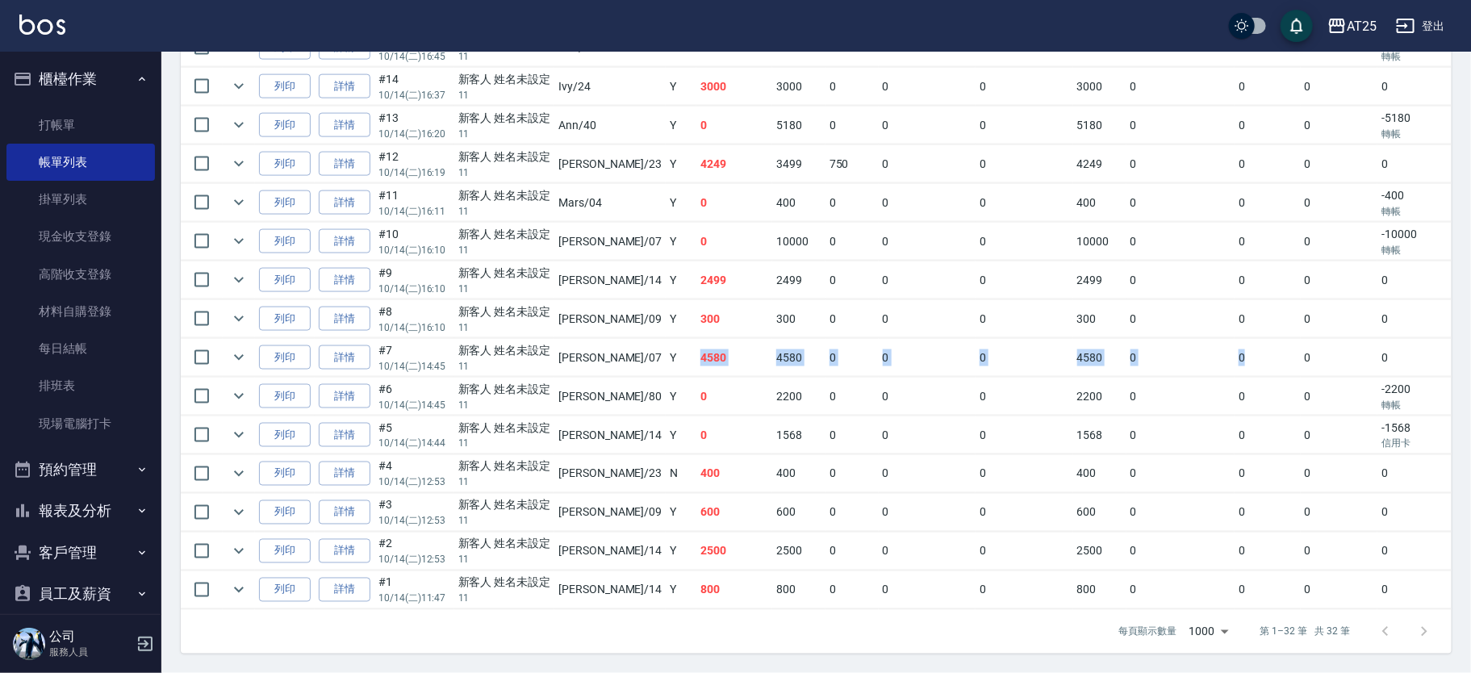
drag, startPoint x: 651, startPoint y: 339, endPoint x: 1202, endPoint y: 345, distance: 551.1
click at [1202, 345] on tr "列印 詳情 #7 10/14 (二) 14:45 新客人 姓名未設定 11 Cooper /07 Y 4580 4580 0 0 0 4580 0 0 0 0…" at bounding box center [942, 358] width 1523 height 38
click at [361, 346] on link "詳情" at bounding box center [345, 357] width 52 height 25
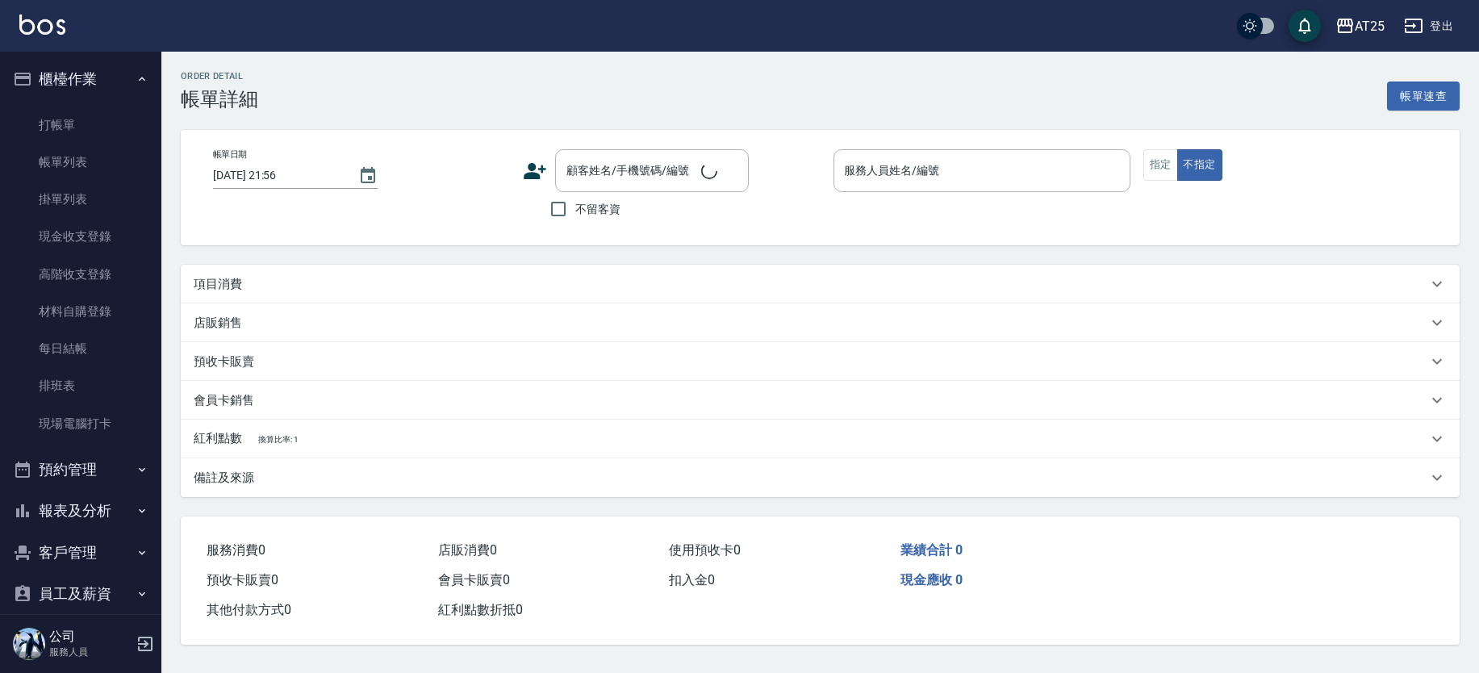
type input "2025/10/14 14:45"
type input "Cooper-07"
type input "450"
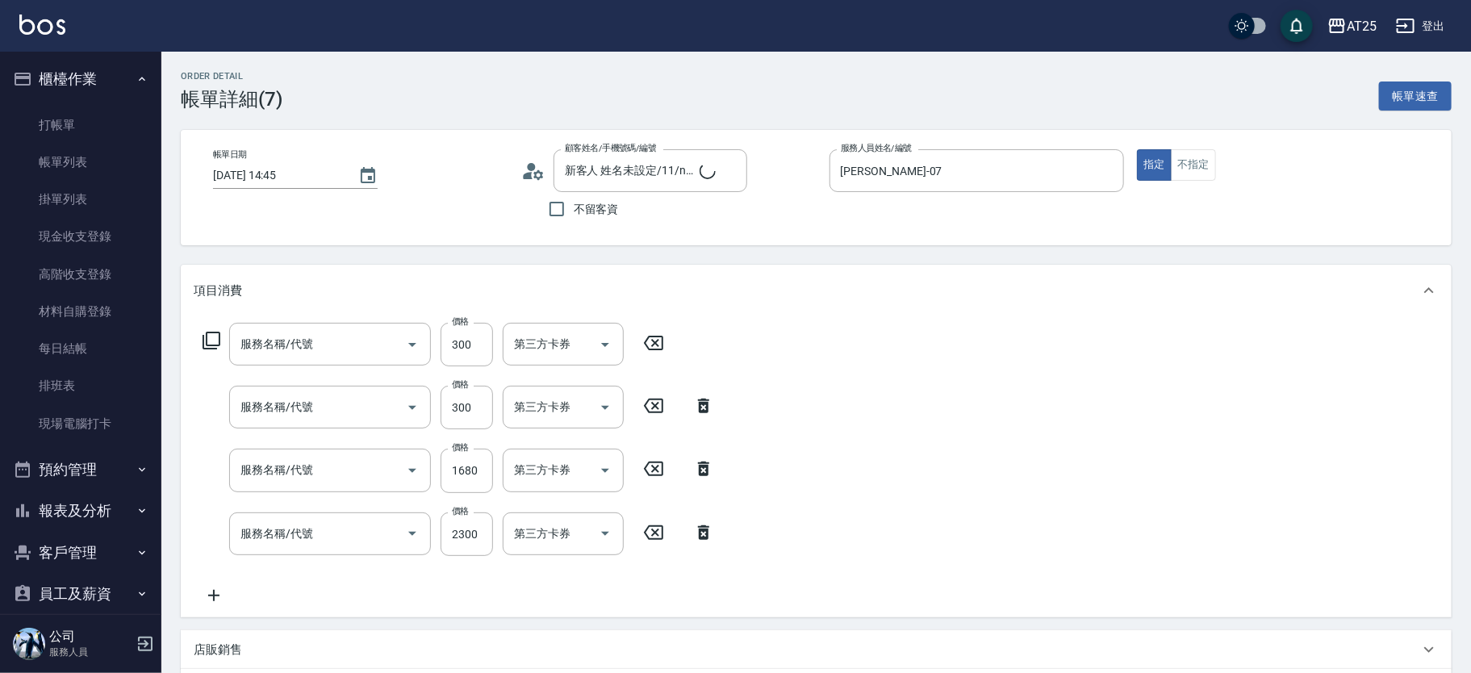
type input "新客人 姓名未設定/11/null"
type input "剪髮(401)"
type input "洗髮(201)"
type input "染髮(501)"
type input "自備護髮(1000上)(601)"
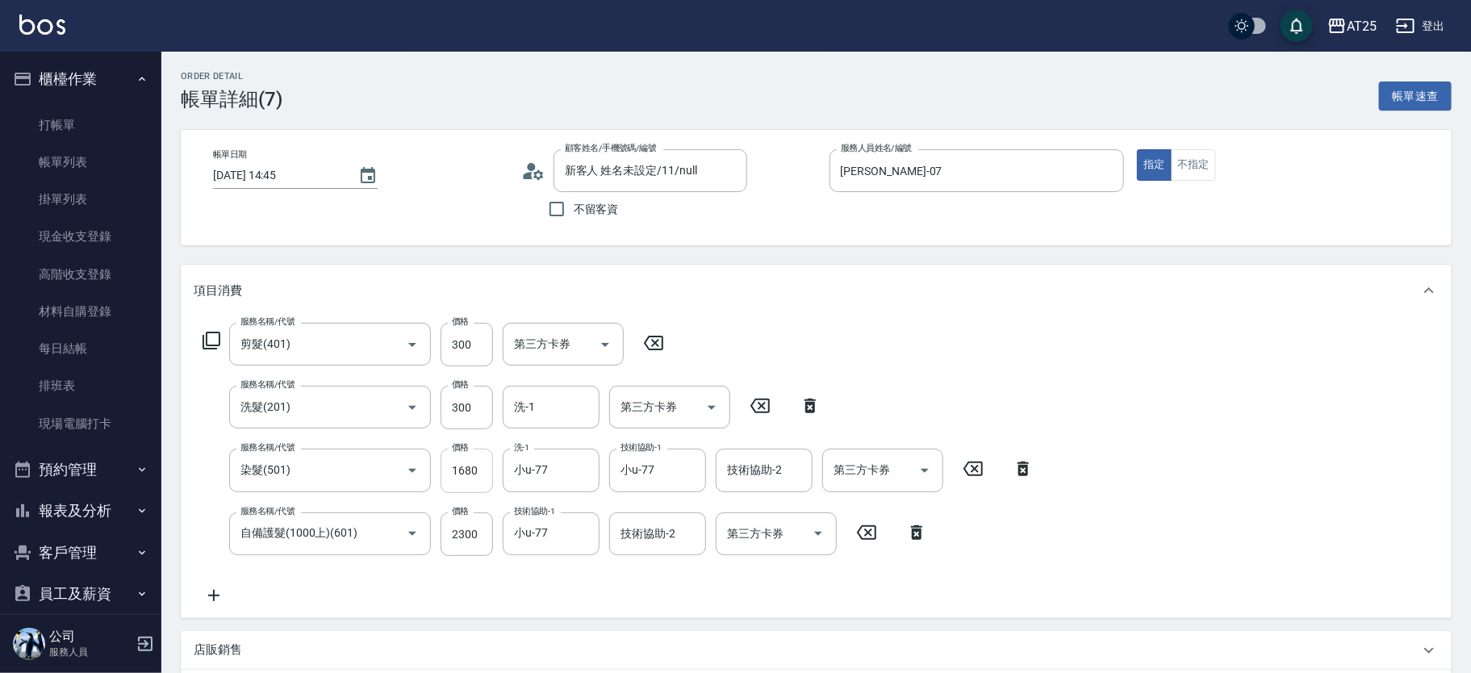
click at [476, 474] on input "1680" at bounding box center [466, 471] width 52 height 44
type input "0"
type input "290"
type input "0"
click at [453, 541] on input "2300" at bounding box center [466, 534] width 52 height 44
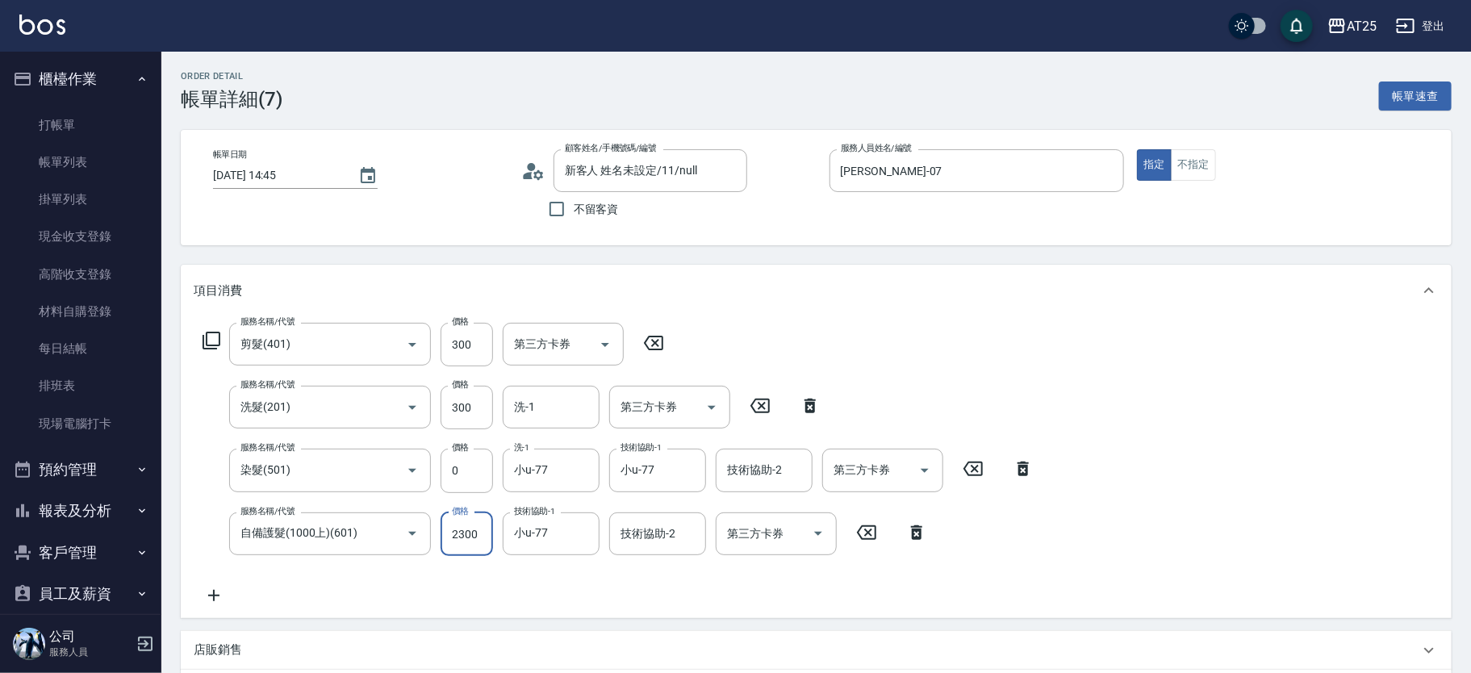
type input "0"
type input "60"
type input "0"
click at [449, 409] on input "300" at bounding box center [466, 408] width 52 height 44
type input "0"
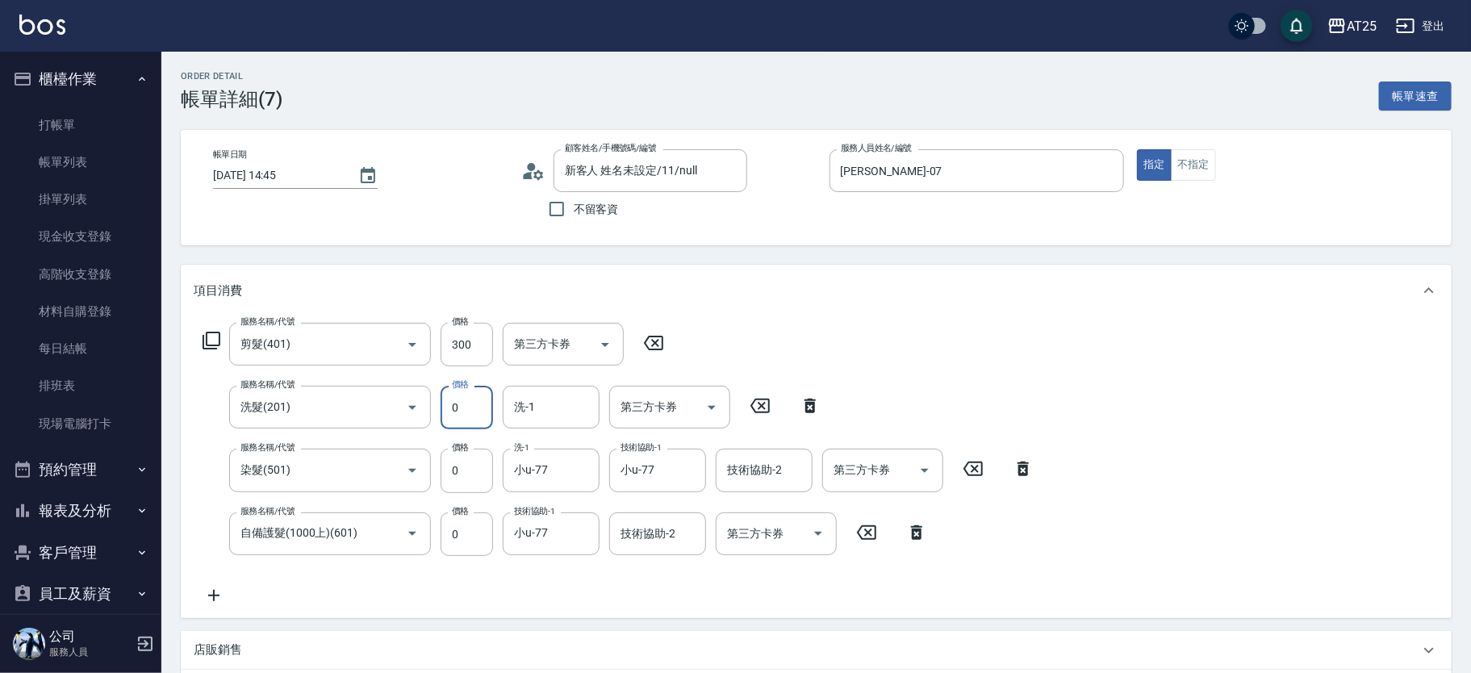
type input "30"
type input "0"
click at [470, 346] on input "300" at bounding box center [466, 345] width 52 height 44
type input "0"
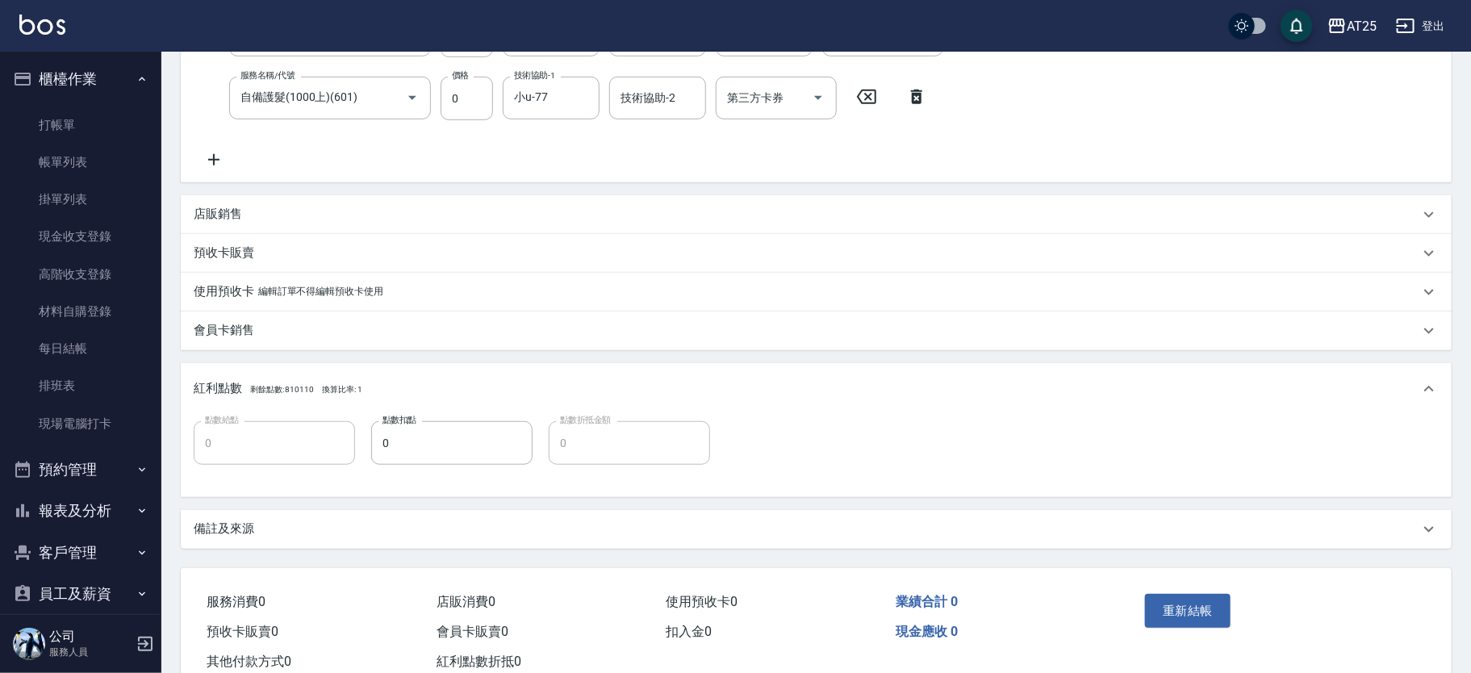
scroll to position [482, 0]
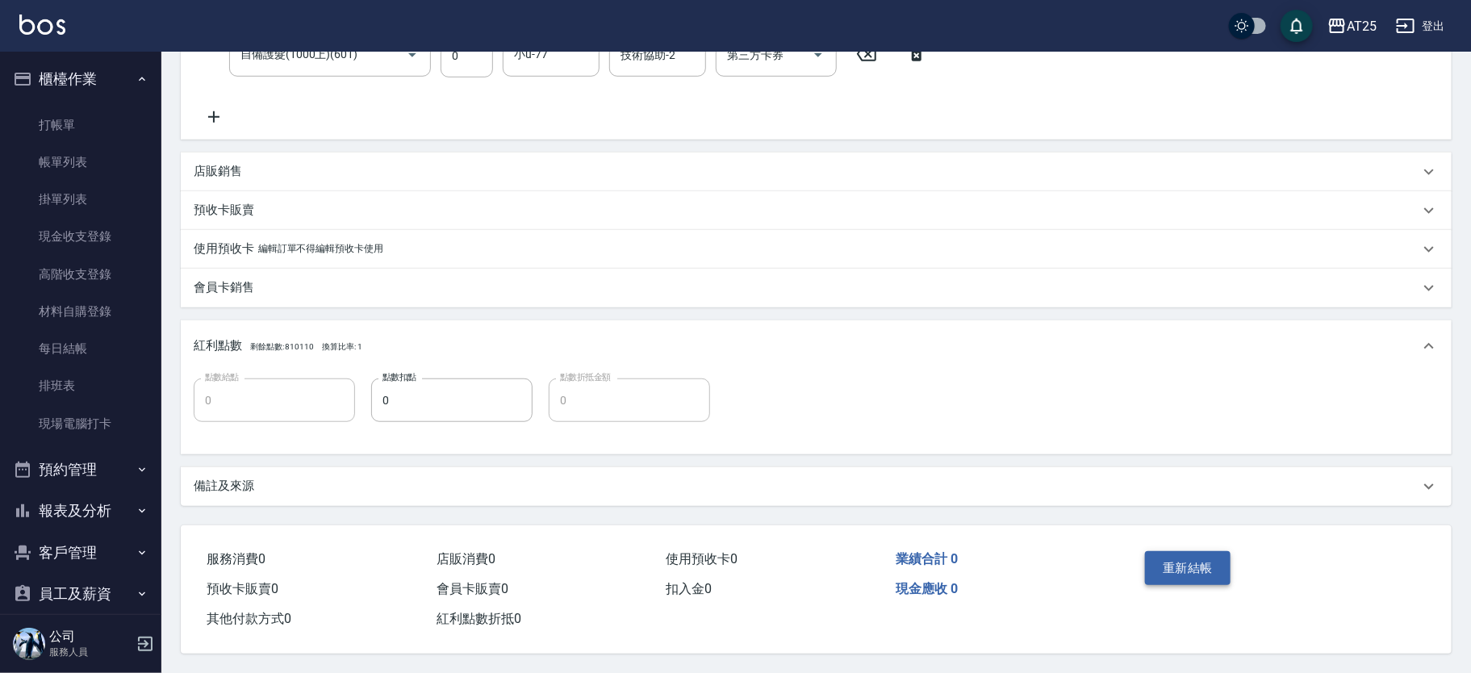
type input "0"
click at [1197, 562] on button "重新結帳" at bounding box center [1188, 568] width 86 height 34
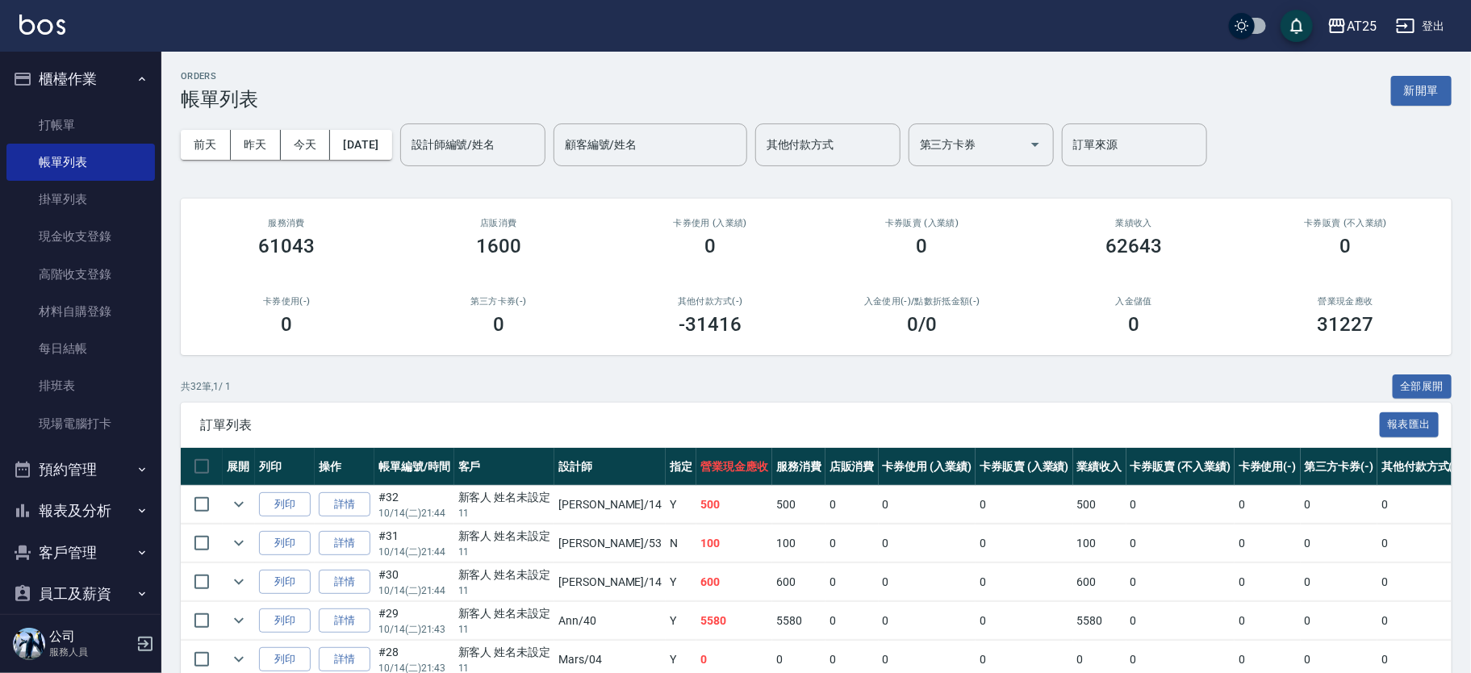
click at [106, 503] on button "報表及分析" at bounding box center [80, 511] width 148 height 42
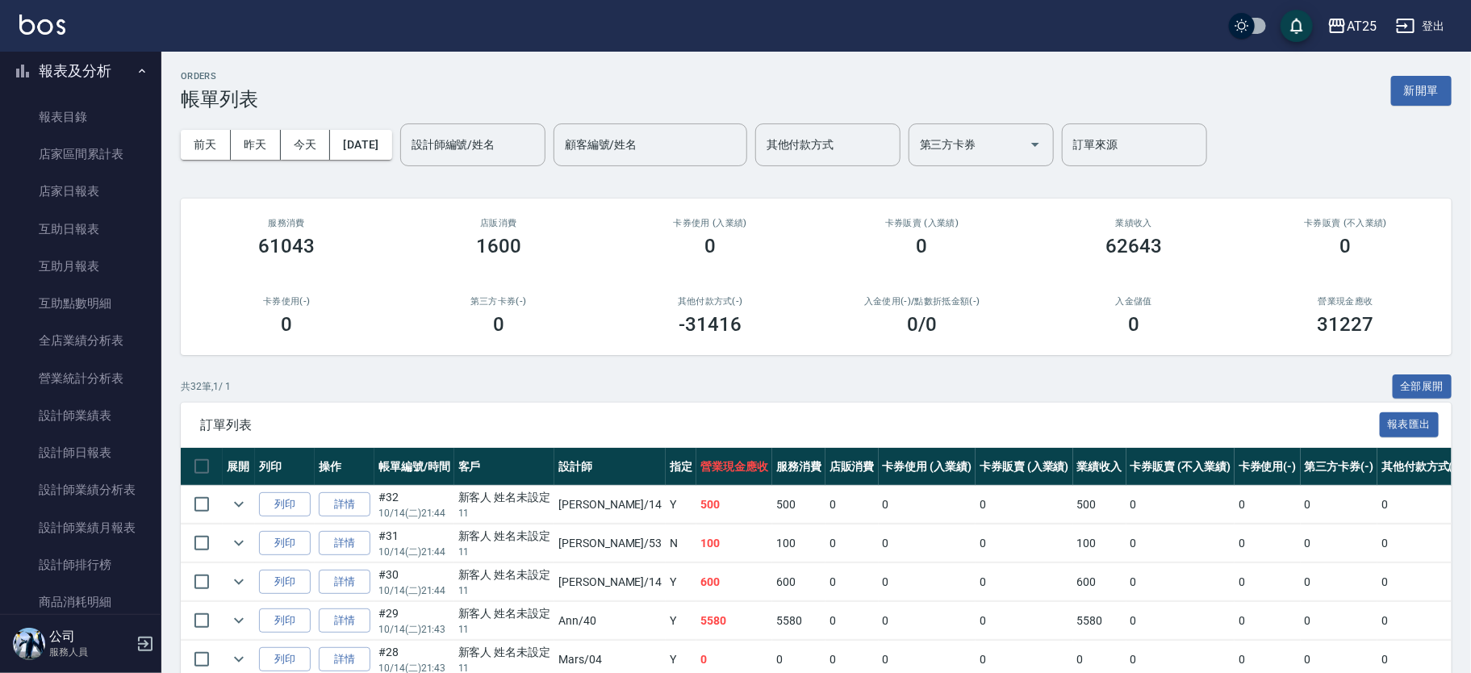
scroll to position [465, 0]
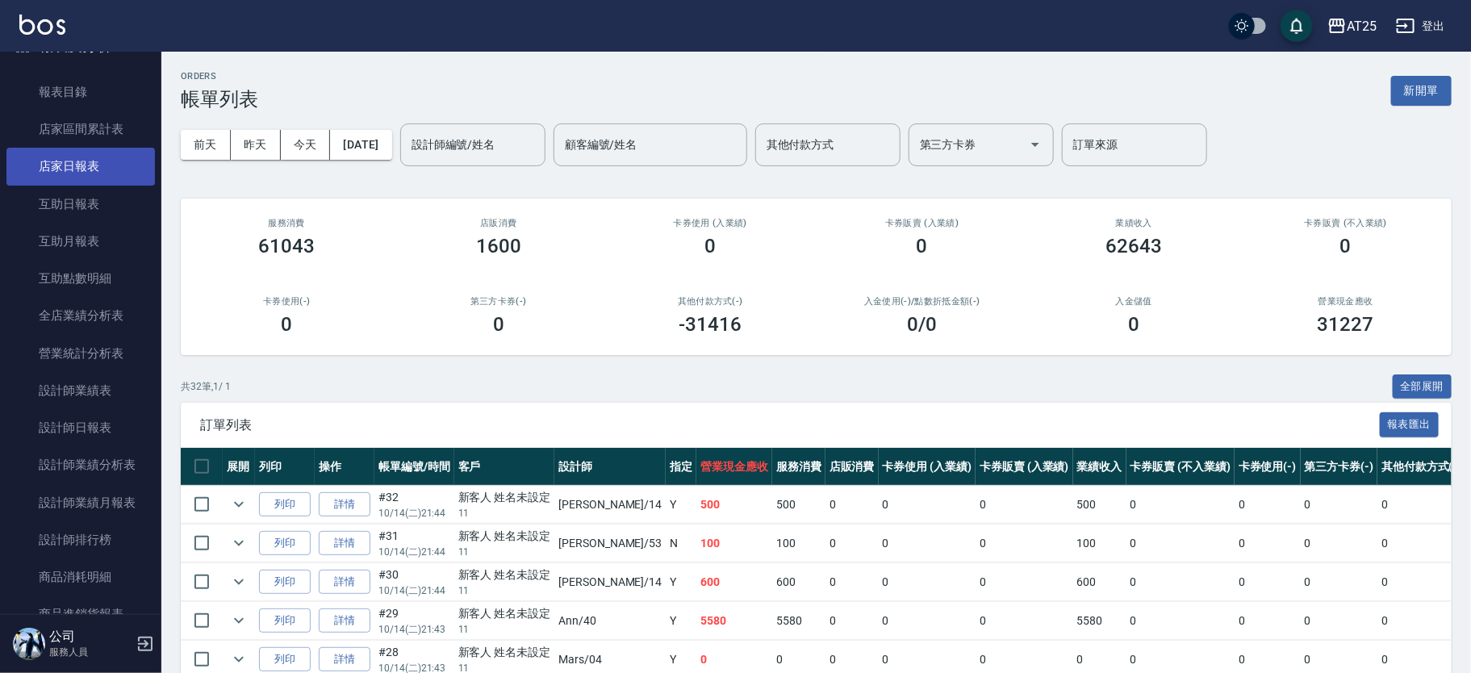
click at [87, 177] on link "店家日報表" at bounding box center [80, 166] width 148 height 37
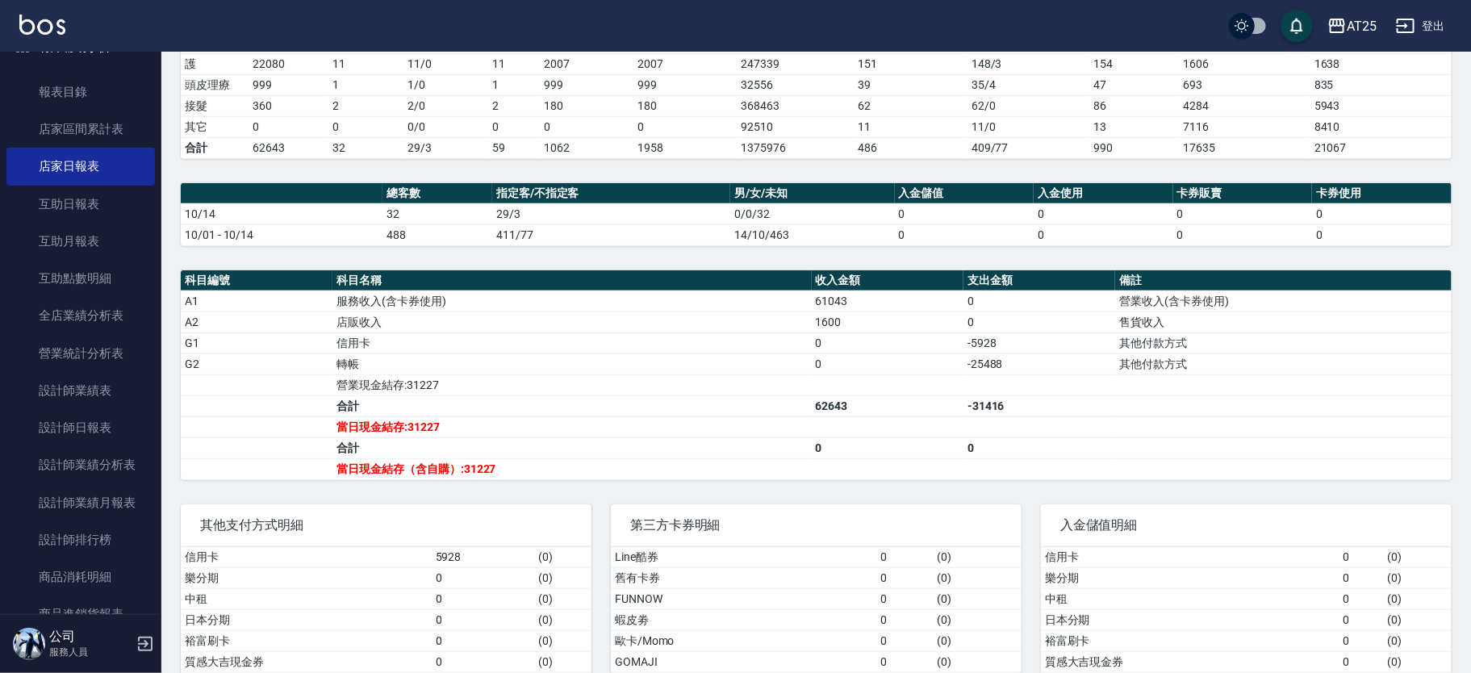
scroll to position [413, 0]
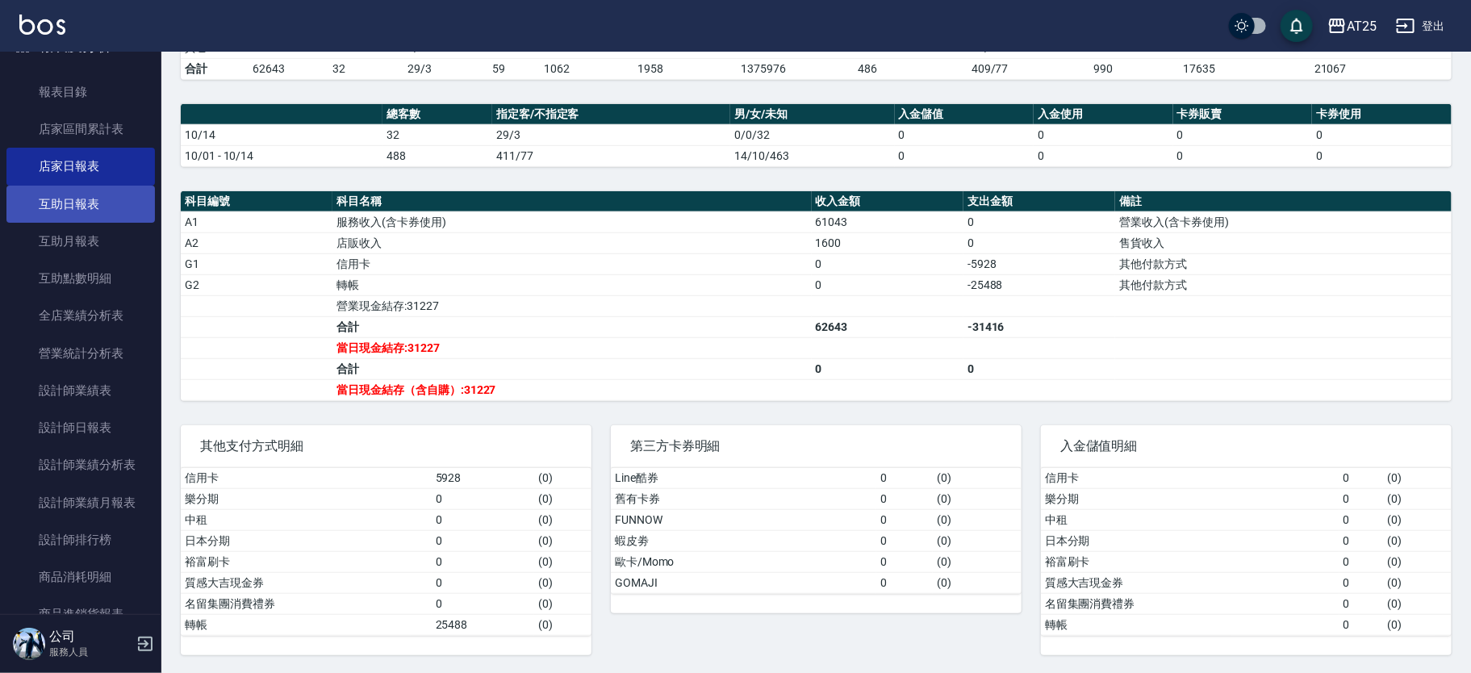
click at [98, 211] on link "互助日報表" at bounding box center [80, 204] width 148 height 37
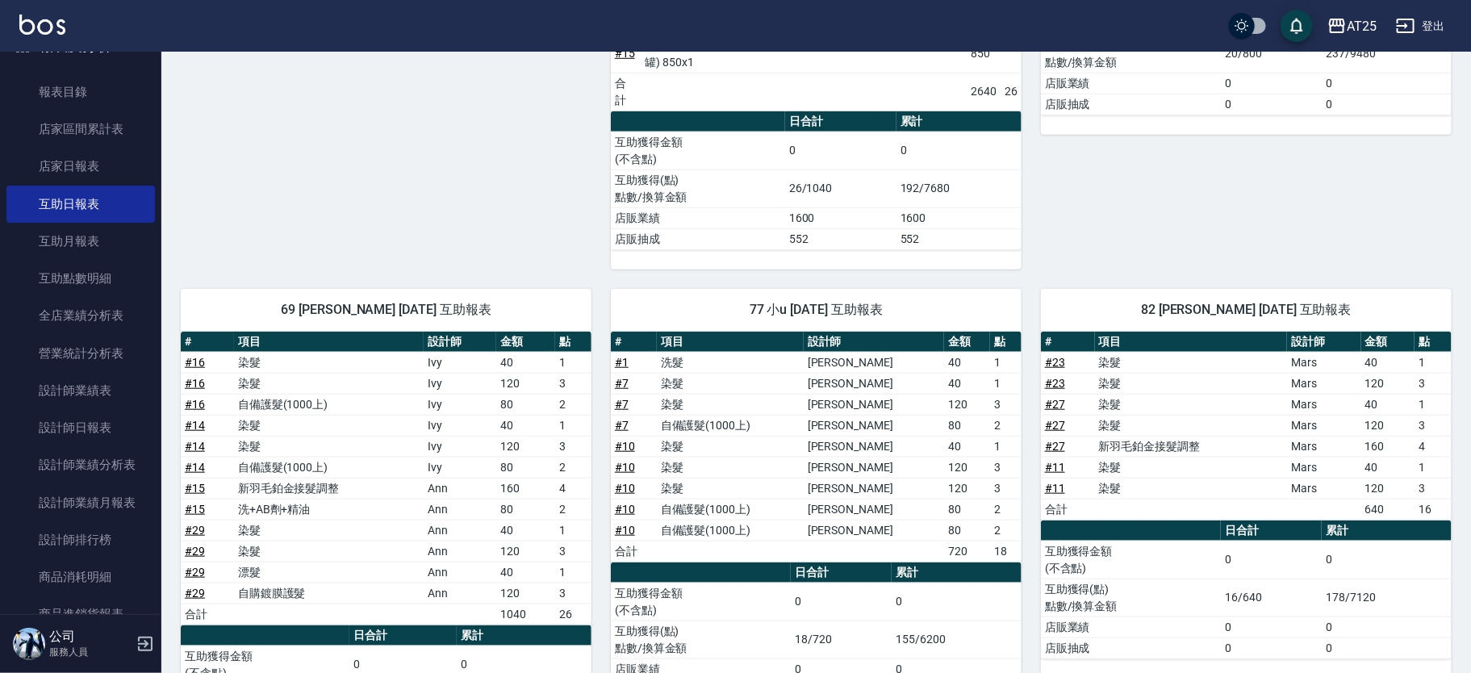
scroll to position [674, 0]
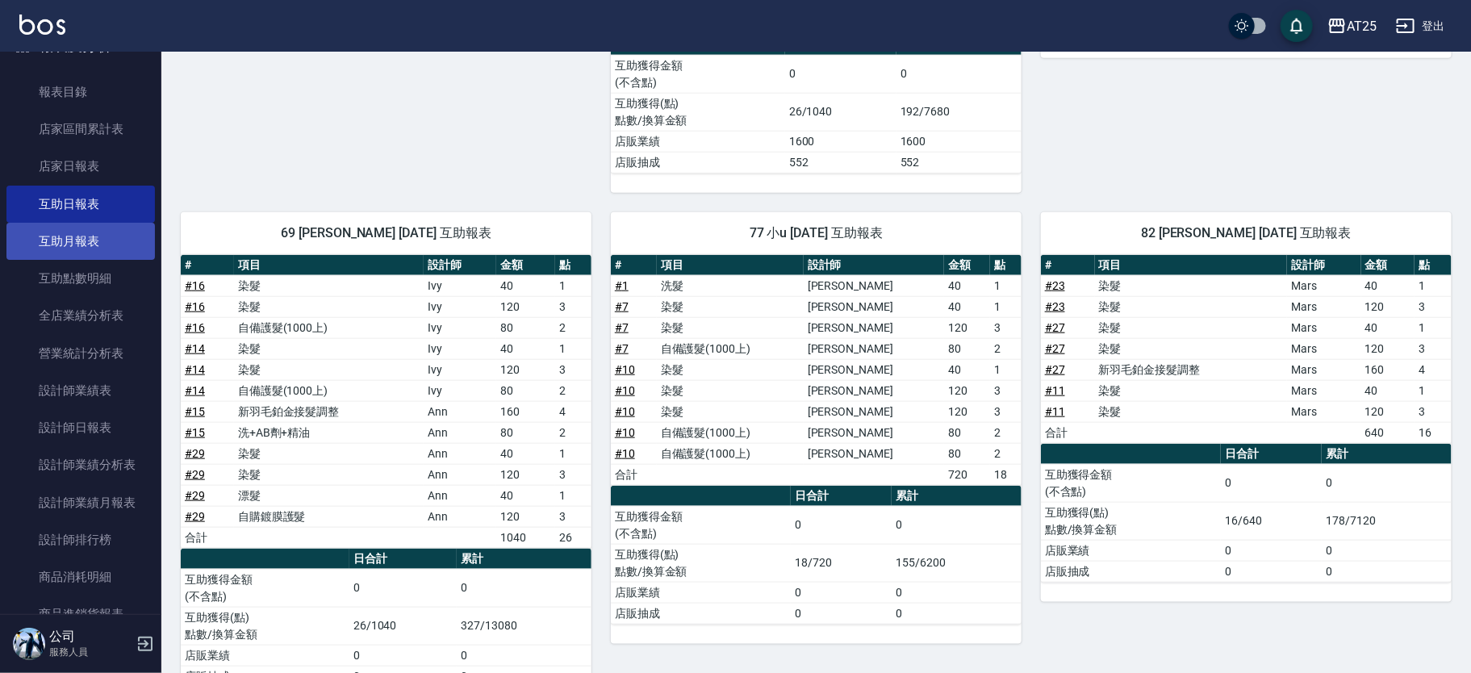
click at [106, 247] on link "互助月報表" at bounding box center [80, 241] width 148 height 37
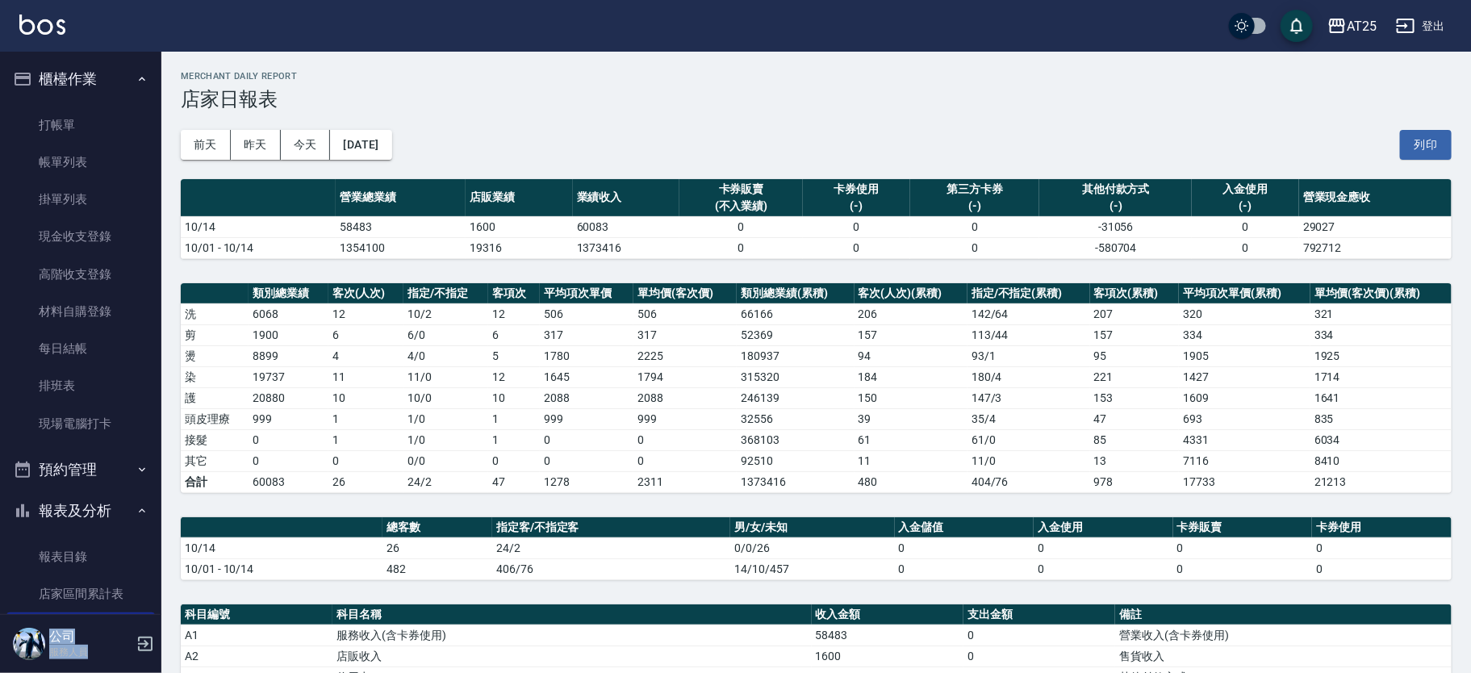
scroll to position [300, 0]
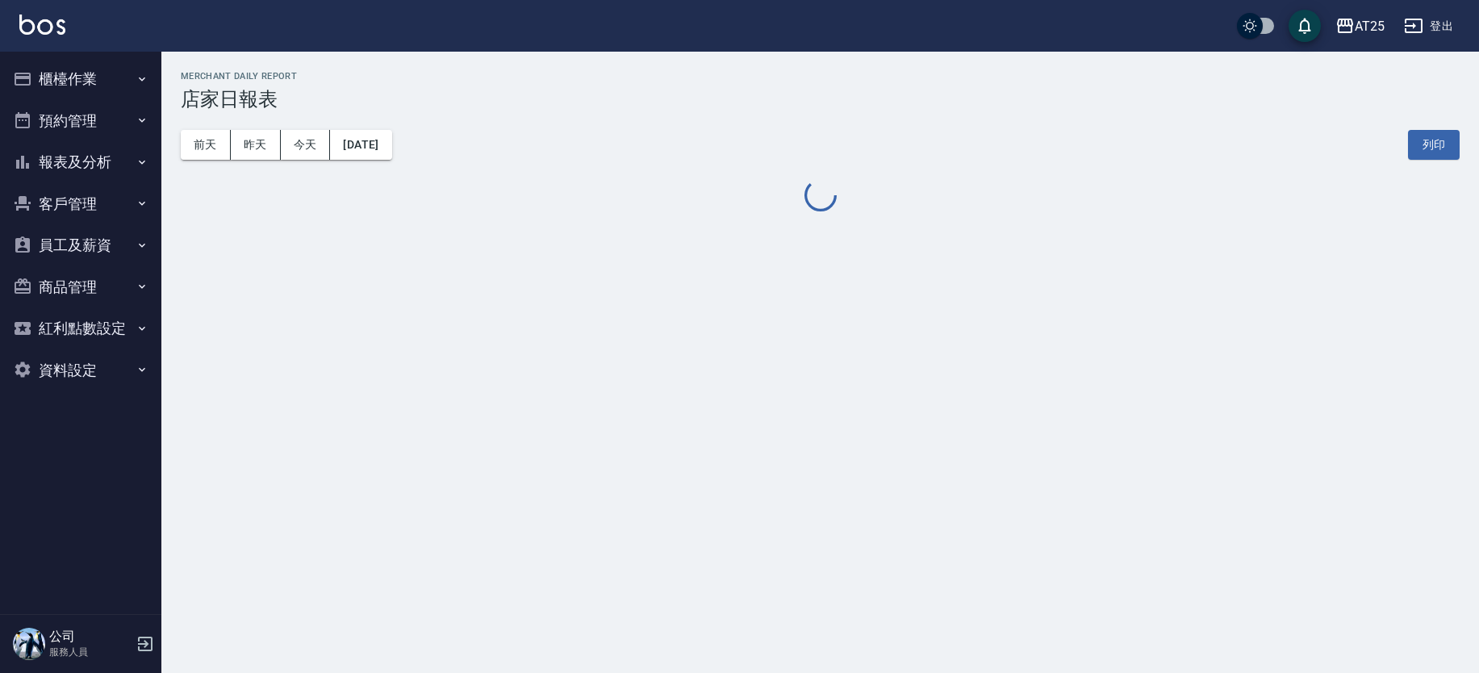
drag, startPoint x: 1477, startPoint y: 111, endPoint x: 1477, endPoint y: 136, distance: 24.2
click at [1477, 136] on div "AT25 [DATE] 店家日報表 列印時間： [DATE][PHONE_NUMBER]:45 Merchant Daily Report 店家日報表 [DA…" at bounding box center [819, 143] width 1317 height 182
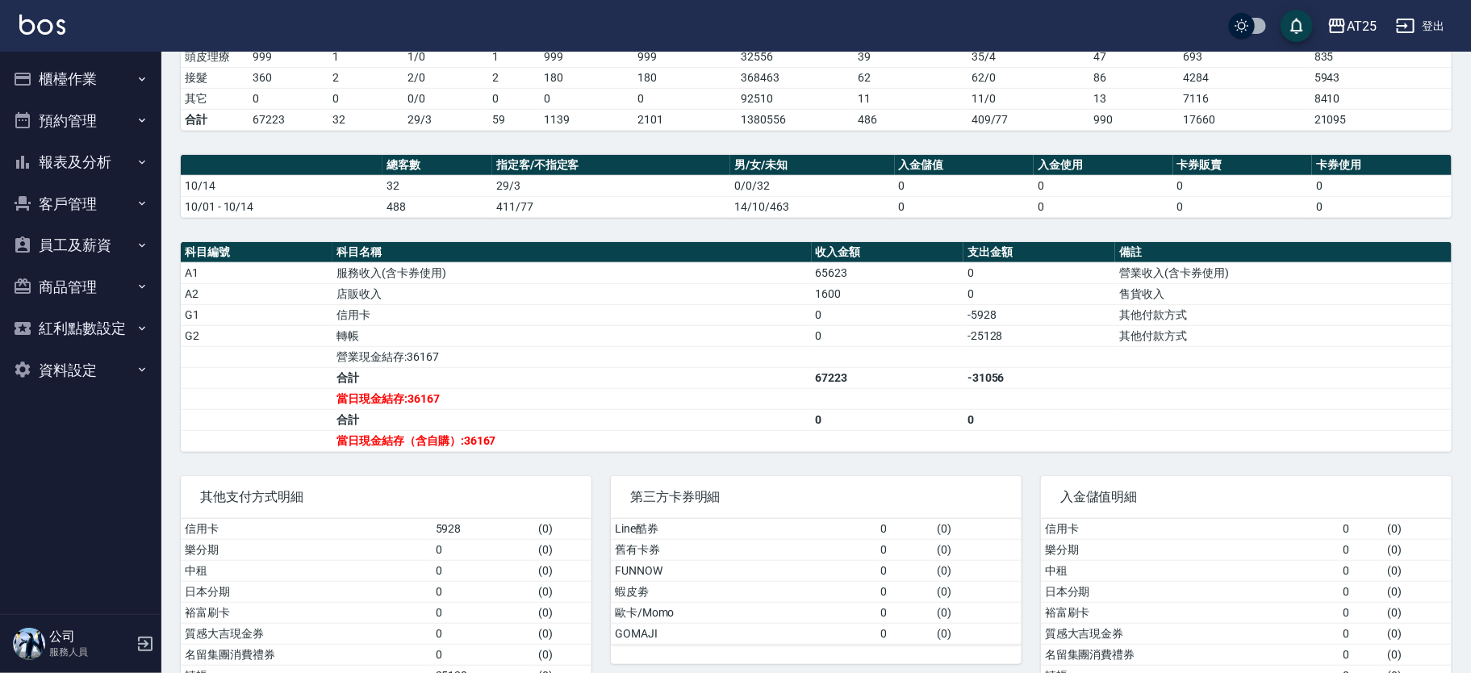
scroll to position [413, 0]
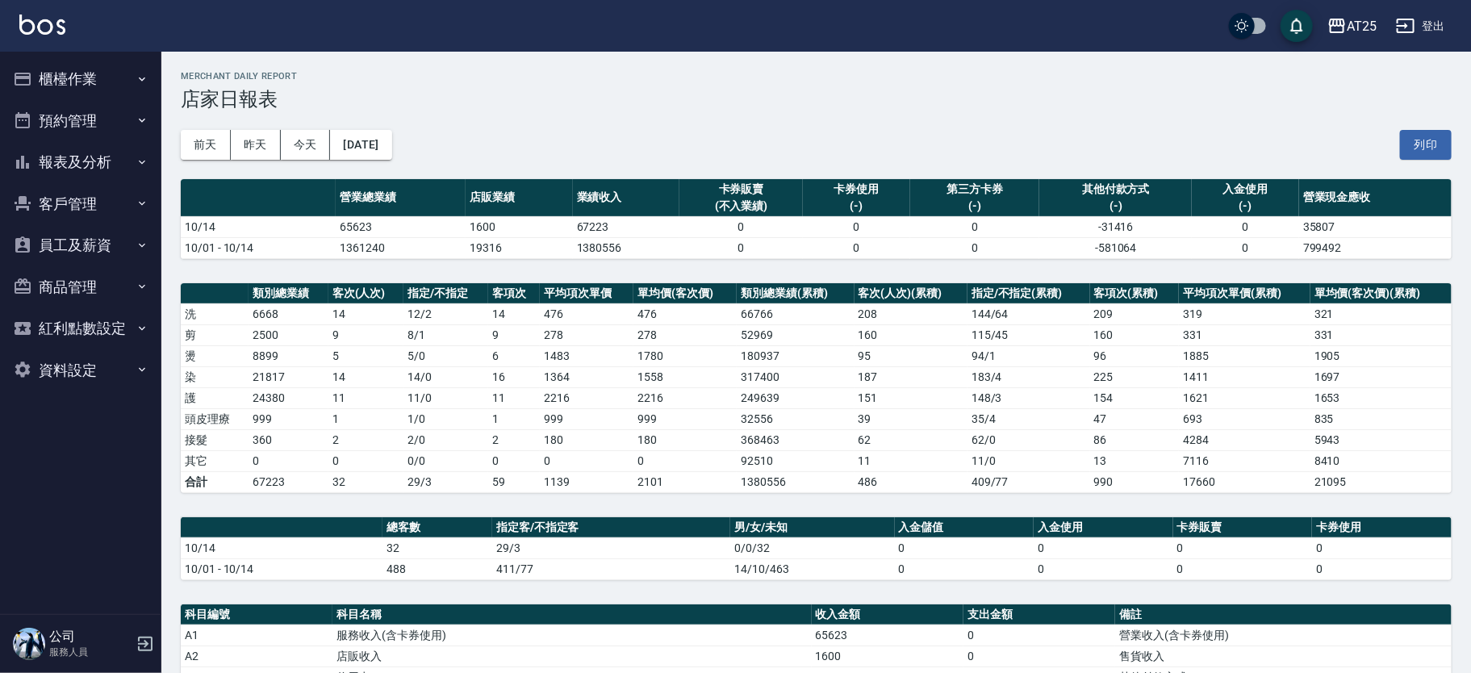
scroll to position [413, 0]
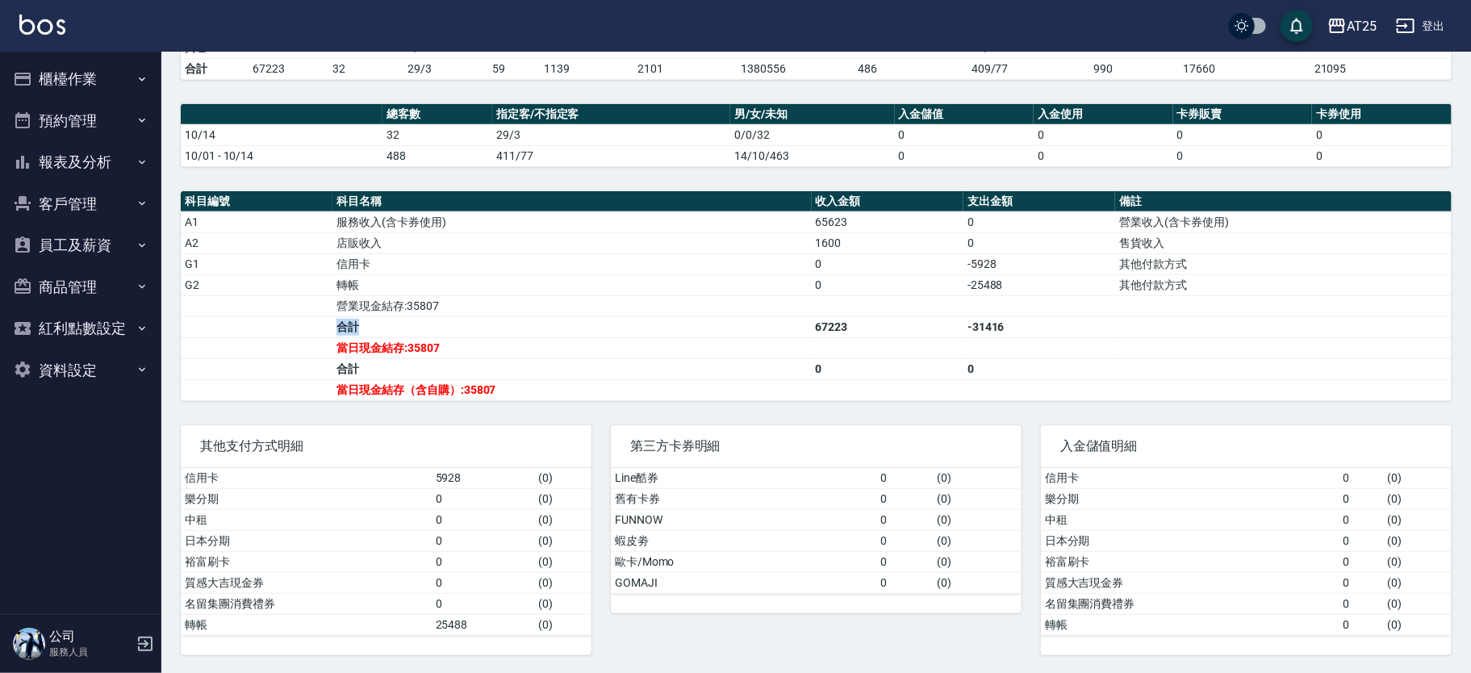
click at [707, 328] on tbody "A1 服務收入(含卡券使用) 65623 0 營業收入(含卡券使用) A2 店販收入 1600 0 售貨收入 G1 信用卡 0 -5928 其他付款方式 G2…" at bounding box center [816, 305] width 1271 height 189
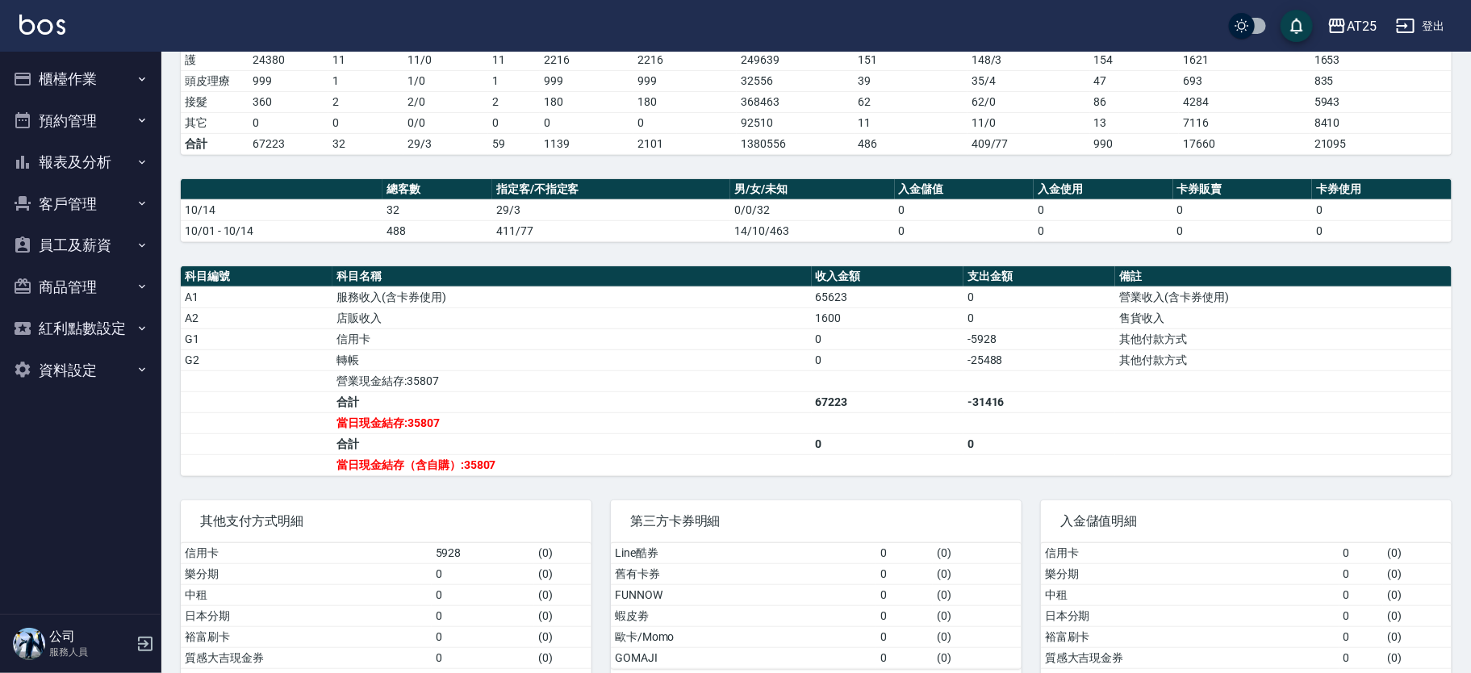
scroll to position [413, 0]
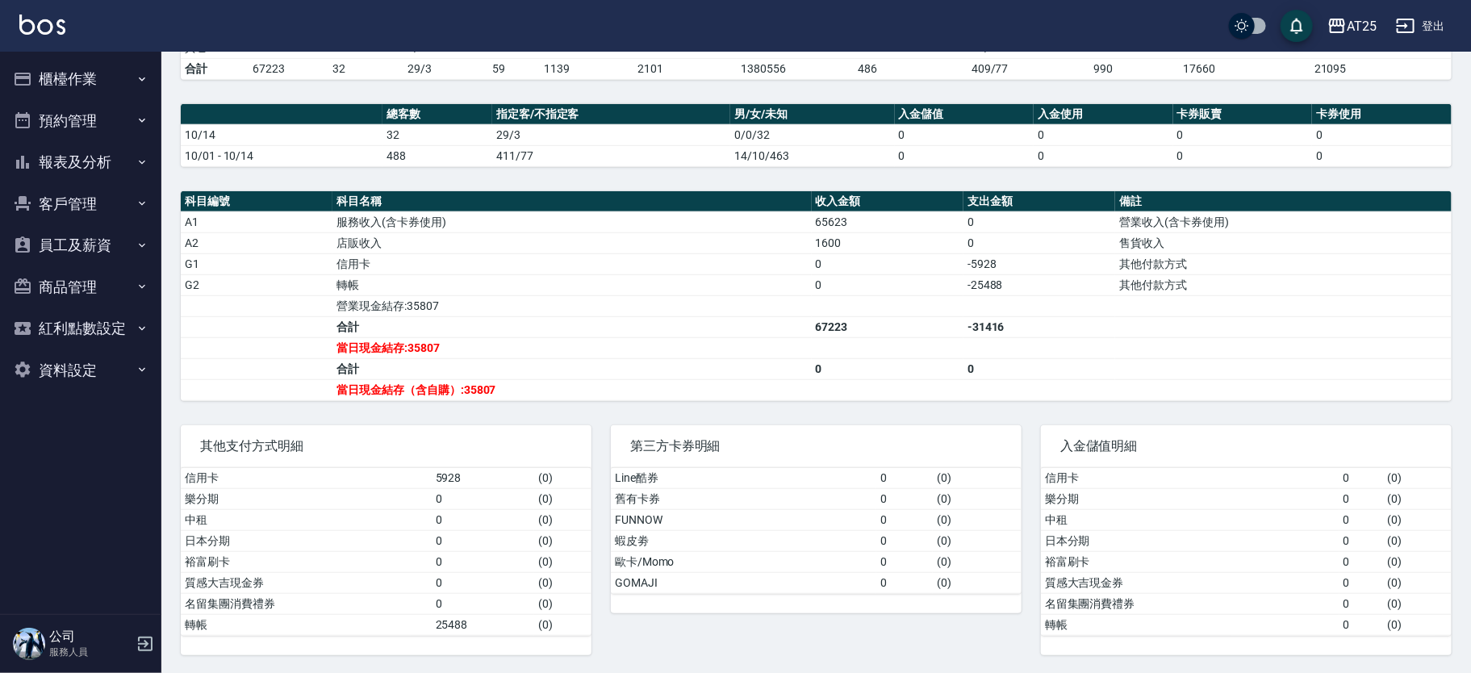
click at [102, 156] on button "報表及分析" at bounding box center [80, 162] width 148 height 42
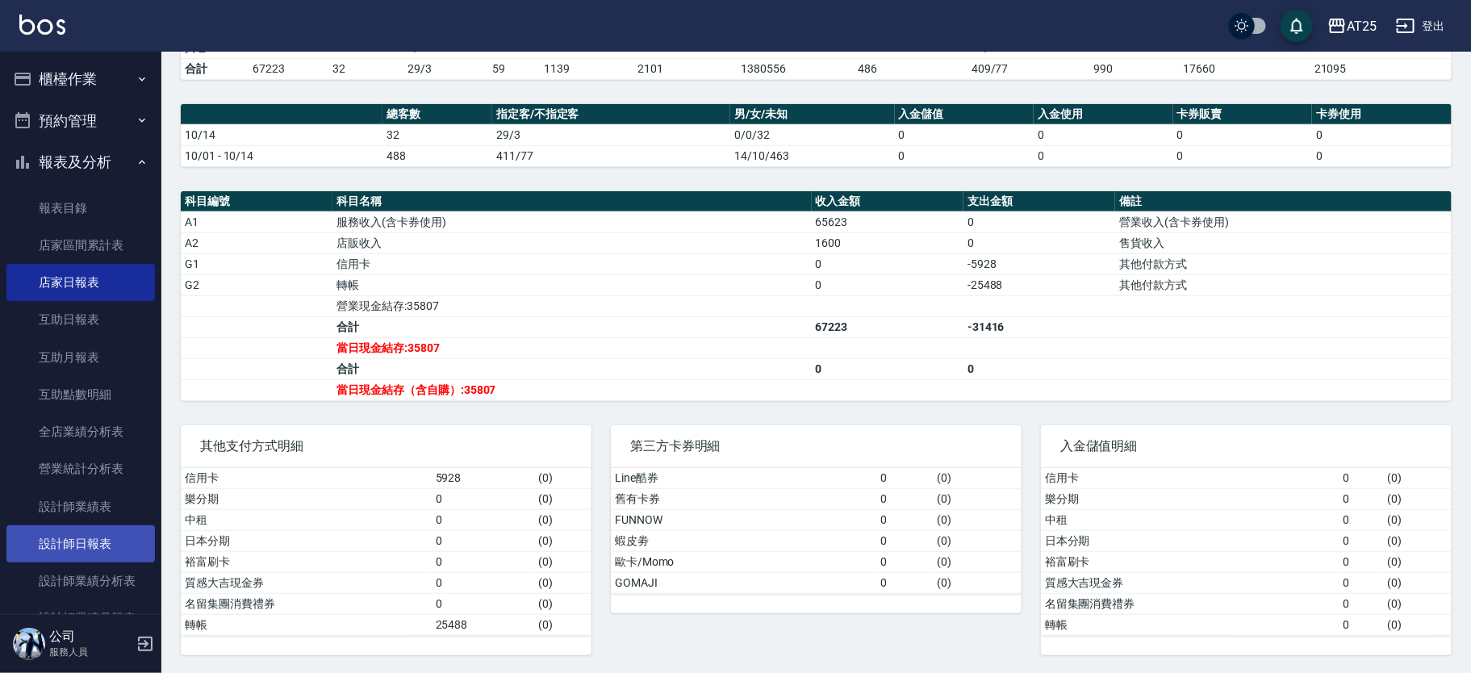
click at [102, 545] on link "設計師日報表" at bounding box center [80, 543] width 148 height 37
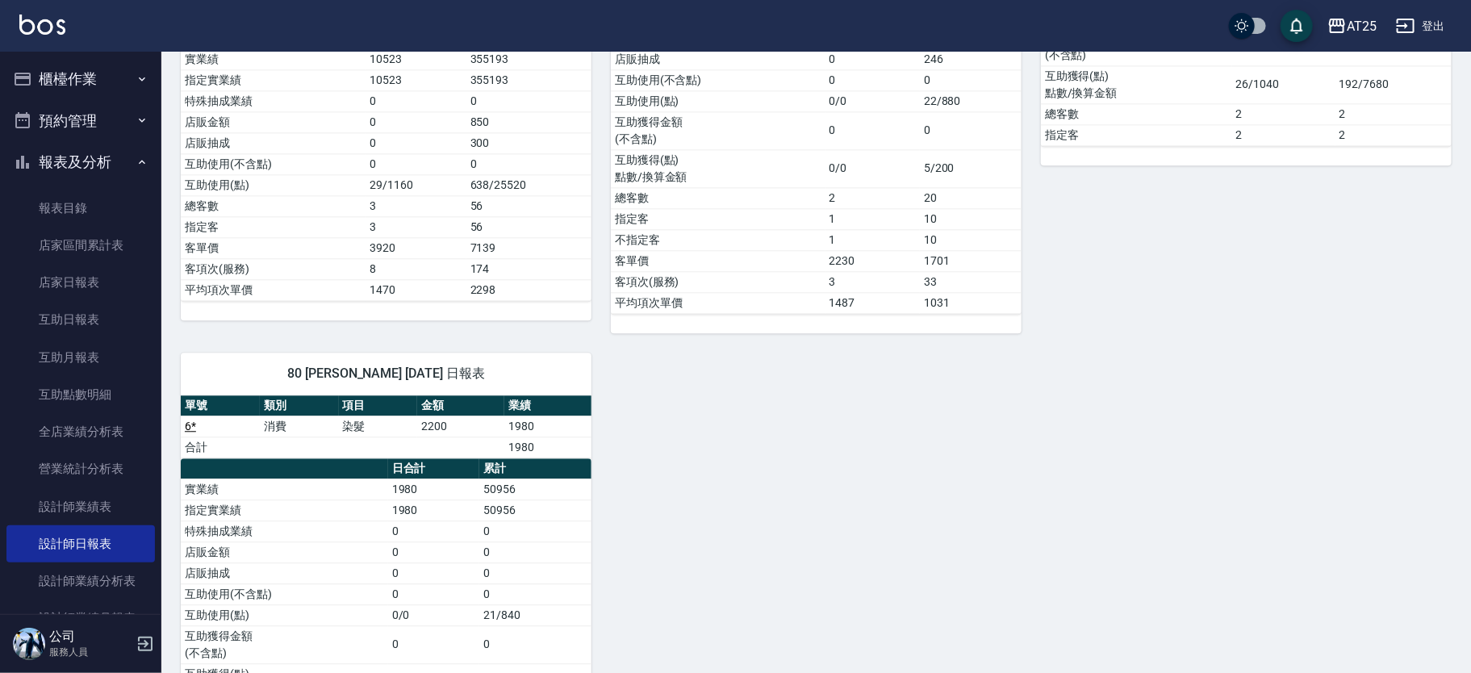
scroll to position [2015, 0]
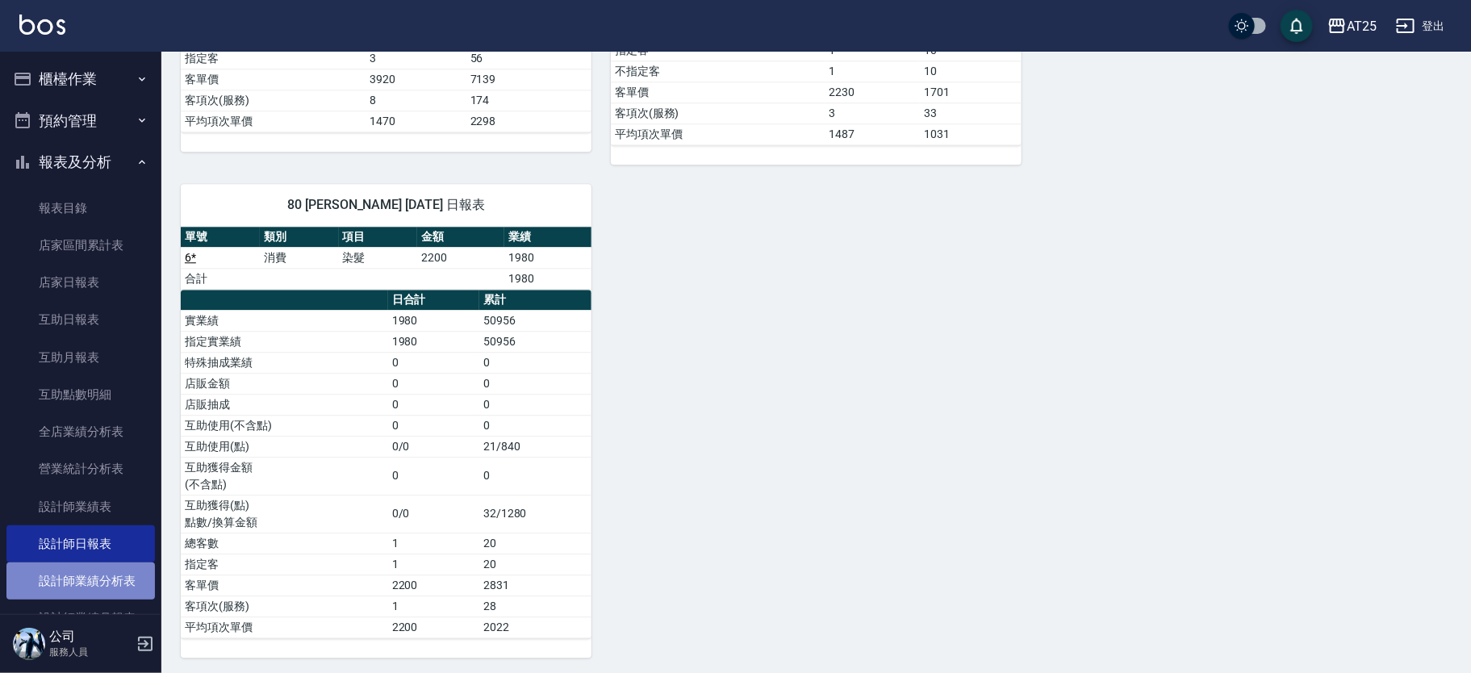
click at [99, 573] on link "設計師業績分析表" at bounding box center [80, 580] width 148 height 37
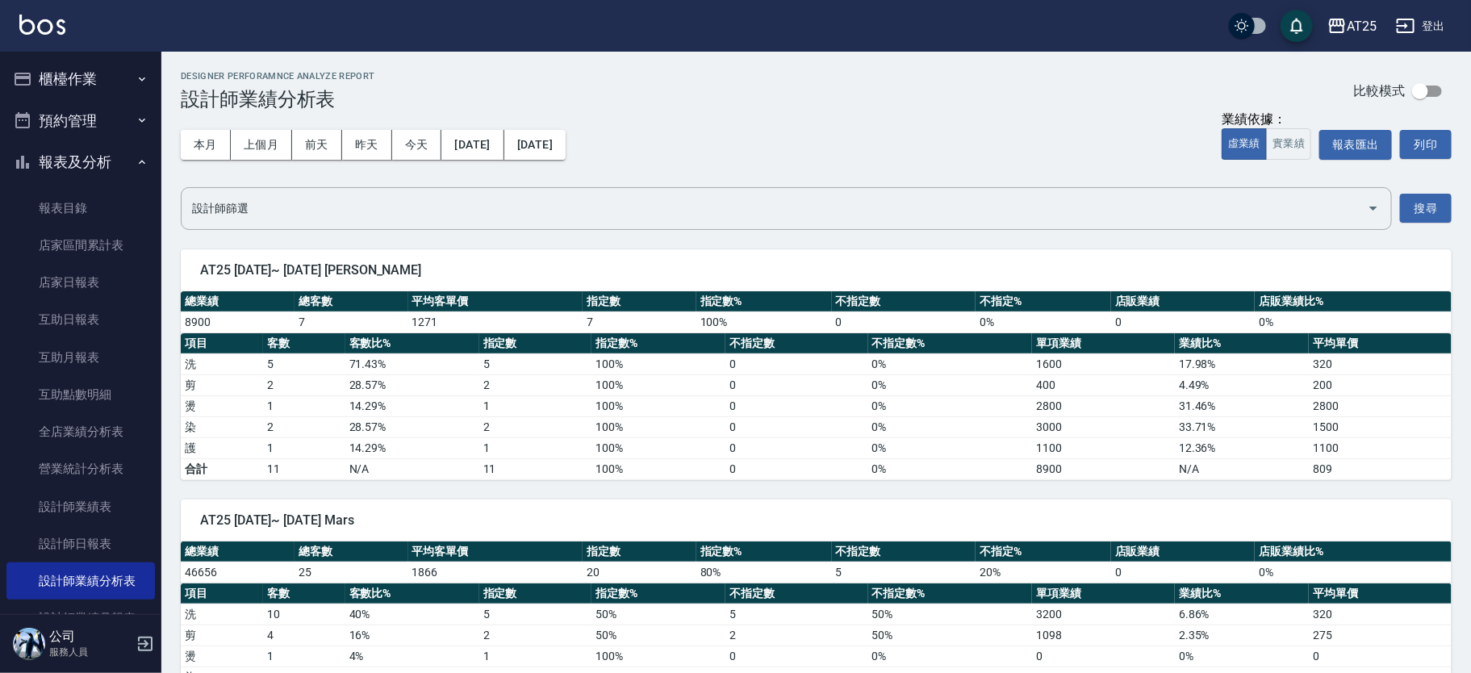
drag, startPoint x: 161, startPoint y: 311, endPoint x: 159, endPoint y: 319, distance: 9.2
click at [160, 317] on div "櫃檯作業 打帳單 帳單列表 掛單列表 現金收支登錄 高階收支登錄 材料自購登錄 每日結帳 排班表 現場電腦打卡 預約管理 預約管理 單日預約紀錄 單週預約紀錄…" at bounding box center [81, 362] width 162 height 621
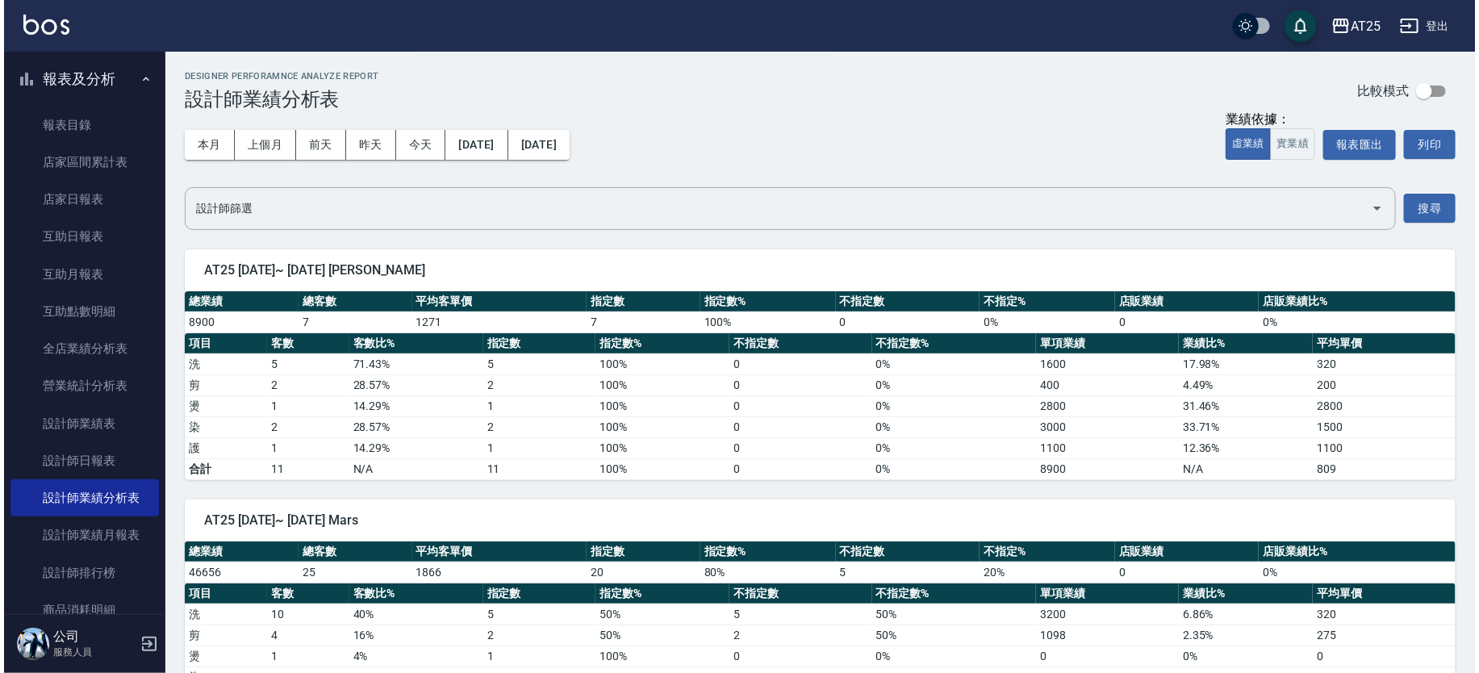
scroll to position [146, 0]
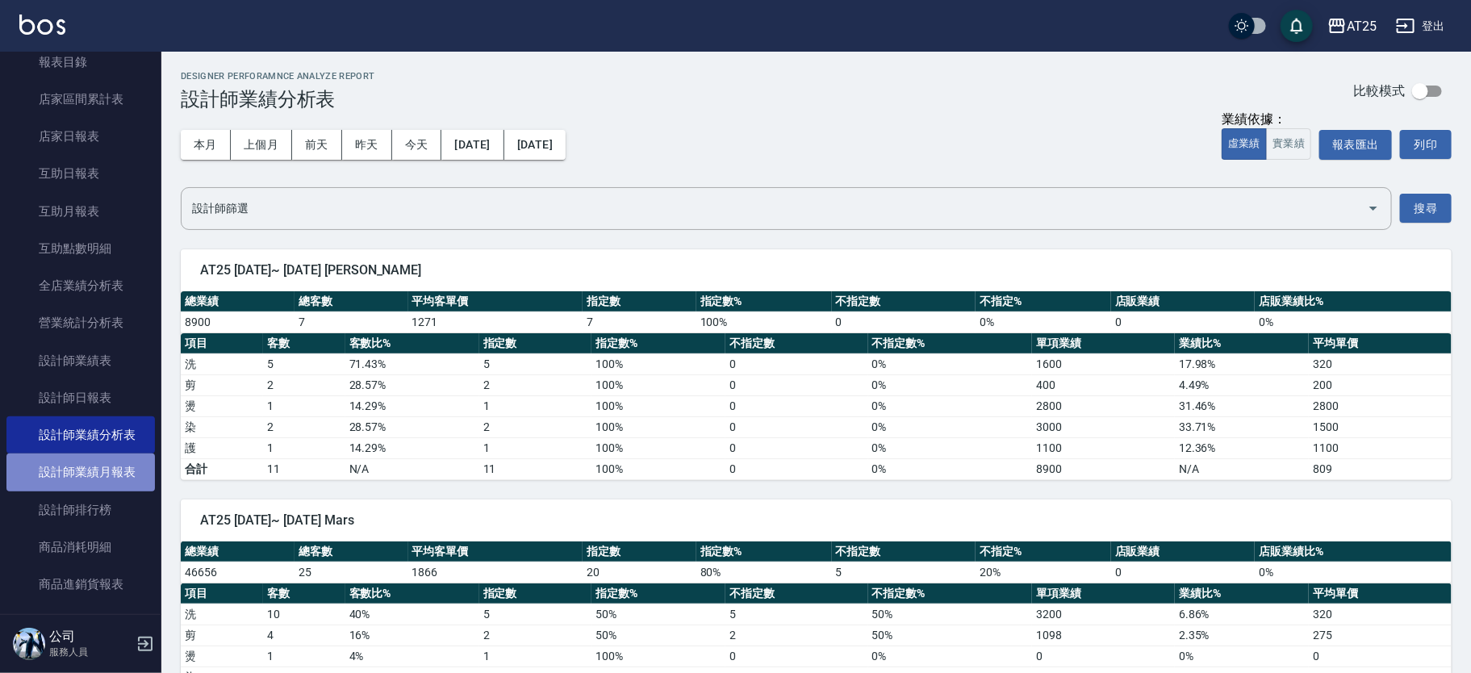
click at [140, 466] on link "設計師業績月報表" at bounding box center [80, 471] width 148 height 37
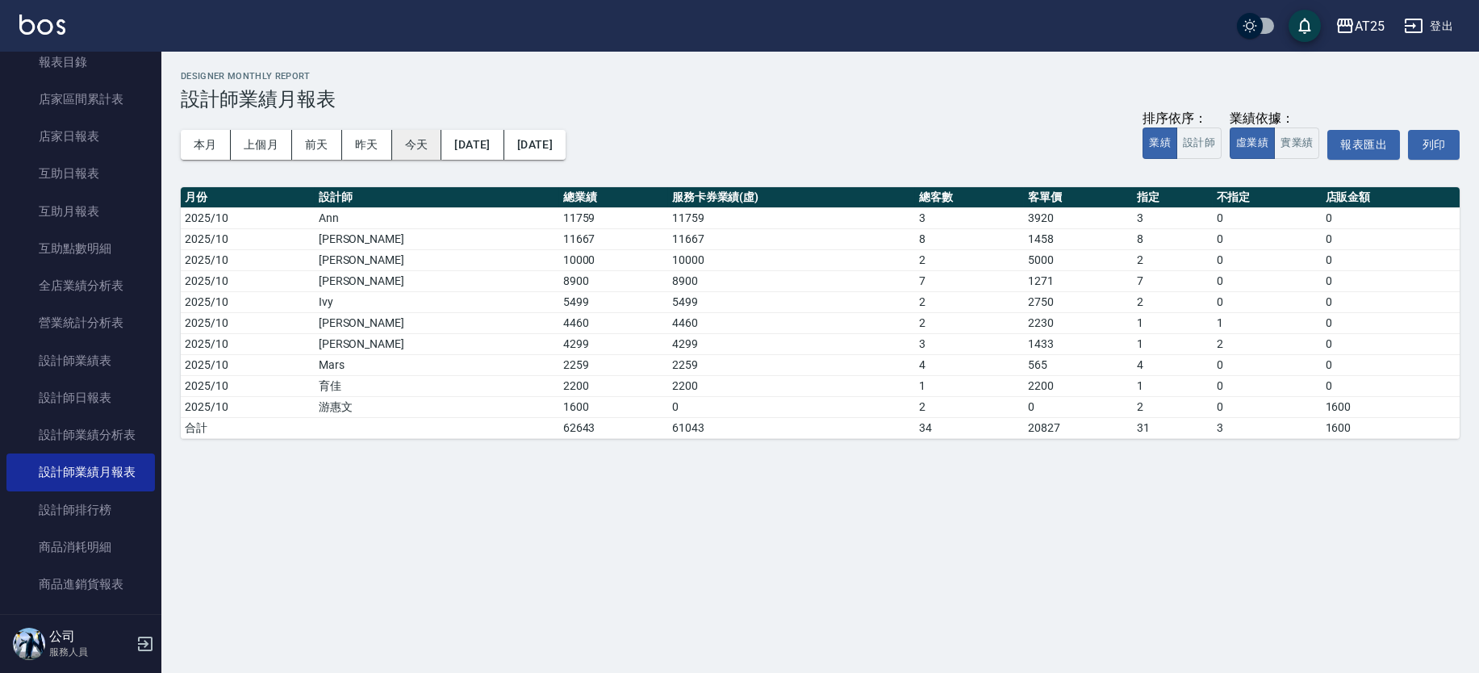
click at [407, 144] on button "今天" at bounding box center [417, 145] width 50 height 30
click at [1201, 155] on button "設計師" at bounding box center [1198, 142] width 45 height 31
click at [1285, 138] on button "實業績" at bounding box center [1296, 142] width 45 height 31
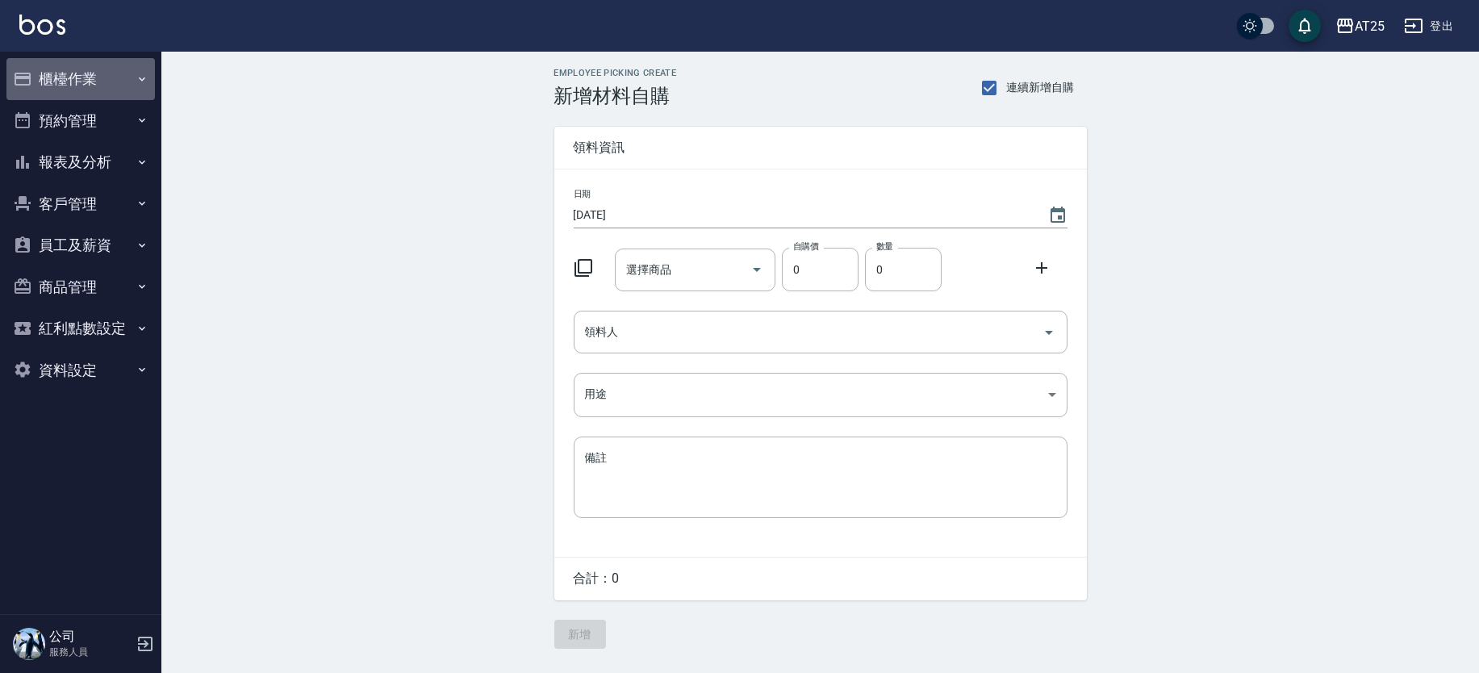
click at [79, 77] on button "櫃檯作業" at bounding box center [80, 79] width 148 height 42
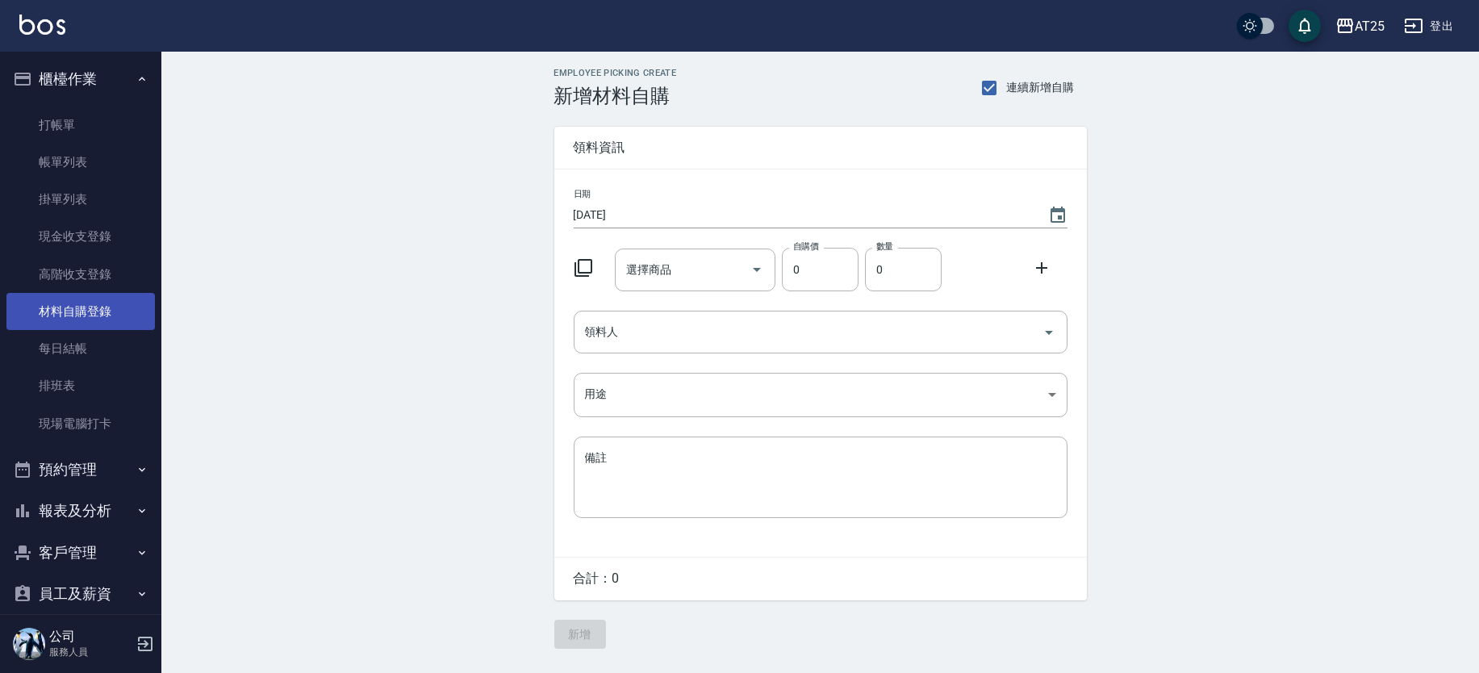
click at [102, 304] on link "材料自購登錄" at bounding box center [80, 311] width 148 height 37
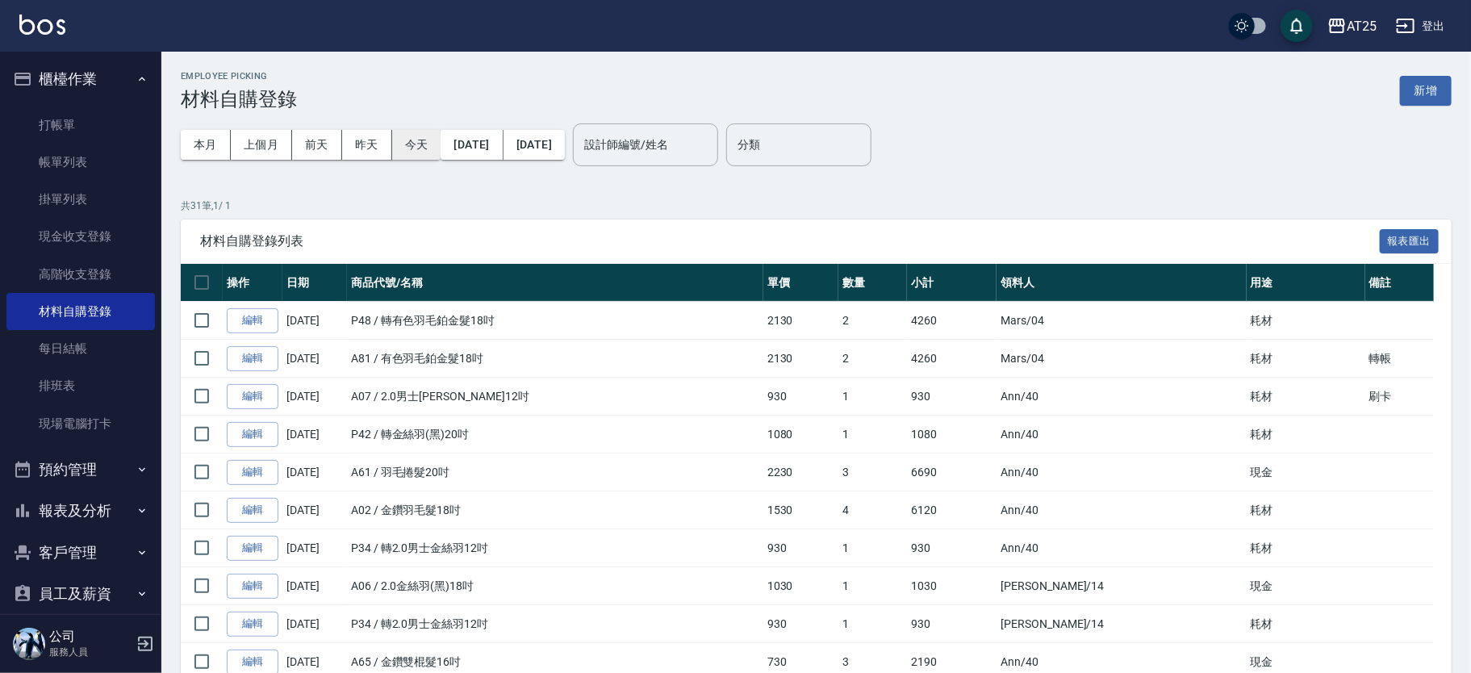
click at [404, 142] on button "今天" at bounding box center [416, 145] width 49 height 30
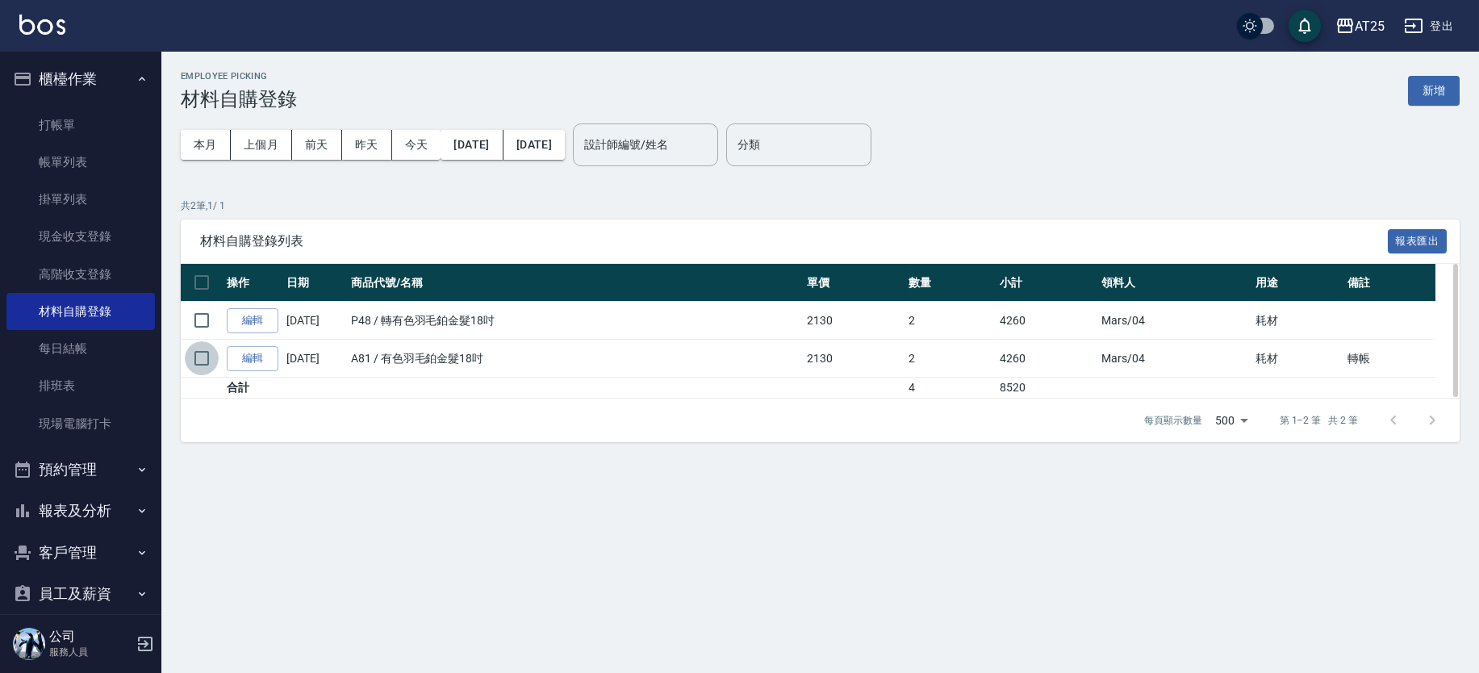
click at [197, 361] on input "checkbox" at bounding box center [202, 358] width 34 height 34
checkbox input "true"
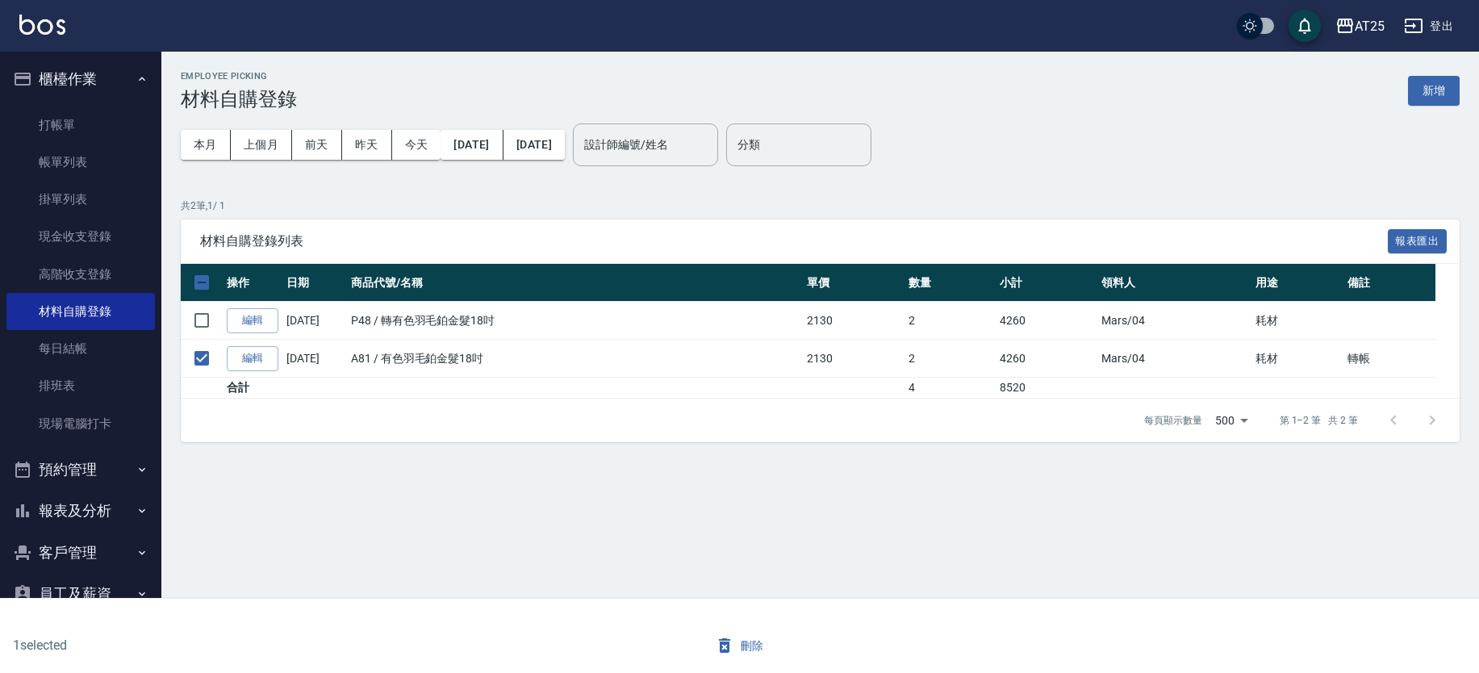
click at [732, 648] on icon "button" at bounding box center [724, 645] width 19 height 19
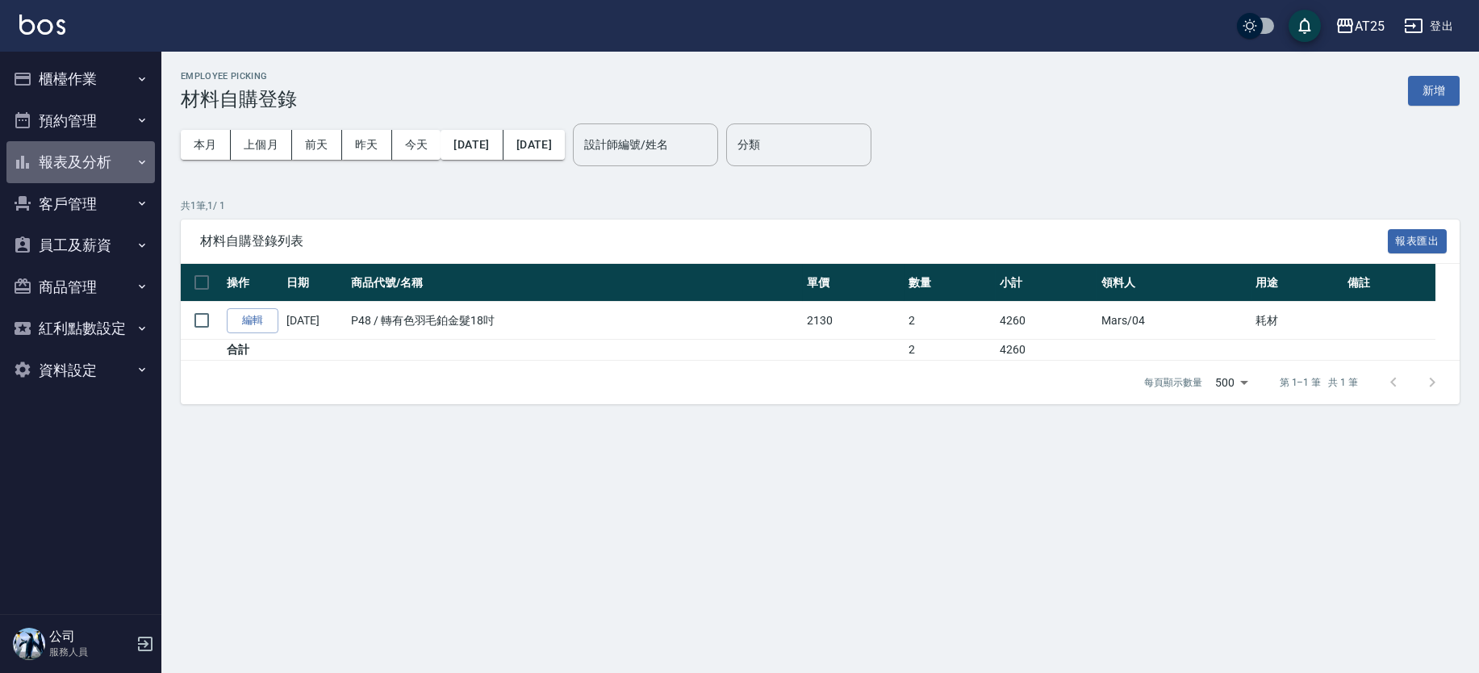
click at [81, 164] on button "報表及分析" at bounding box center [80, 162] width 148 height 42
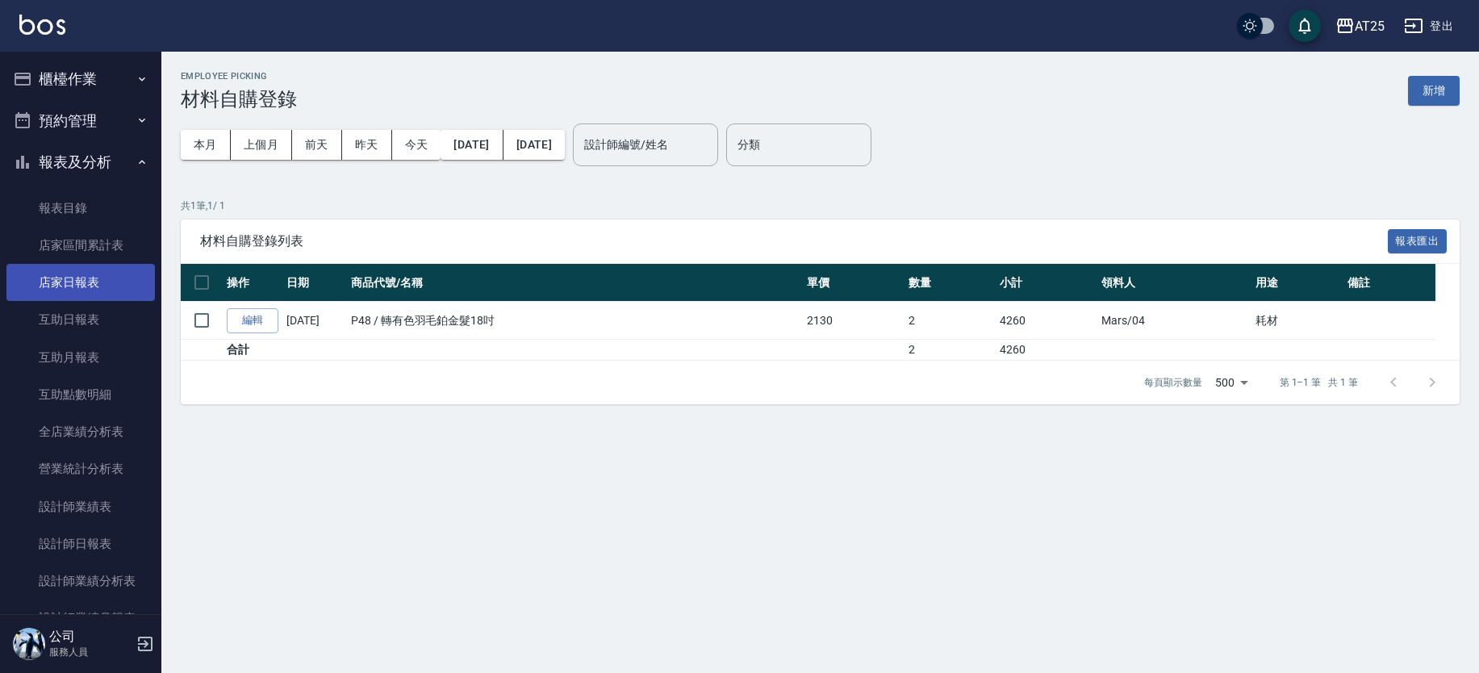
click at [90, 284] on link "店家日報表" at bounding box center [80, 282] width 148 height 37
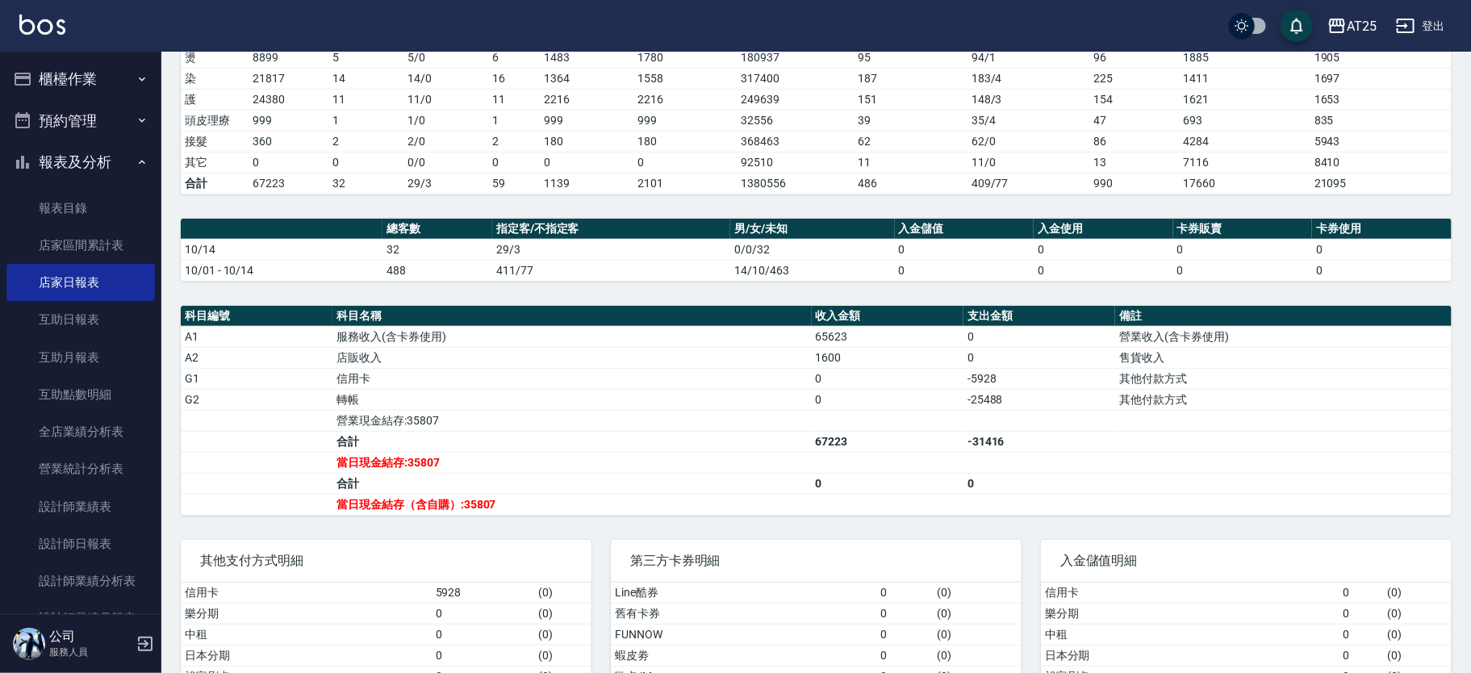
scroll to position [300, 0]
